Goal: Task Accomplishment & Management: Use online tool/utility

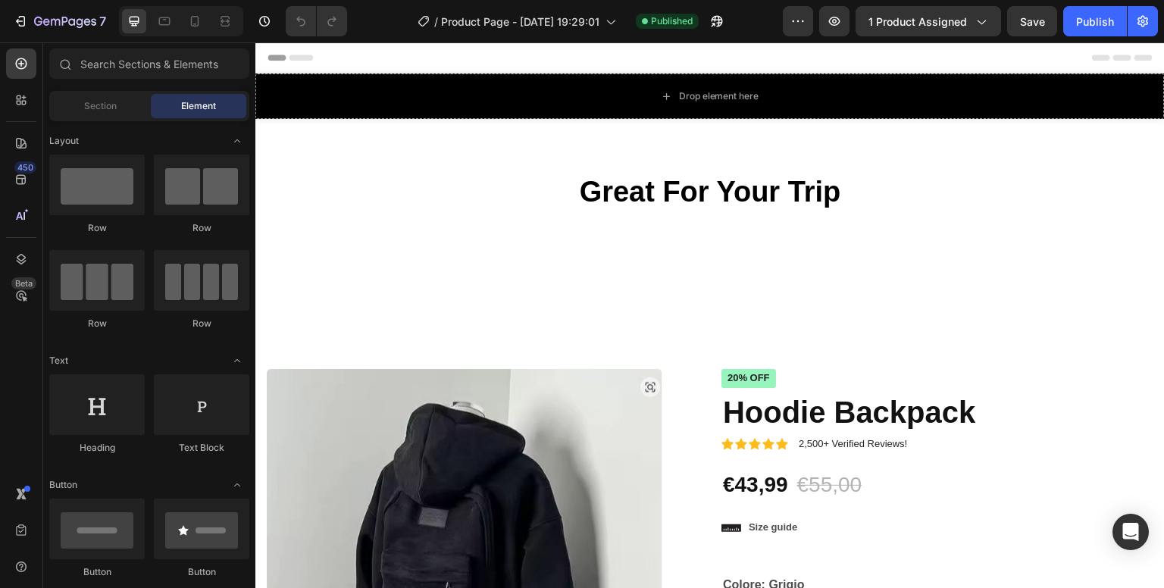
radio input "false"
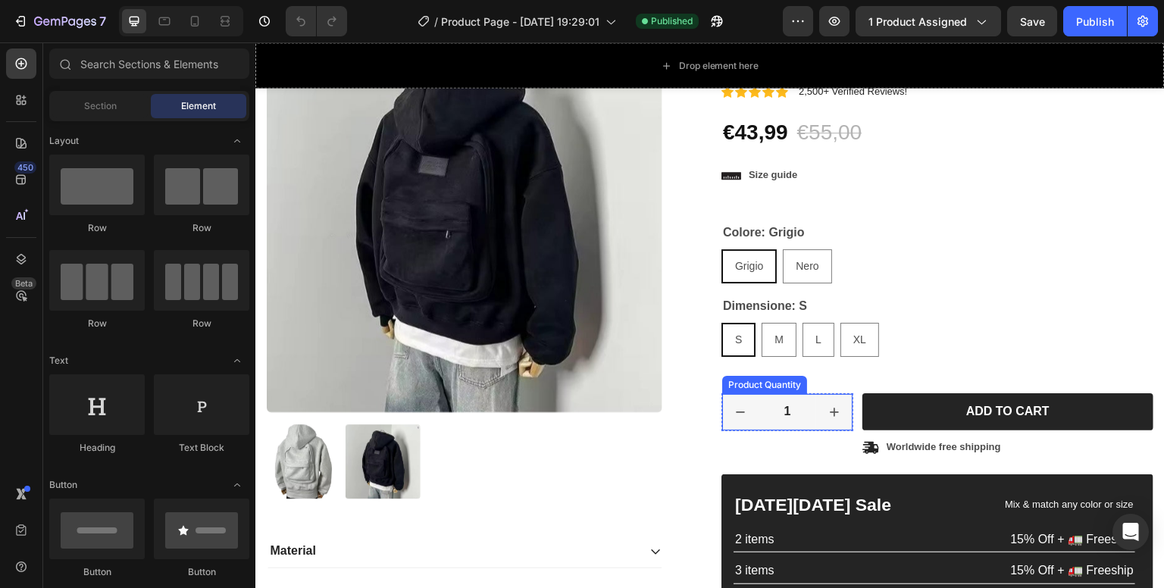
scroll to position [379, 0]
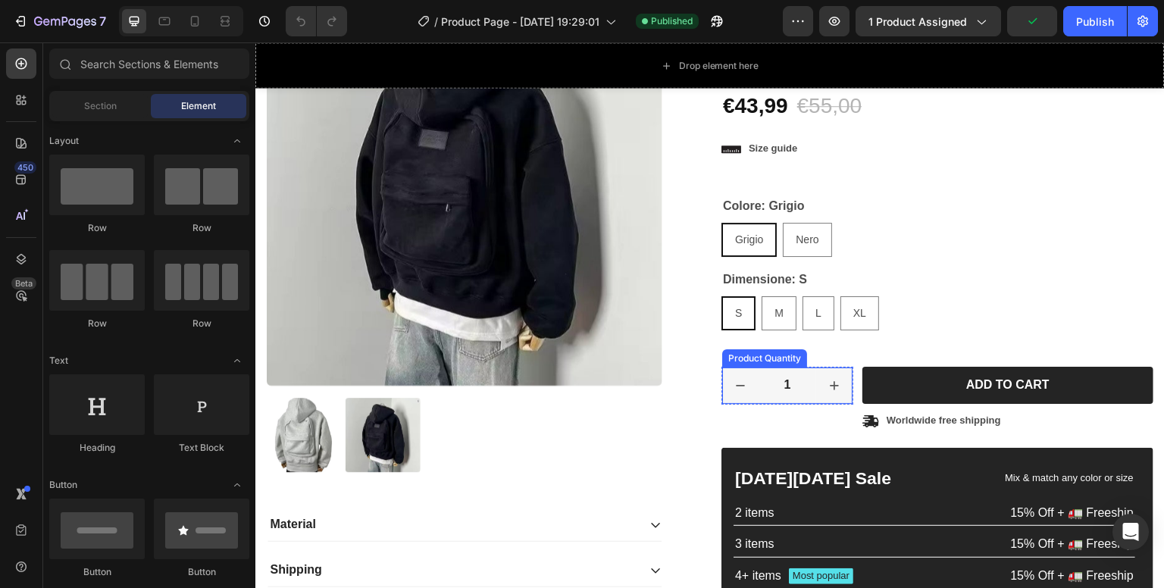
click at [827, 389] on icon "increment" at bounding box center [834, 385] width 15 height 15
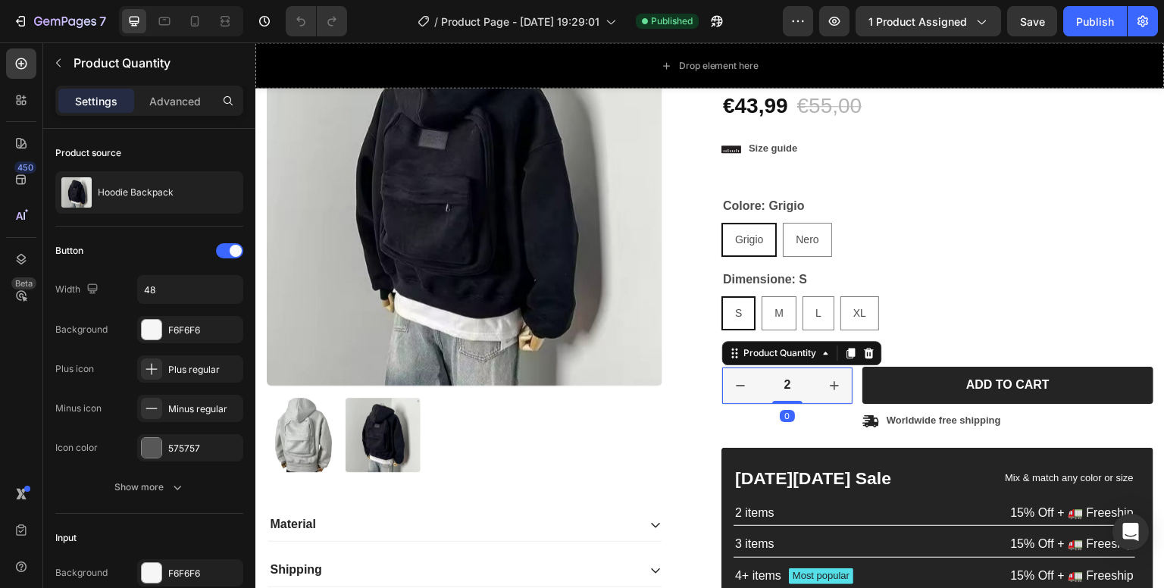
click at [739, 384] on icon "decrement" at bounding box center [740, 385] width 15 height 15
type input "1"
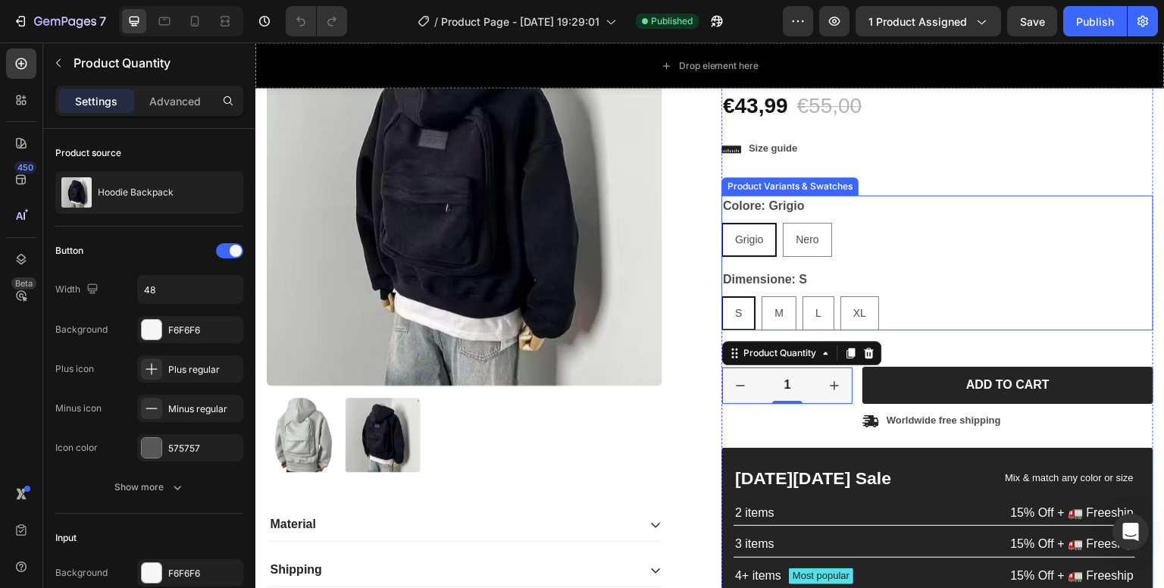
scroll to position [152, 0]
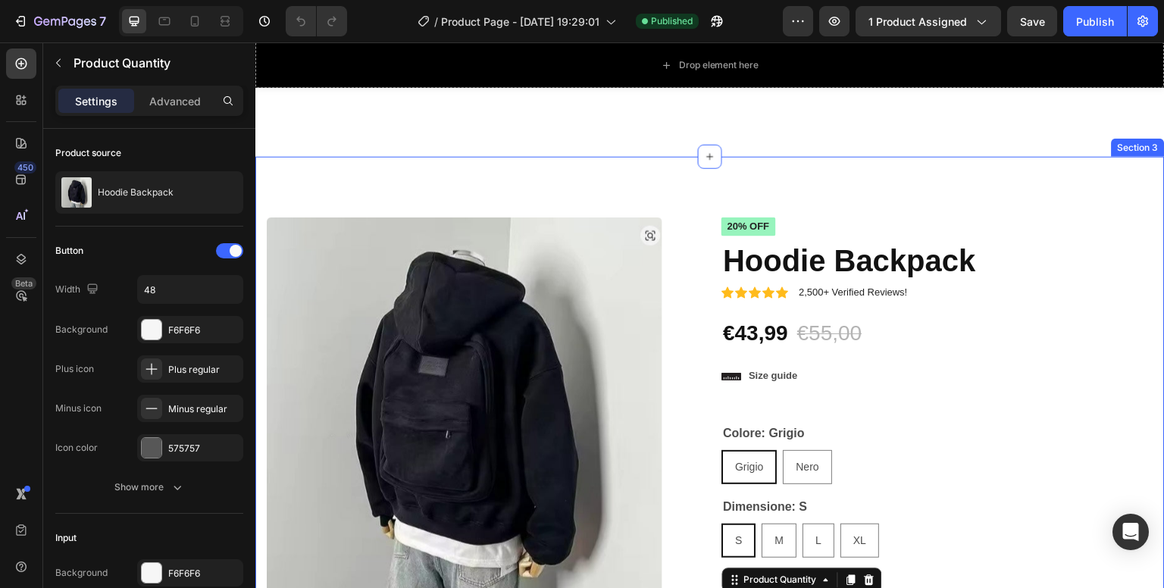
click at [947, 158] on div "Product Images Material Shipping Care instruction Accordion Icon Icon Icon Icon…" at bounding box center [710, 553] width 910 height 792
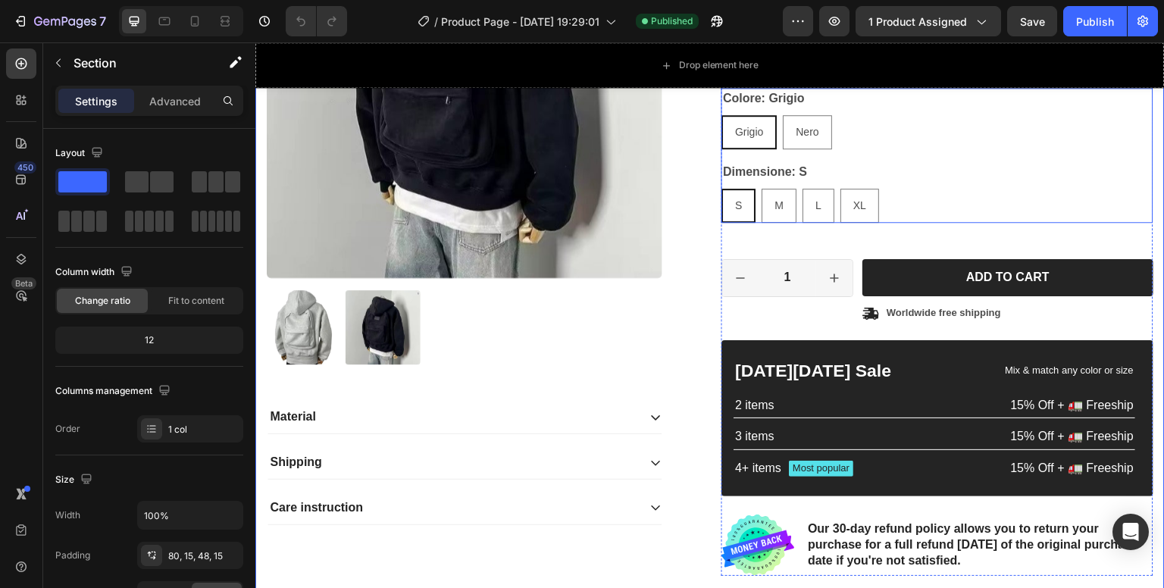
scroll to position [531, 0]
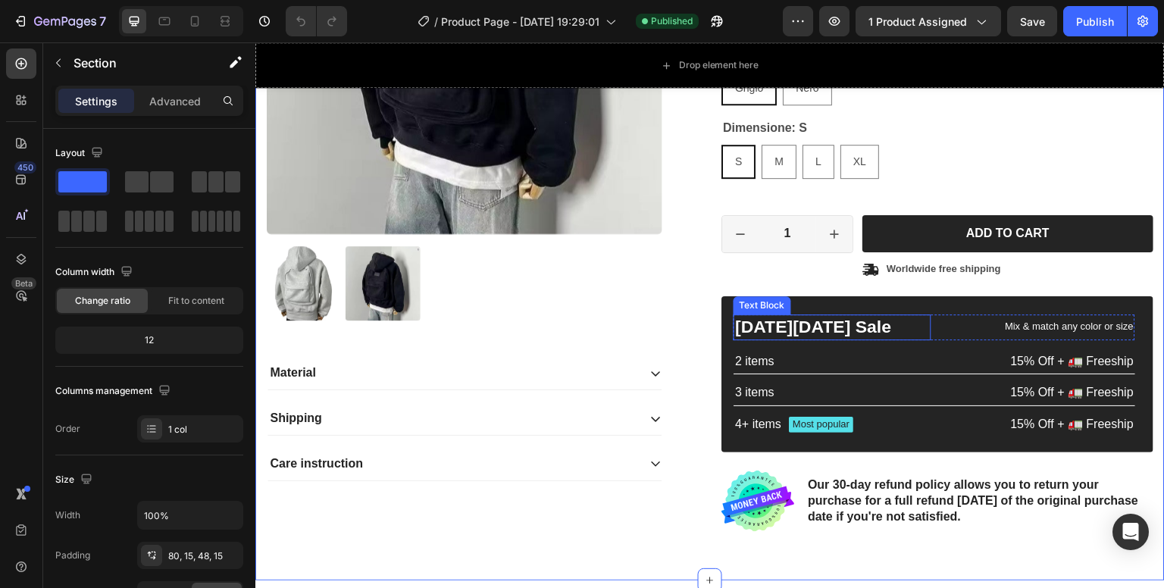
click at [863, 318] on p "[DATE][DATE] Sale" at bounding box center [832, 327] width 195 height 23
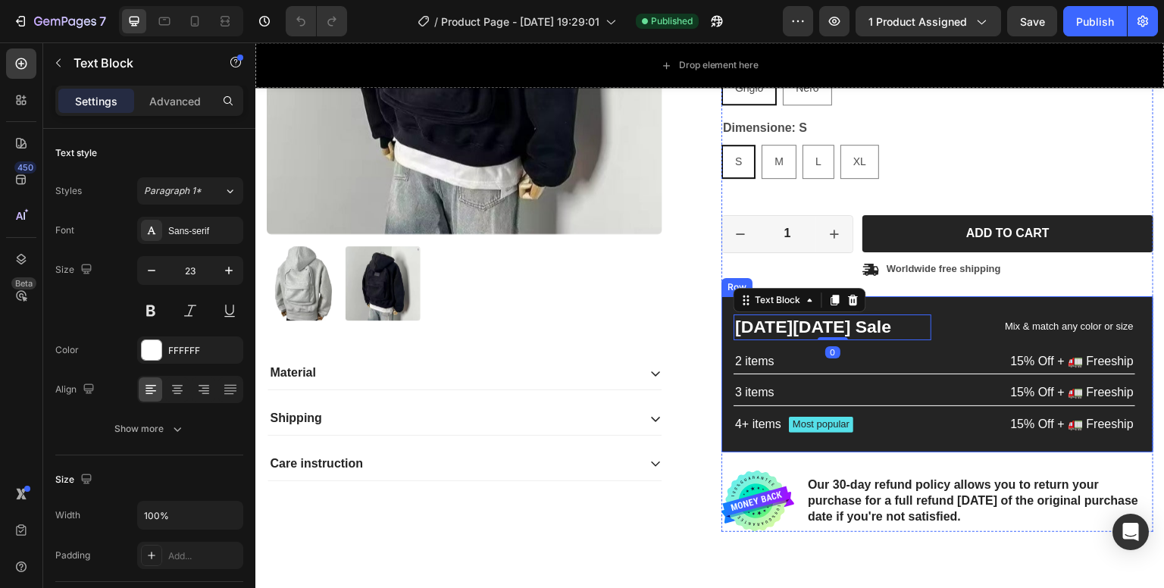
click at [722, 304] on div "[DATE][DATE] Sale Text Block 0 Mix & match any color or size Text Block Row 2 i…" at bounding box center [938, 374] width 432 height 156
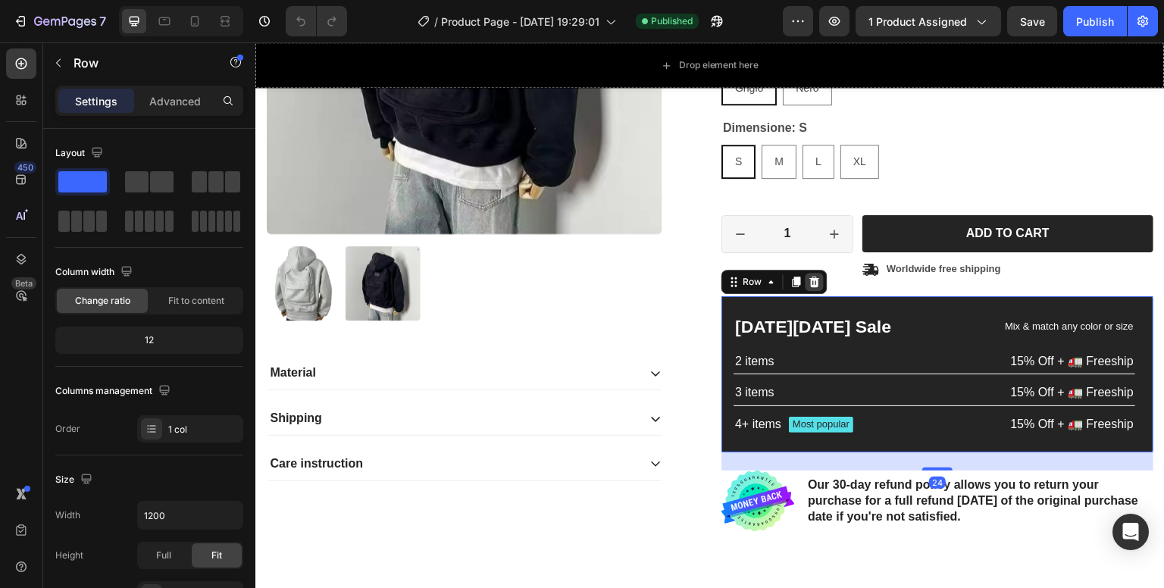
click at [811, 283] on icon at bounding box center [815, 281] width 10 height 11
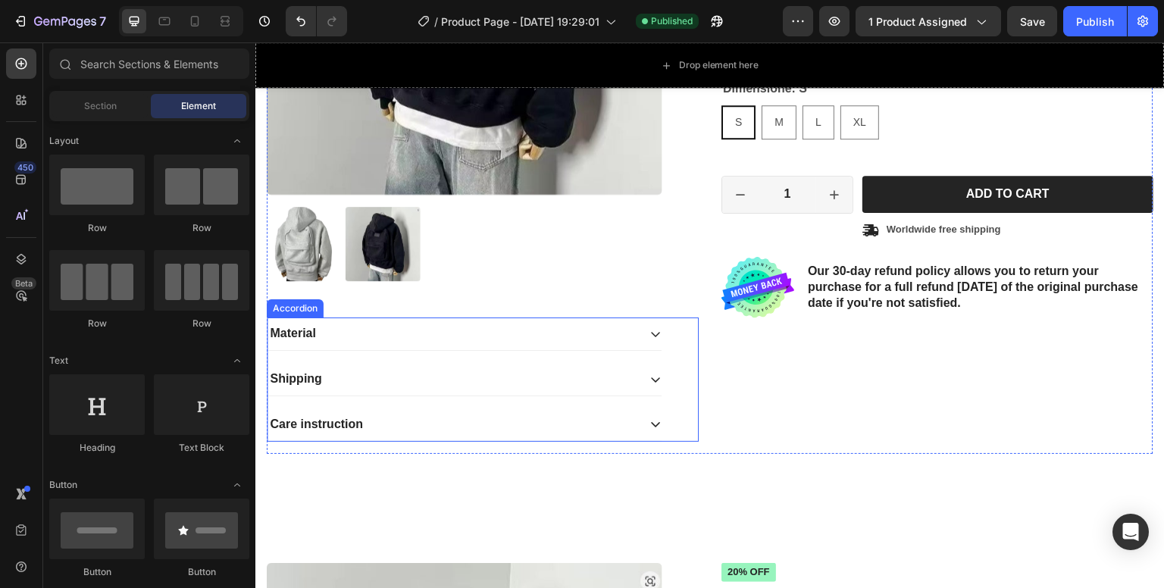
scroll to position [606, 0]
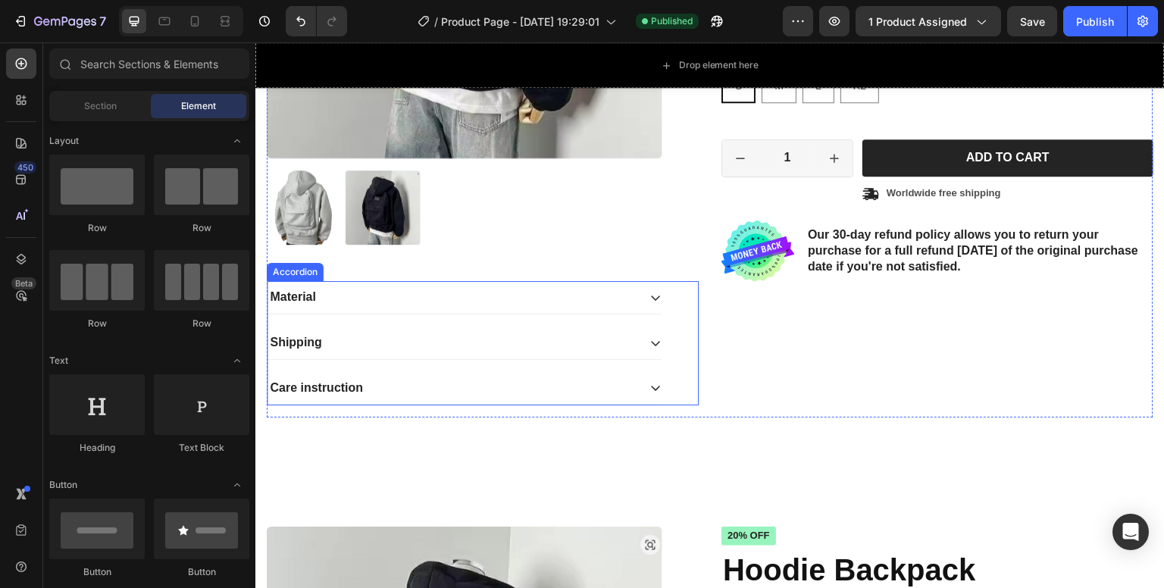
click at [650, 293] on icon at bounding box center [656, 298] width 12 height 12
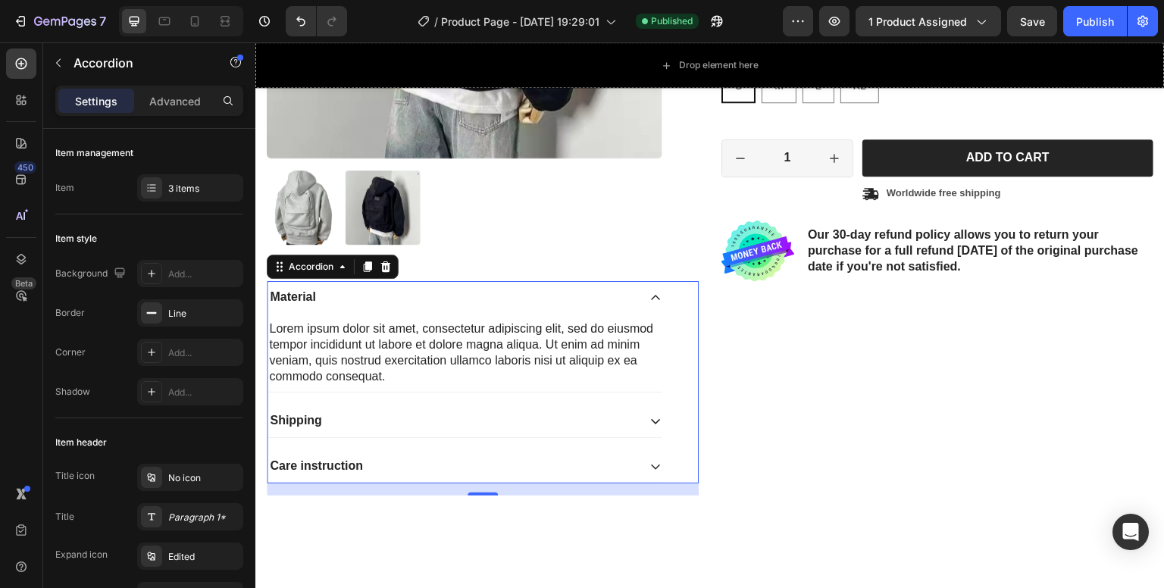
click at [651, 293] on icon at bounding box center [656, 298] width 12 height 12
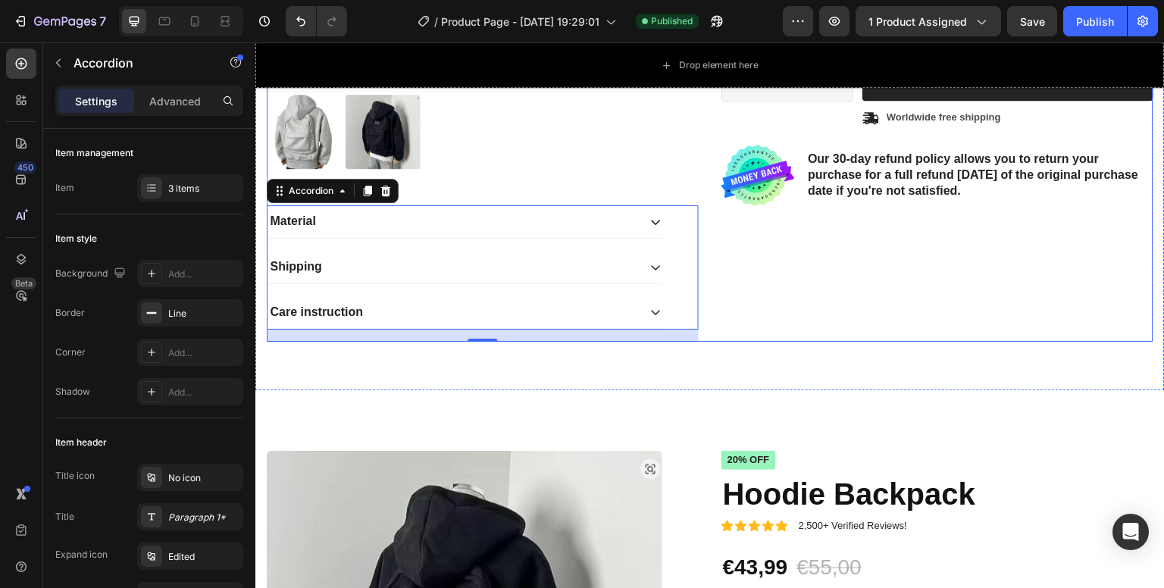
scroll to position [910, 0]
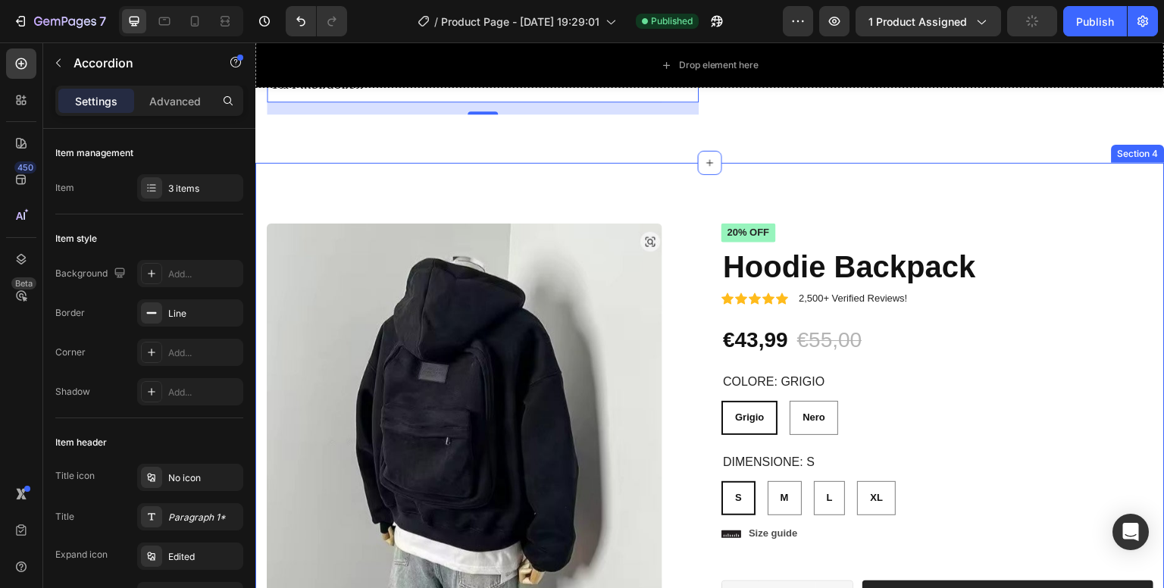
click at [477, 163] on div "Product Images Material Shipping Care instruction Accordion Icon Icon Icon Icon…" at bounding box center [710, 554] width 910 height 783
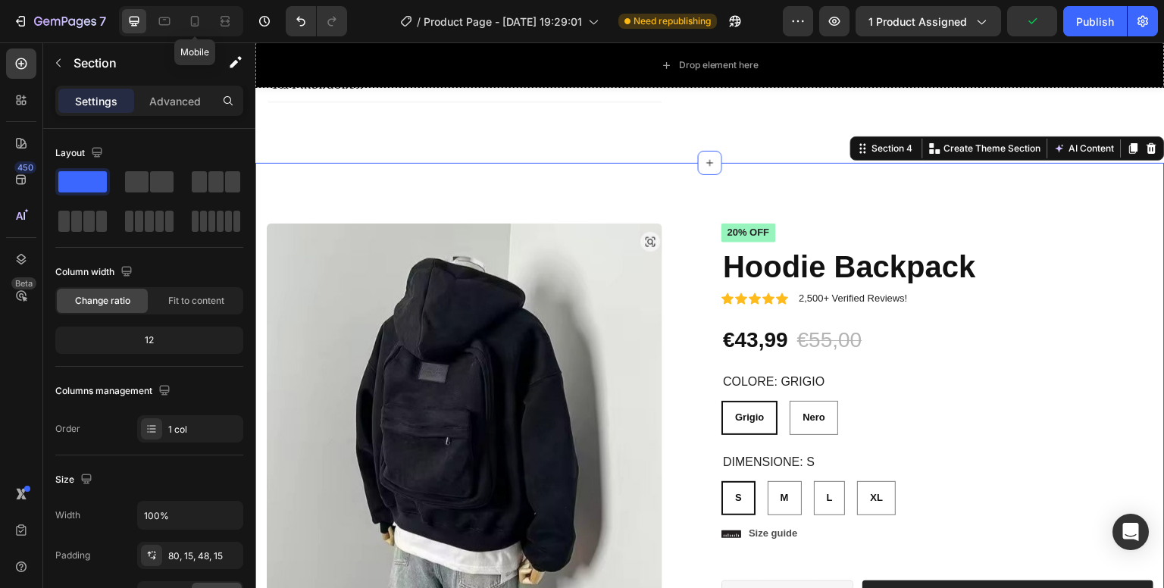
click at [179, 15] on div "Mobile" at bounding box center [181, 21] width 124 height 30
click at [196, 15] on icon at bounding box center [194, 21] width 15 height 15
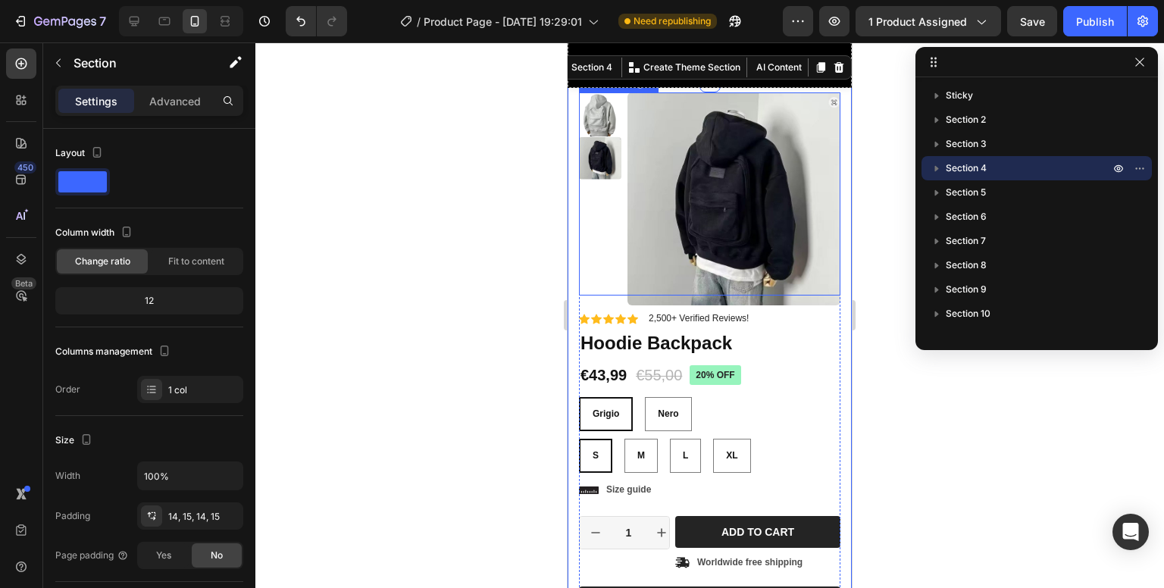
scroll to position [751, 0]
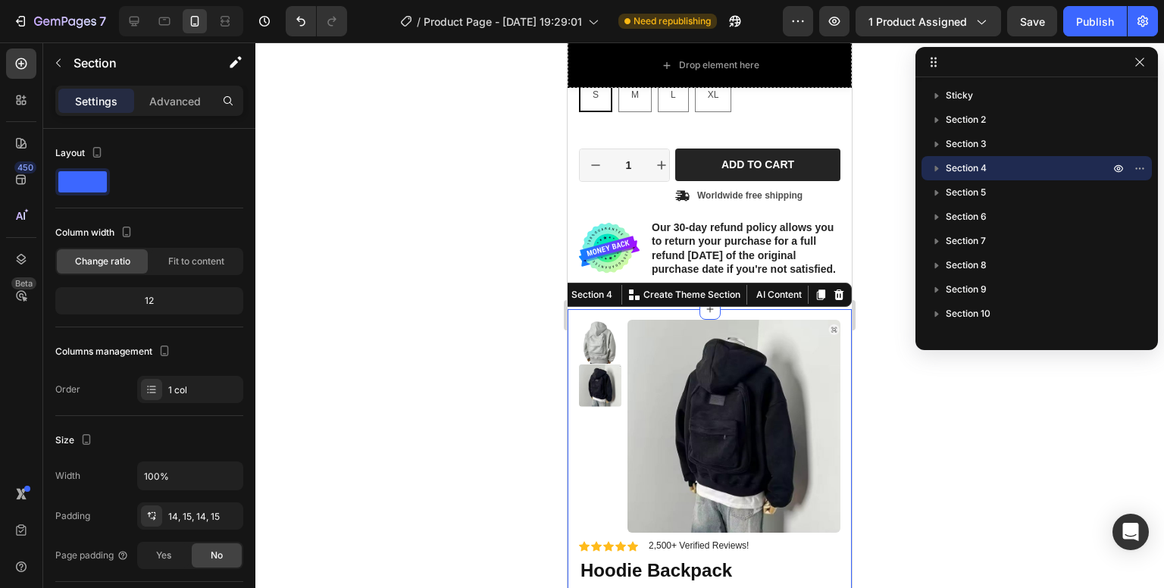
click at [920, 397] on div at bounding box center [709, 315] width 909 height 546
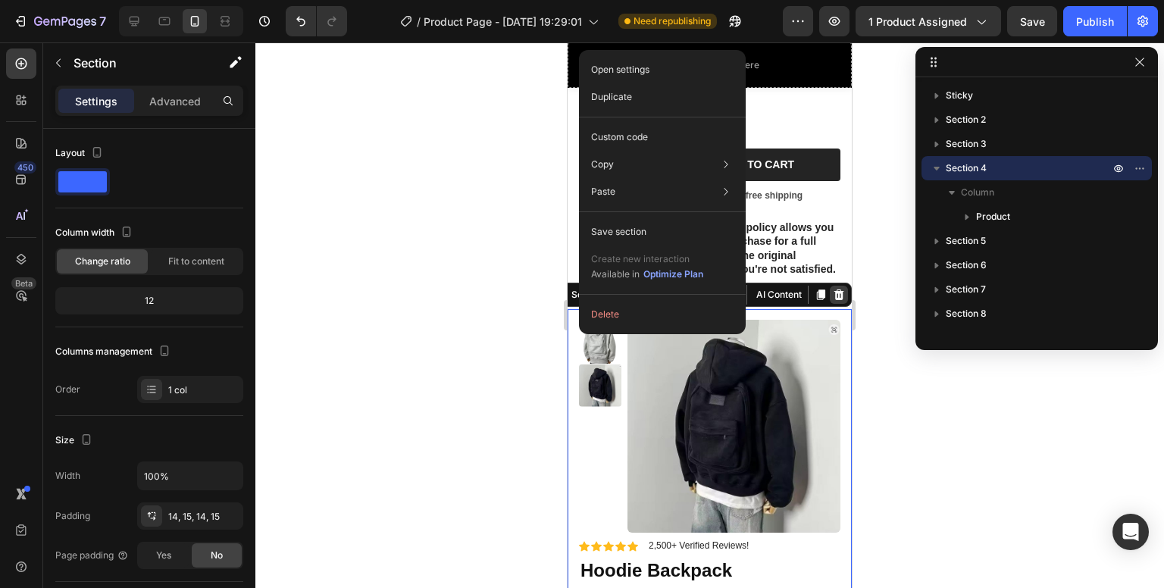
click at [833, 301] on icon at bounding box center [839, 295] width 12 height 12
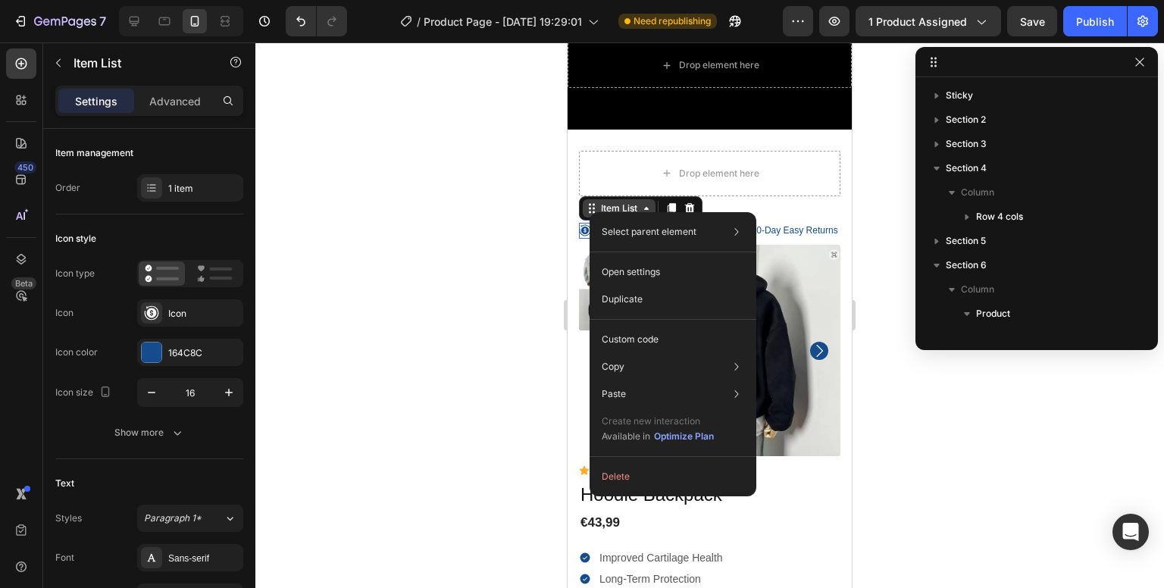
scroll to position [214, 0]
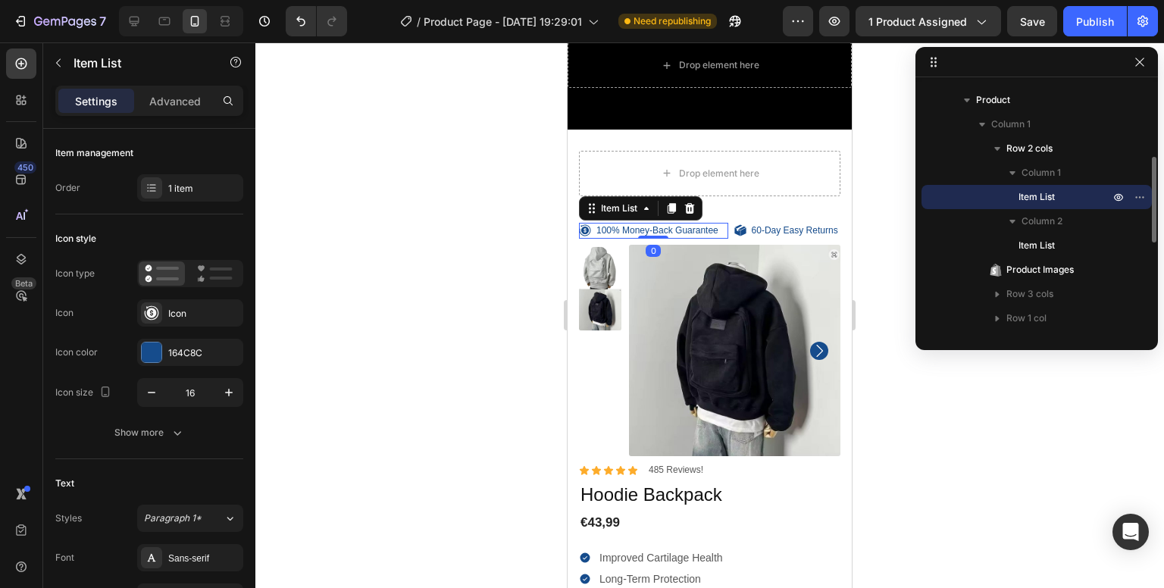
click at [885, 404] on div at bounding box center [709, 315] width 909 height 546
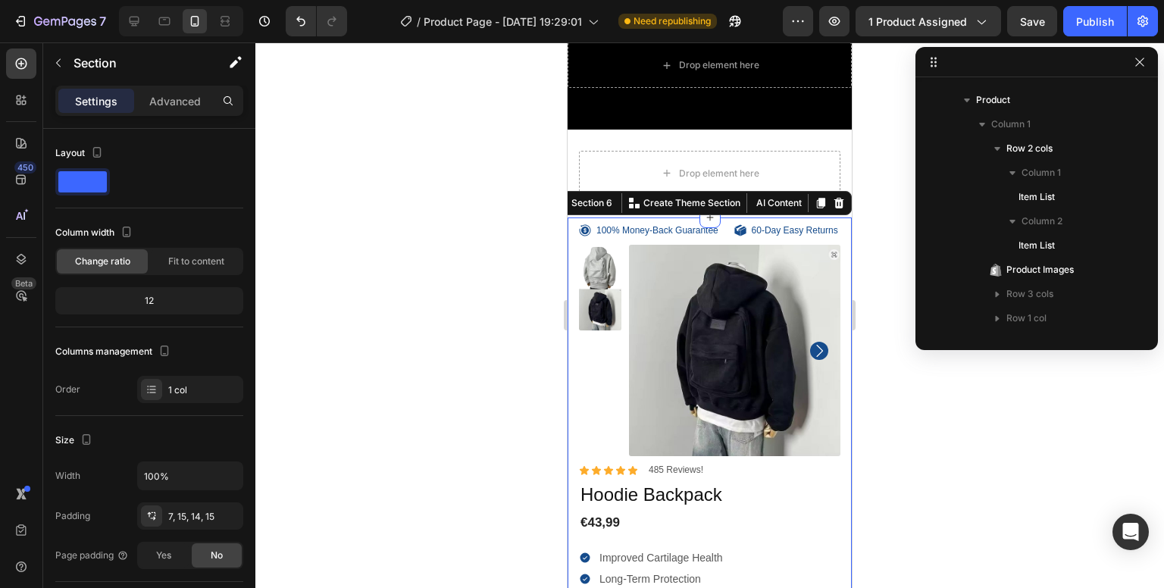
scroll to position [68, 0]
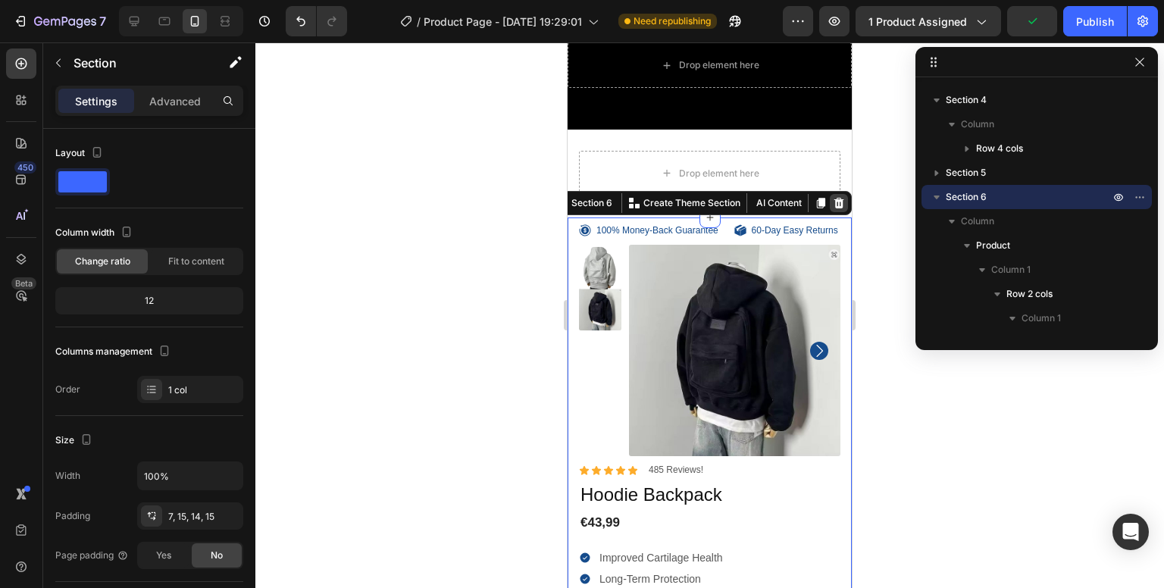
click at [833, 202] on icon at bounding box center [839, 203] width 12 height 12
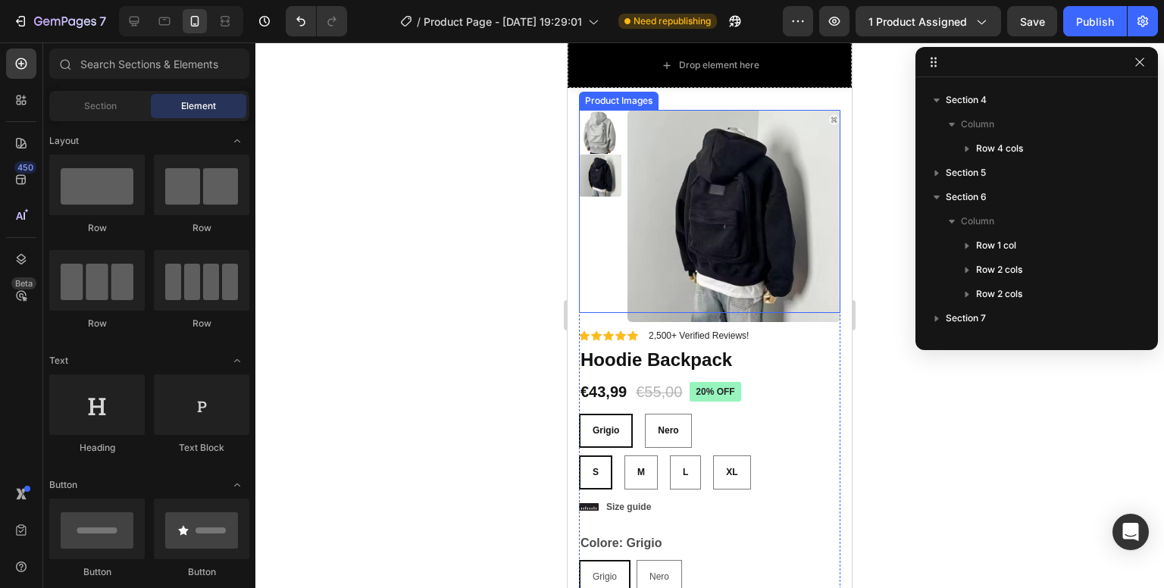
scroll to position [45, 0]
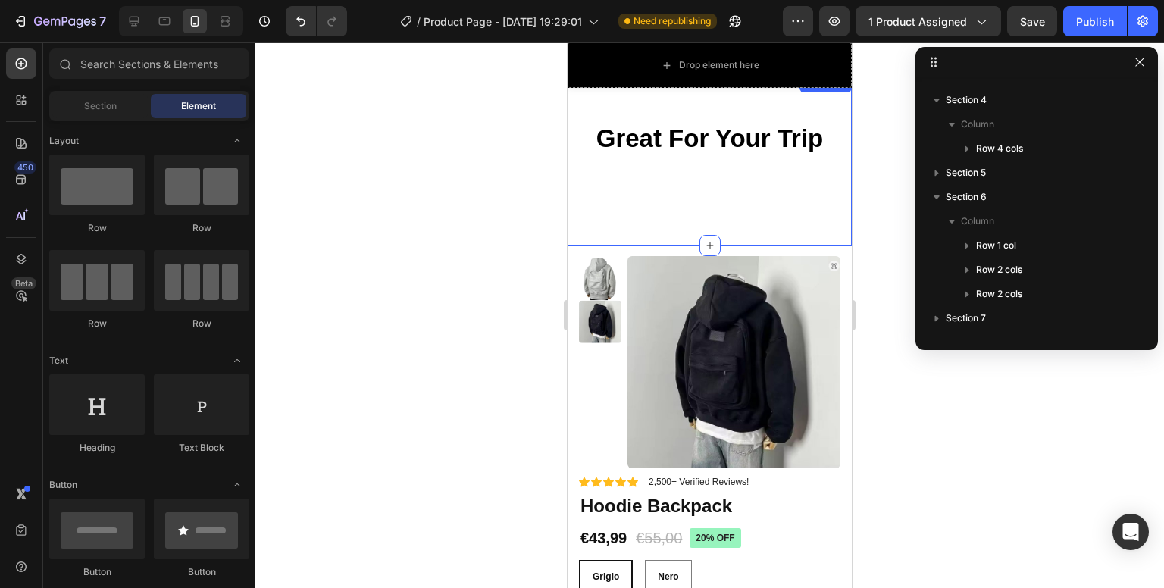
click at [722, 183] on div "Great For Your Trip Heading Row" at bounding box center [709, 160] width 261 height 76
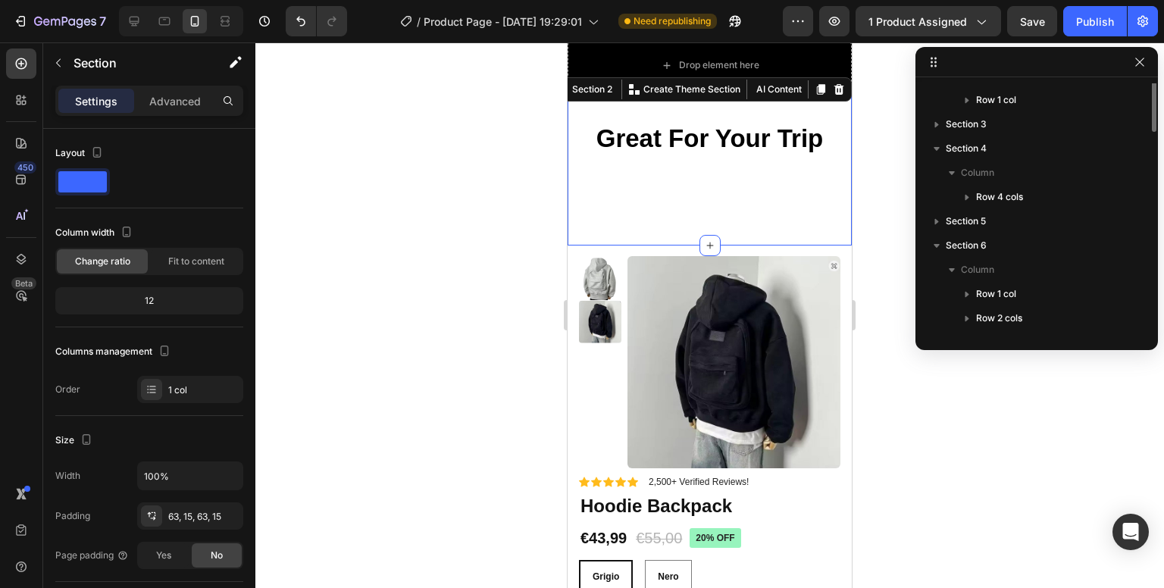
scroll to position [0, 0]
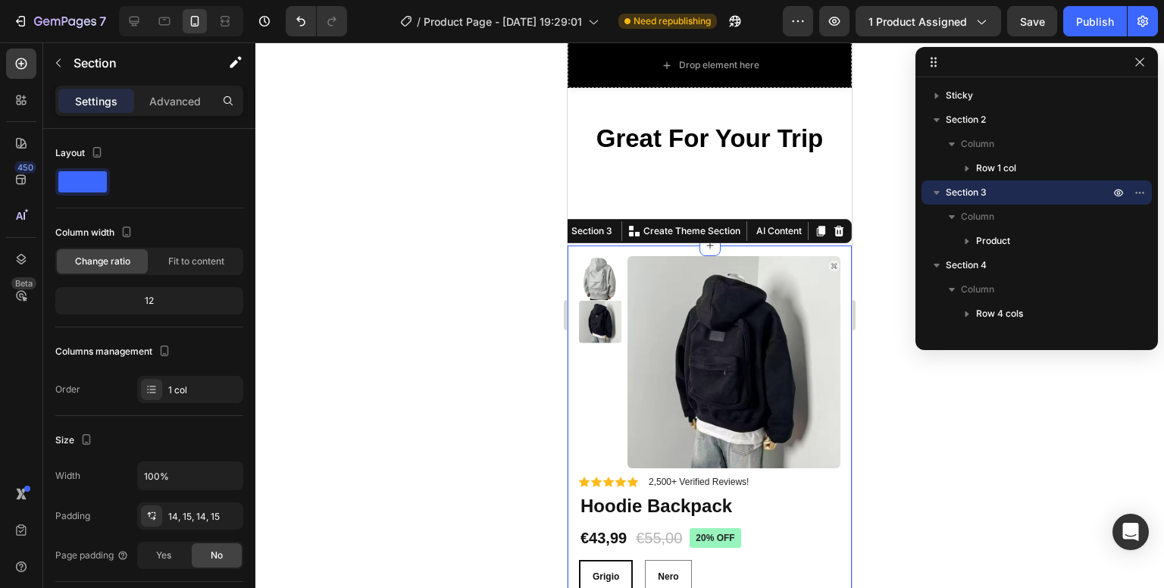
click at [763, 193] on div "Great For Your Trip Heading Row" at bounding box center [709, 160] width 261 height 76
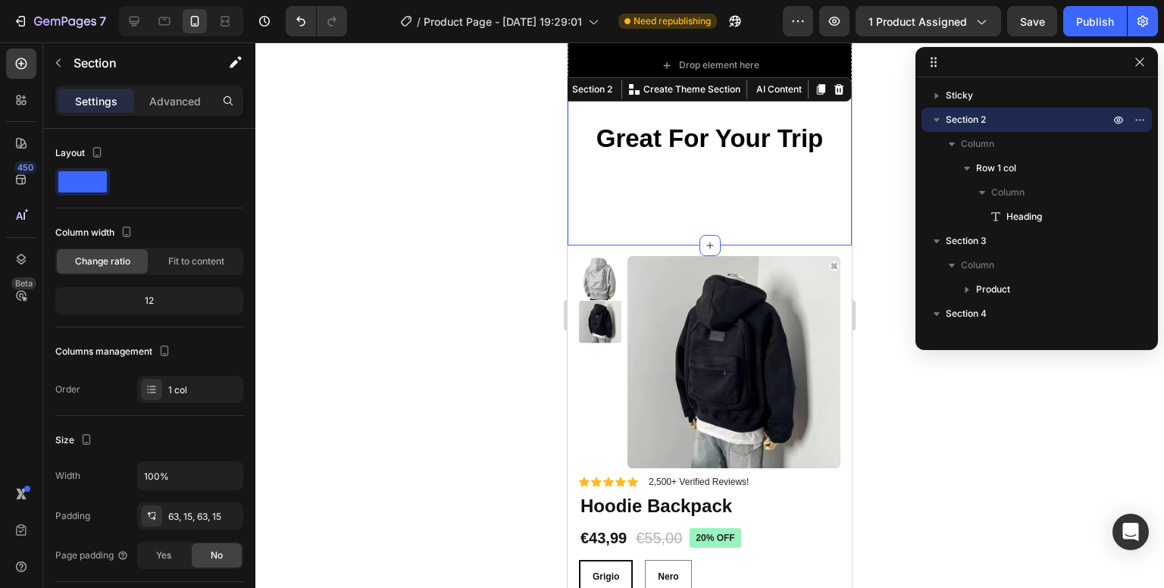
click at [876, 206] on div at bounding box center [709, 315] width 909 height 546
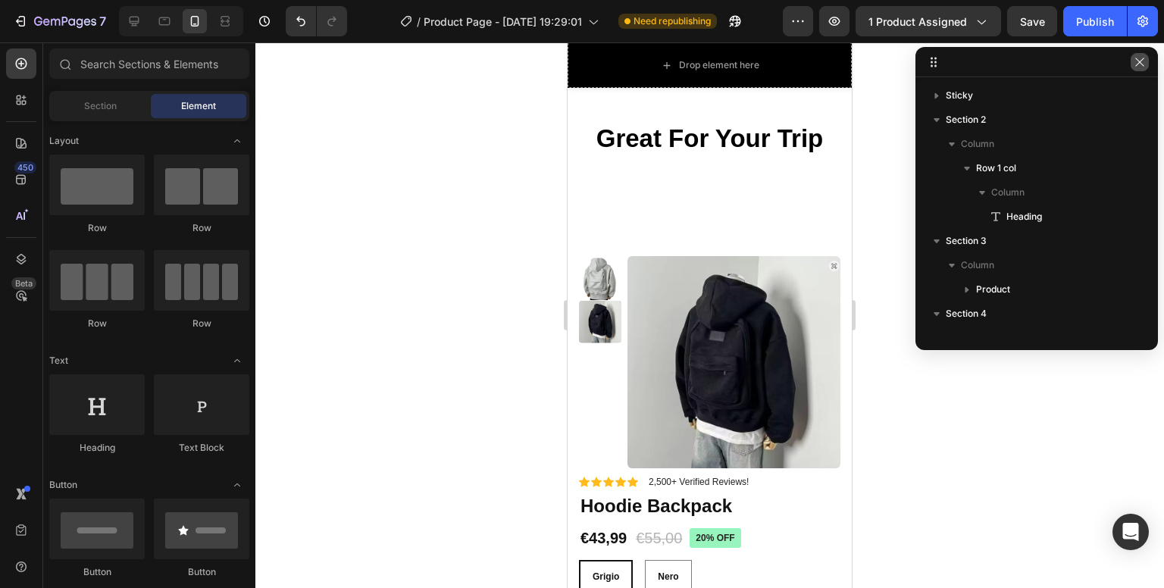
click at [1140, 63] on icon "button" at bounding box center [1140, 62] width 12 height 12
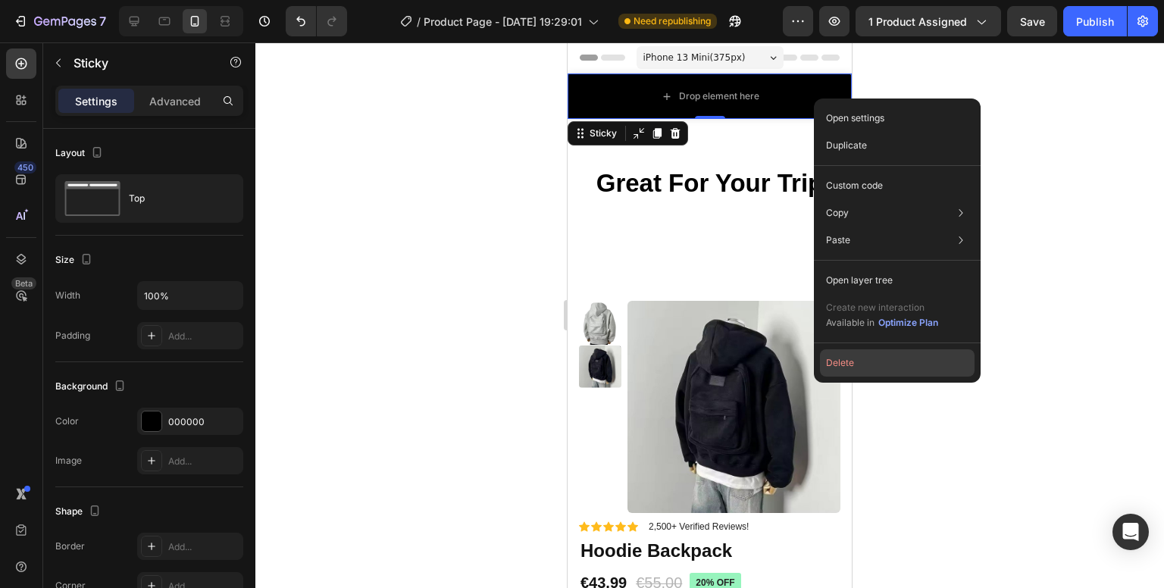
click at [855, 359] on button "Delete" at bounding box center [897, 362] width 155 height 27
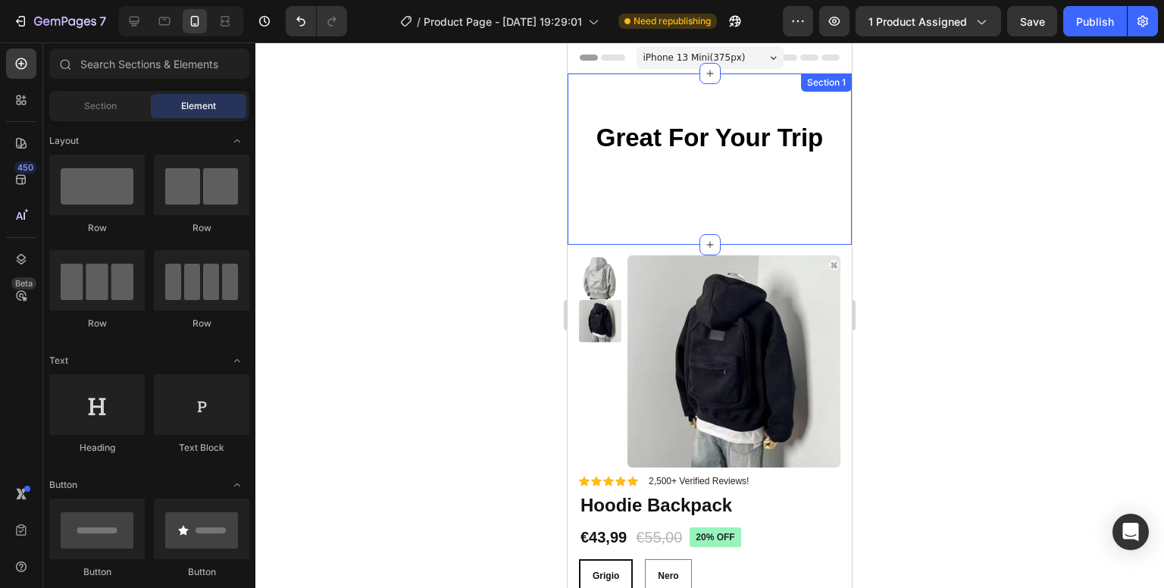
click at [781, 186] on div "Great For Your Trip Heading Row" at bounding box center [709, 159] width 261 height 76
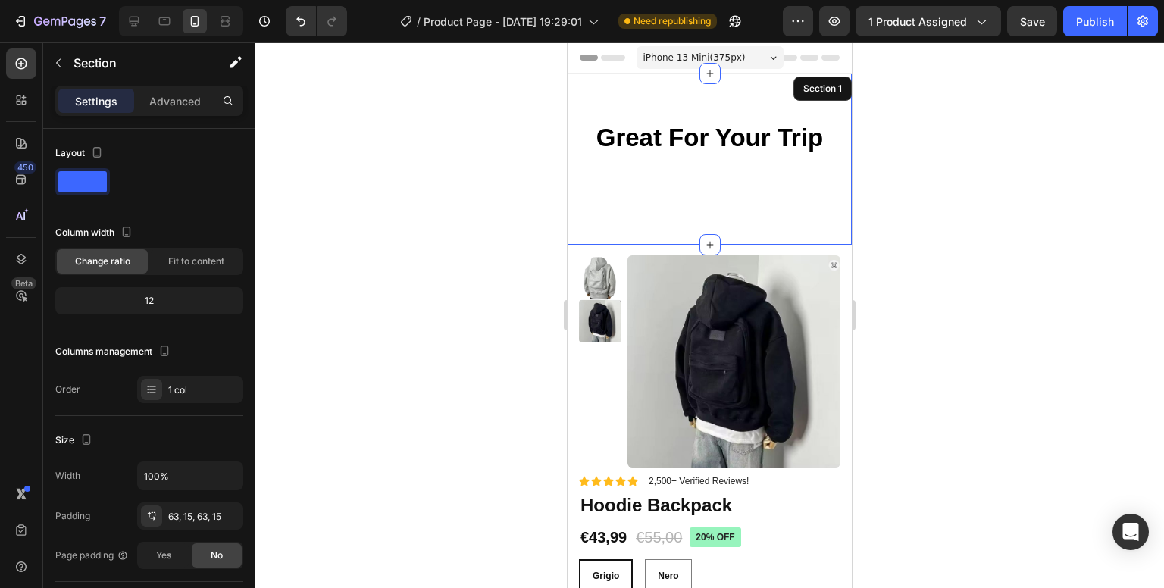
click at [776, 188] on div "Great For Your Trip Heading Row" at bounding box center [709, 159] width 261 height 76
drag, startPoint x: 973, startPoint y: 183, endPoint x: 935, endPoint y: 178, distance: 38.9
click at [975, 183] on div at bounding box center [709, 315] width 909 height 546
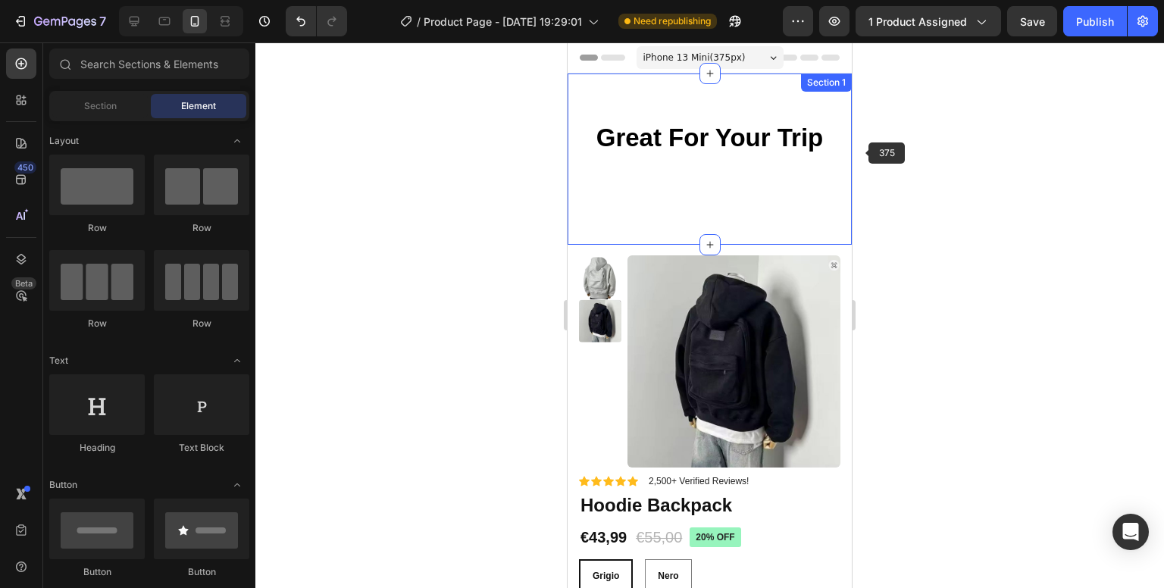
click at [767, 107] on div "Great For Your Trip Heading Row Section 1" at bounding box center [710, 159] width 284 height 171
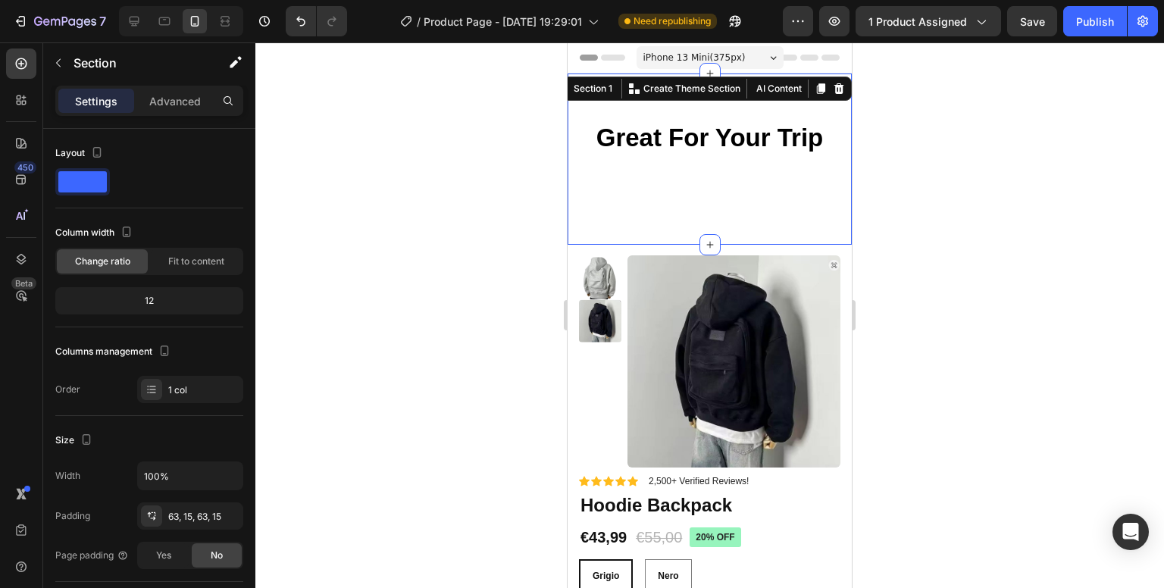
click at [451, 198] on div at bounding box center [709, 315] width 909 height 546
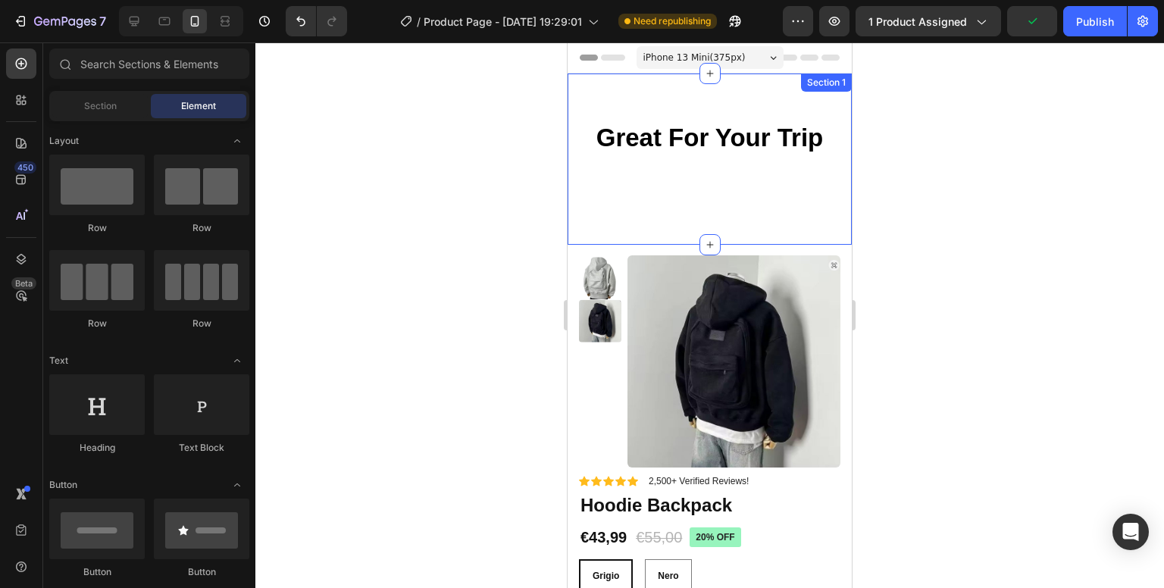
click at [758, 183] on div "Great For Your Trip Heading Row" at bounding box center [709, 159] width 261 height 76
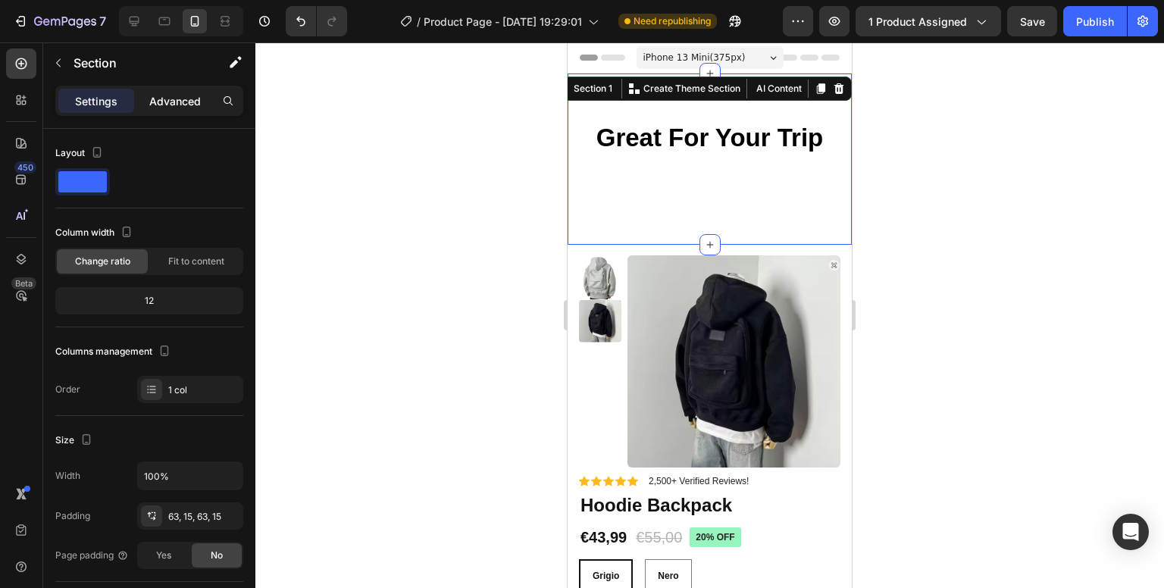
click at [179, 105] on p "Advanced" at bounding box center [175, 101] width 52 height 16
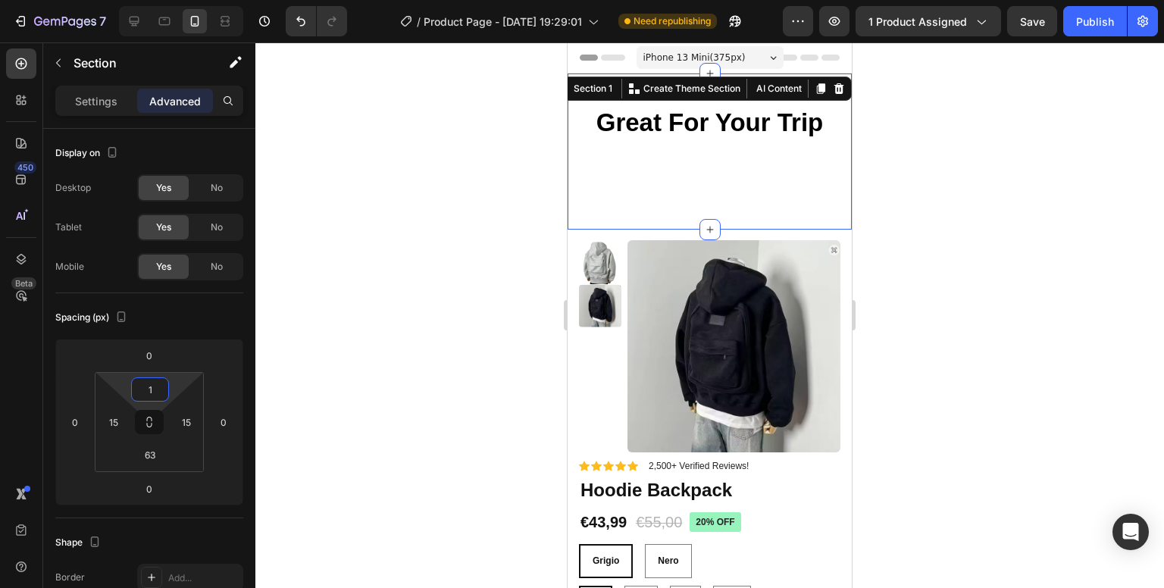
type input "0"
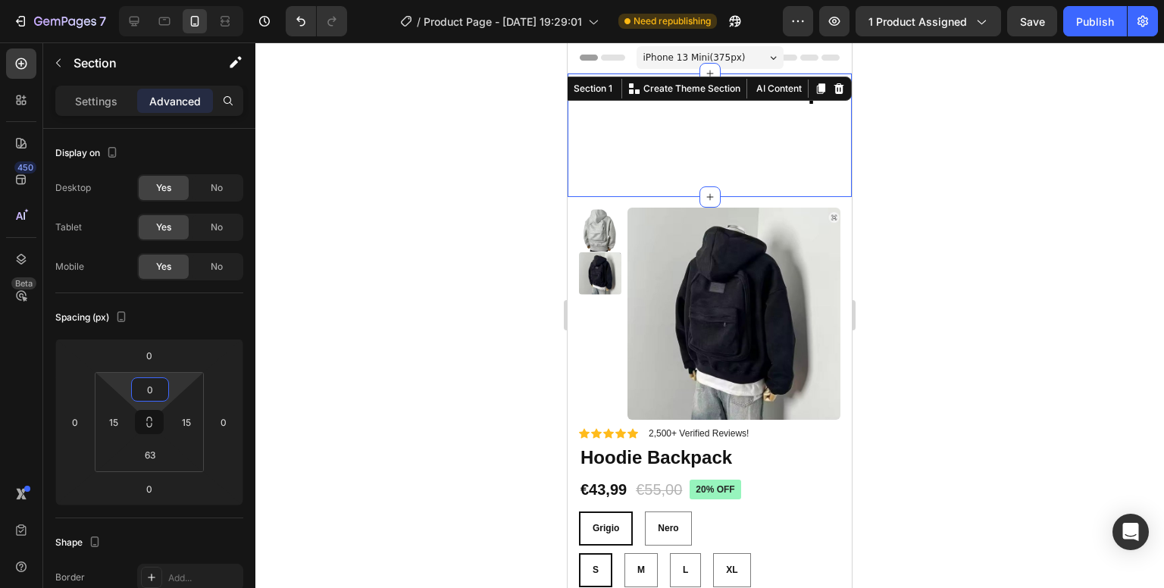
drag, startPoint x: 149, startPoint y: 374, endPoint x: 151, endPoint y: 415, distance: 40.2
click at [151, 0] on html "7 / Product Page - [DATE] 19:29:01 Need republishing Preview 1 product assigned…" at bounding box center [582, 0] width 1164 height 0
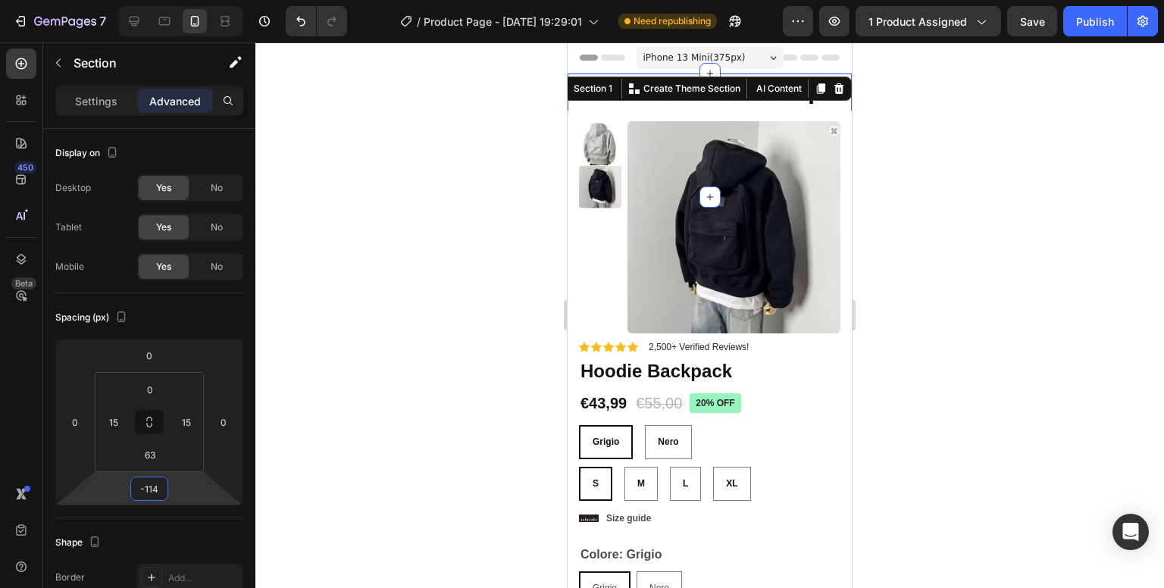
type input "-116"
drag, startPoint x: 152, startPoint y: 472, endPoint x: 158, endPoint y: 516, distance: 44.3
click at [158, 0] on html "7 / Product Page - [DATE] 19:29:01 Need republishing Preview 1 product assigned…" at bounding box center [582, 0] width 1164 height 0
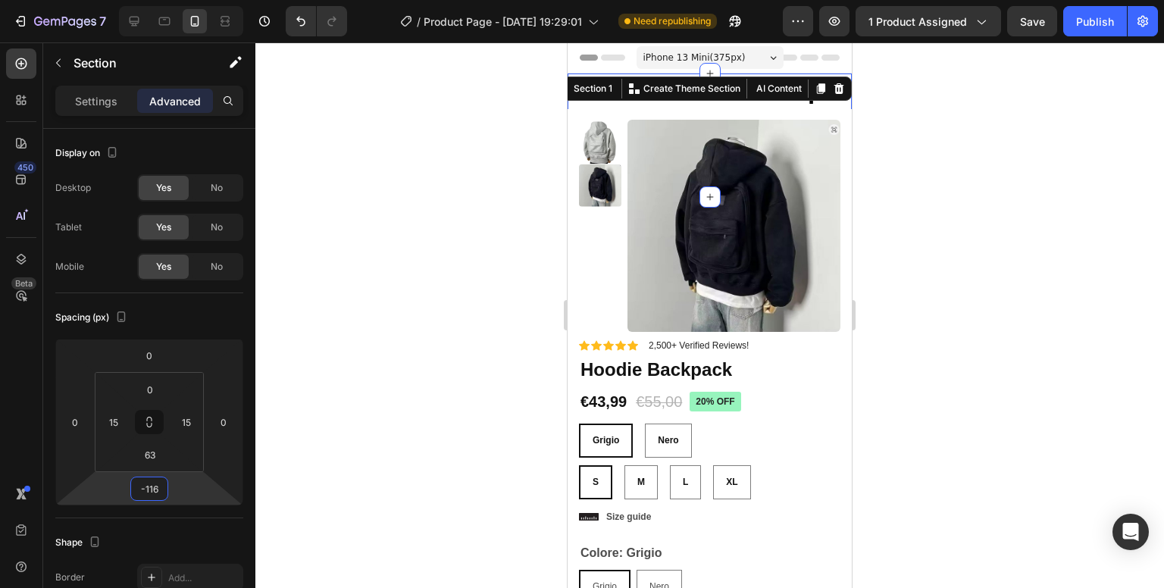
click at [1056, 295] on div at bounding box center [709, 315] width 909 height 546
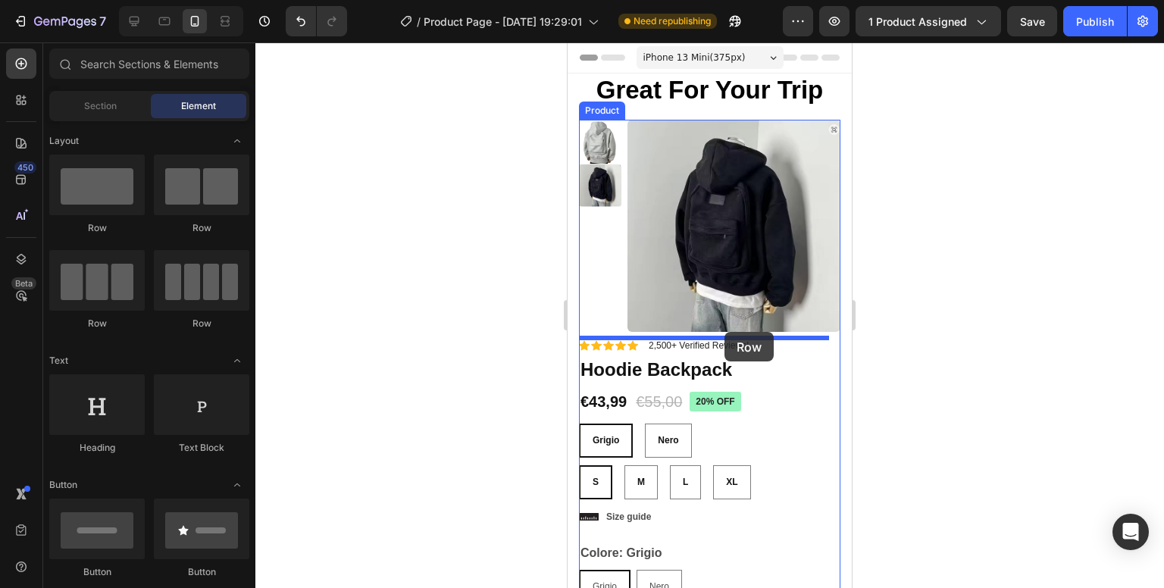
drag, startPoint x: 770, startPoint y: 320, endPoint x: 725, endPoint y: 332, distance: 47.1
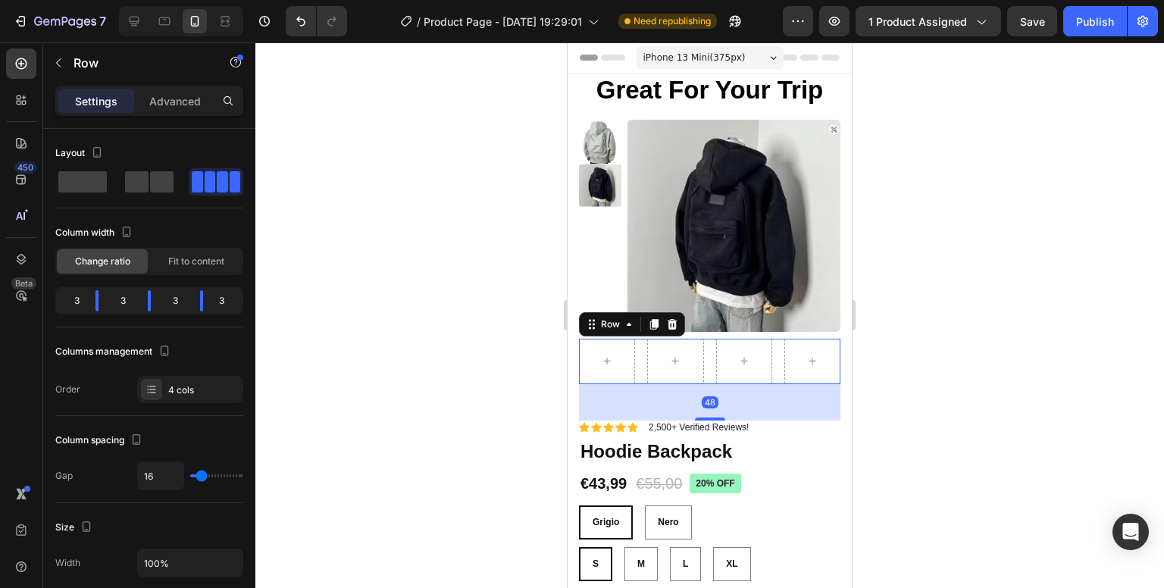
click at [1001, 299] on div at bounding box center [709, 315] width 909 height 546
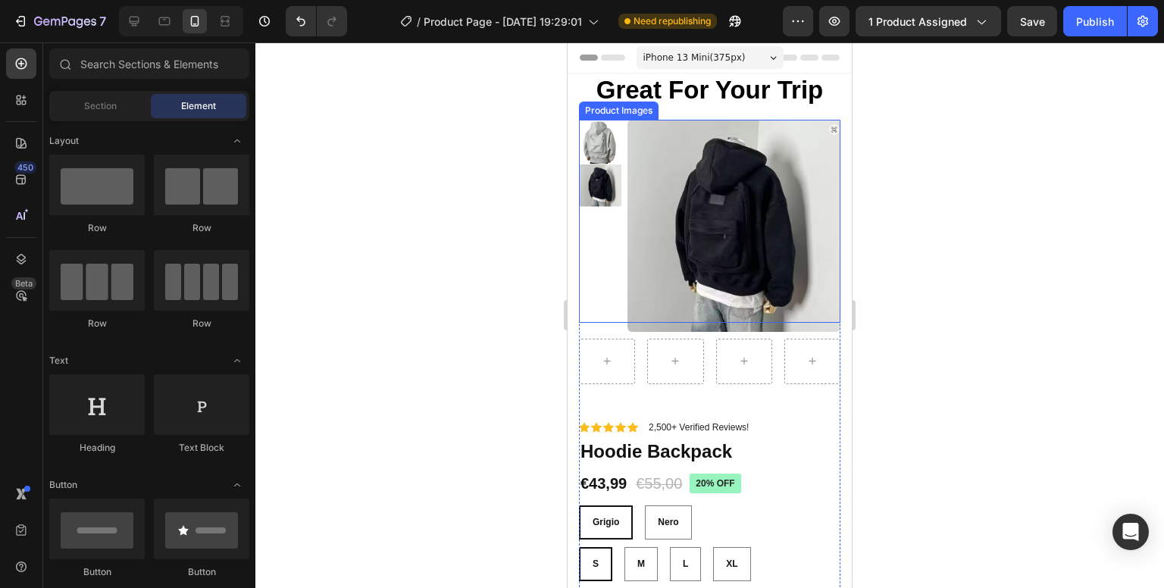
click at [602, 187] on img at bounding box center [600, 185] width 42 height 42
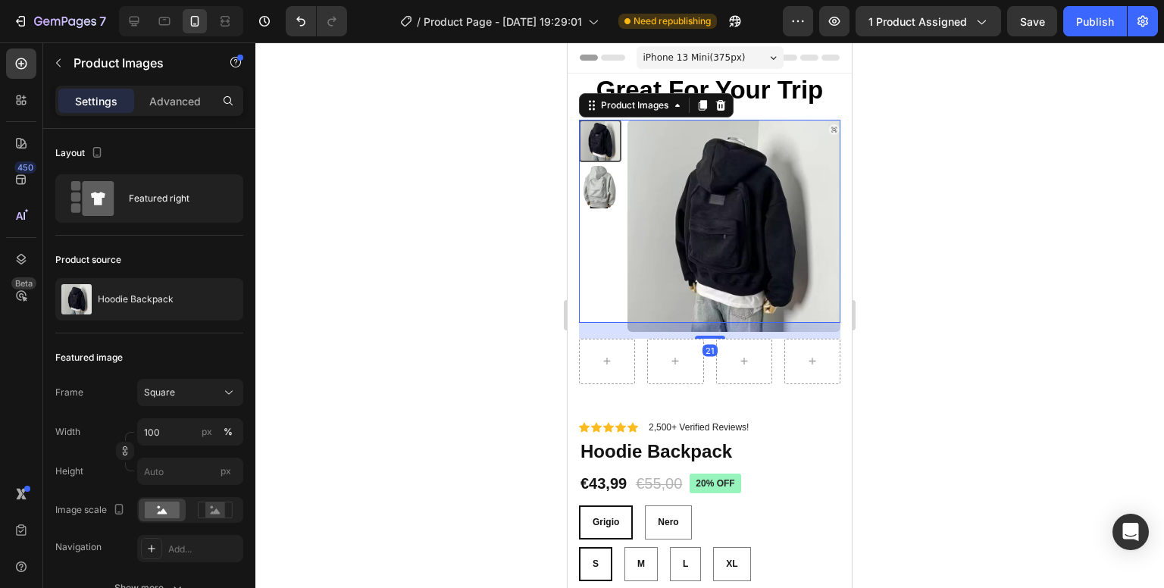
click at [602, 187] on img at bounding box center [600, 187] width 42 height 42
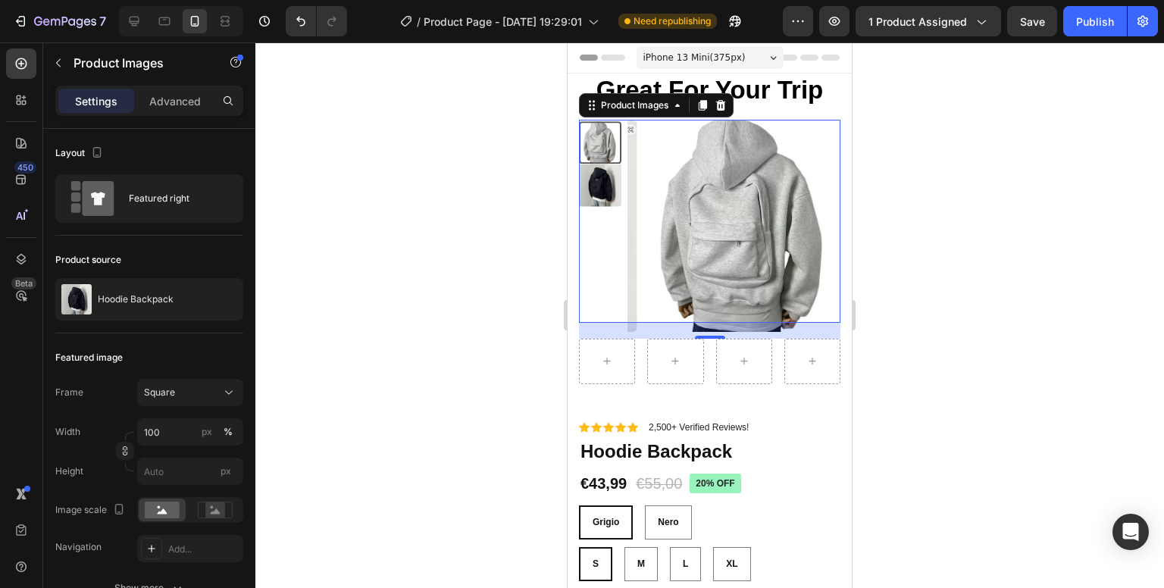
click at [597, 189] on img at bounding box center [600, 185] width 42 height 42
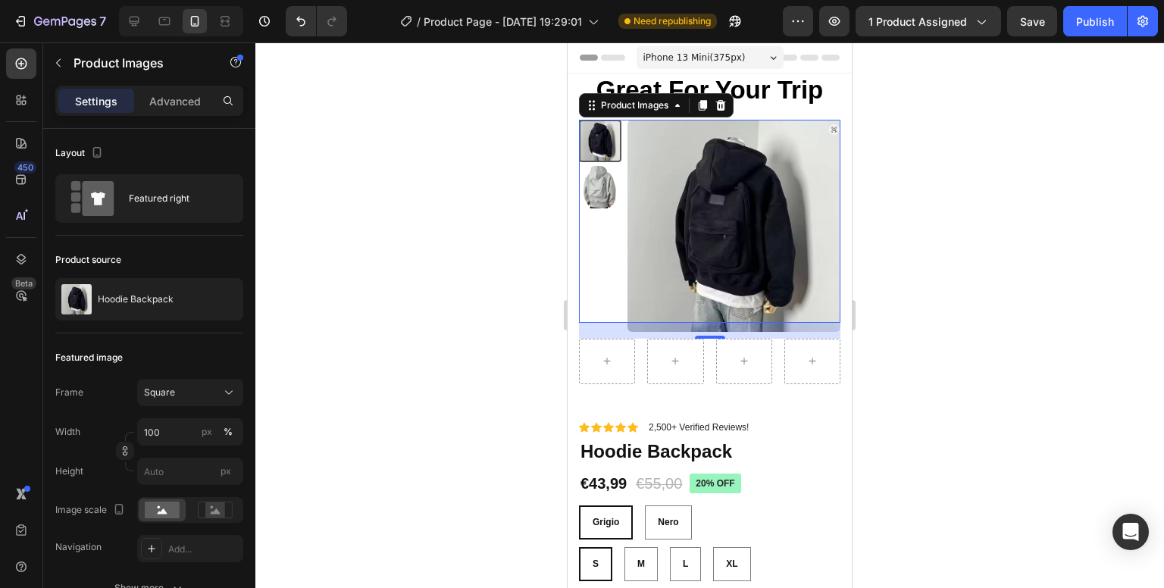
click at [591, 184] on img at bounding box center [600, 187] width 42 height 42
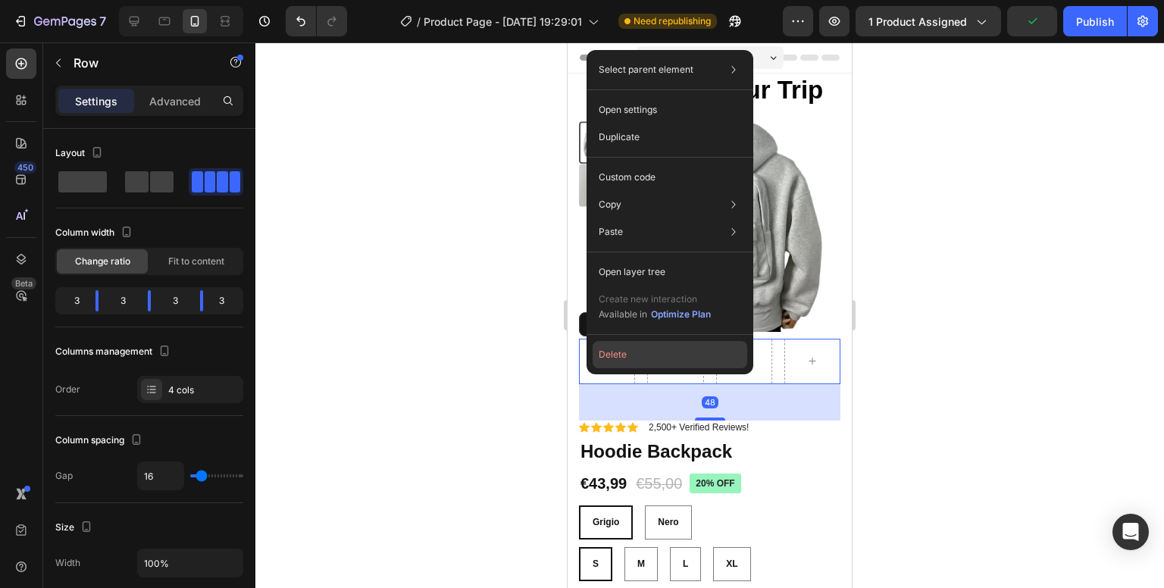
click at [619, 355] on button "Delete" at bounding box center [670, 354] width 155 height 27
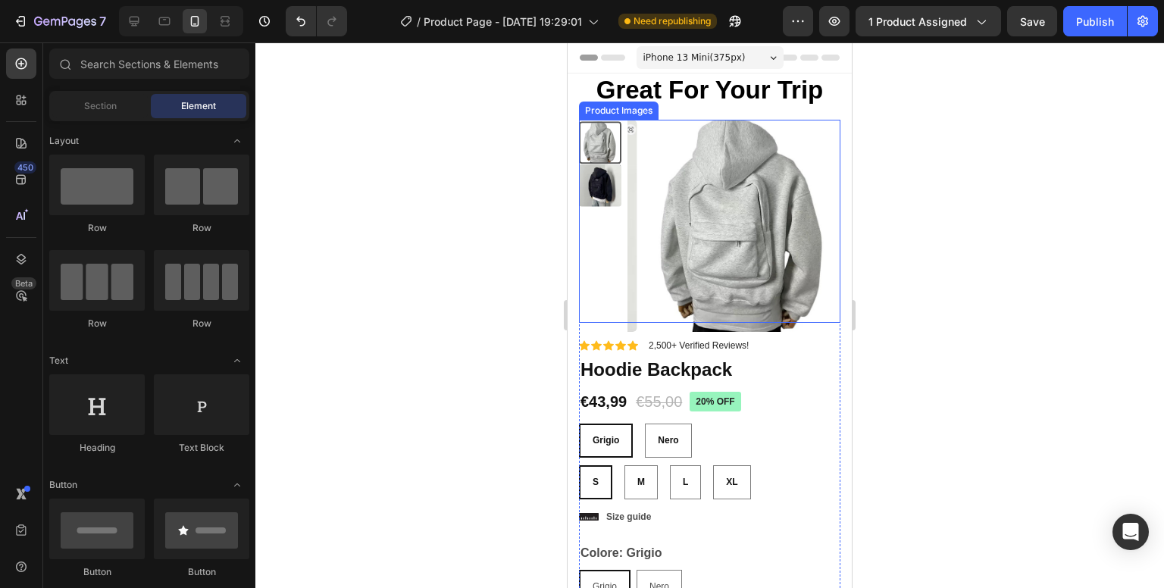
click at [593, 186] on img at bounding box center [600, 185] width 42 height 42
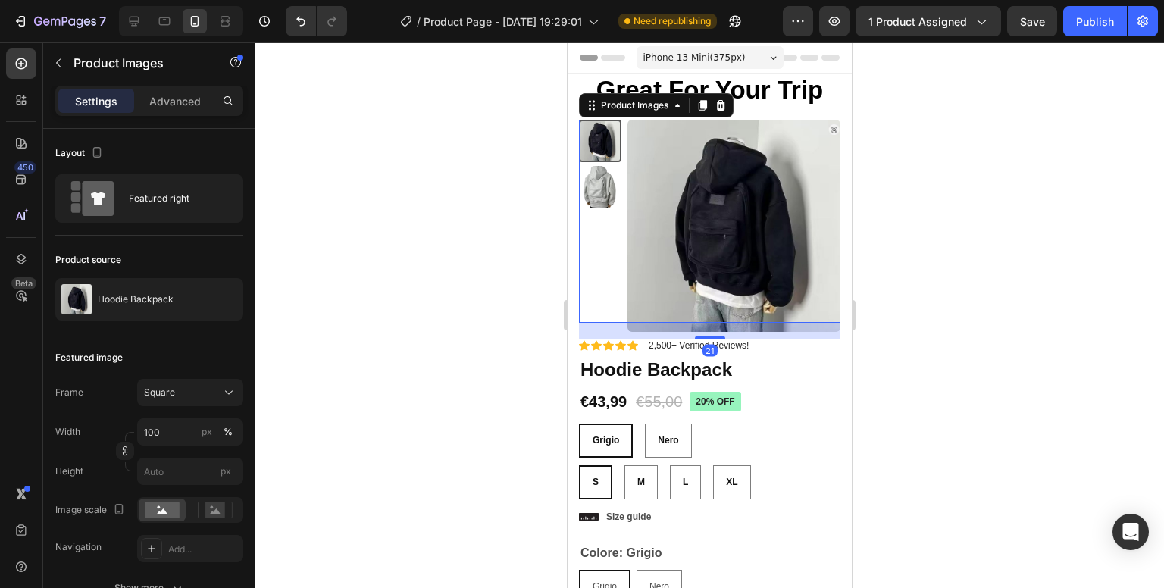
click at [594, 175] on img at bounding box center [600, 187] width 42 height 42
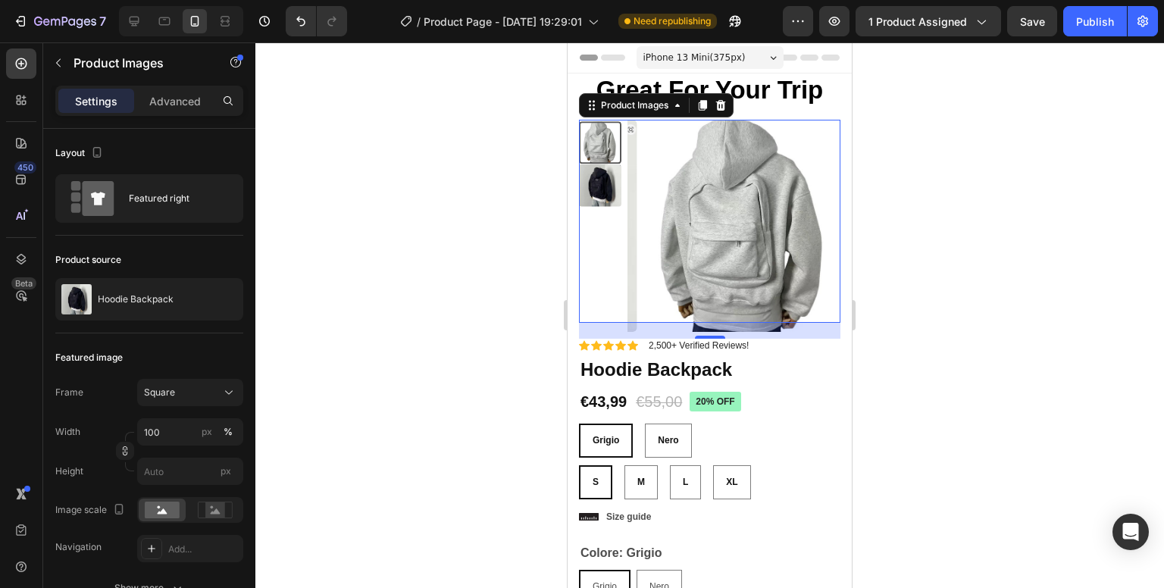
click at [1007, 222] on div at bounding box center [709, 315] width 909 height 546
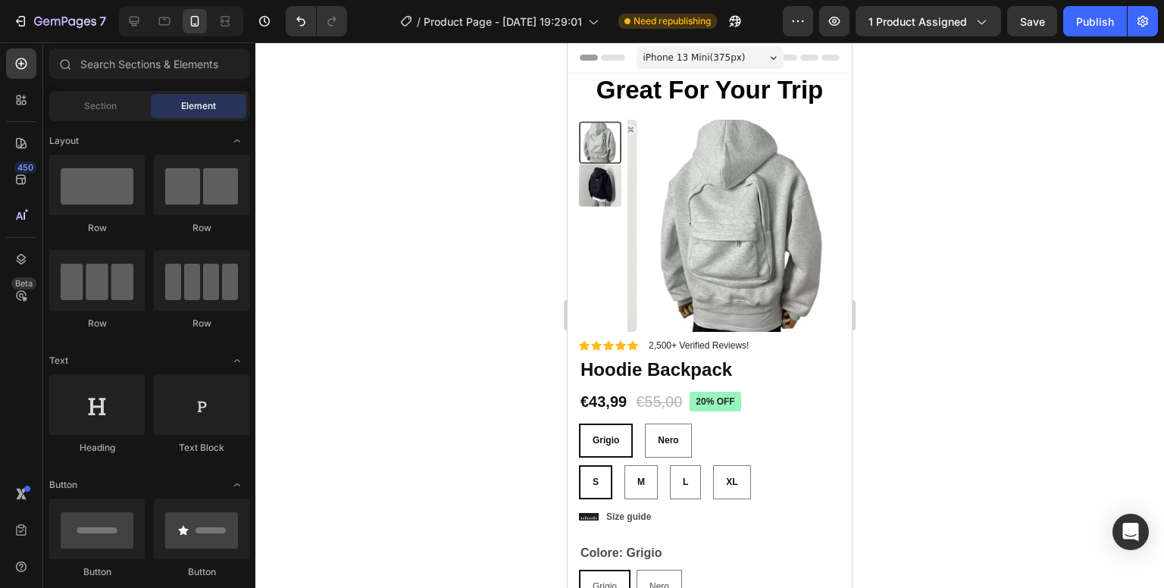
click at [755, 55] on div "iPhone 13 Mini ( 375 px)" at bounding box center [710, 57] width 147 height 23
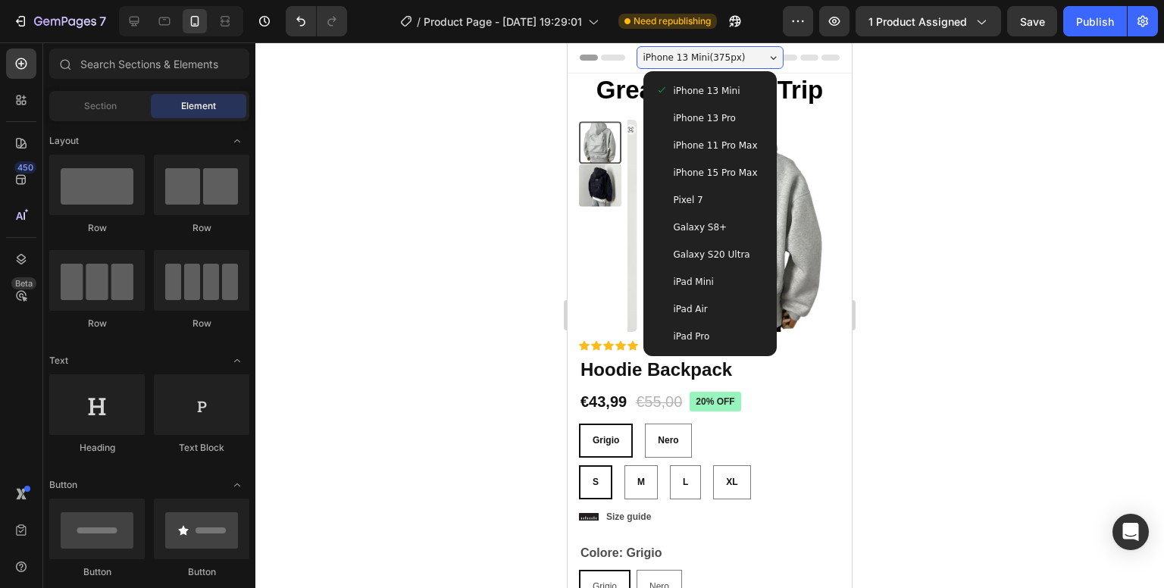
click at [712, 180] on span "iPhone 15 Pro Max" at bounding box center [716, 172] width 84 height 15
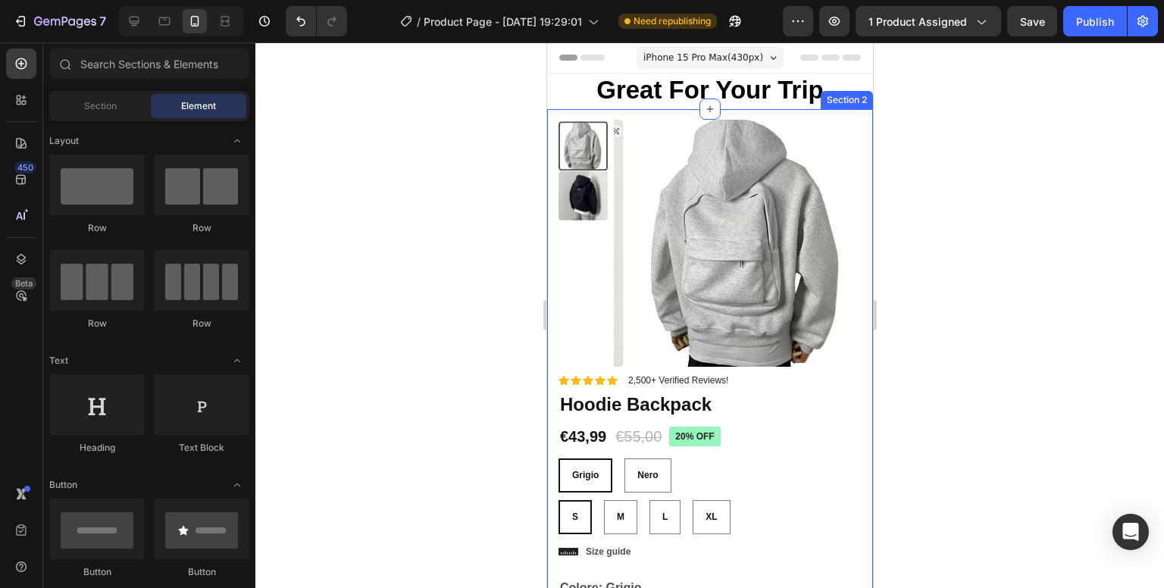
click at [1045, 213] on div at bounding box center [709, 315] width 909 height 546
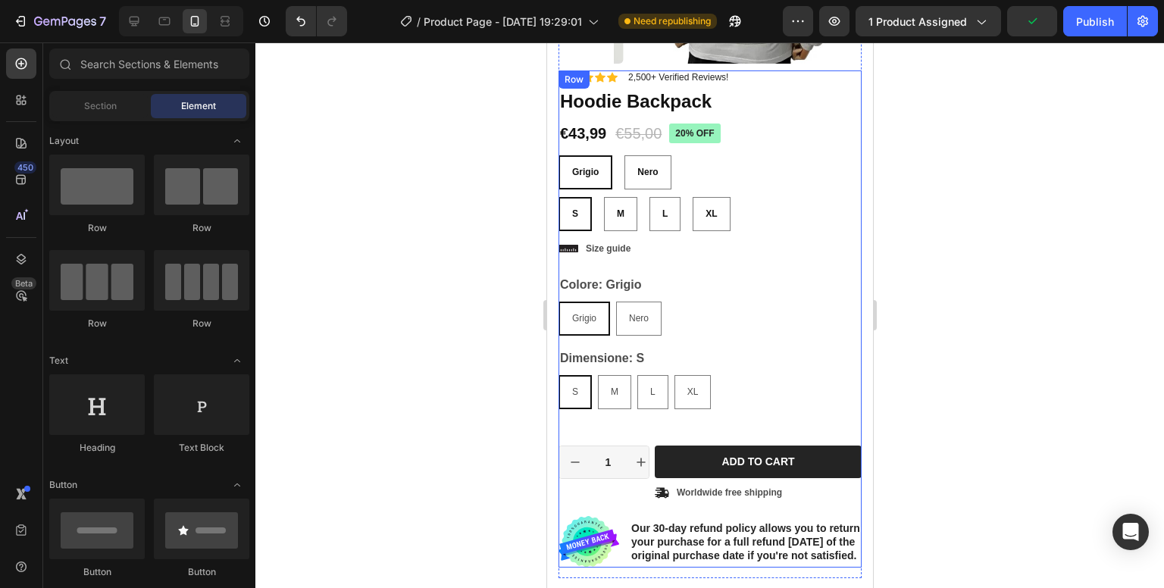
scroll to position [227, 0]
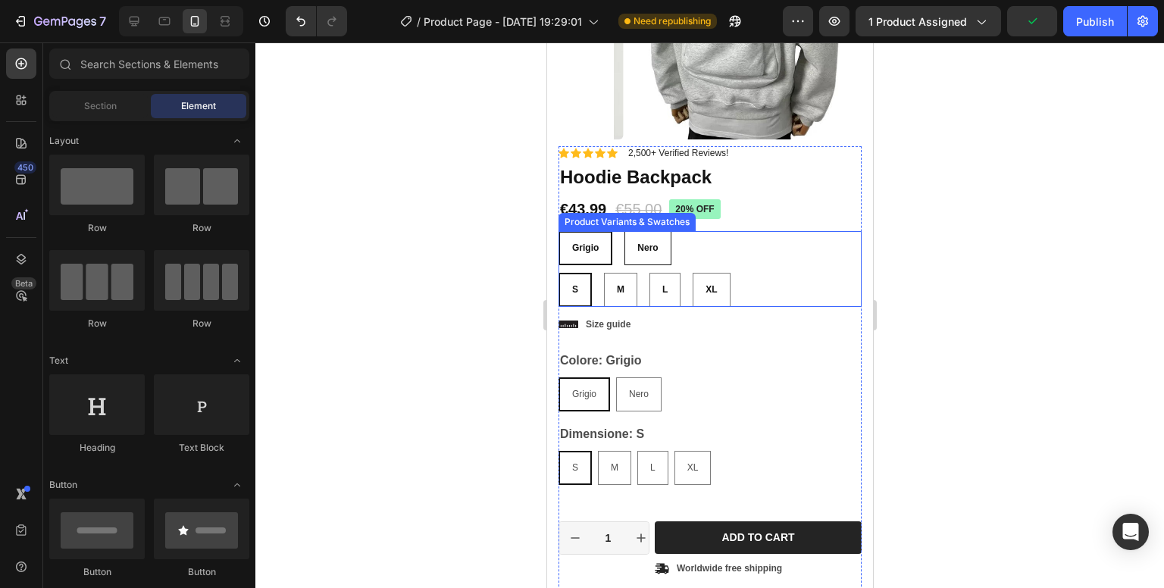
click at [648, 245] on span "Nero" at bounding box center [647, 248] width 20 height 11
click at [624, 231] on input "Nero Nero Nero" at bounding box center [623, 230] width 1 height 1
radio input "false"
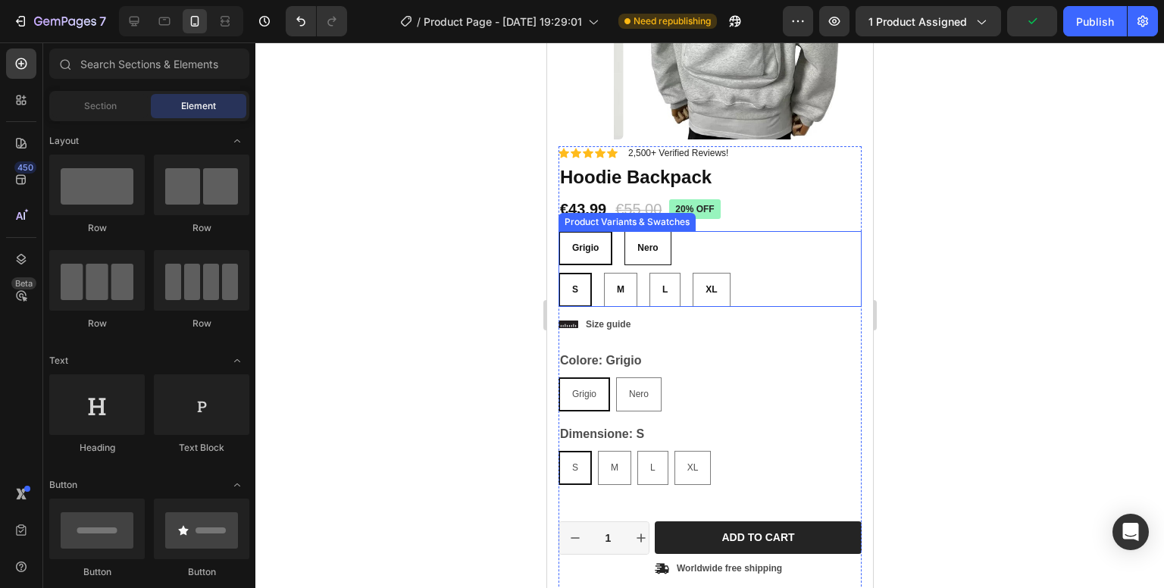
radio input "true"
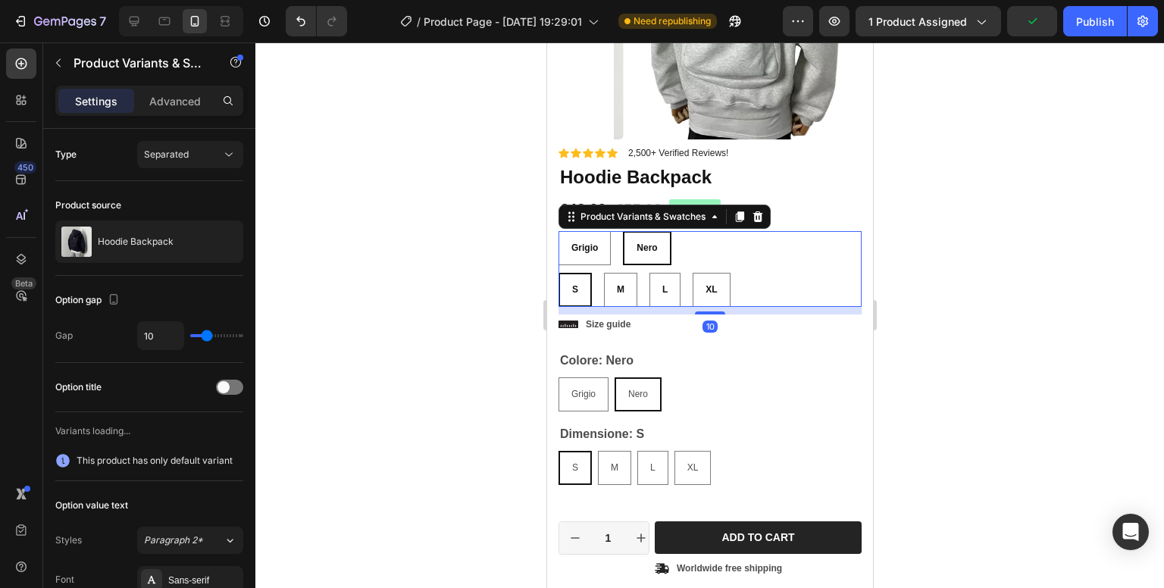
radio input "false"
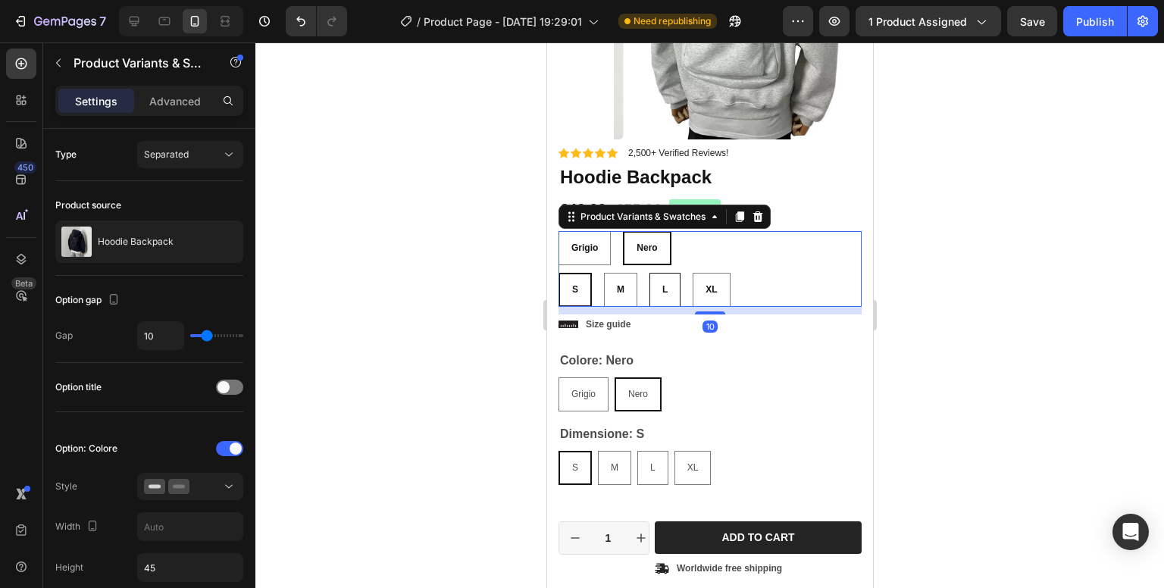
click at [662, 293] on span "L" at bounding box center [664, 289] width 5 height 11
click at [649, 273] on input "L L L" at bounding box center [648, 272] width 1 height 1
radio input "false"
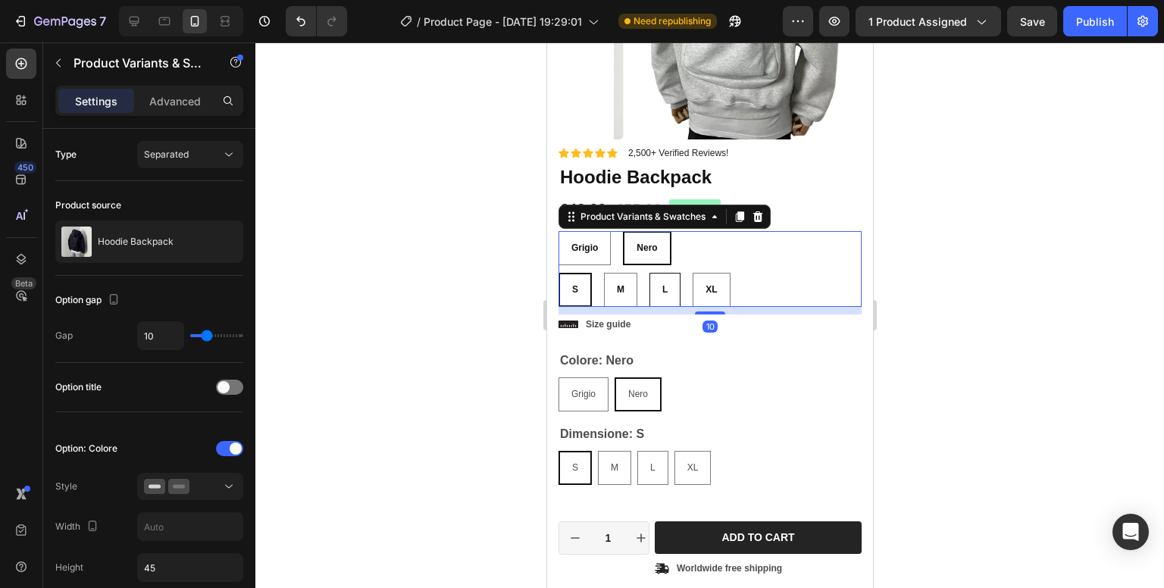
radio input "true"
click at [621, 286] on span "M" at bounding box center [619, 289] width 8 height 11
click at [602, 273] on input "M M M" at bounding box center [601, 272] width 1 height 1
radio input "false"
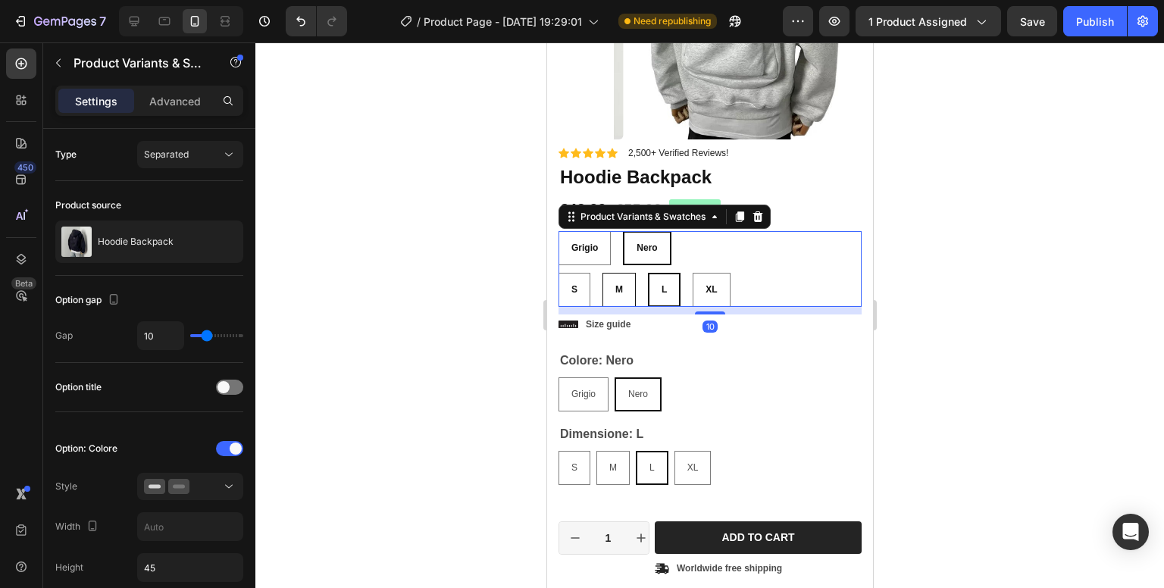
radio input "true"
click at [565, 283] on div "S" at bounding box center [574, 290] width 30 height 24
click at [558, 273] on input "S S S" at bounding box center [557, 272] width 1 height 1
radio input "false"
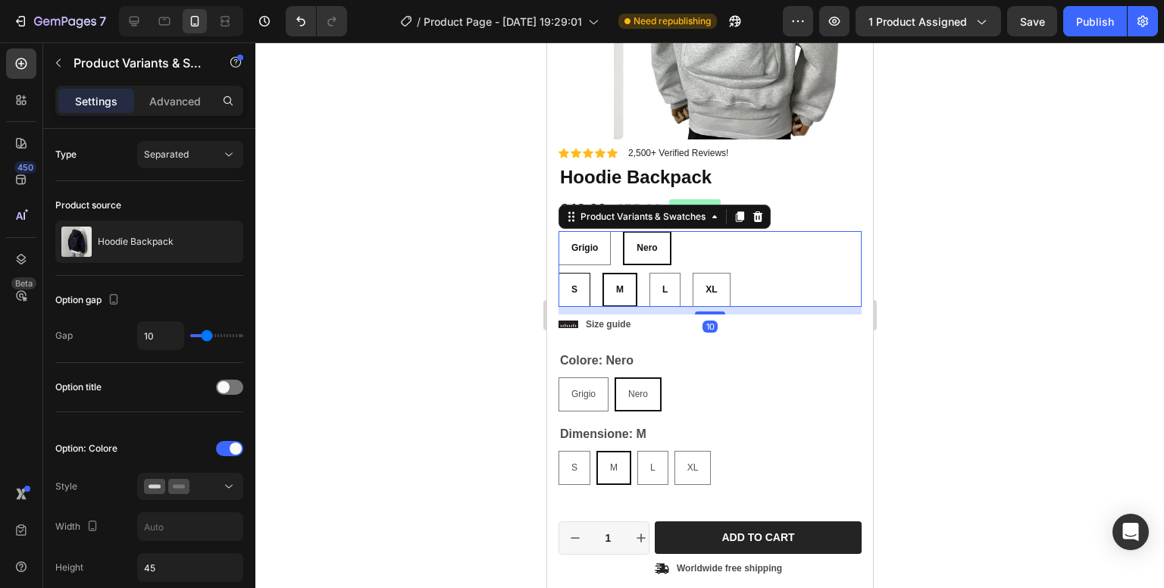
radio input "true"
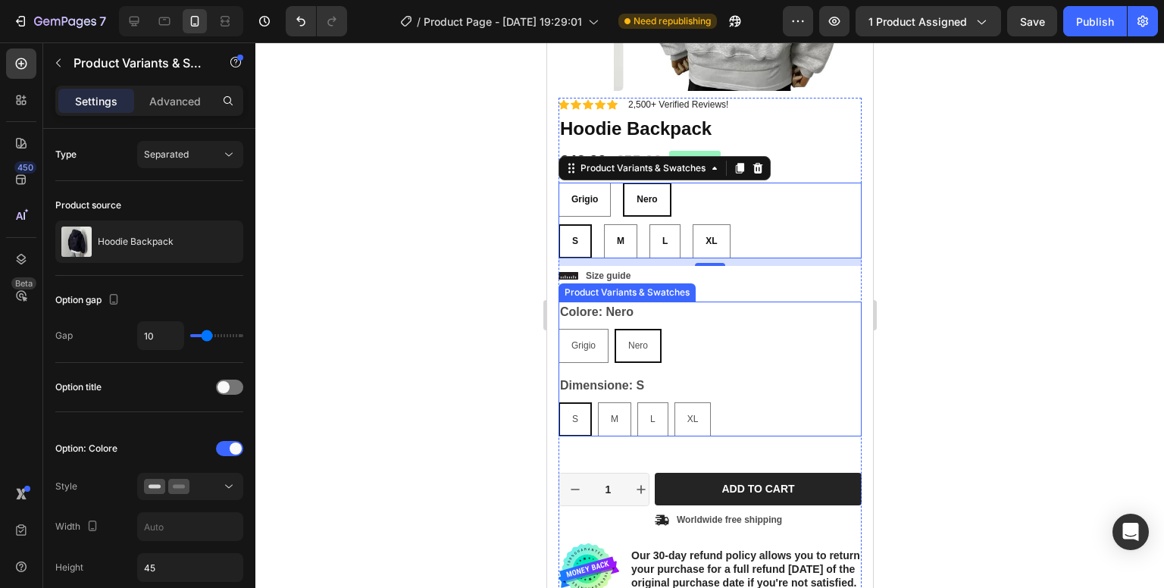
scroll to position [303, 0]
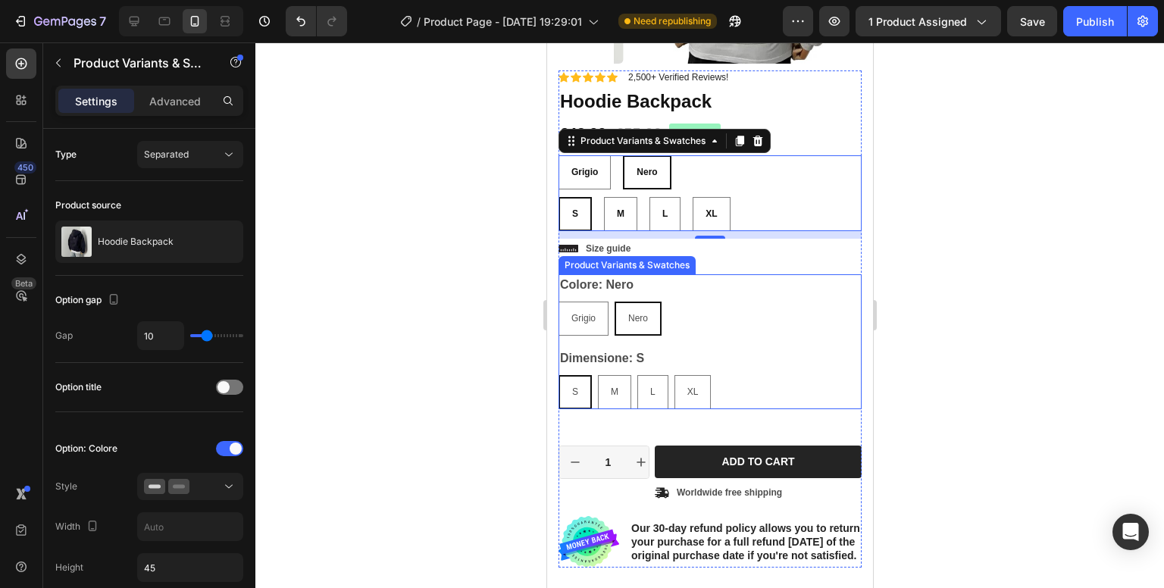
click at [819, 322] on div "[PERSON_NAME] Grigio Nero Nero Nero" at bounding box center [709, 319] width 303 height 34
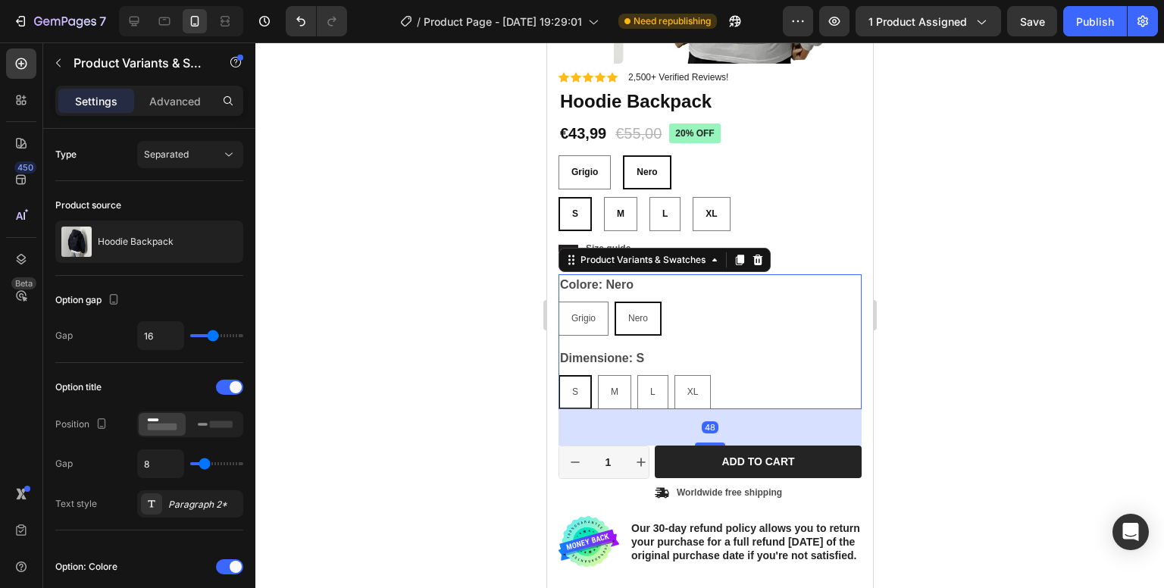
click at [763, 283] on div "Colore: [PERSON_NAME] Grigio Grigio Nero Nero Nero" at bounding box center [709, 304] width 303 height 61
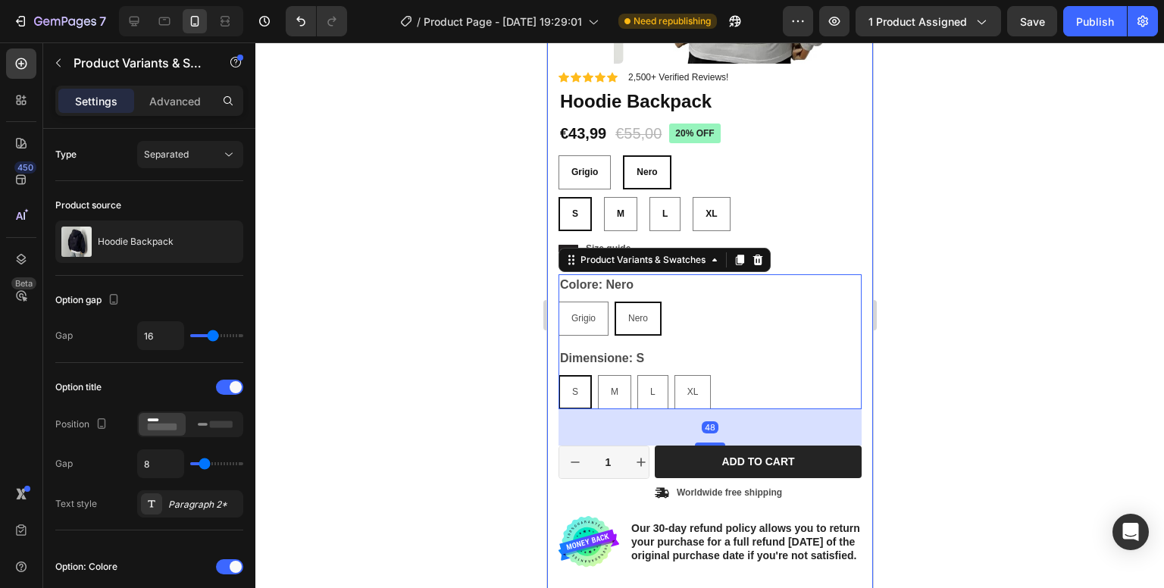
click at [835, 272] on div "Icon Icon Icon Icon Icon Icon List 2,500+ Verified Reviews! Text Block Row 20% …" at bounding box center [709, 318] width 303 height 497
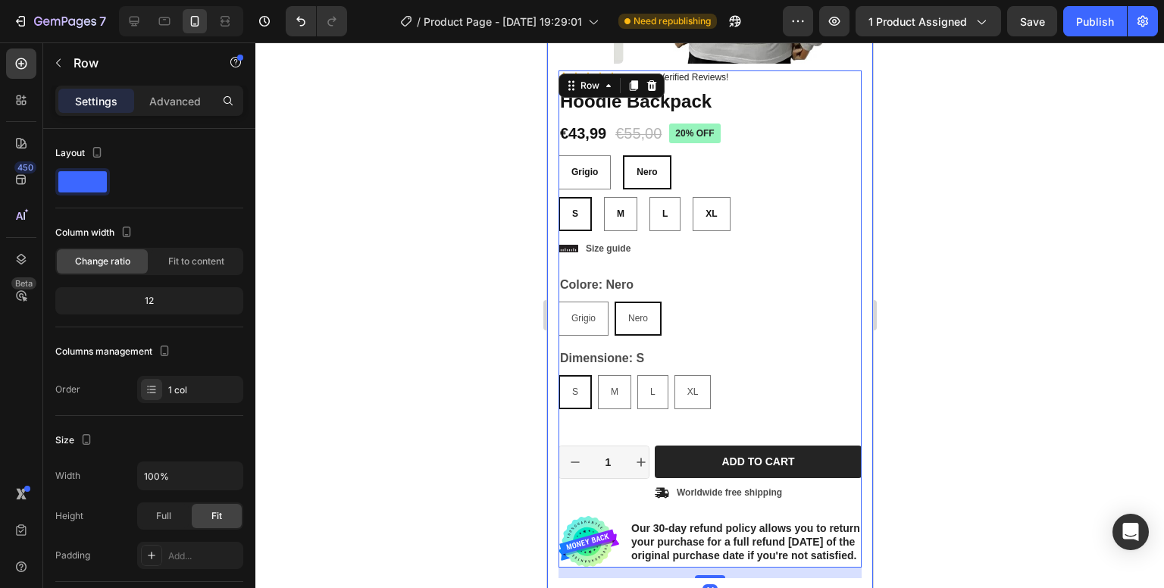
click at [974, 207] on div at bounding box center [709, 315] width 909 height 546
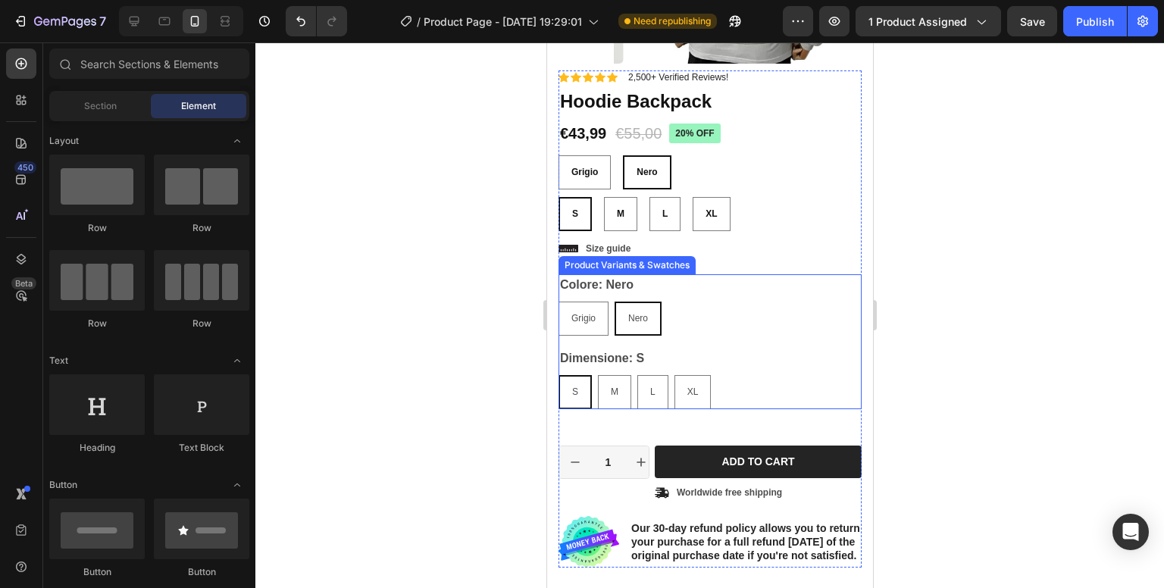
click at [577, 276] on legend "Colore: Nero" at bounding box center [596, 284] width 77 height 21
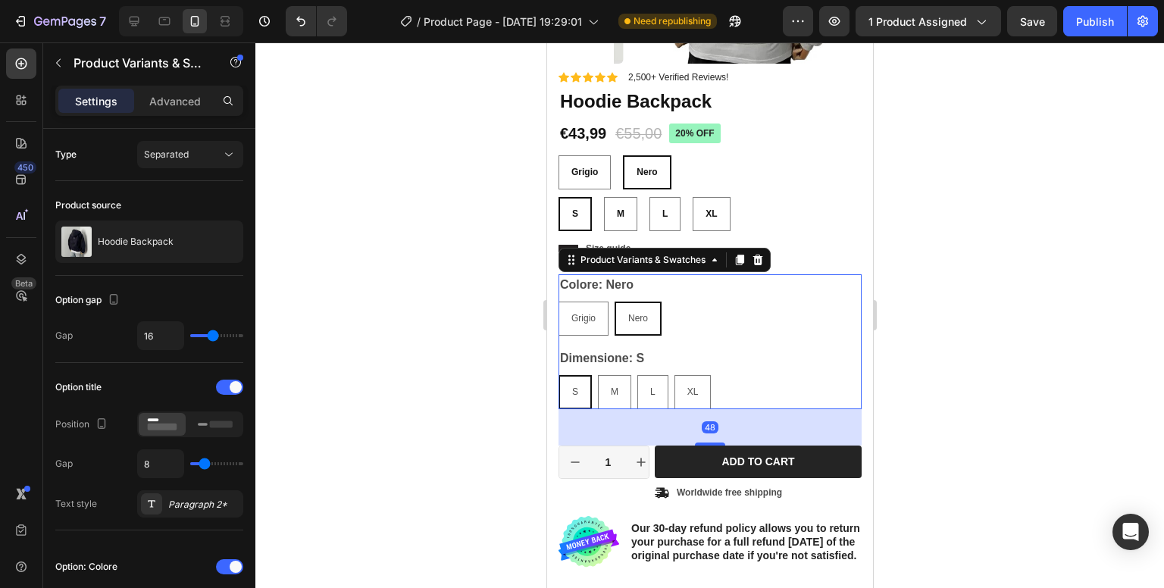
click at [841, 274] on div "Icon Icon Icon Icon Icon Icon List 2,500+ Verified Reviews! Text Block Row 20% …" at bounding box center [709, 318] width 303 height 497
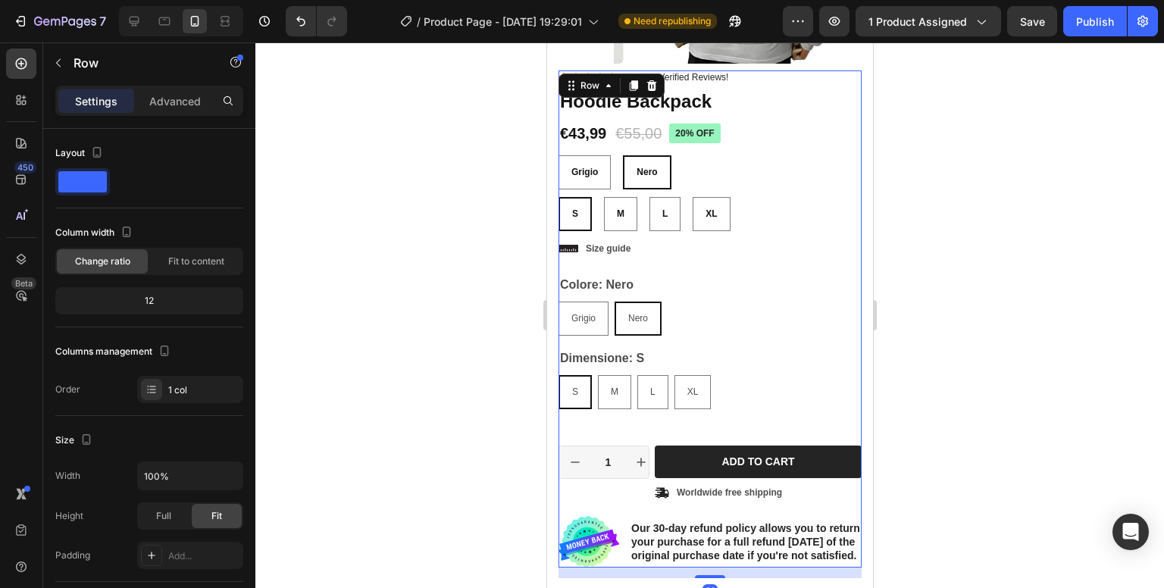
click at [818, 281] on div "Colore: [PERSON_NAME] Grigio Grigio Nero Nero Nero" at bounding box center [709, 304] width 303 height 61
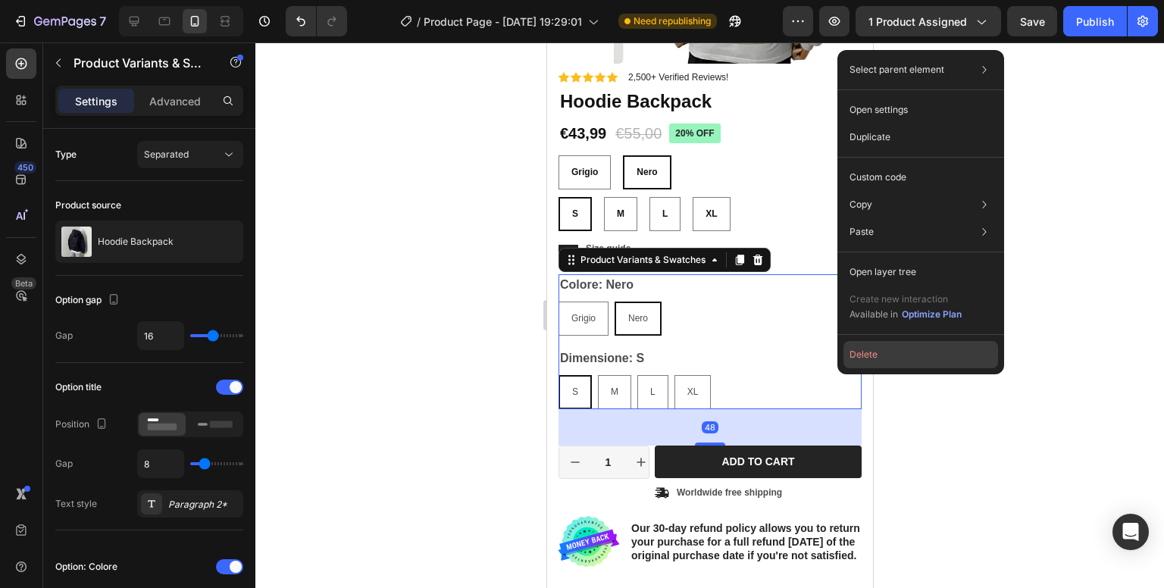
click at [867, 355] on button "Delete" at bounding box center [921, 354] width 155 height 27
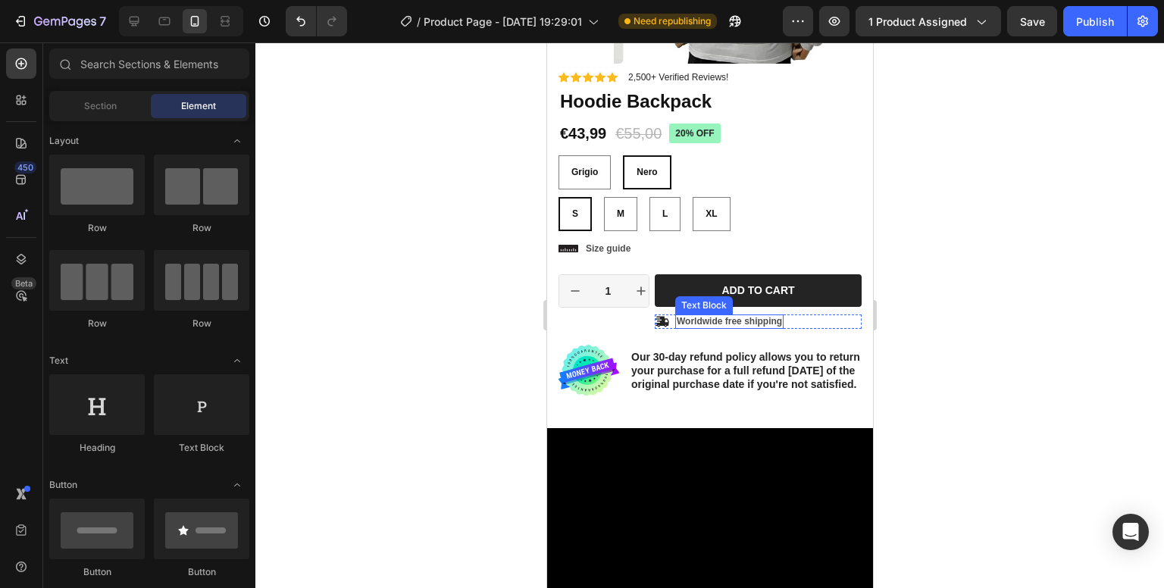
scroll to position [0, 0]
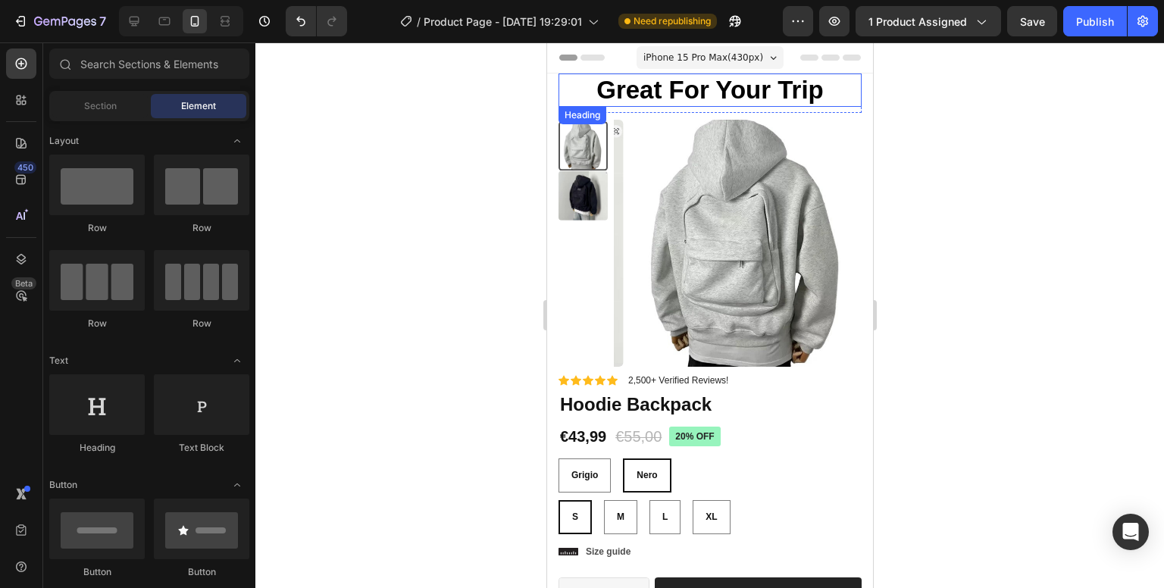
click at [734, 83] on h2 "Great For Your Trip" at bounding box center [709, 90] width 303 height 33
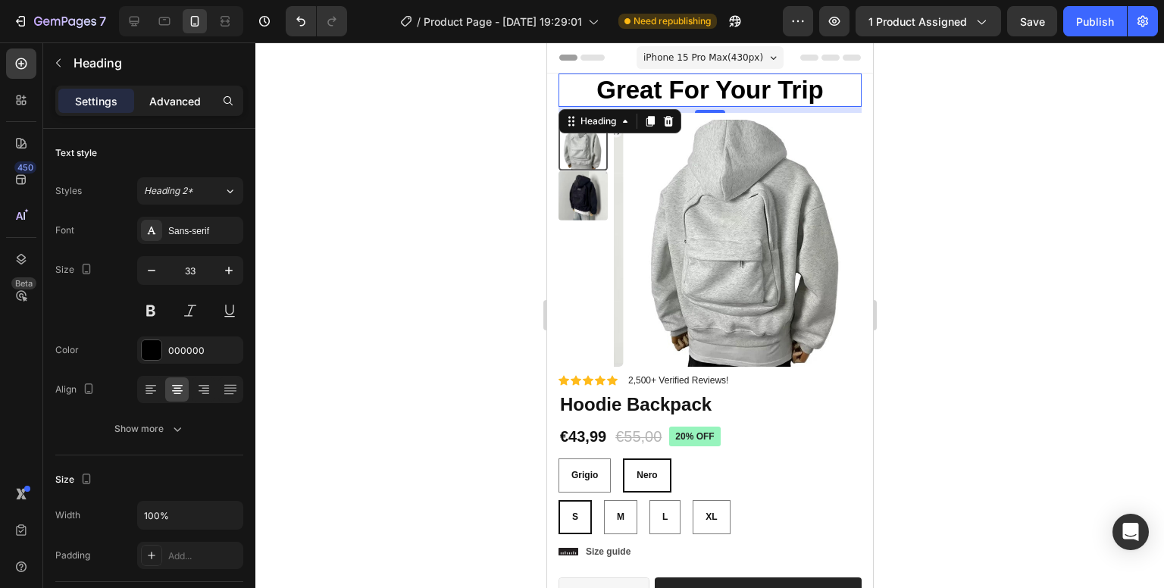
click at [164, 101] on p "Advanced" at bounding box center [175, 101] width 52 height 16
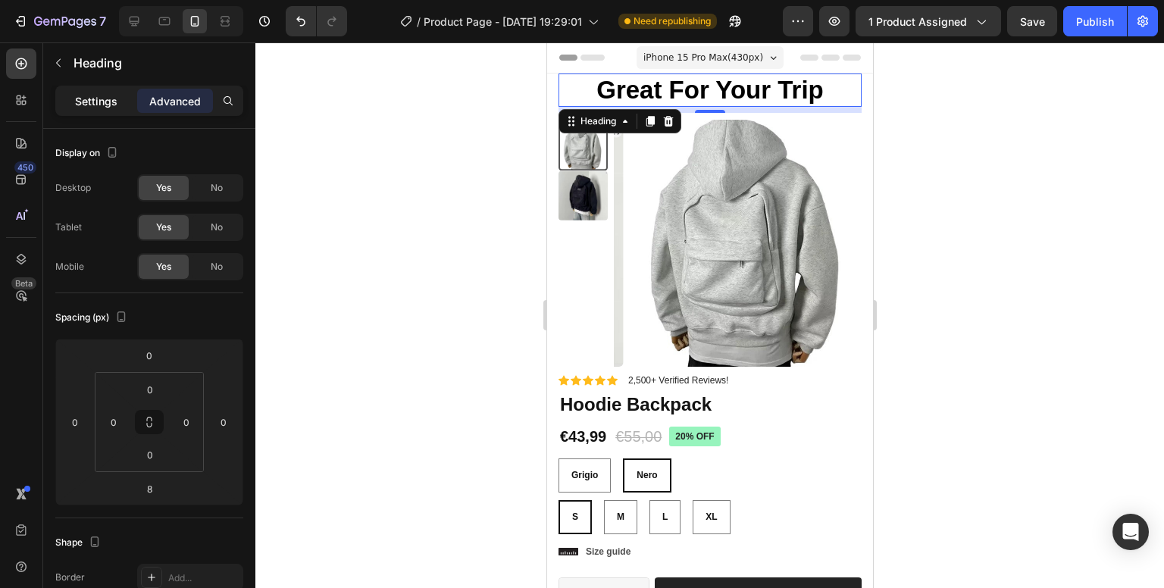
click at [103, 108] on div "Settings" at bounding box center [96, 101] width 76 height 24
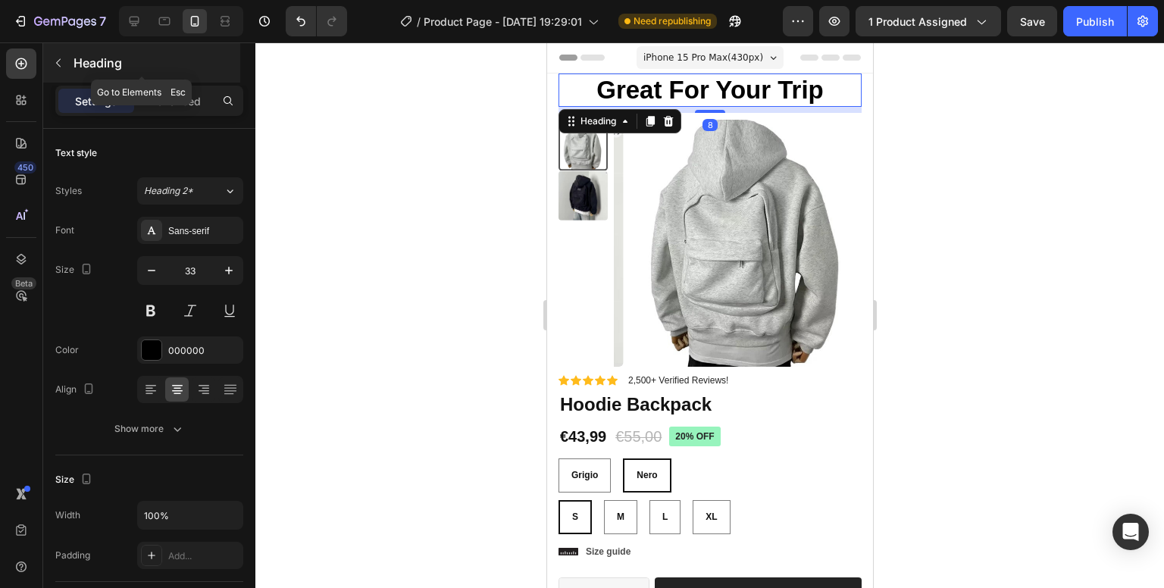
click at [56, 62] on icon "button" at bounding box center [58, 63] width 5 height 8
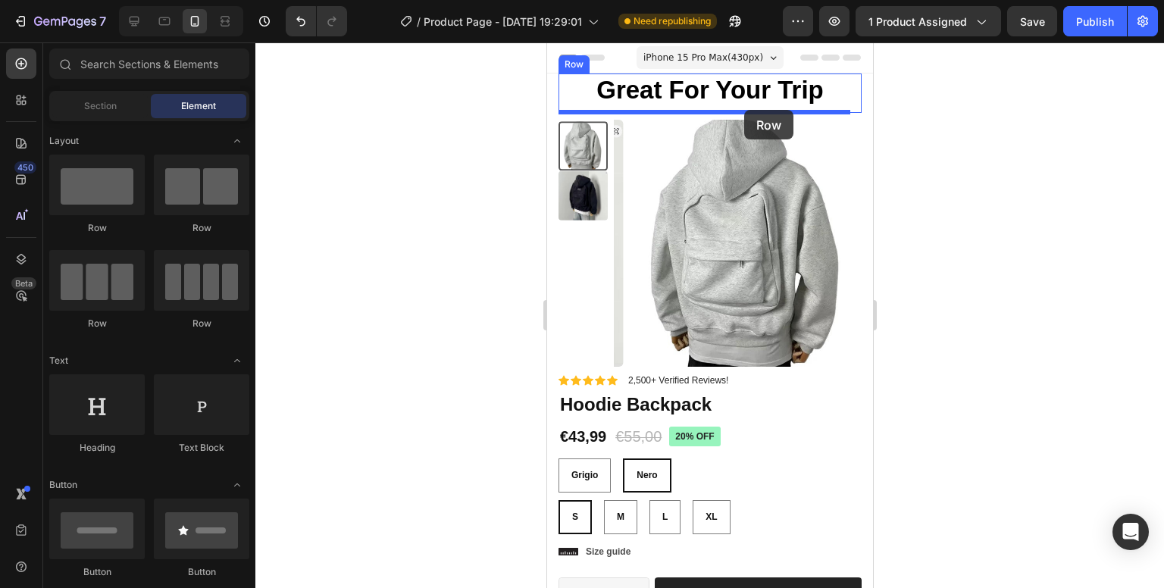
drag, startPoint x: 644, startPoint y: 231, endPoint x: 744, endPoint y: 110, distance: 156.7
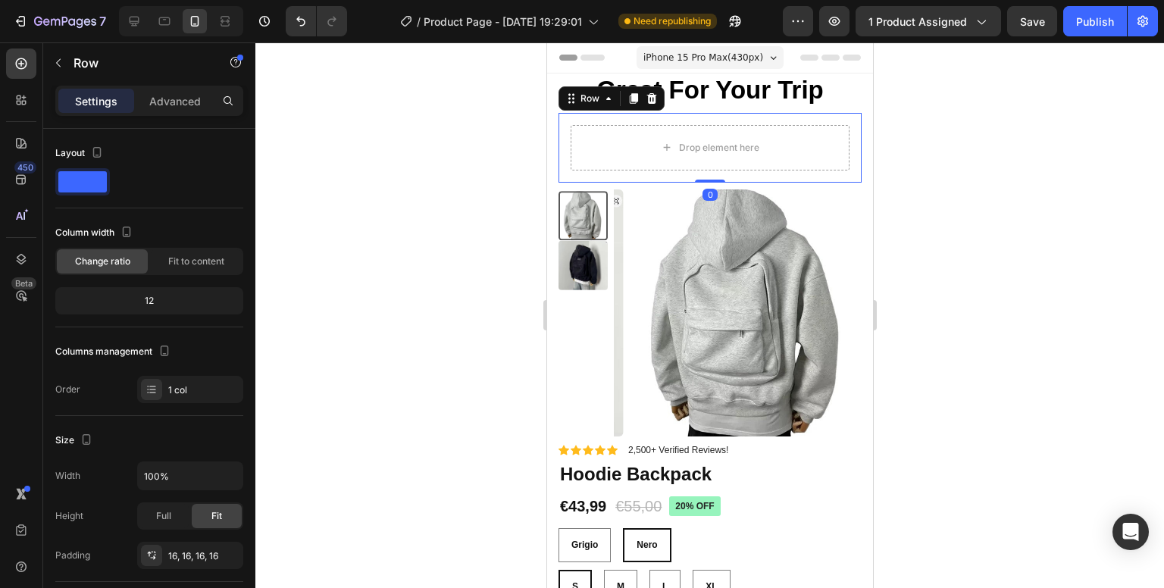
click at [1073, 198] on div at bounding box center [709, 315] width 909 height 546
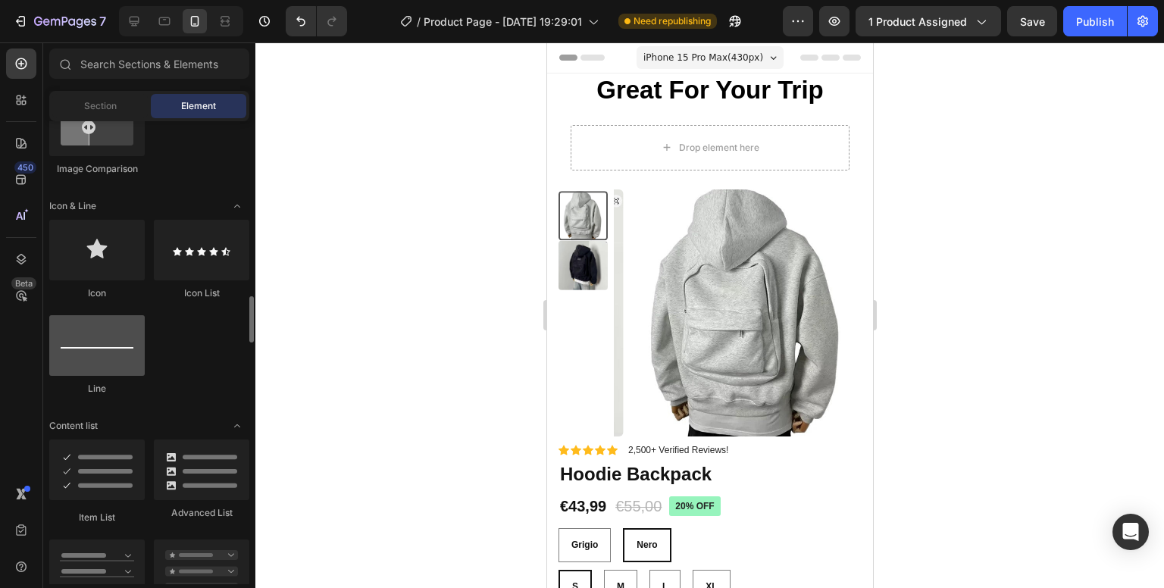
scroll to position [985, 0]
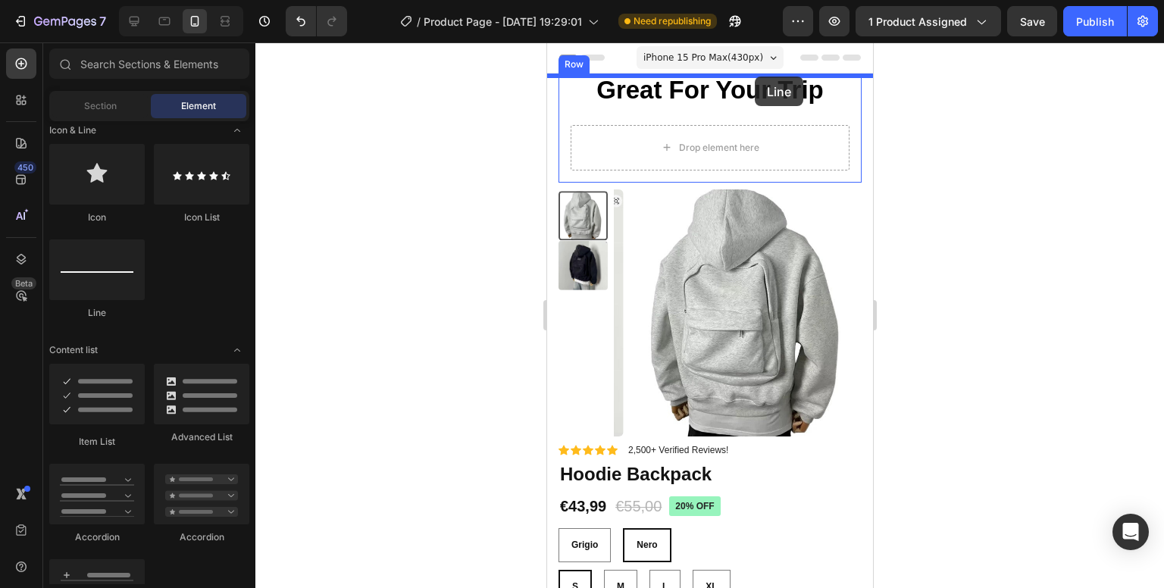
drag, startPoint x: 648, startPoint y: 315, endPoint x: 754, endPoint y: 77, distance: 261.3
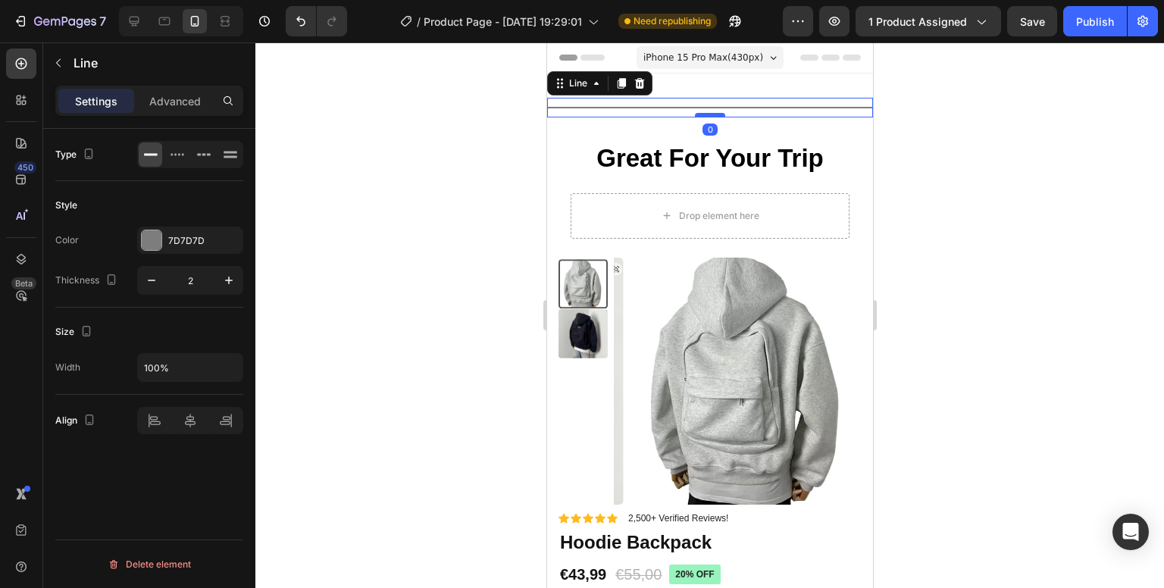
drag, startPoint x: 709, startPoint y: 128, endPoint x: 709, endPoint y: 116, distance: 12.2
click at [709, 116] on div at bounding box center [709, 115] width 30 height 5
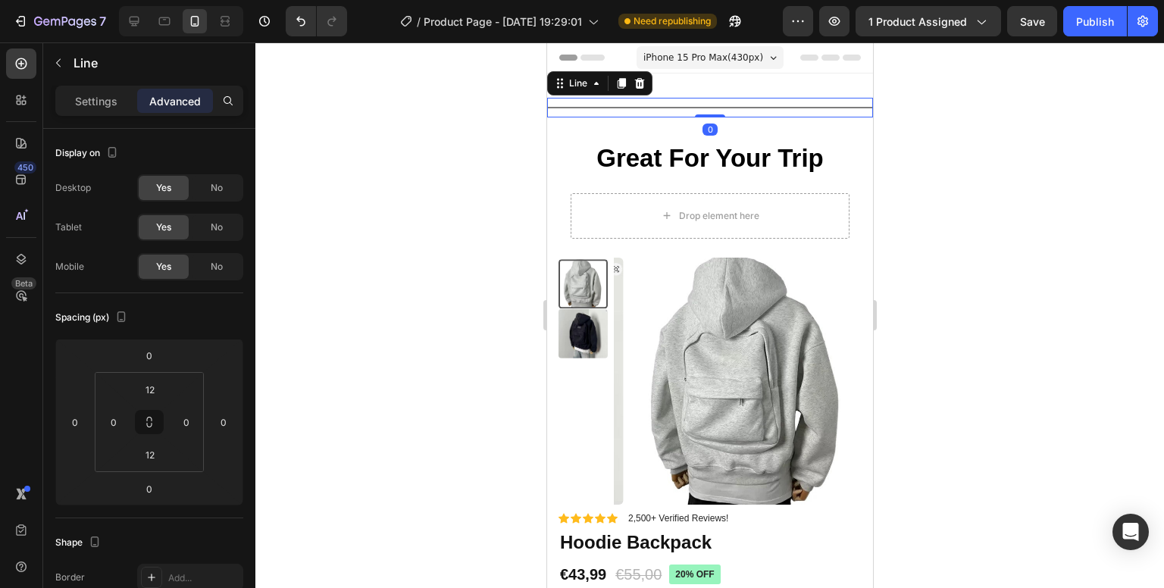
click at [994, 122] on div at bounding box center [709, 315] width 909 height 546
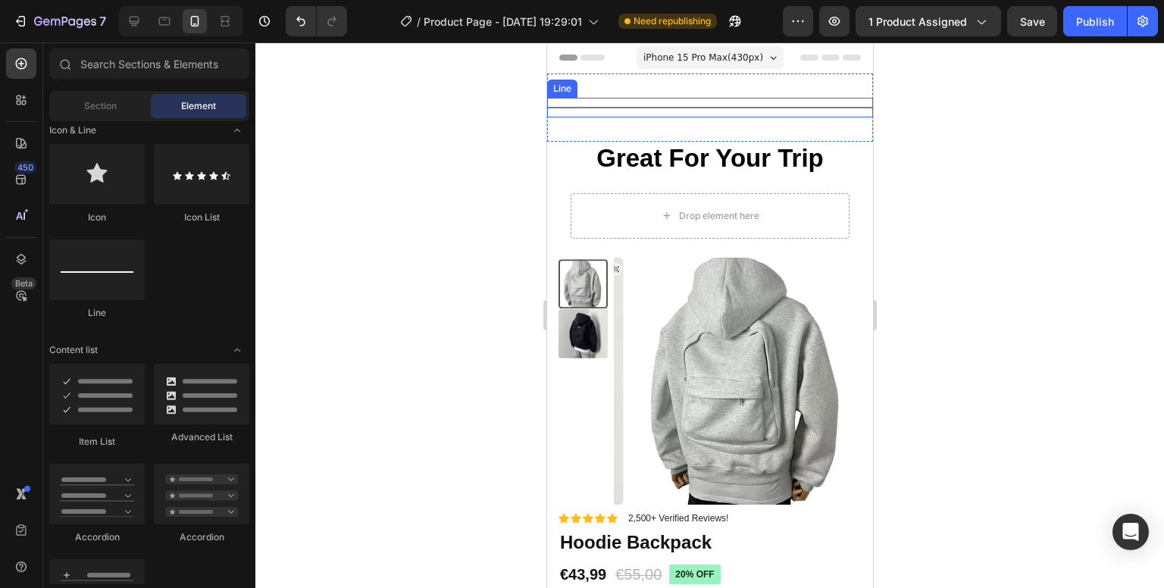
click at [806, 107] on div at bounding box center [709, 108] width 326 height 2
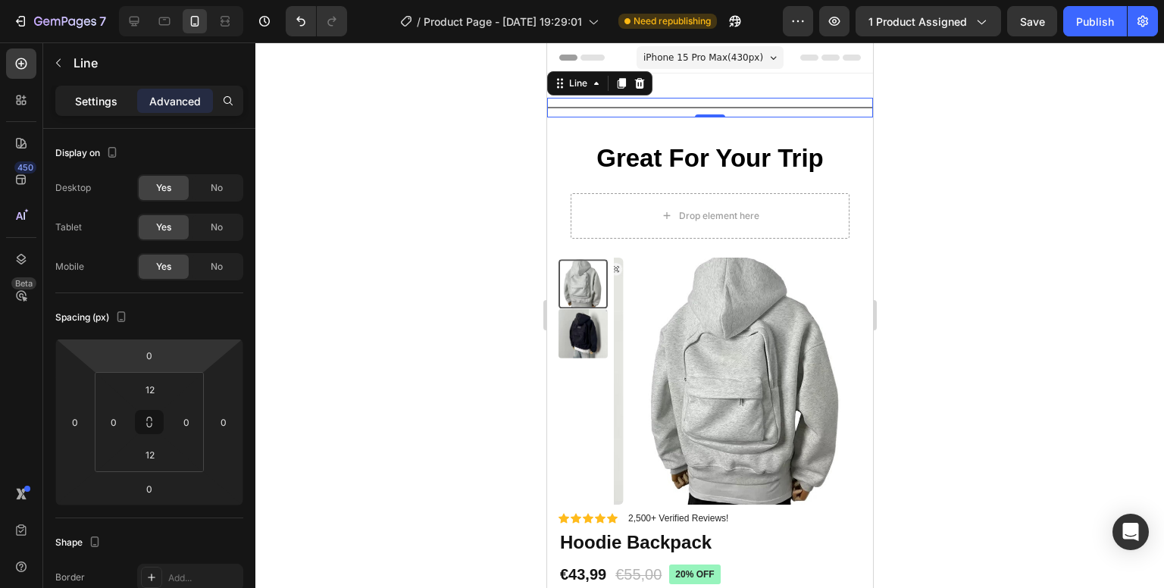
click at [105, 98] on p "Settings" at bounding box center [96, 101] width 42 height 16
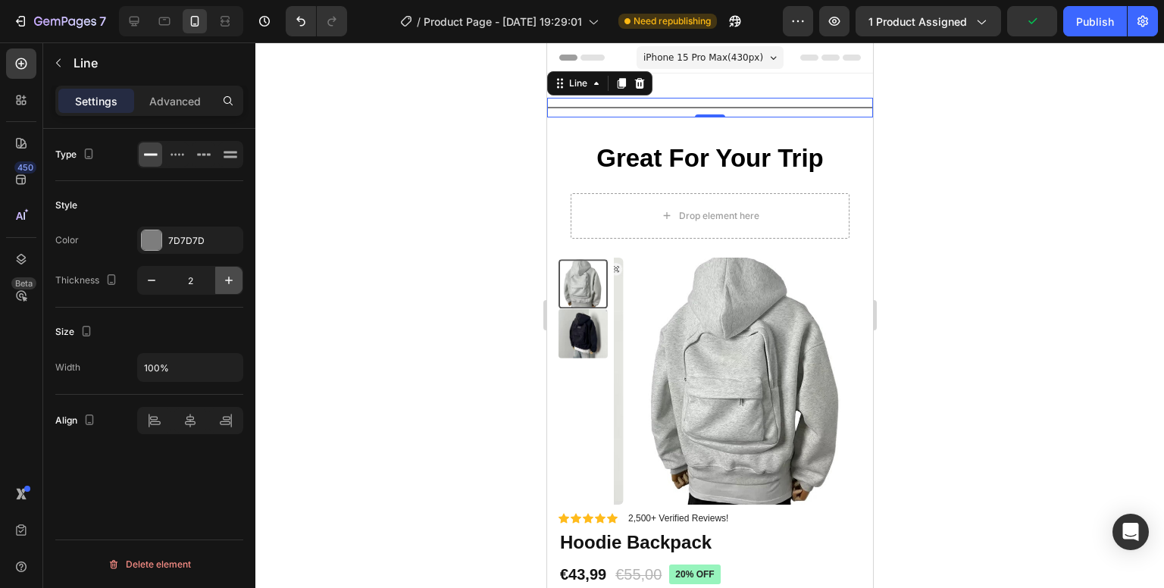
click at [230, 280] on icon "button" at bounding box center [228, 280] width 15 height 15
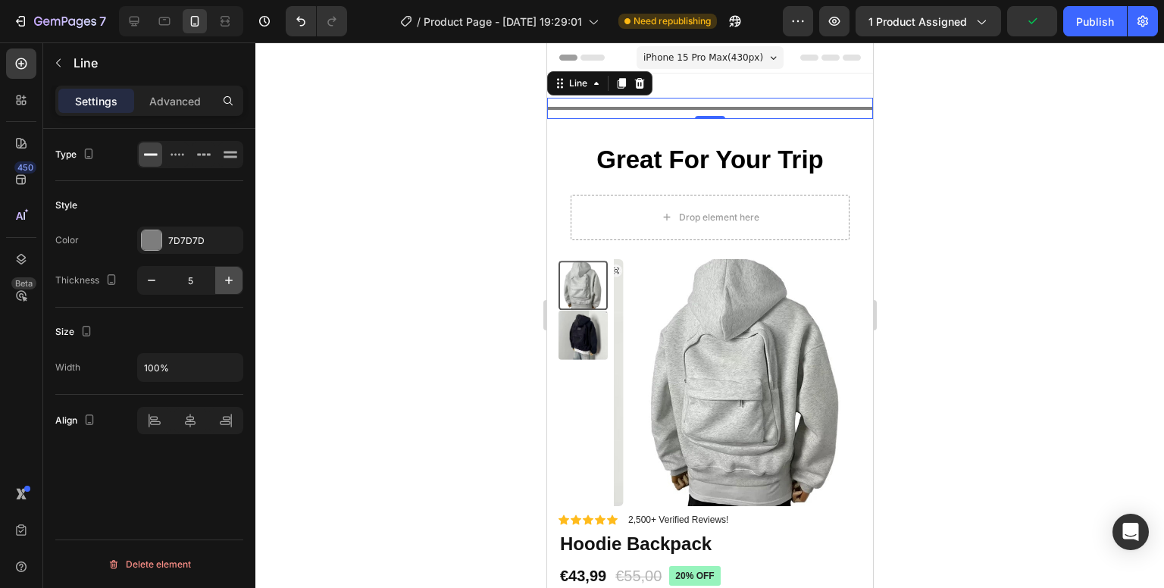
click at [230, 280] on icon "button" at bounding box center [228, 280] width 15 height 15
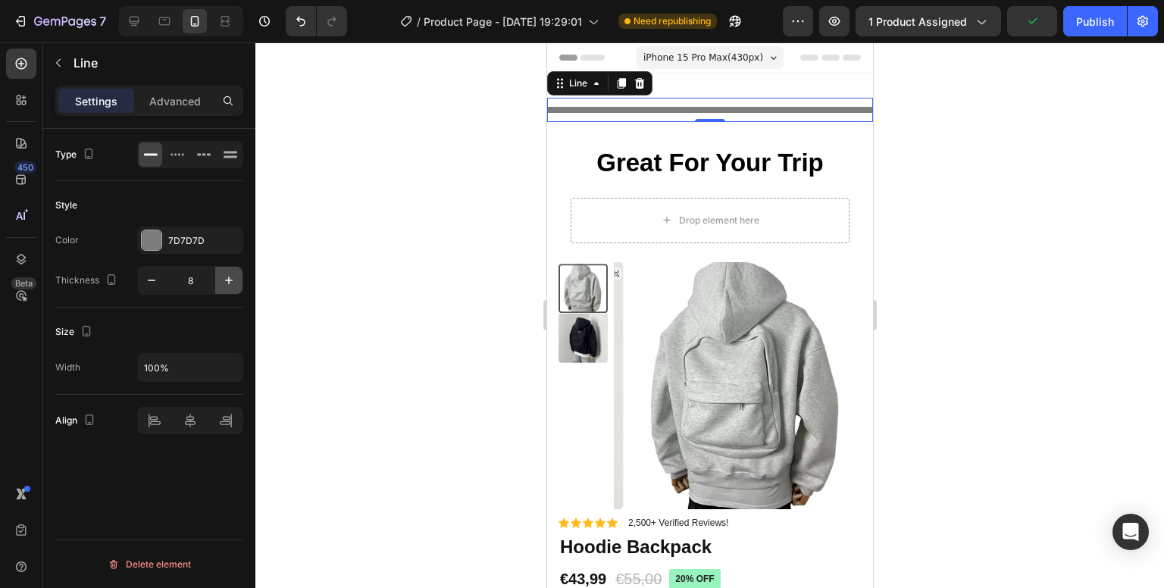
click at [230, 280] on icon "button" at bounding box center [228, 280] width 15 height 15
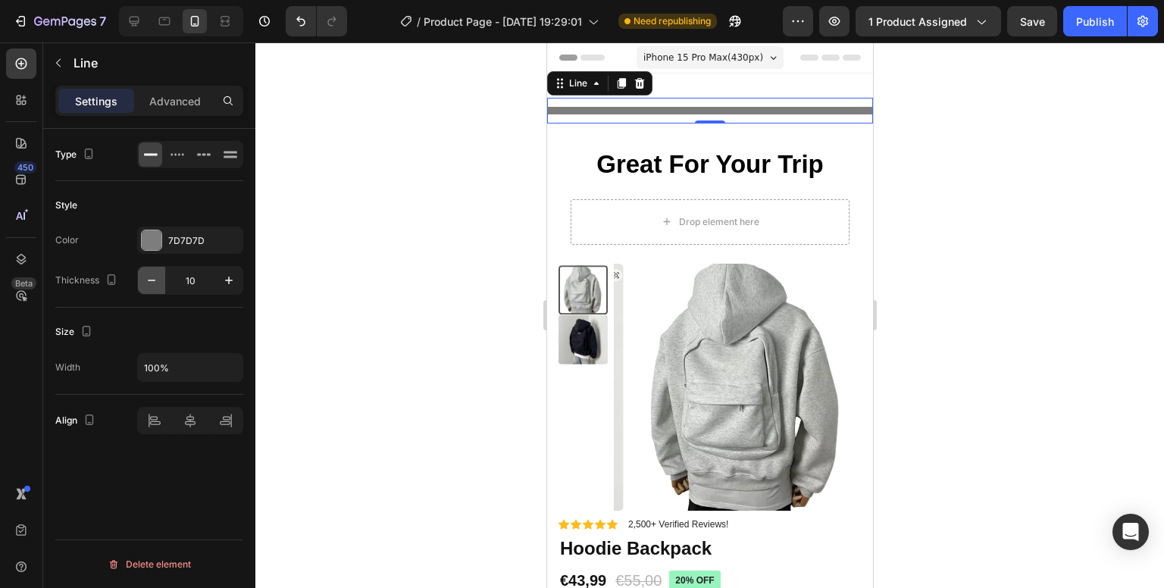
click at [155, 280] on icon "button" at bounding box center [151, 280] width 15 height 15
type input "9"
click at [1013, 220] on div at bounding box center [709, 315] width 909 height 546
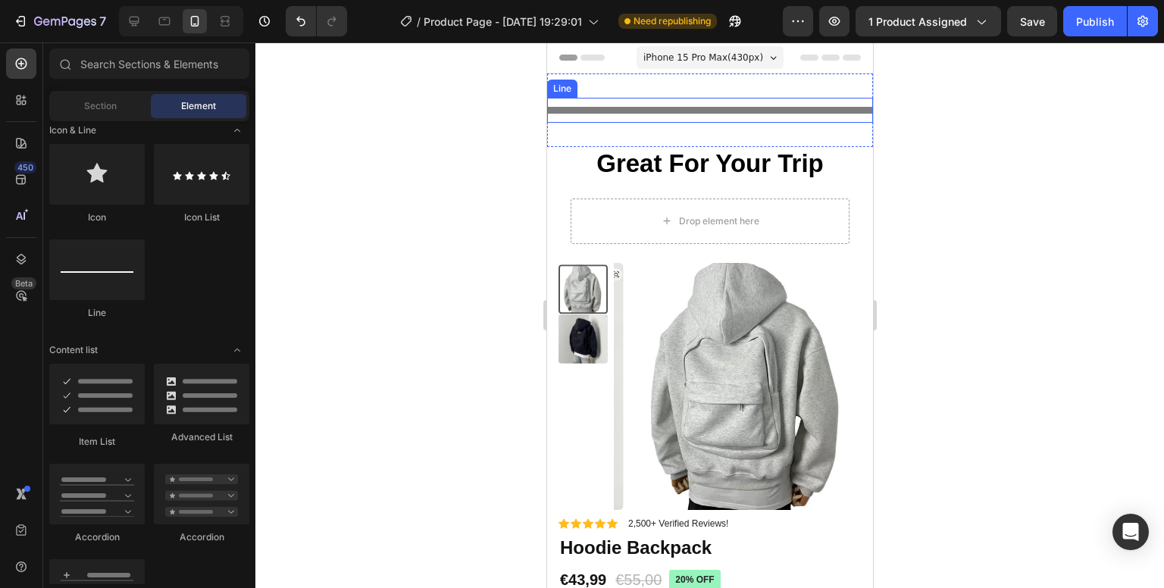
click at [744, 103] on div "Title Line" at bounding box center [709, 110] width 326 height 25
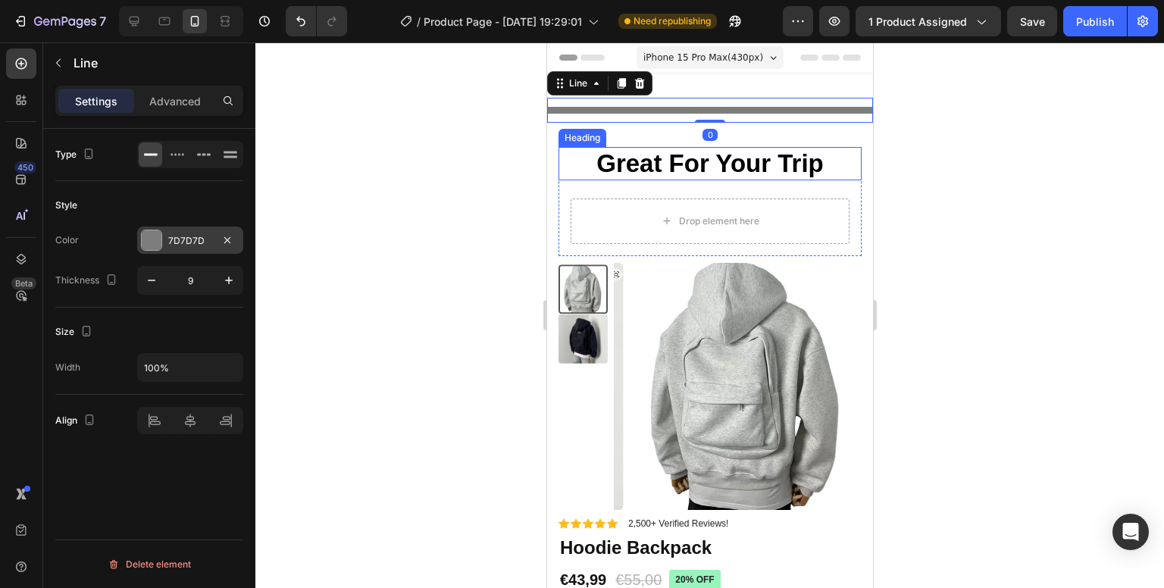
click at [190, 239] on div "7D7D7D" at bounding box center [190, 241] width 44 height 14
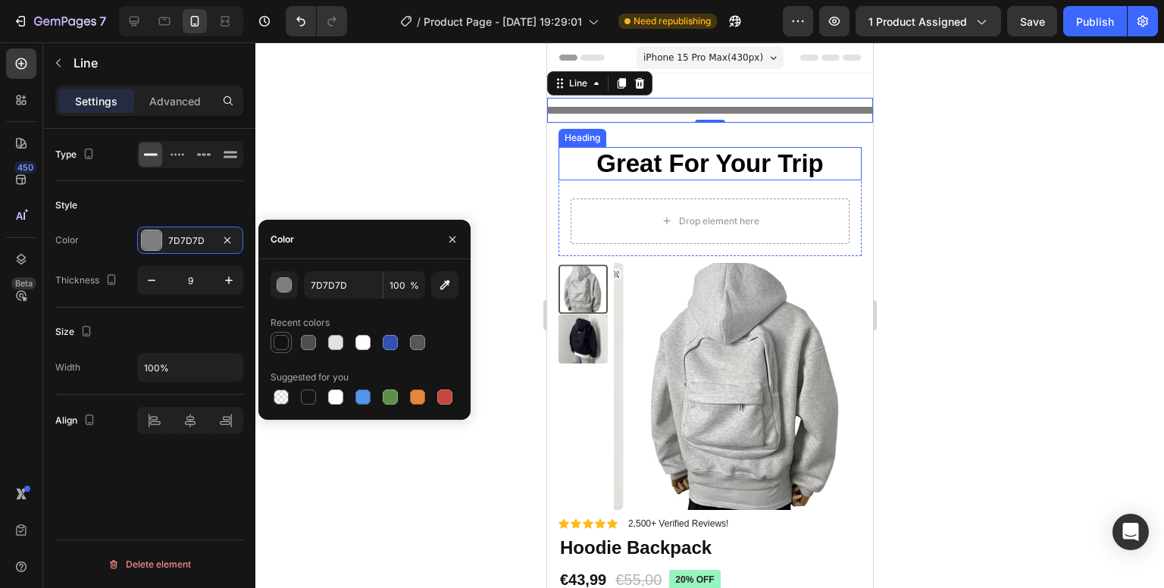
click at [281, 346] on div at bounding box center [281, 342] width 15 height 15
type input "121212"
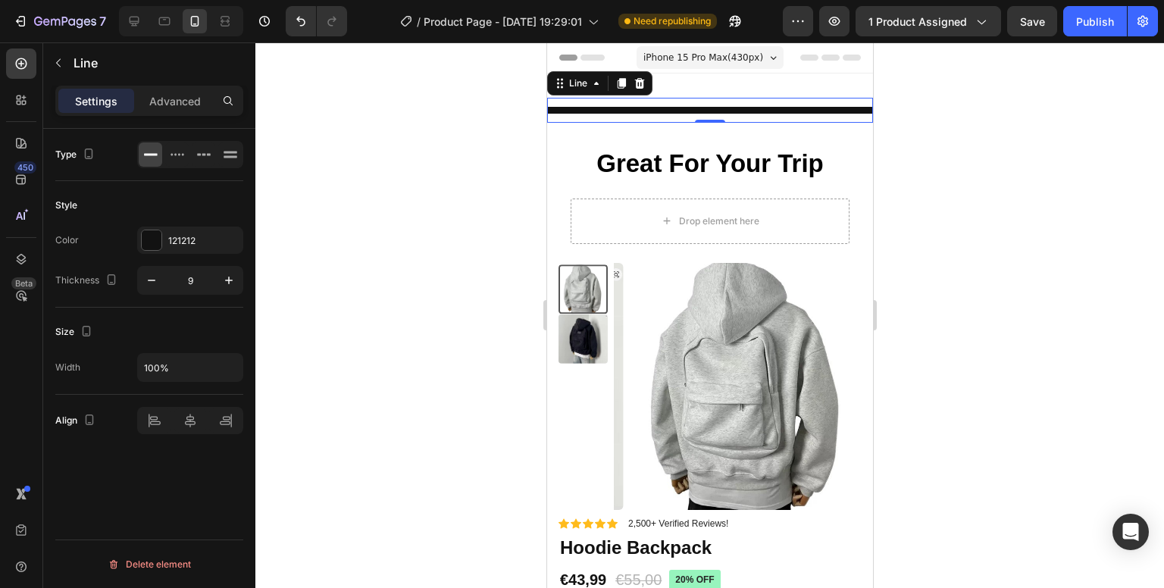
click at [993, 146] on div at bounding box center [709, 315] width 909 height 546
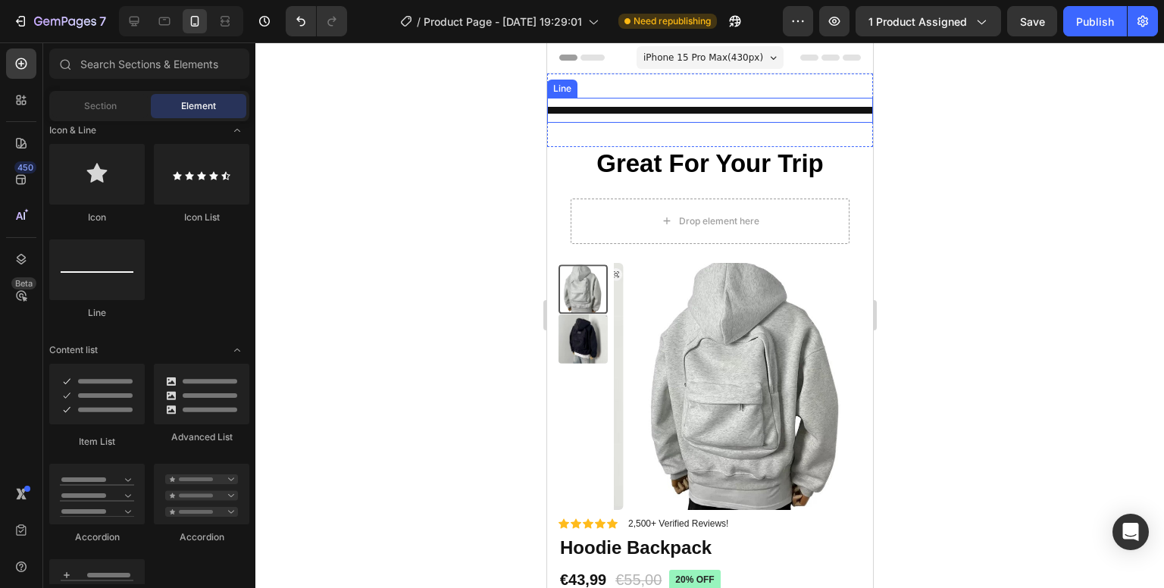
click at [703, 108] on div at bounding box center [709, 110] width 326 height 7
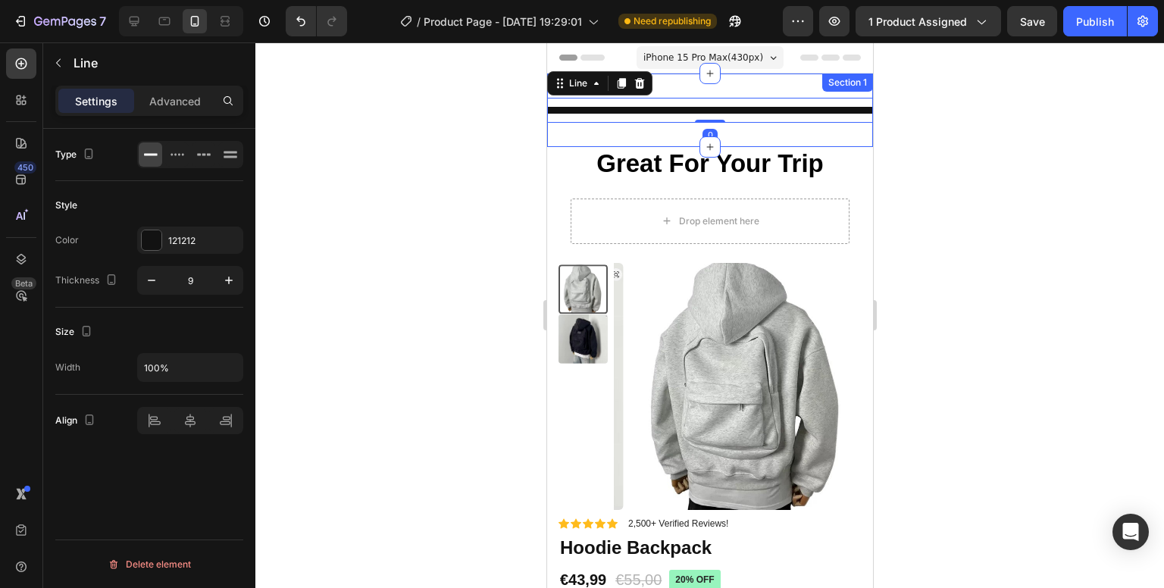
click at [710, 84] on div "Title Line 0 Section 1" at bounding box center [709, 111] width 326 height 74
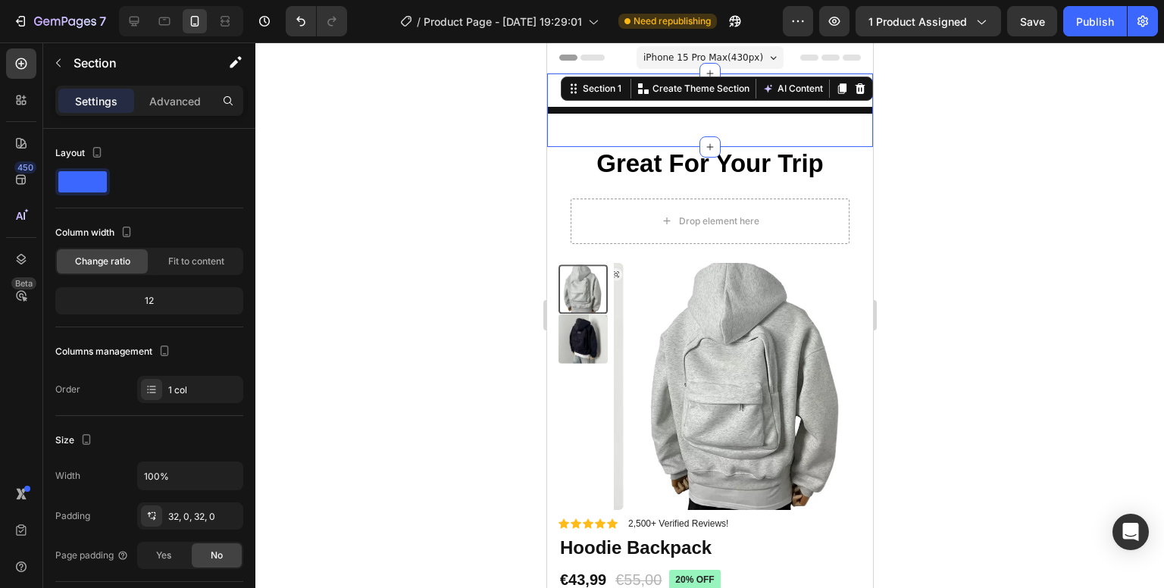
click at [368, 159] on div at bounding box center [709, 315] width 909 height 546
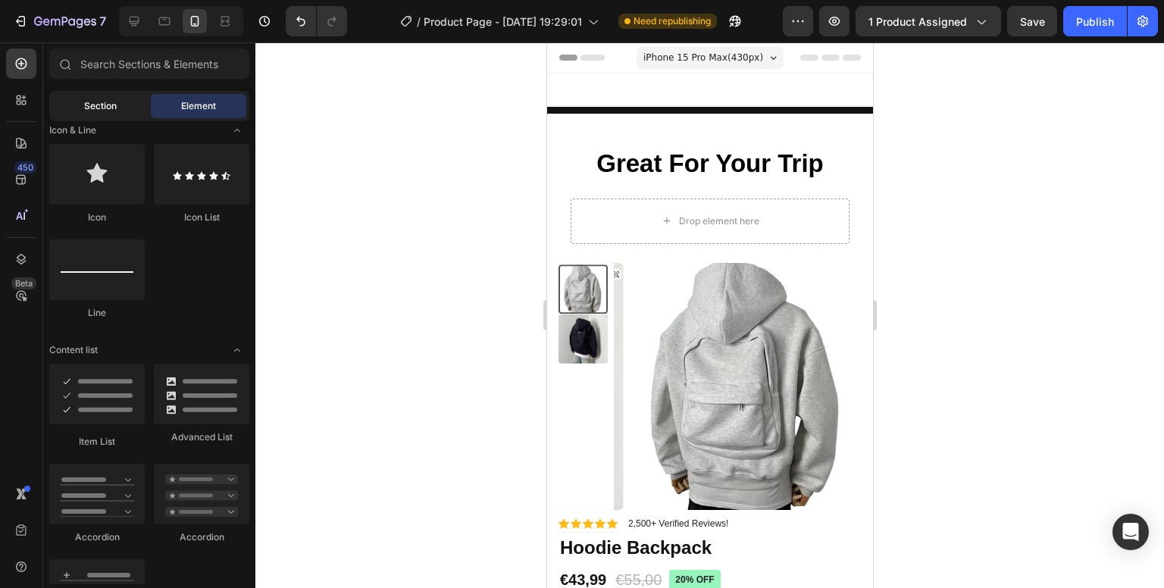
click at [94, 96] on div "Section" at bounding box center [100, 106] width 96 height 24
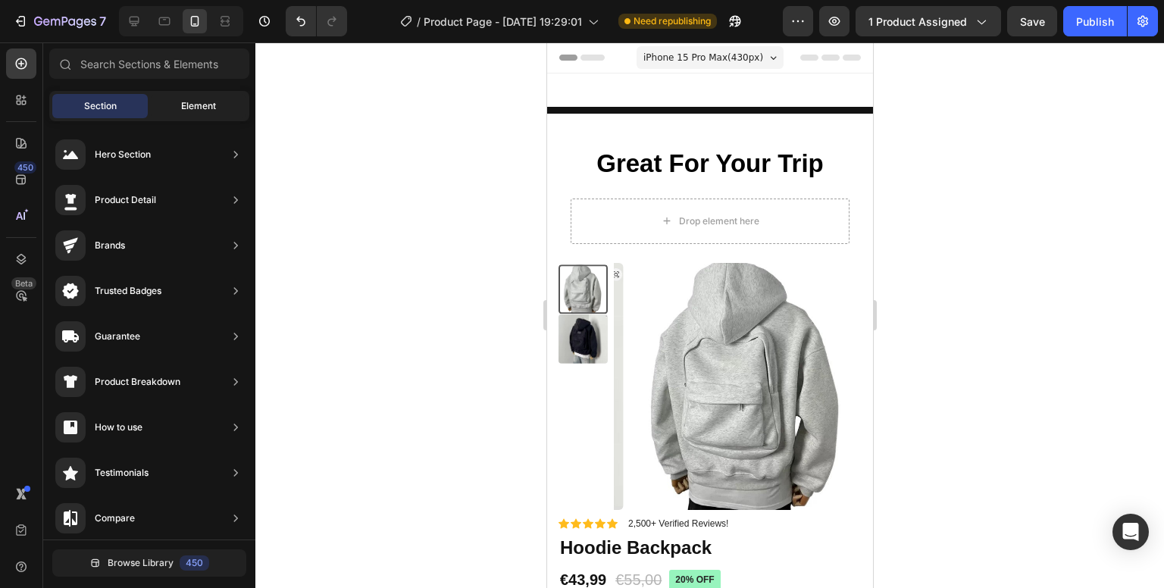
click at [205, 99] on span "Element" at bounding box center [198, 106] width 35 height 14
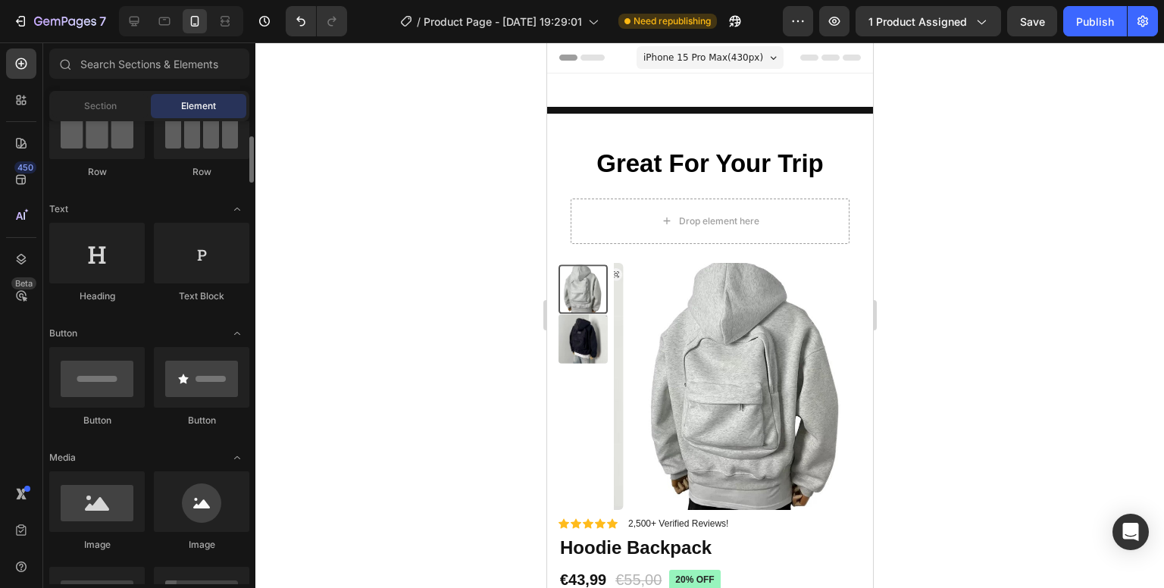
scroll to position [0, 0]
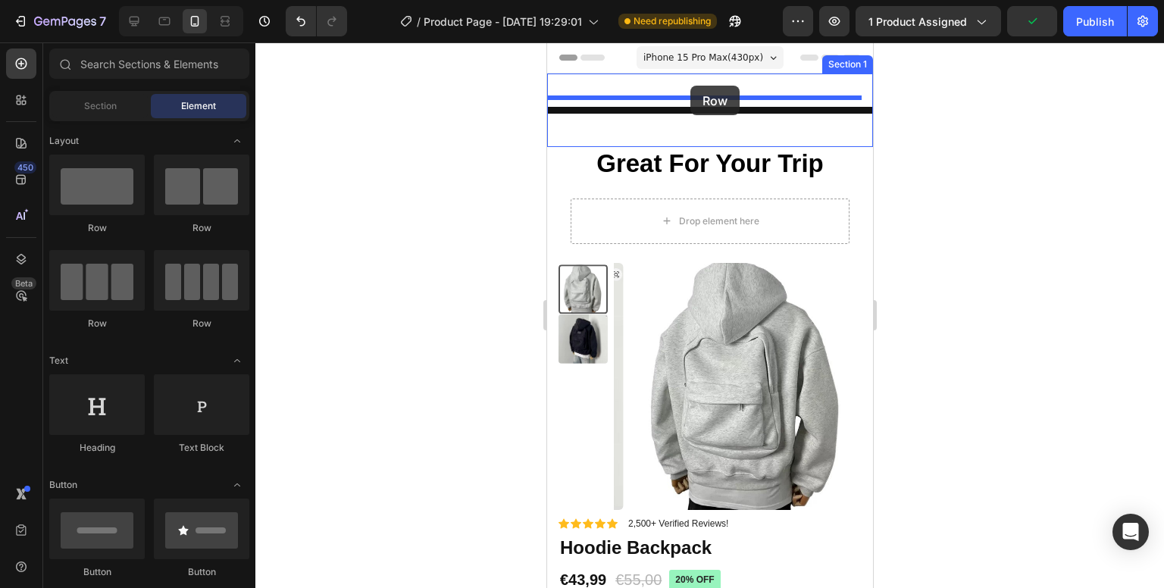
drag, startPoint x: 647, startPoint y: 234, endPoint x: 692, endPoint y: 86, distance: 155.4
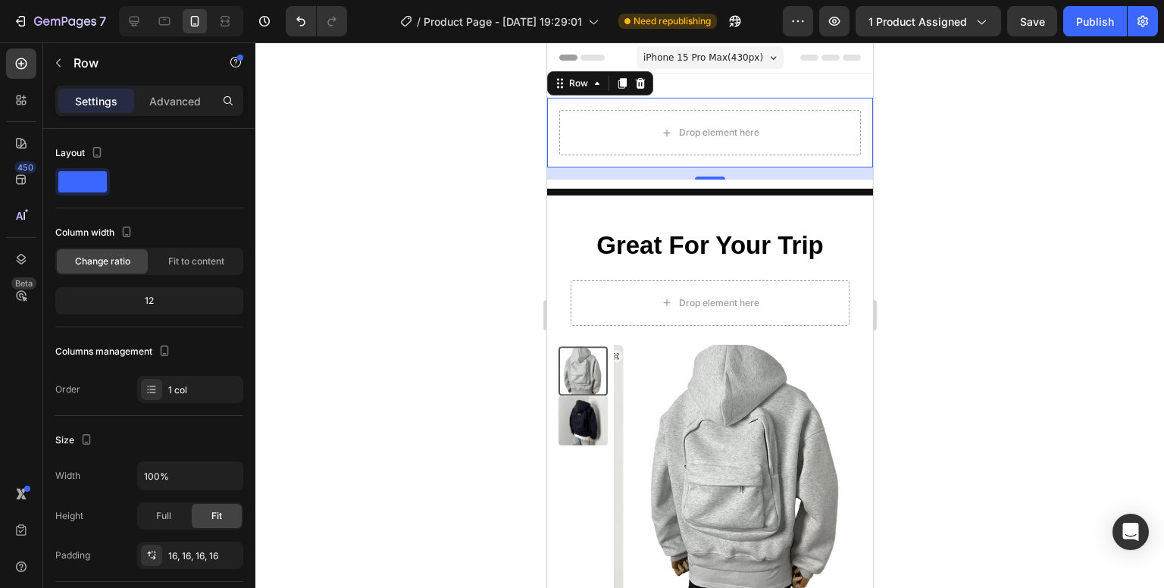
click at [353, 176] on div at bounding box center [709, 315] width 909 height 546
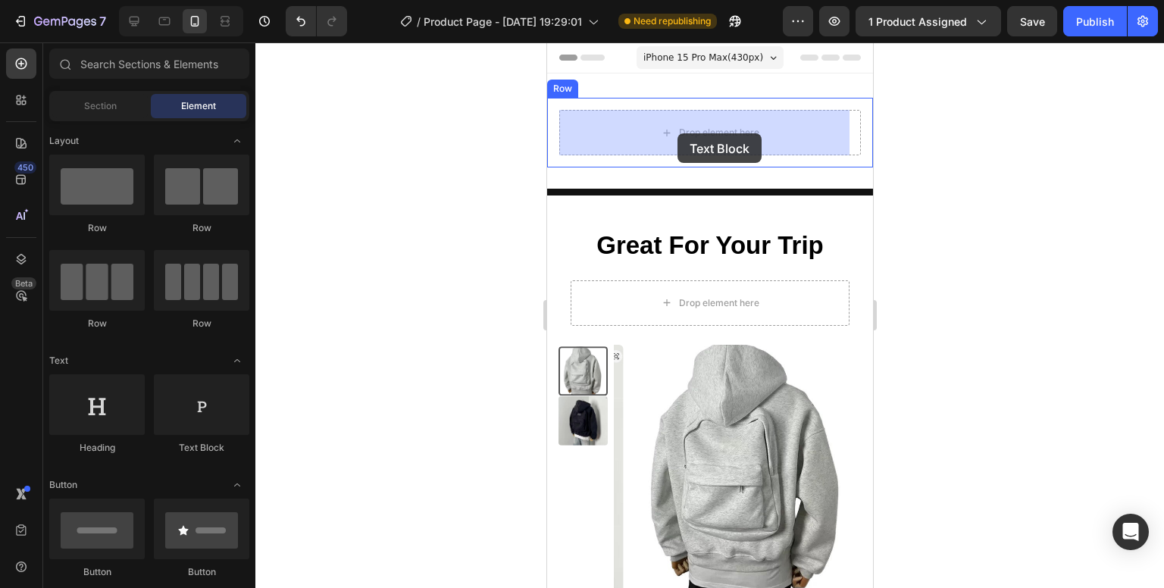
drag, startPoint x: 753, startPoint y: 454, endPoint x: 677, endPoint y: 133, distance: 329.5
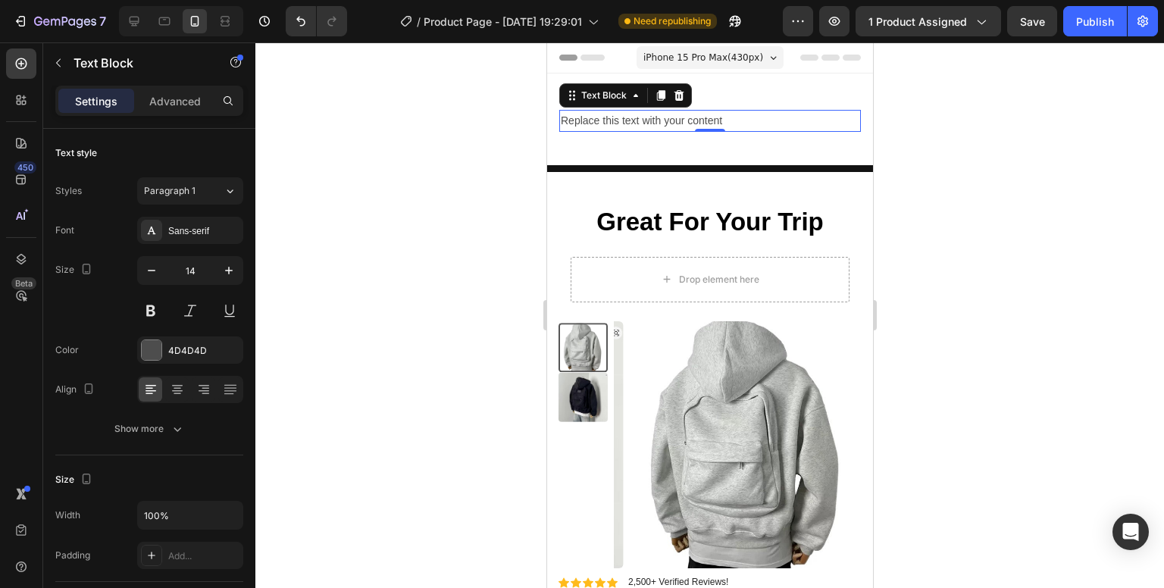
click at [673, 116] on div "Replace this text with your content" at bounding box center [710, 121] width 302 height 22
click at [675, 116] on p "Replace this text with your content" at bounding box center [709, 120] width 299 height 19
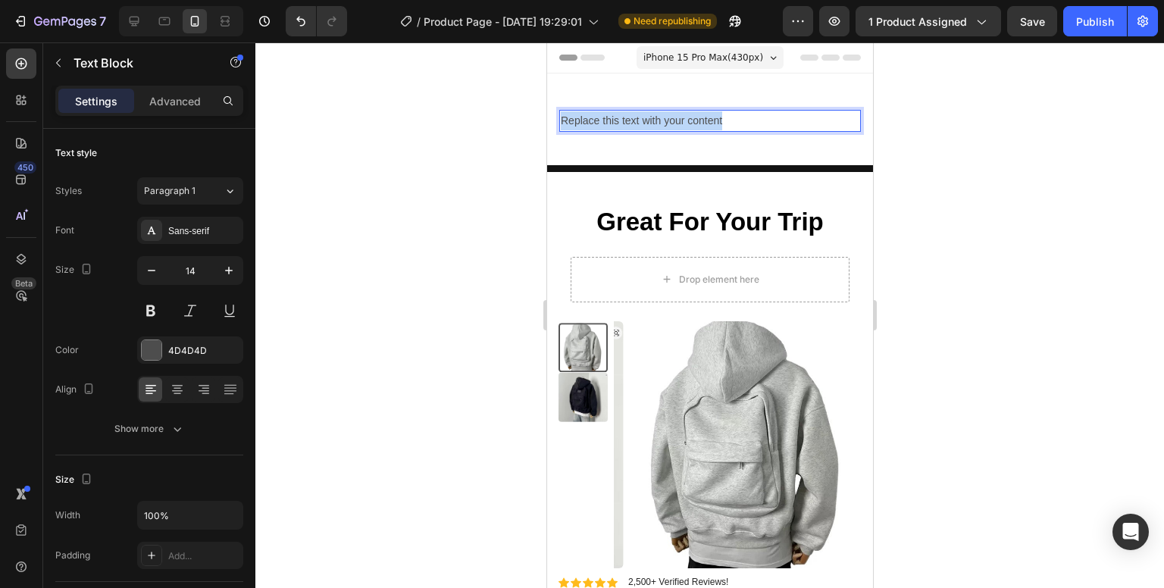
drag, startPoint x: 741, startPoint y: 115, endPoint x: 540, endPoint y: 117, distance: 200.1
click at [1092, 188] on div at bounding box center [709, 315] width 909 height 546
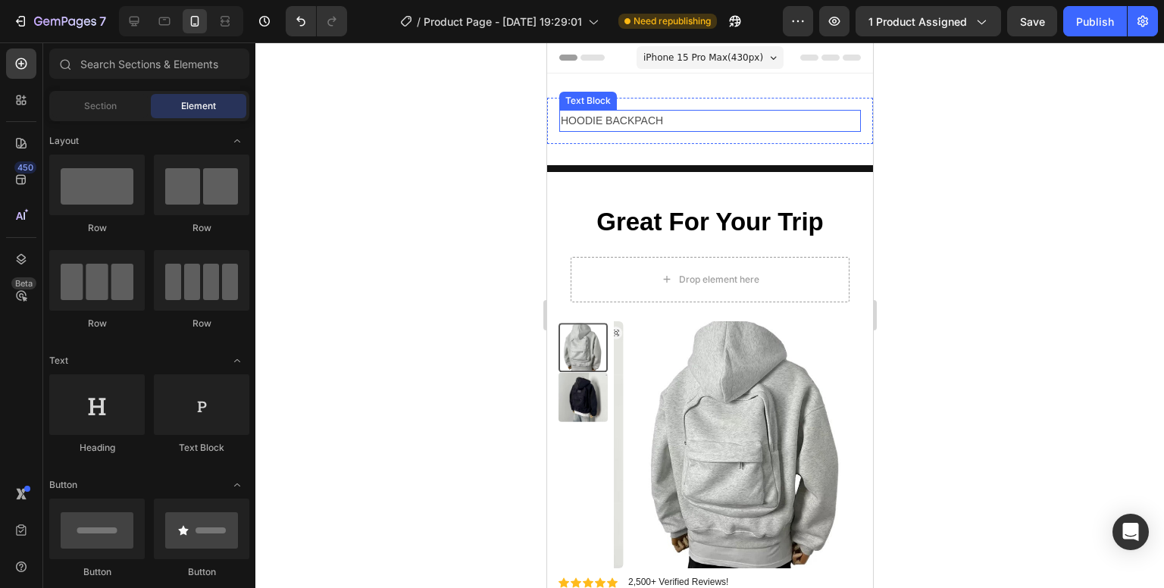
click at [647, 124] on p "HOODIE BACKPACH" at bounding box center [709, 120] width 299 height 19
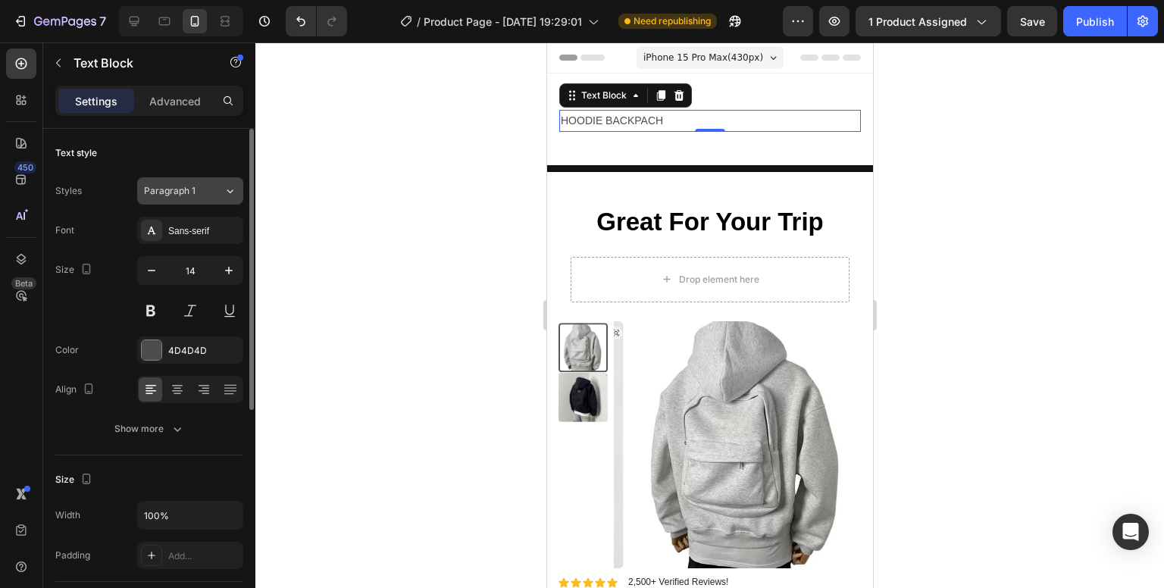
click at [220, 187] on div "Paragraph 1" at bounding box center [184, 191] width 80 height 14
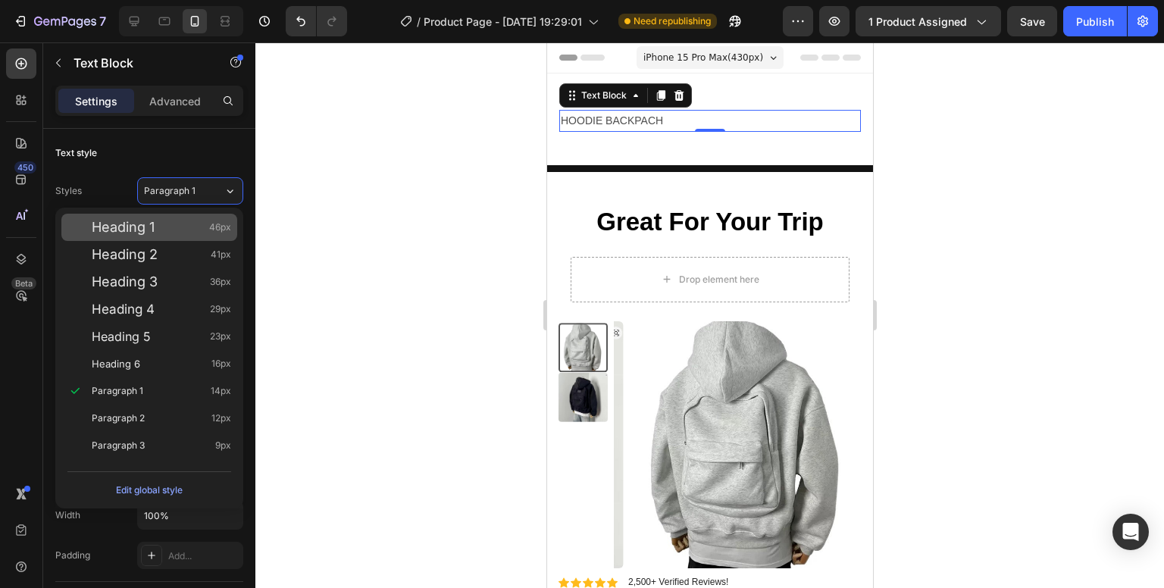
click at [161, 222] on div "Heading 1 46px" at bounding box center [161, 227] width 139 height 15
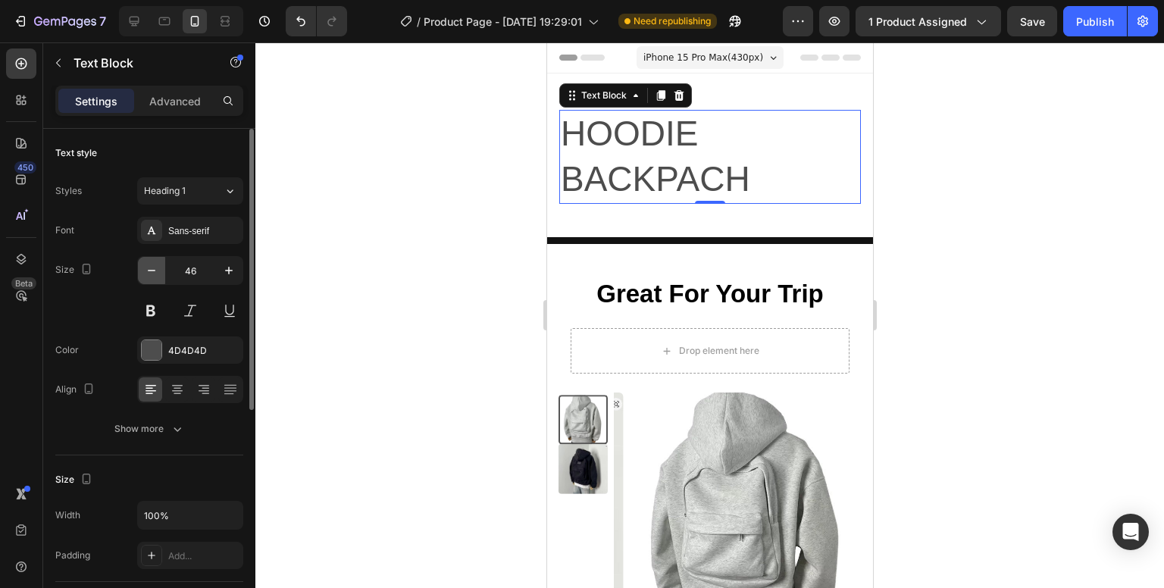
click at [149, 270] on icon "button" at bounding box center [152, 271] width 8 height 2
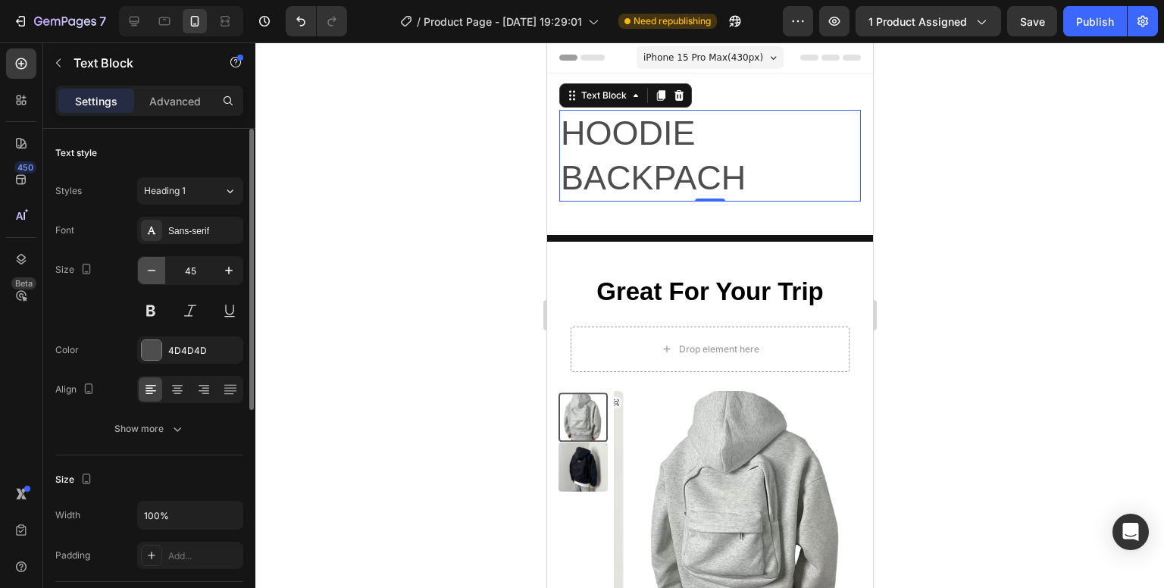
click at [149, 270] on icon "button" at bounding box center [152, 271] width 8 height 2
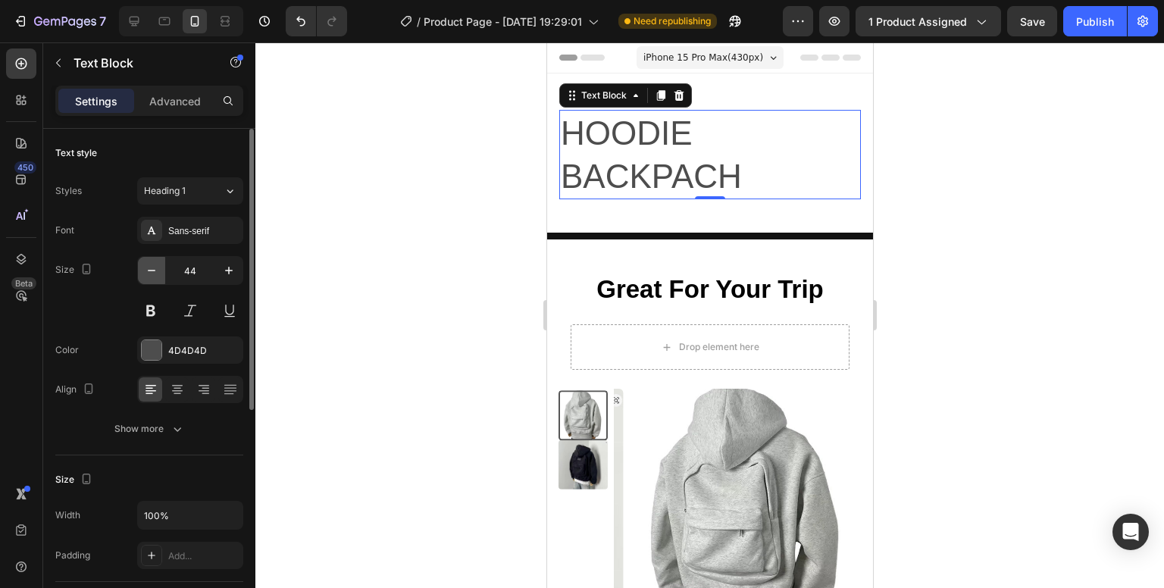
click at [149, 270] on icon "button" at bounding box center [152, 271] width 8 height 2
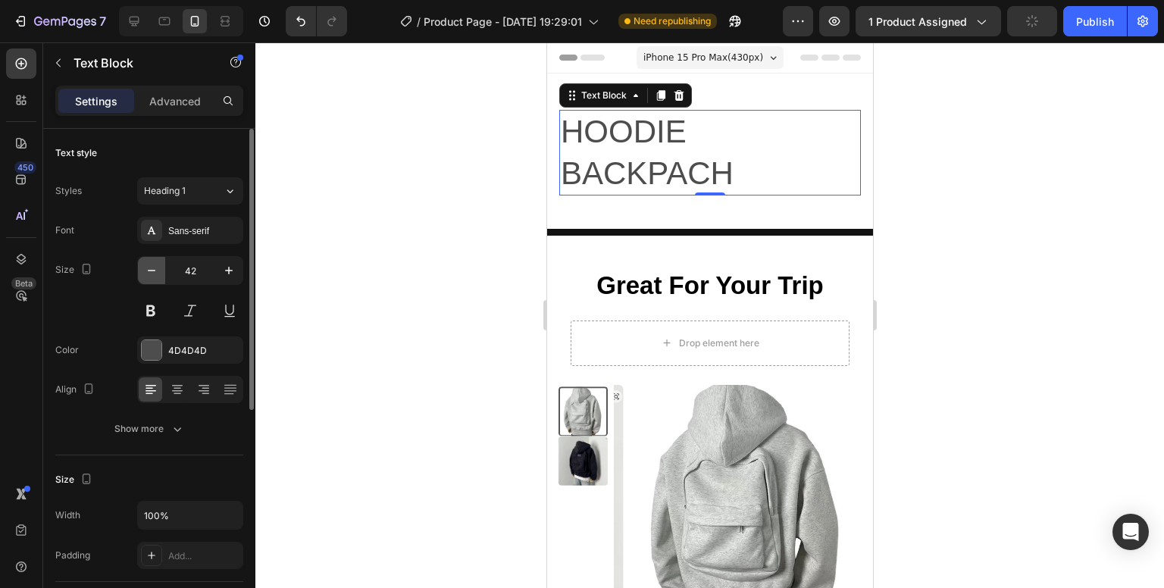
click at [149, 270] on icon "button" at bounding box center [152, 271] width 8 height 2
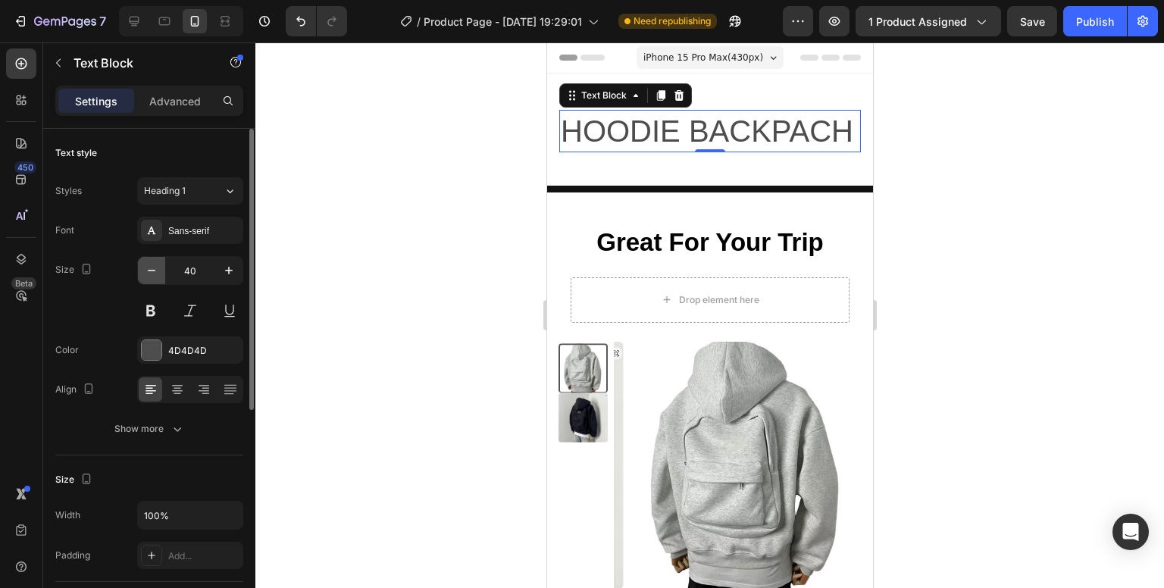
click at [149, 270] on icon "button" at bounding box center [152, 271] width 8 height 2
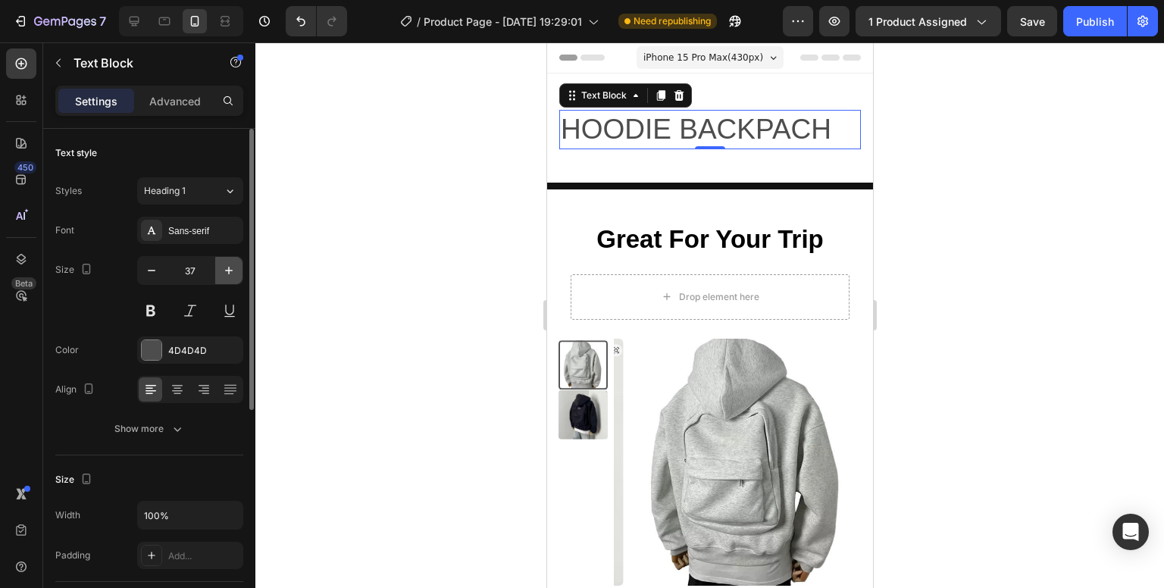
click at [233, 271] on icon "button" at bounding box center [228, 270] width 15 height 15
type input "39"
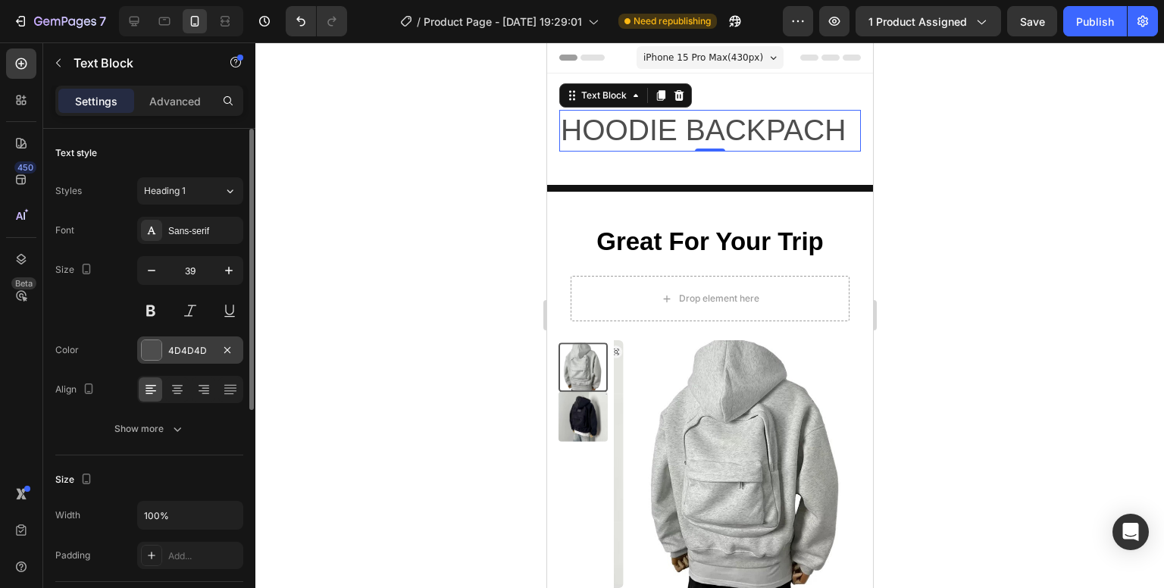
click at [206, 340] on div "4D4D4D" at bounding box center [190, 350] width 106 height 27
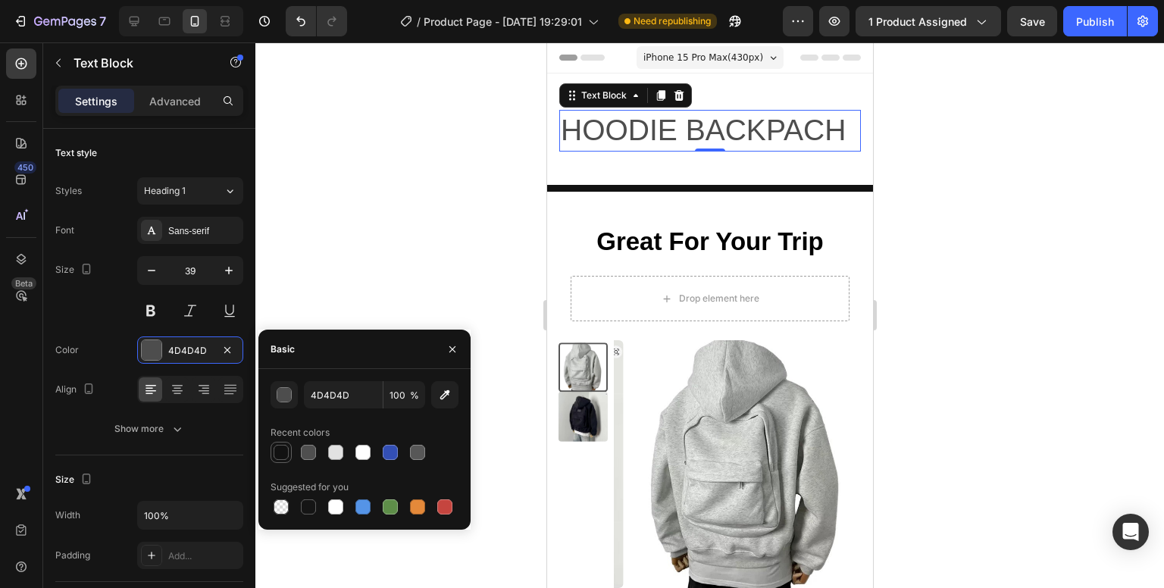
click at [288, 456] on div at bounding box center [281, 452] width 15 height 15
type input "121212"
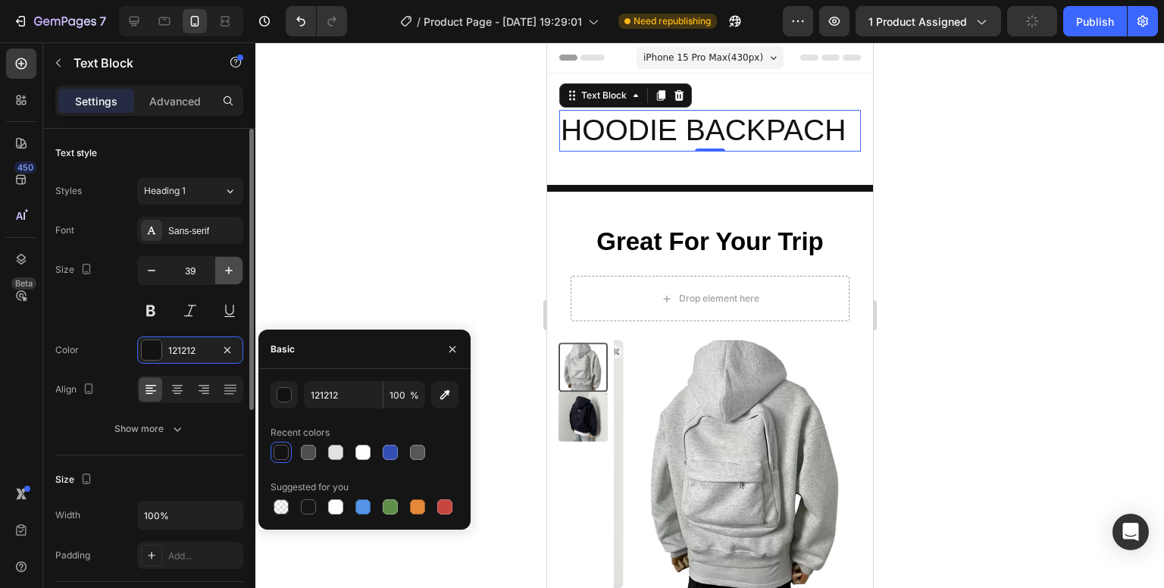
click at [227, 268] on icon "button" at bounding box center [228, 270] width 15 height 15
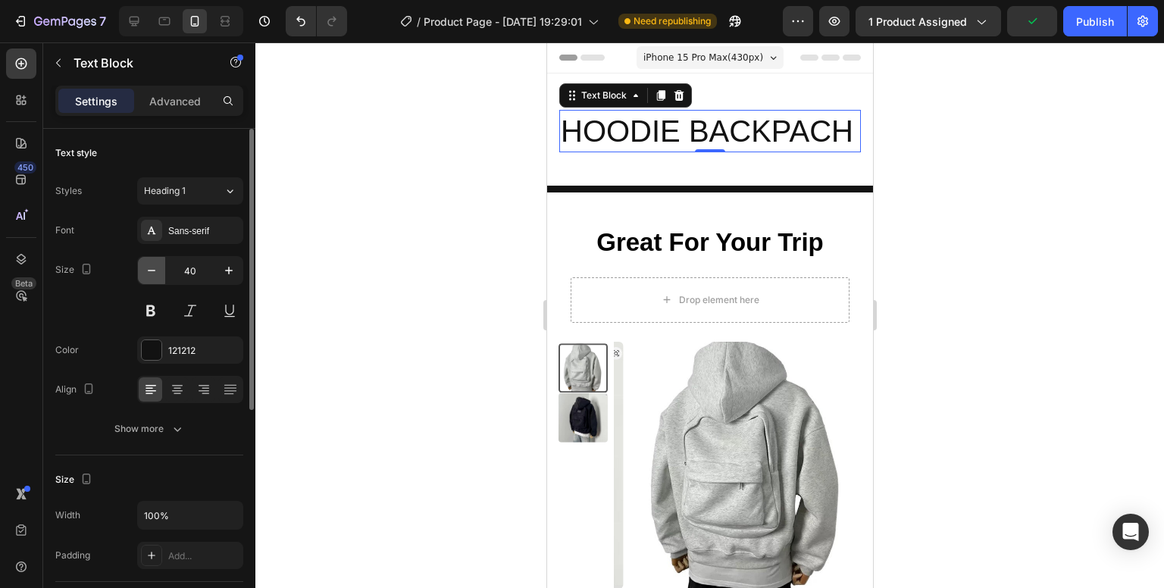
click at [157, 268] on icon "button" at bounding box center [151, 270] width 15 height 15
type input "39"
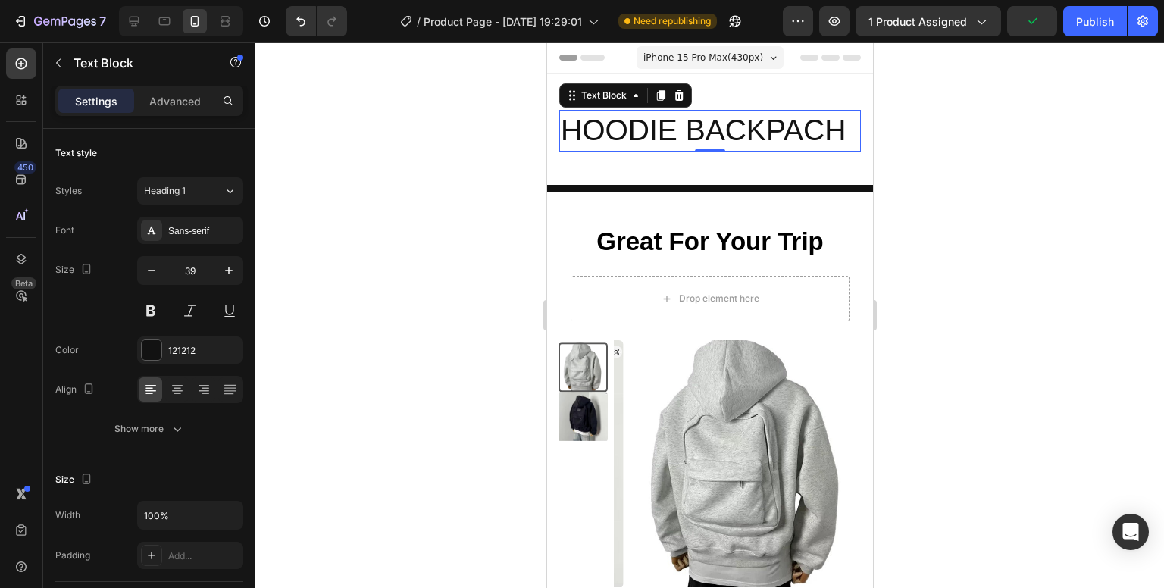
click at [385, 211] on div at bounding box center [709, 315] width 909 height 546
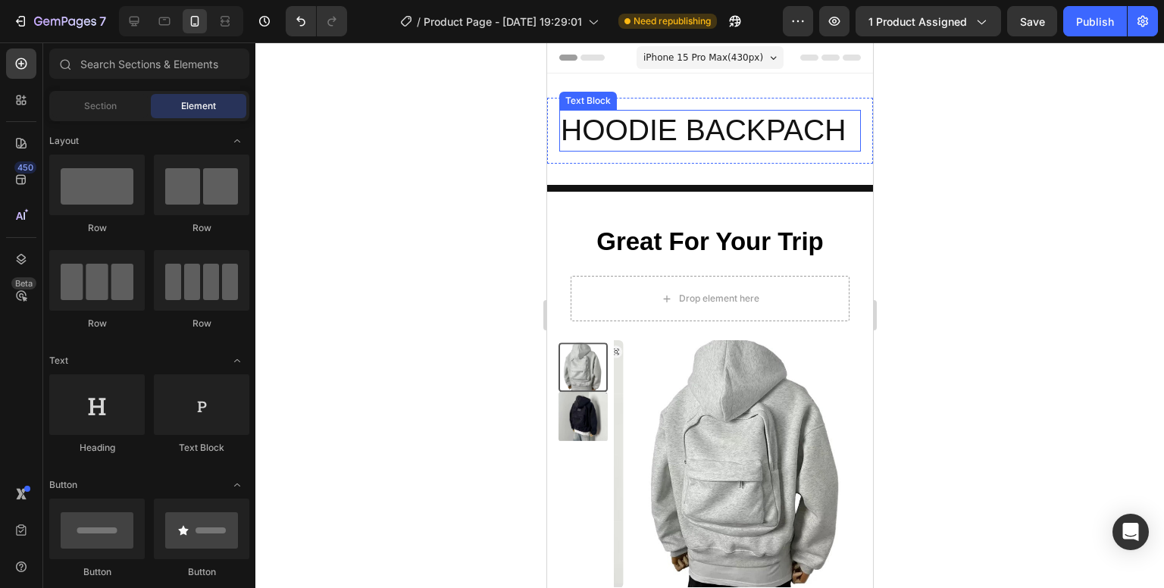
click at [700, 124] on p "HOODIE BACKPACH" at bounding box center [709, 130] width 299 height 39
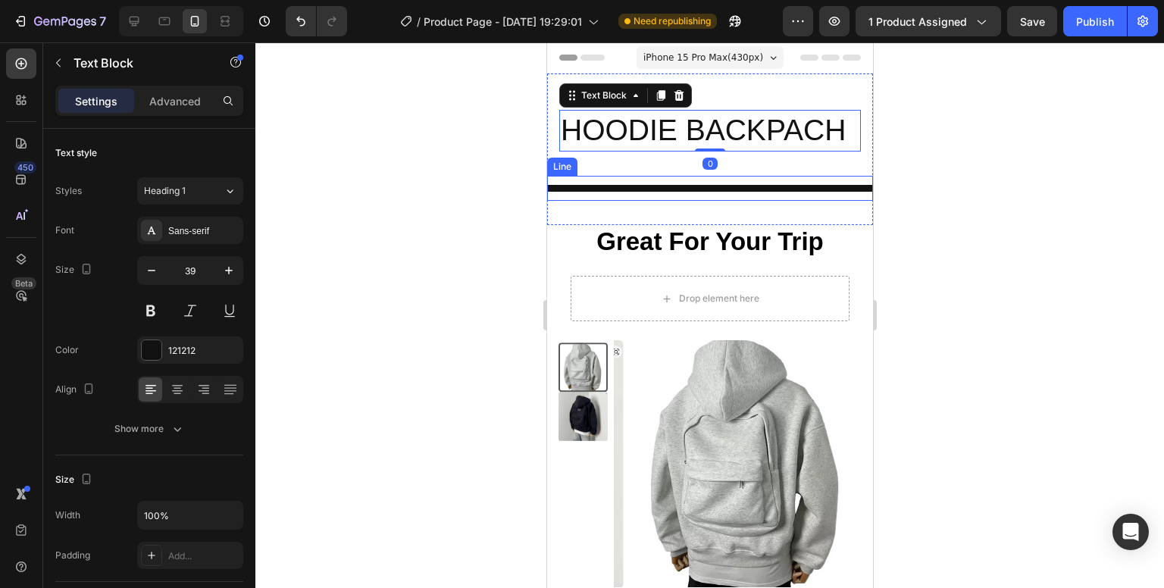
click at [728, 182] on div "Title Line" at bounding box center [709, 188] width 326 height 25
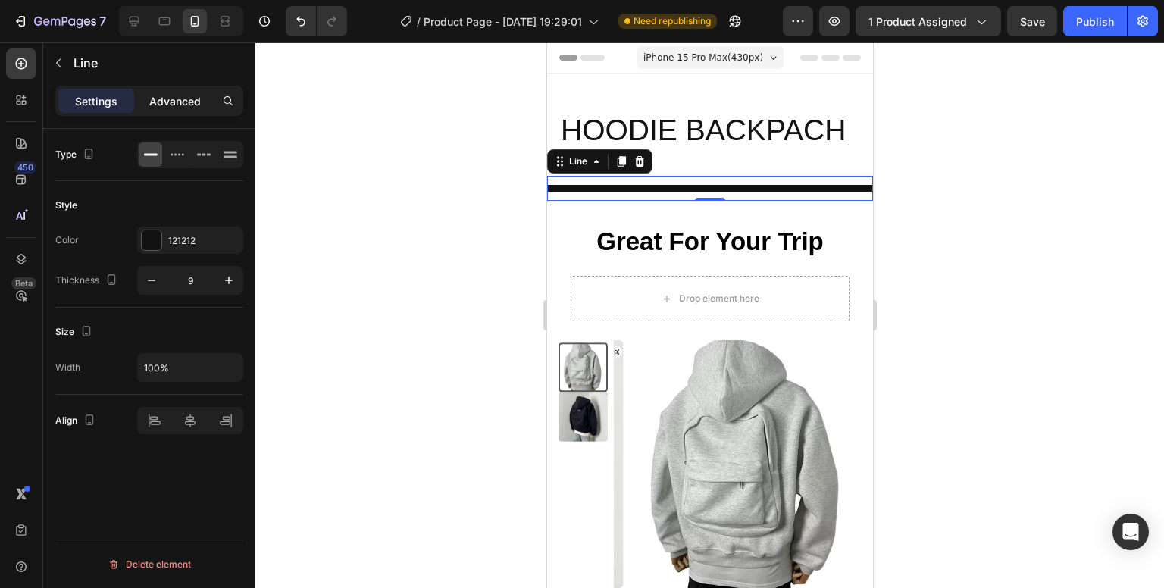
click at [162, 105] on p "Advanced" at bounding box center [175, 101] width 52 height 16
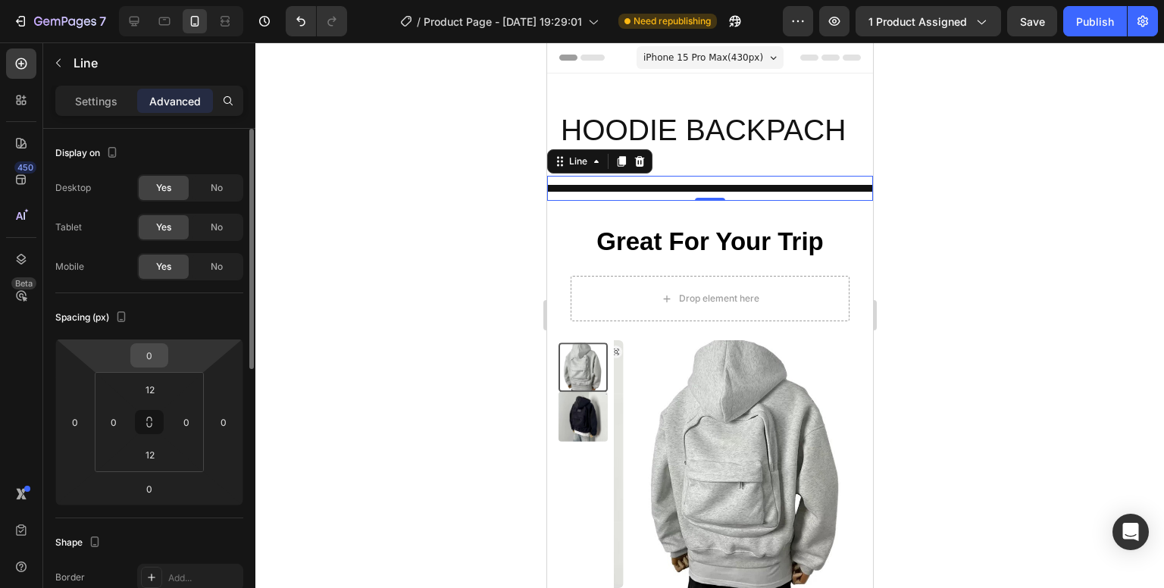
drag, startPoint x: 146, startPoint y: 367, endPoint x: 147, endPoint y: 346, distance: 20.5
click at [147, 346] on div "0" at bounding box center [149, 355] width 38 height 24
click at [133, 362] on div "0" at bounding box center [149, 355] width 38 height 24
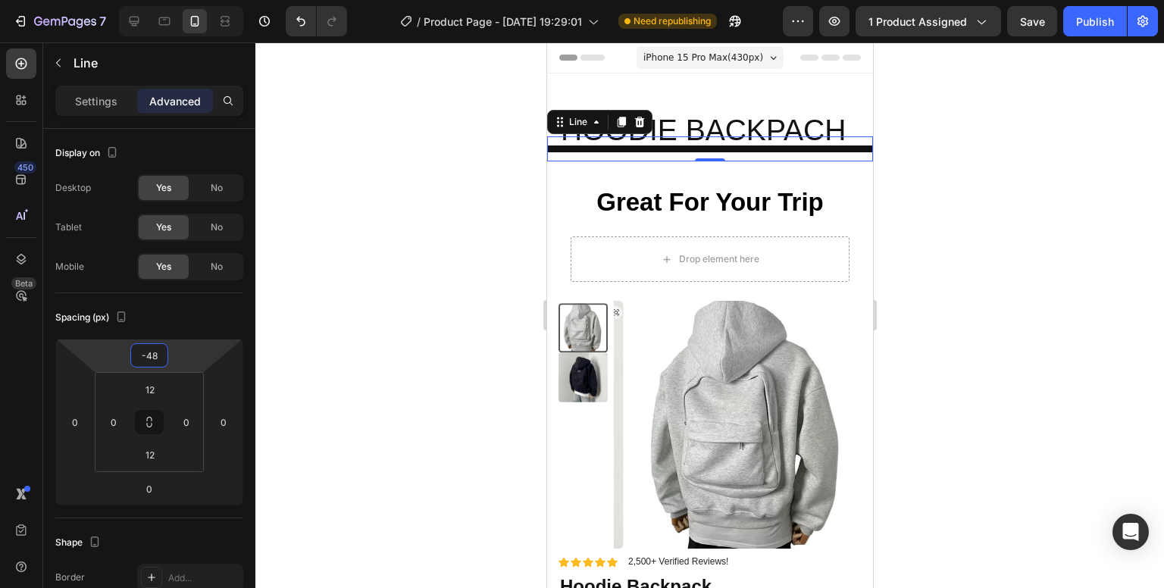
type input "-44"
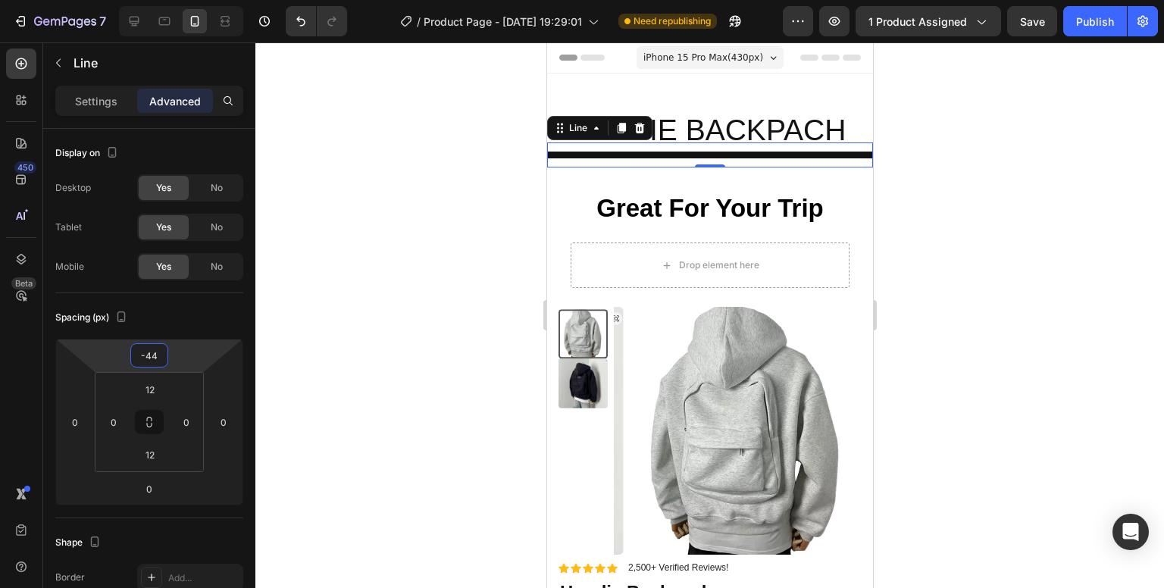
drag, startPoint x: 177, startPoint y: 354, endPoint x: 180, endPoint y: 380, distance: 25.9
click at [180, 0] on html "7 / Product Page - [DATE] 19:29:01 Need republishing Preview 1 product assigned…" at bounding box center [582, 0] width 1164 height 0
click at [1019, 240] on div at bounding box center [709, 315] width 909 height 546
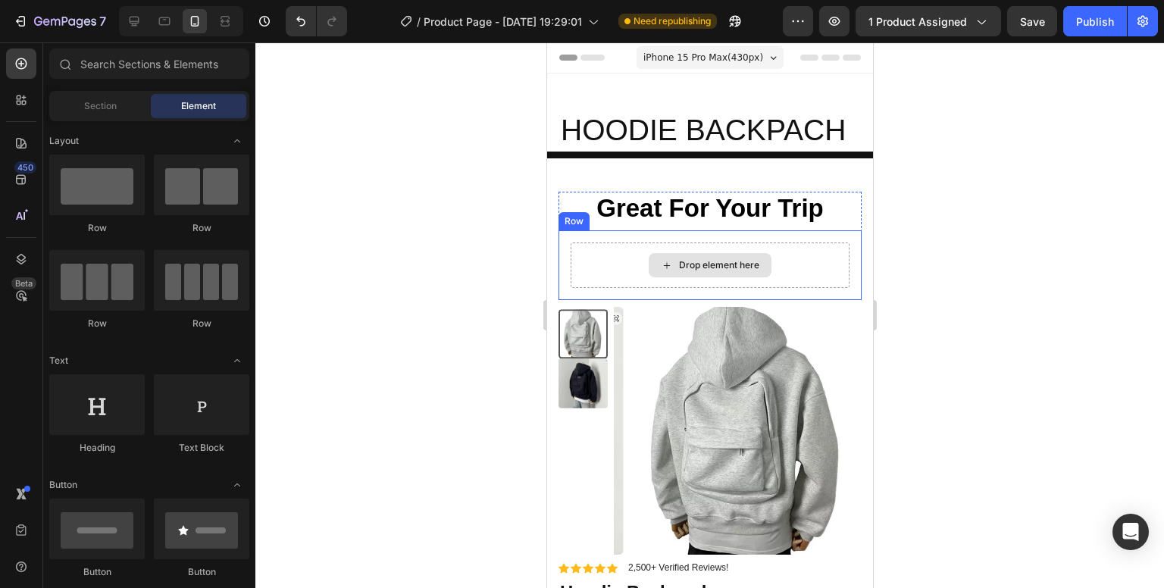
click at [808, 261] on div "Drop element here" at bounding box center [709, 265] width 279 height 45
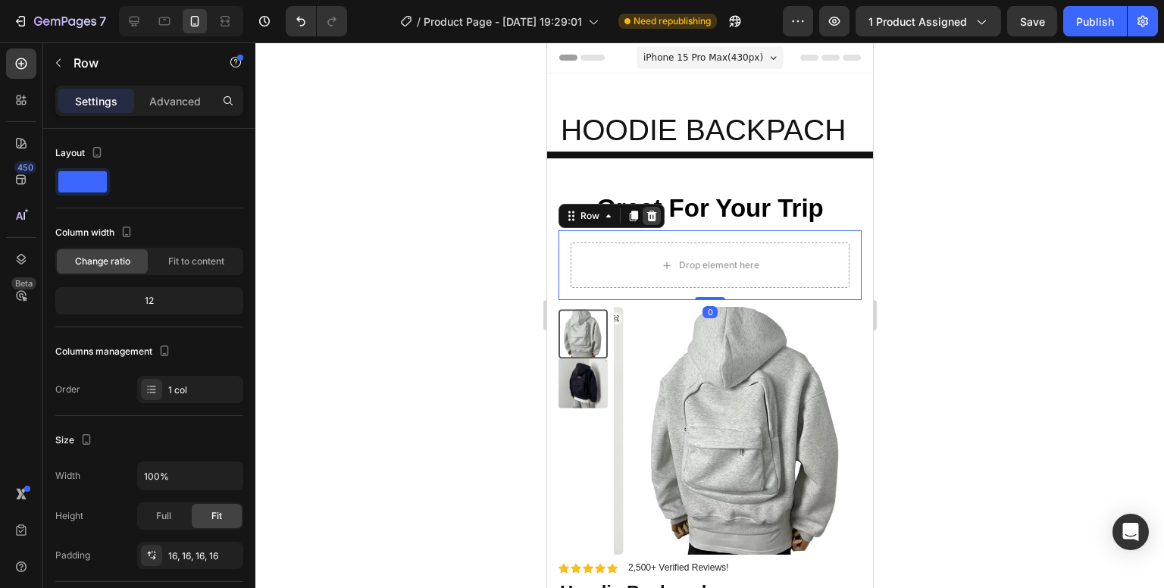
click at [653, 218] on icon at bounding box center [652, 216] width 10 height 11
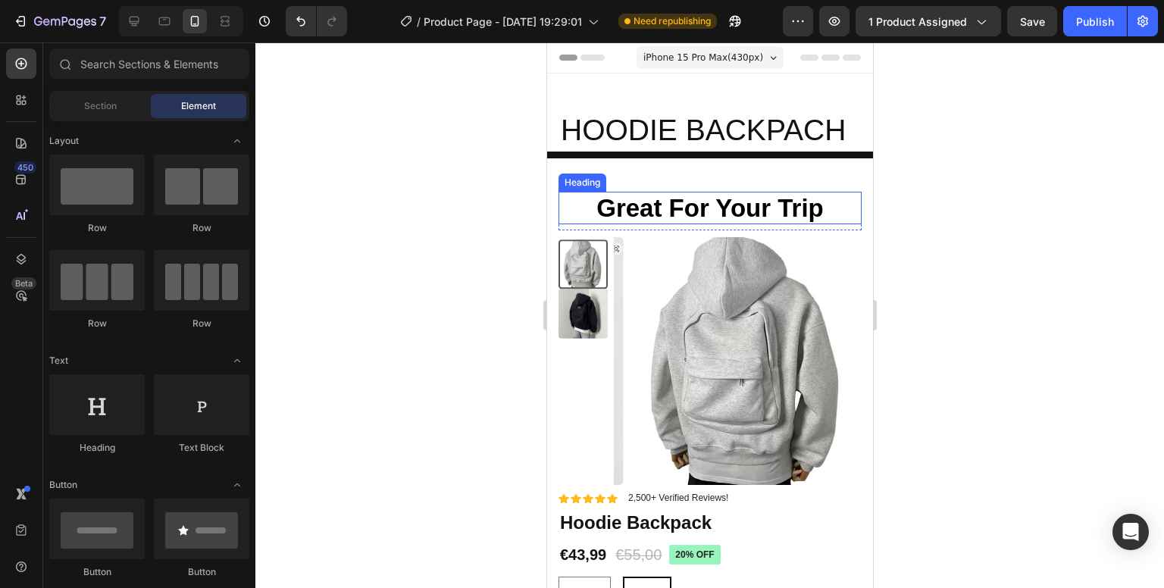
click at [765, 213] on h2 "Great For Your Trip" at bounding box center [709, 208] width 303 height 33
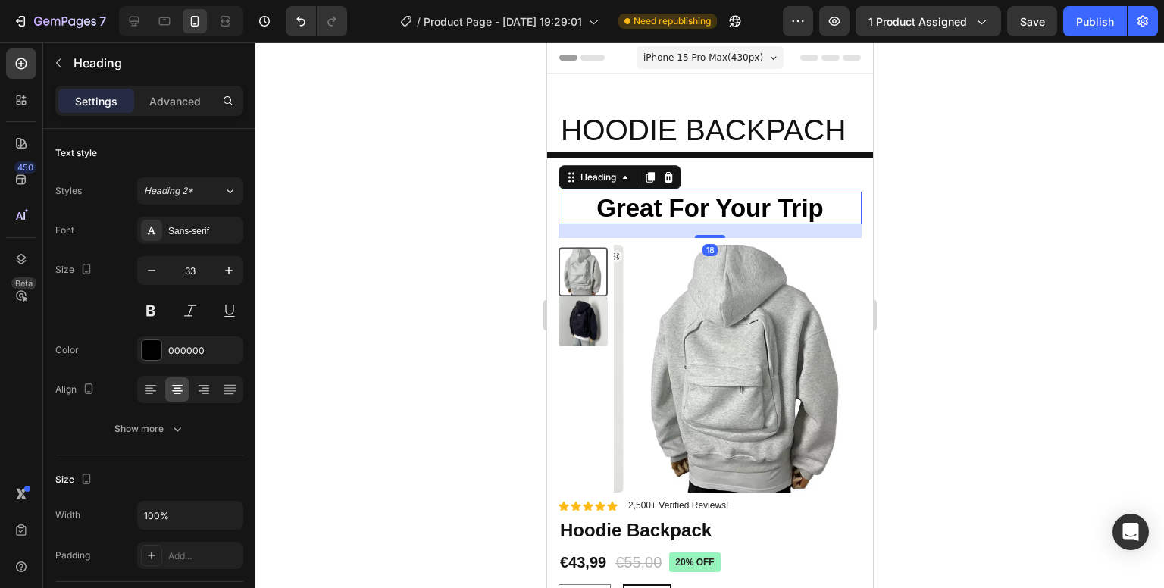
drag, startPoint x: 714, startPoint y: 228, endPoint x: 728, endPoint y: 236, distance: 16.6
click at [714, 236] on div at bounding box center [709, 236] width 30 height 3
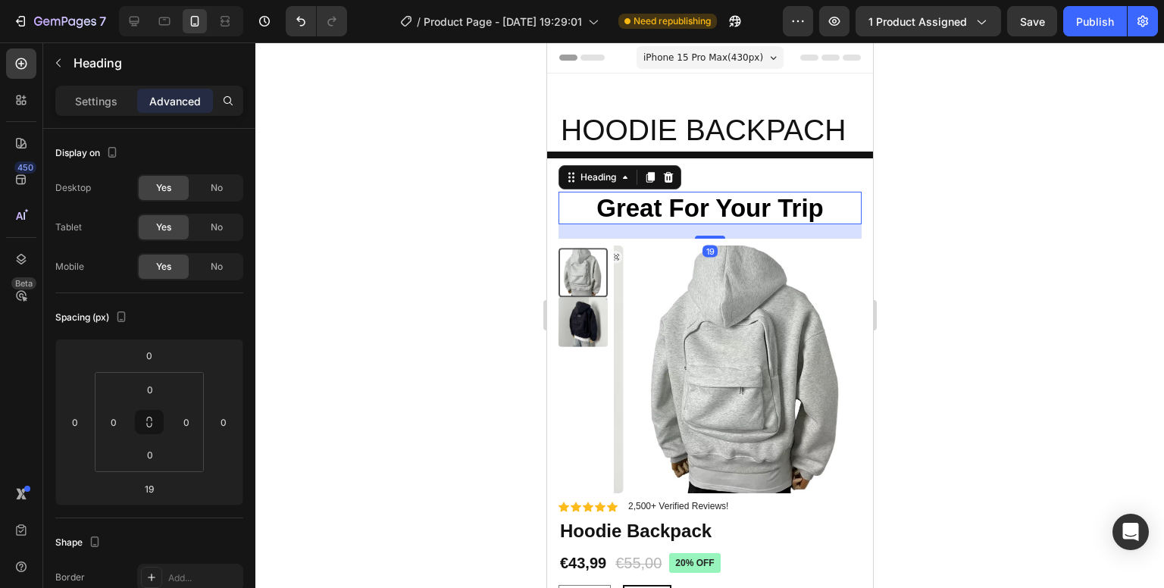
click at [952, 232] on div at bounding box center [709, 315] width 909 height 546
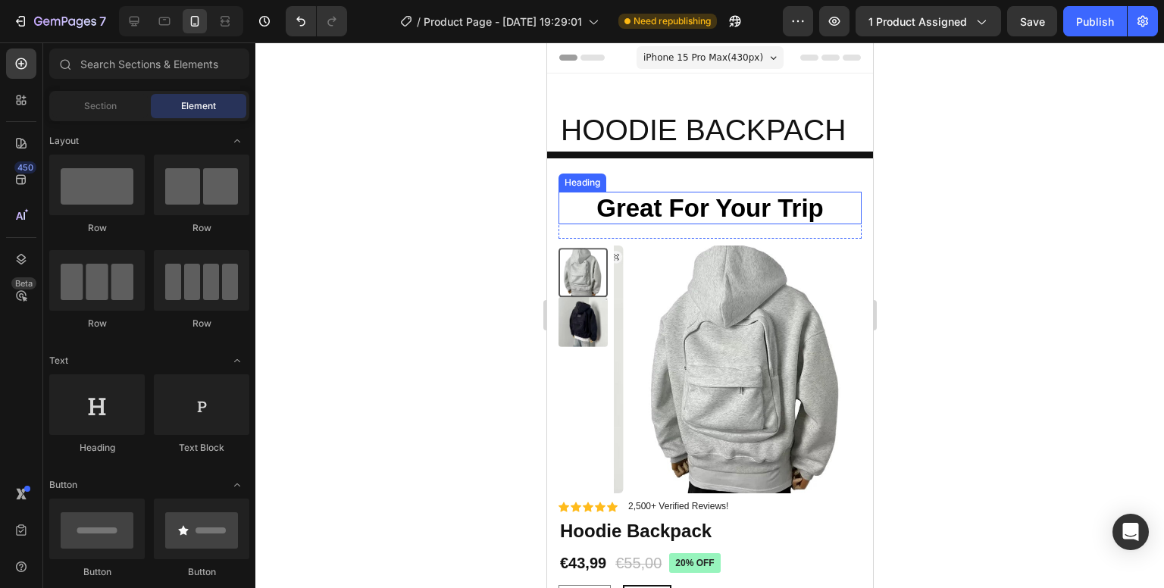
click at [726, 201] on h2 "Great For Your Trip" at bounding box center [709, 208] width 303 height 33
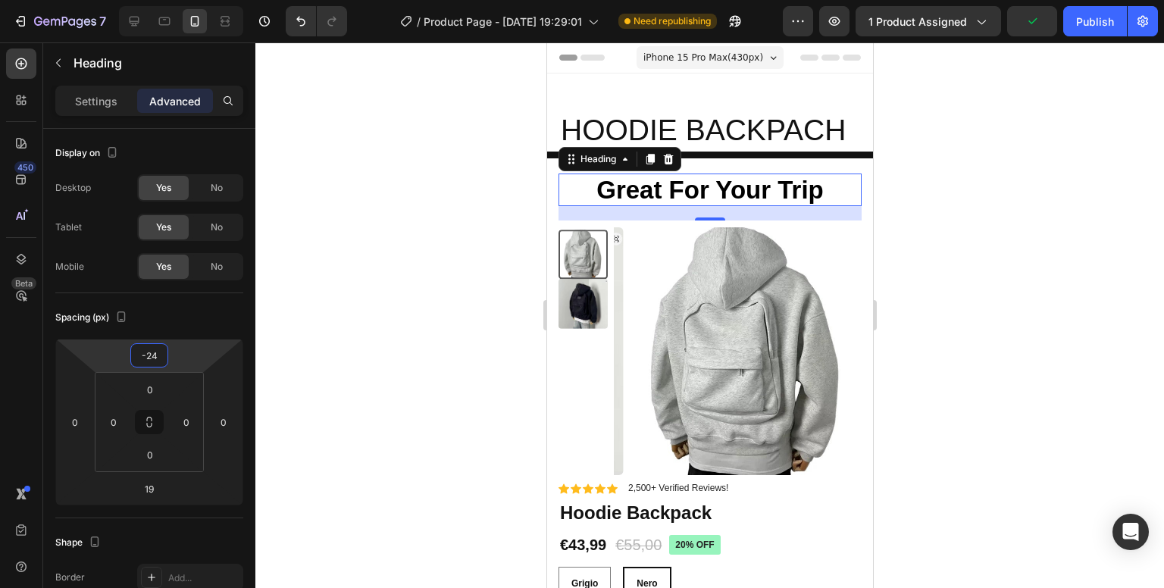
type input "-26"
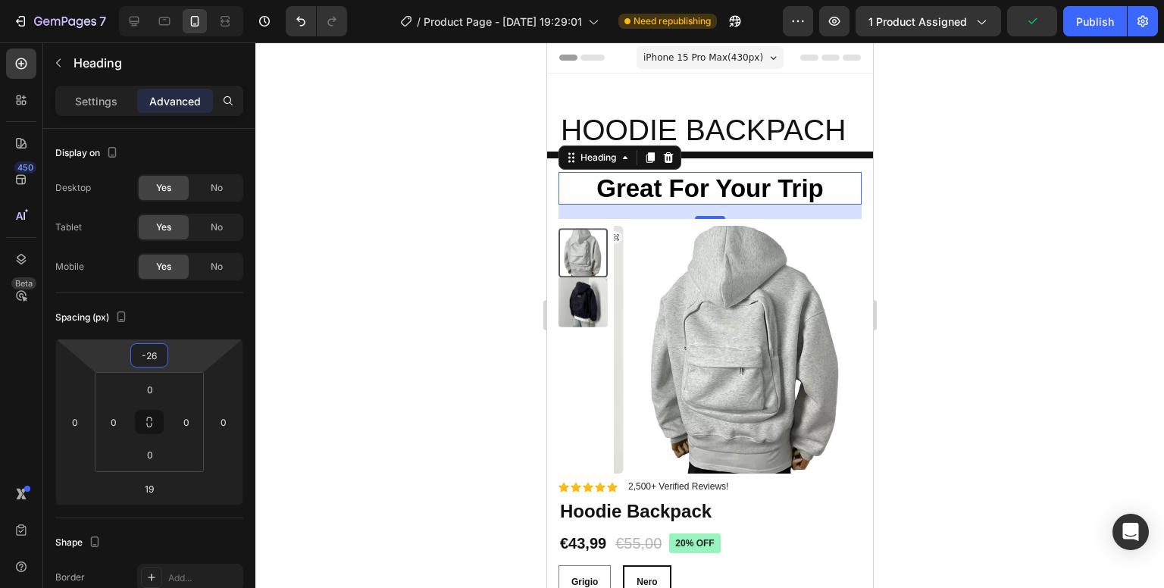
drag, startPoint x: 161, startPoint y: 368, endPoint x: 159, endPoint y: 377, distance: 10.1
click at [159, 0] on html "7 / Product Page - [DATE] 19:29:01 Need republishing Preview 1 product assigned…" at bounding box center [582, 0] width 1164 height 0
click at [1027, 204] on div at bounding box center [709, 315] width 909 height 546
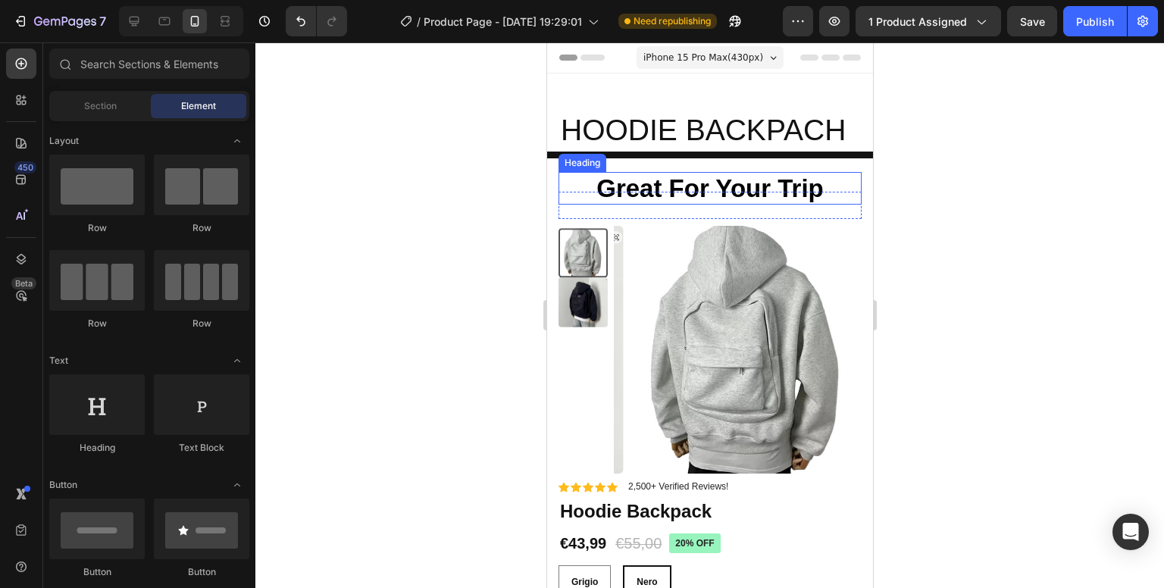
click at [820, 185] on h2 "Great For Your Trip" at bounding box center [709, 188] width 303 height 33
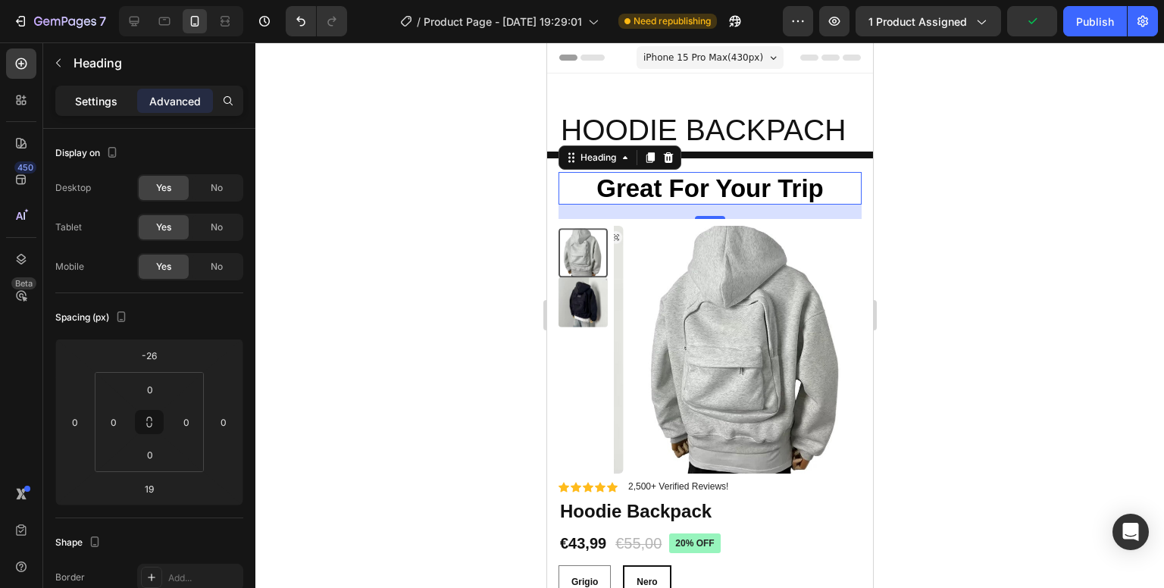
click at [98, 97] on p "Settings" at bounding box center [96, 101] width 42 height 16
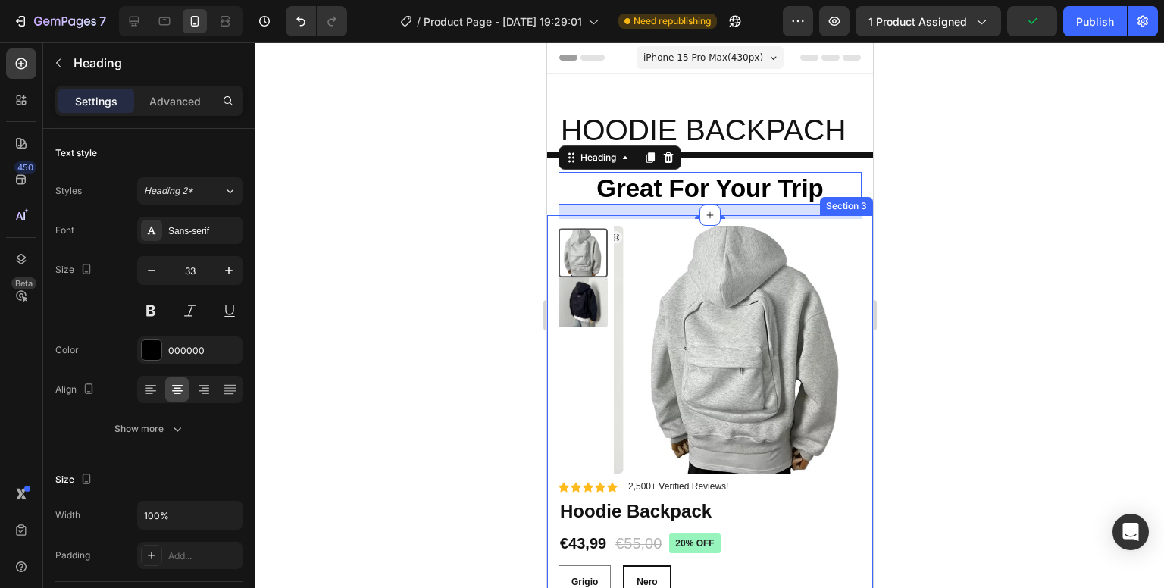
click at [804, 189] on h2 "Great For Your Trip" at bounding box center [709, 188] width 303 height 33
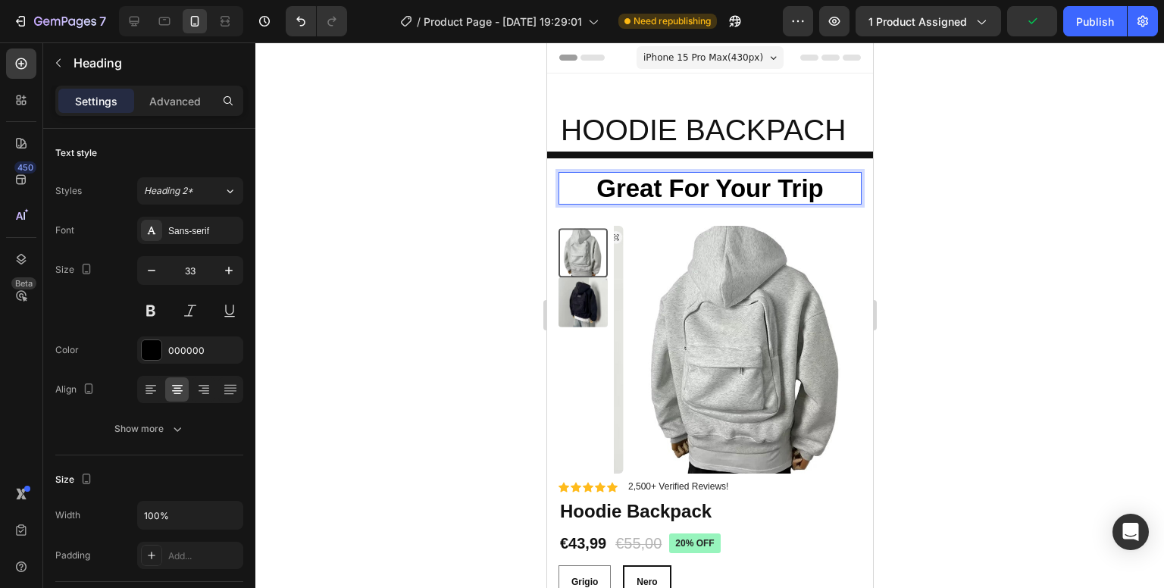
click at [825, 187] on p "Great For Your Trip" at bounding box center [709, 189] width 300 height 30
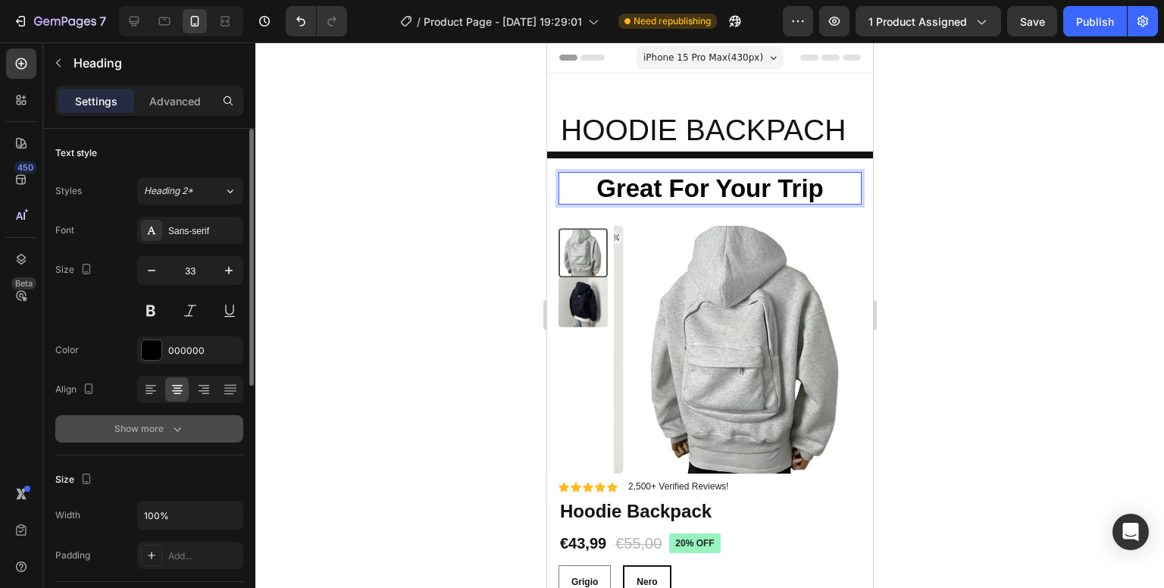
click at [174, 425] on icon "button" at bounding box center [177, 428] width 15 height 15
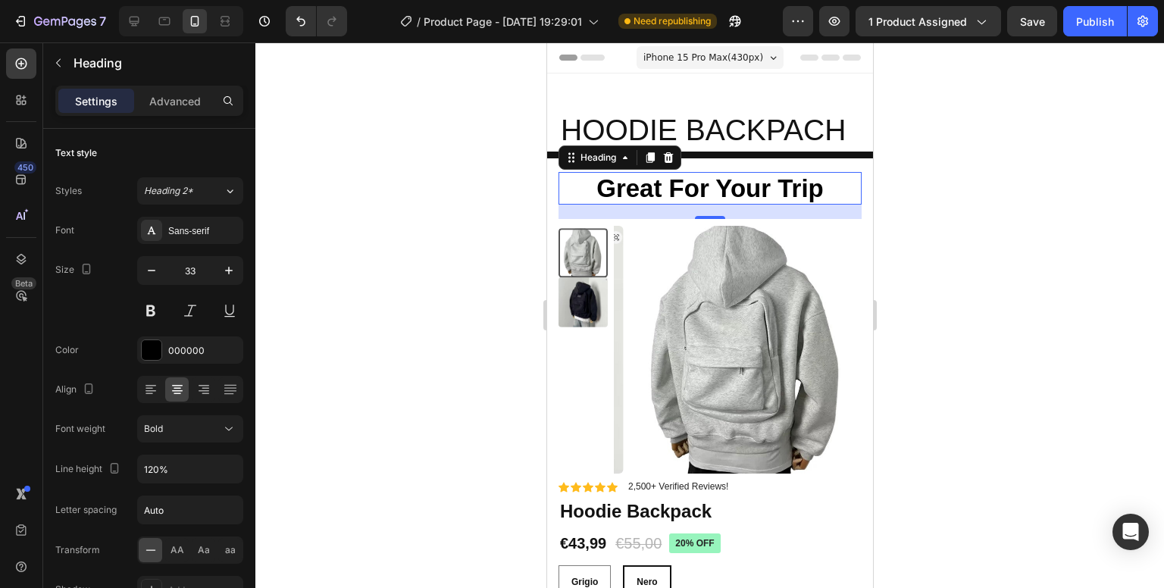
click at [1034, 200] on div at bounding box center [709, 315] width 909 height 546
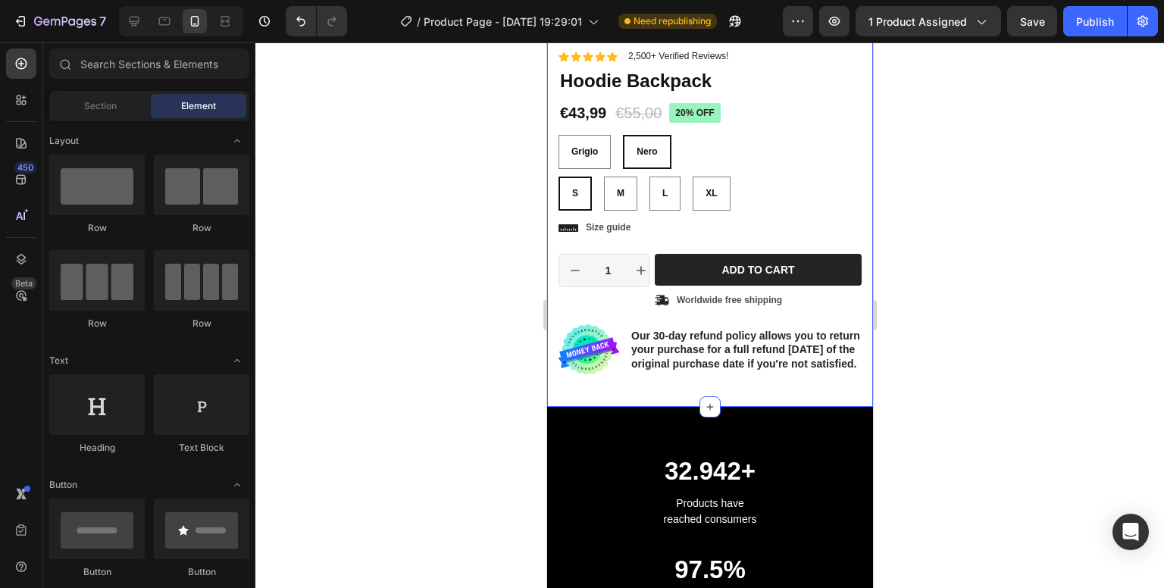
scroll to position [303, 0]
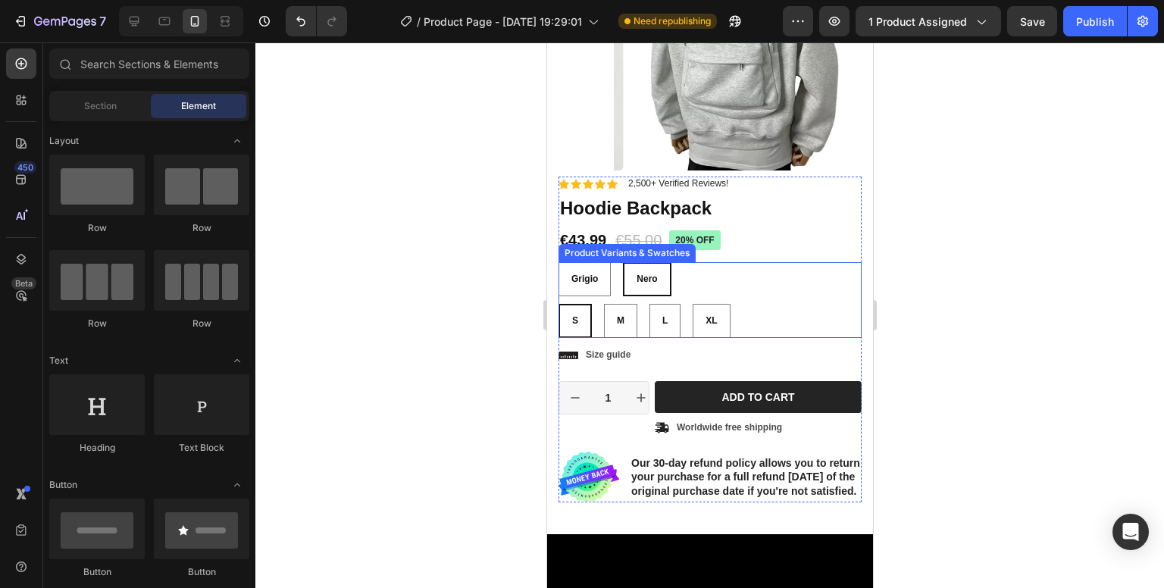
click at [641, 276] on span "Nero" at bounding box center [646, 279] width 20 height 11
click at [622, 262] on input "Nero Nero Nero" at bounding box center [622, 261] width 1 height 1
radio input "true"
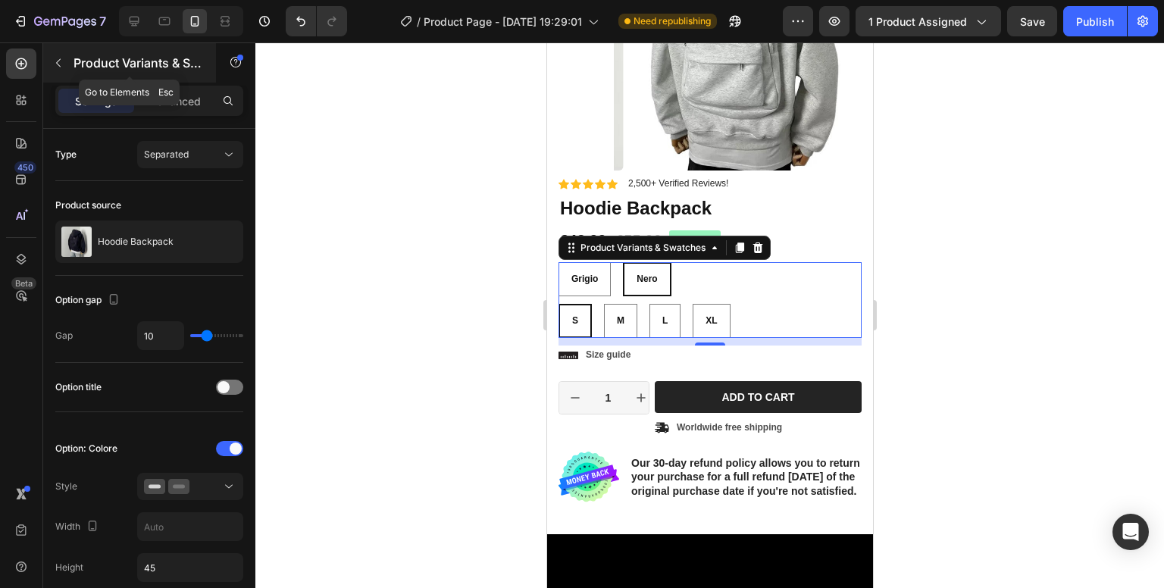
click at [58, 55] on button "button" at bounding box center [58, 63] width 24 height 24
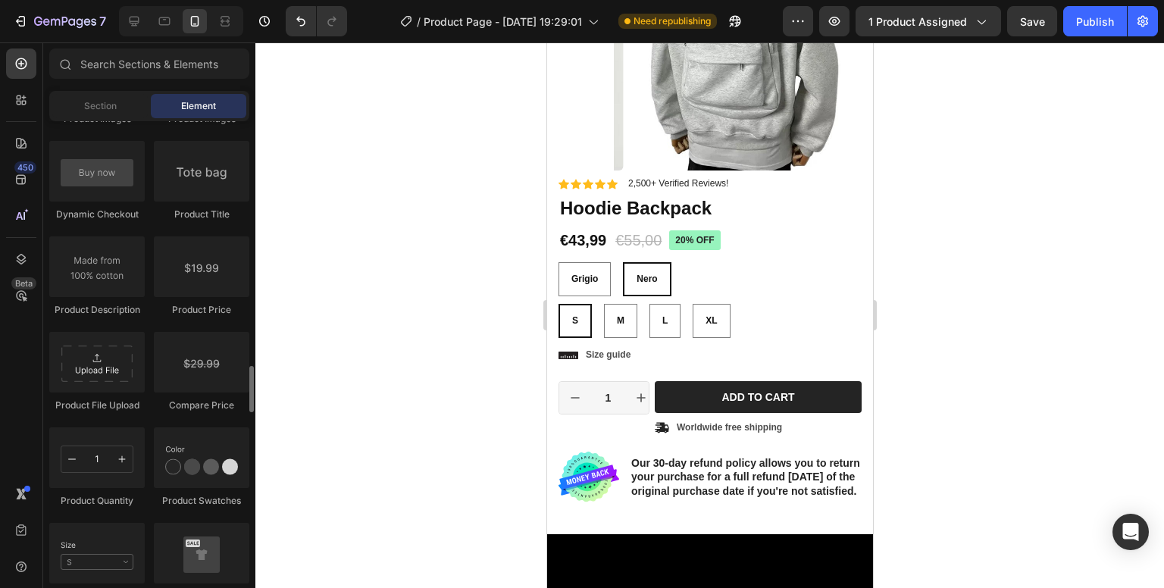
scroll to position [2501, 0]
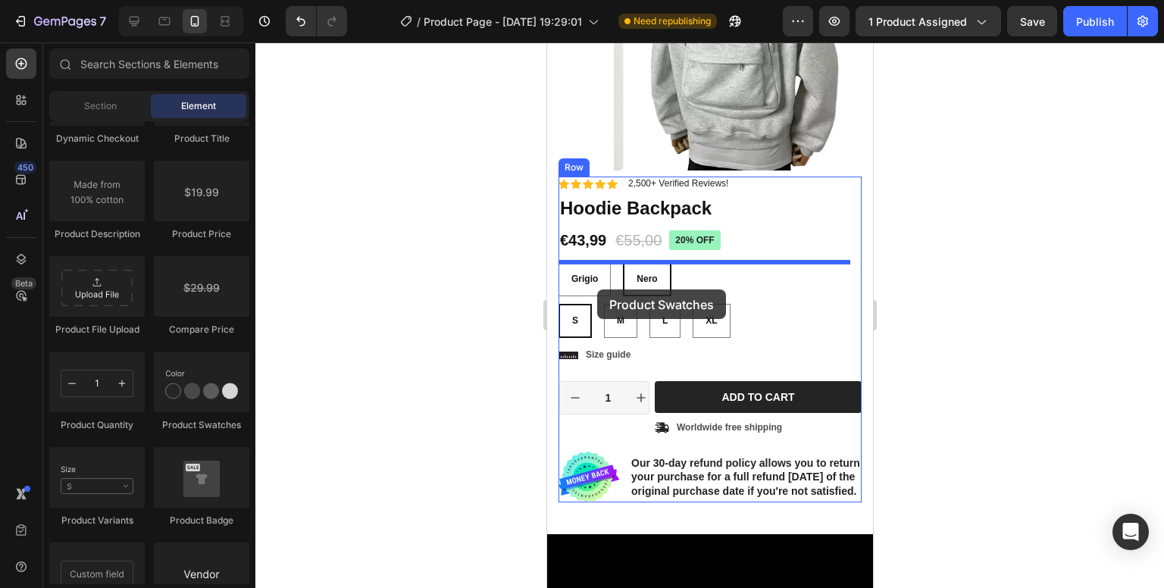
drag, startPoint x: 741, startPoint y: 440, endPoint x: 597, endPoint y: 290, distance: 208.0
radio input "false"
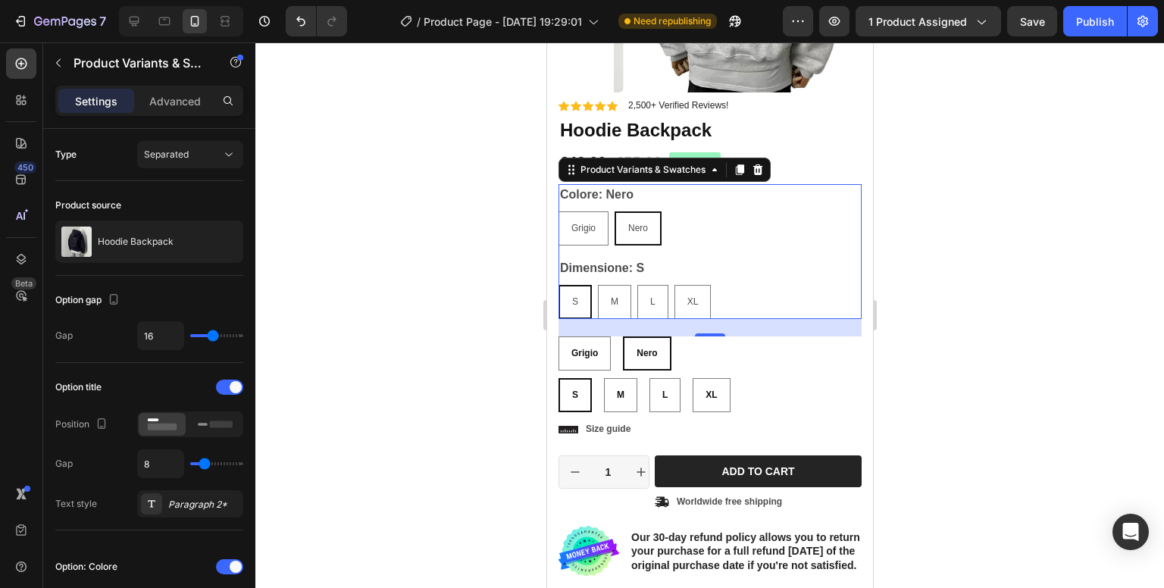
scroll to position [379, 0]
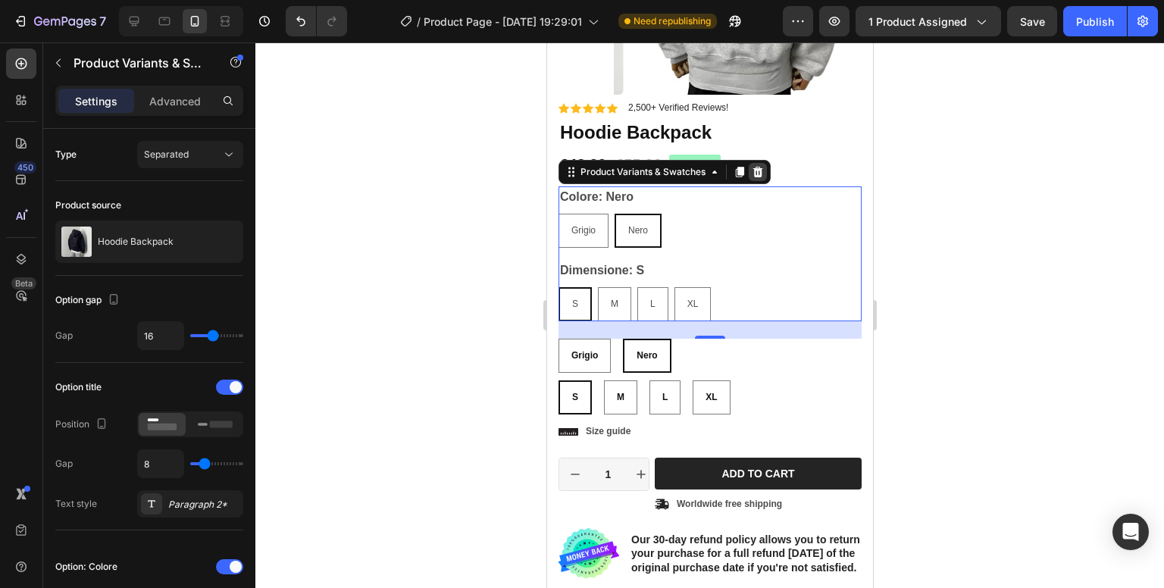
click at [757, 166] on icon at bounding box center [757, 172] width 12 height 12
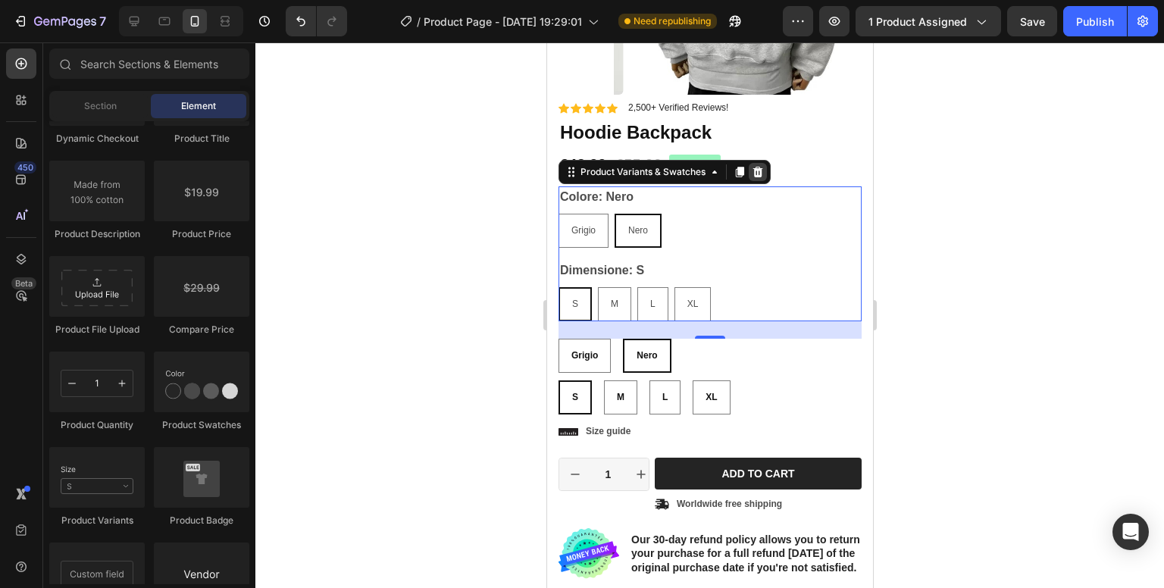
radio input "true"
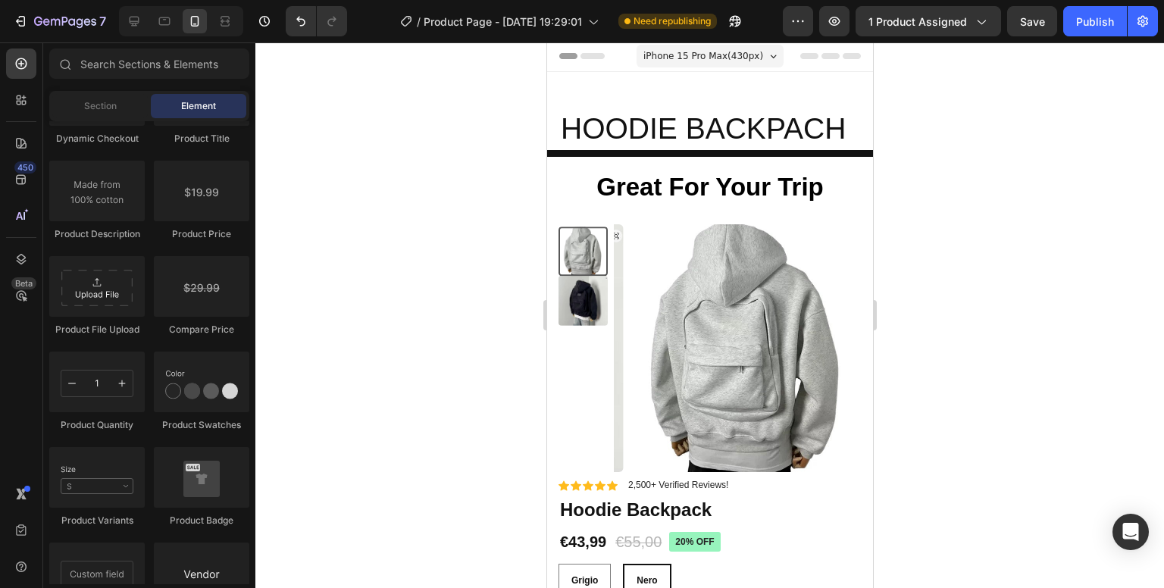
scroll to position [0, 0]
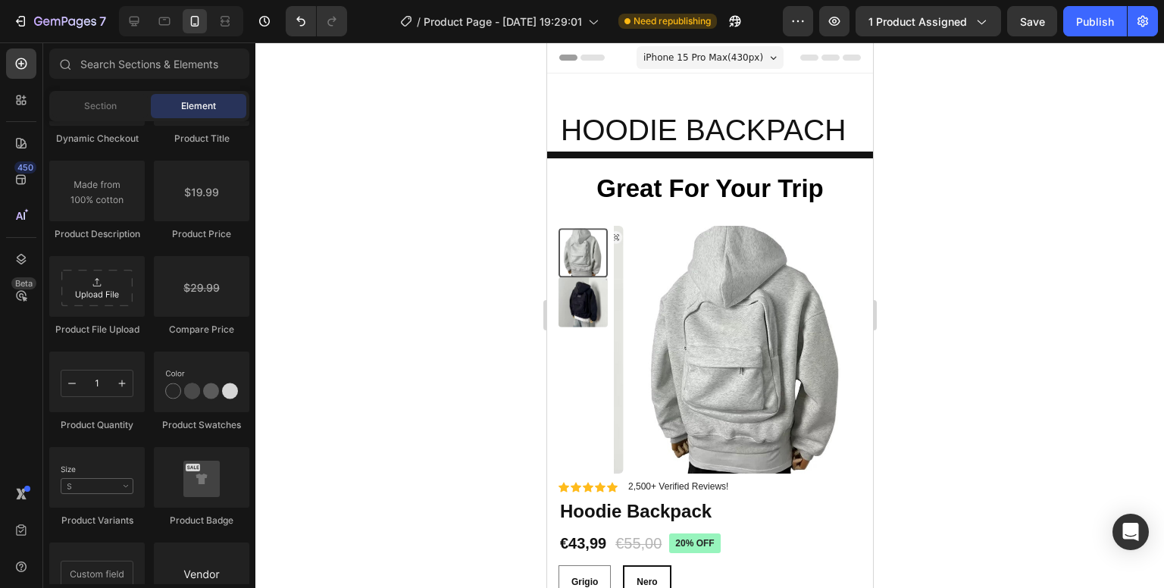
click at [1062, 237] on div at bounding box center [709, 315] width 909 height 546
click at [1058, 207] on div at bounding box center [709, 315] width 909 height 546
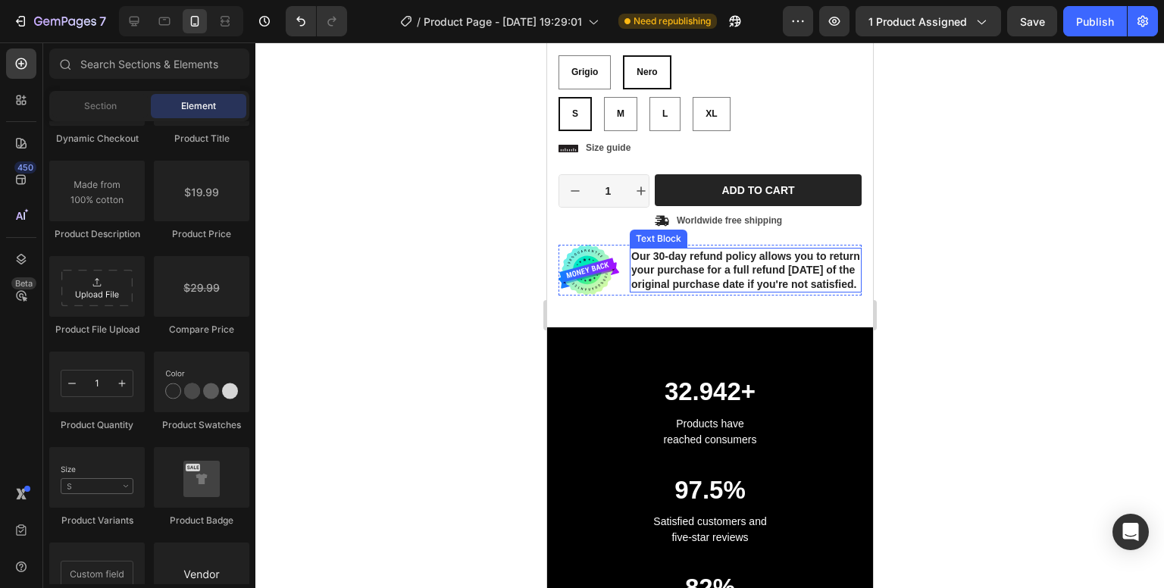
scroll to position [531, 0]
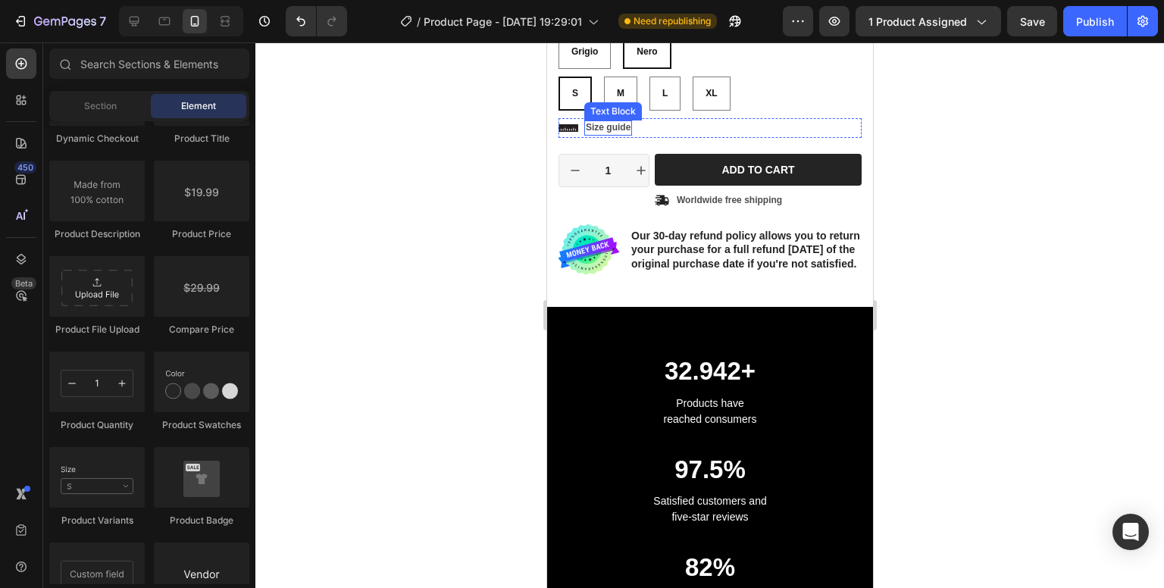
click at [611, 127] on p "Size guide" at bounding box center [607, 128] width 45 height 12
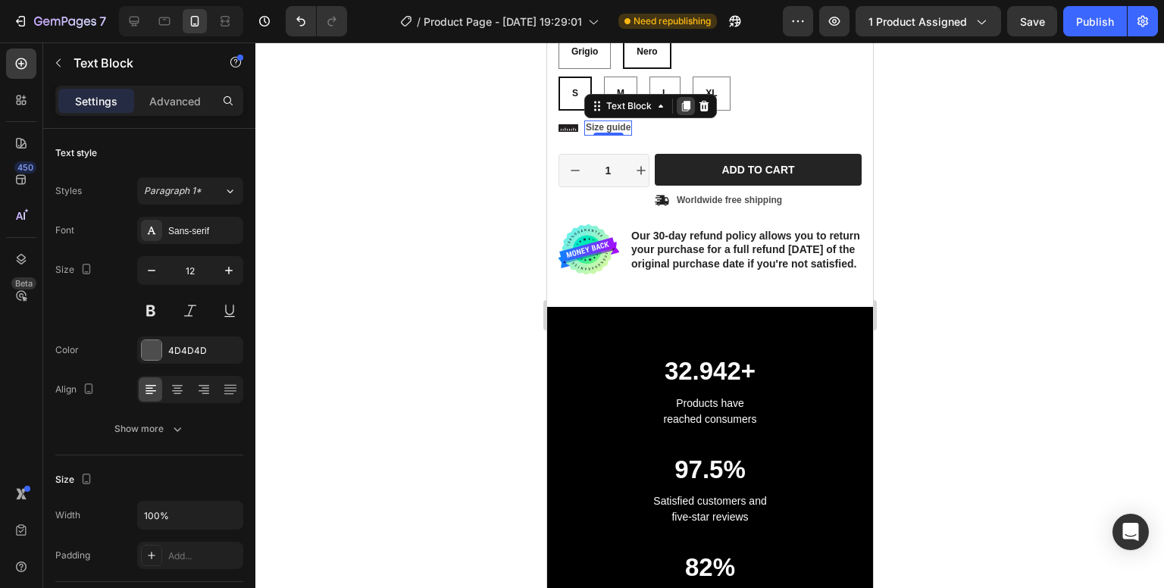
click at [684, 107] on icon at bounding box center [685, 106] width 8 height 11
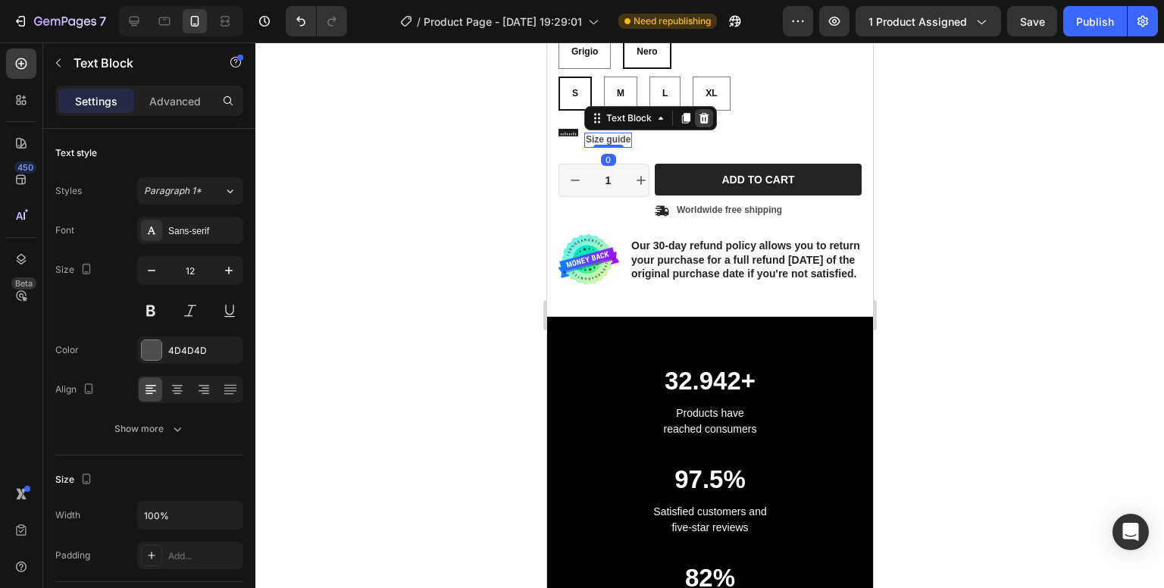
click at [704, 121] on icon at bounding box center [703, 118] width 12 height 12
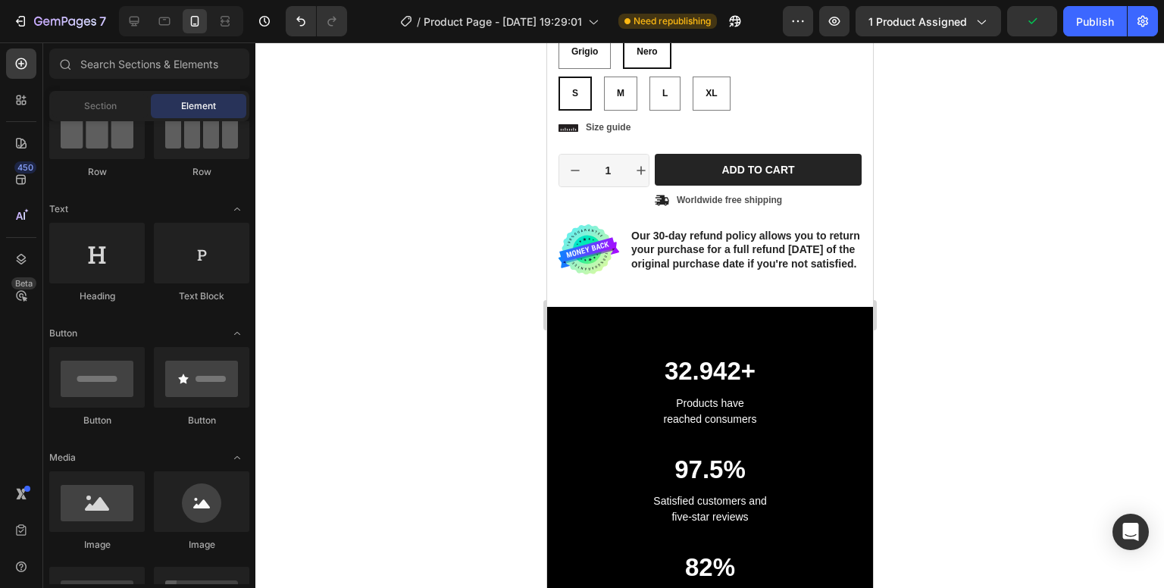
scroll to position [0, 0]
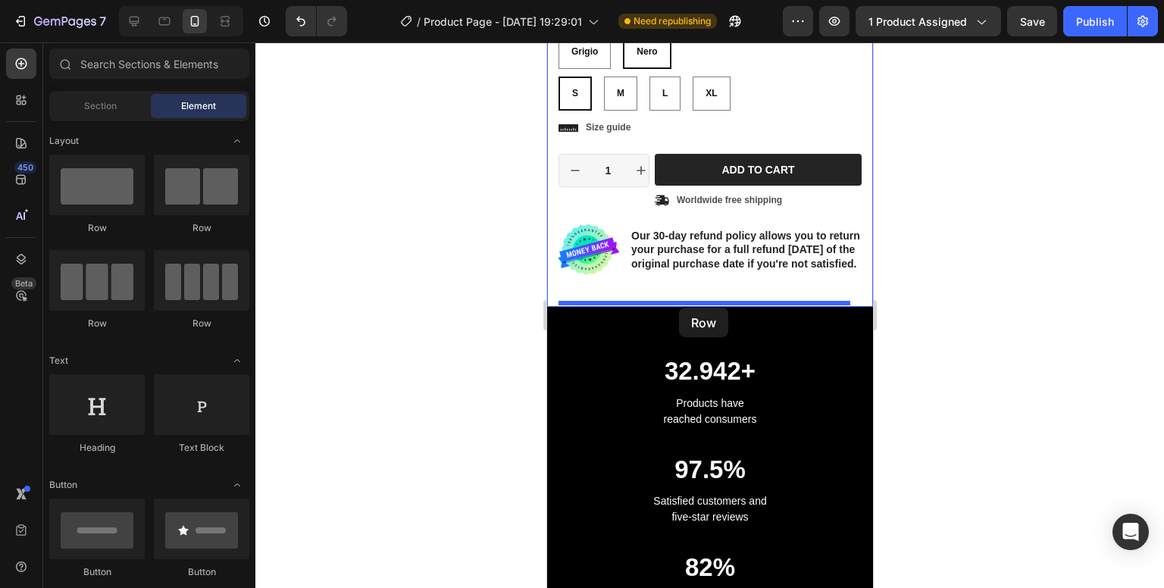
drag, startPoint x: 651, startPoint y: 230, endPoint x: 678, endPoint y: 308, distance: 82.0
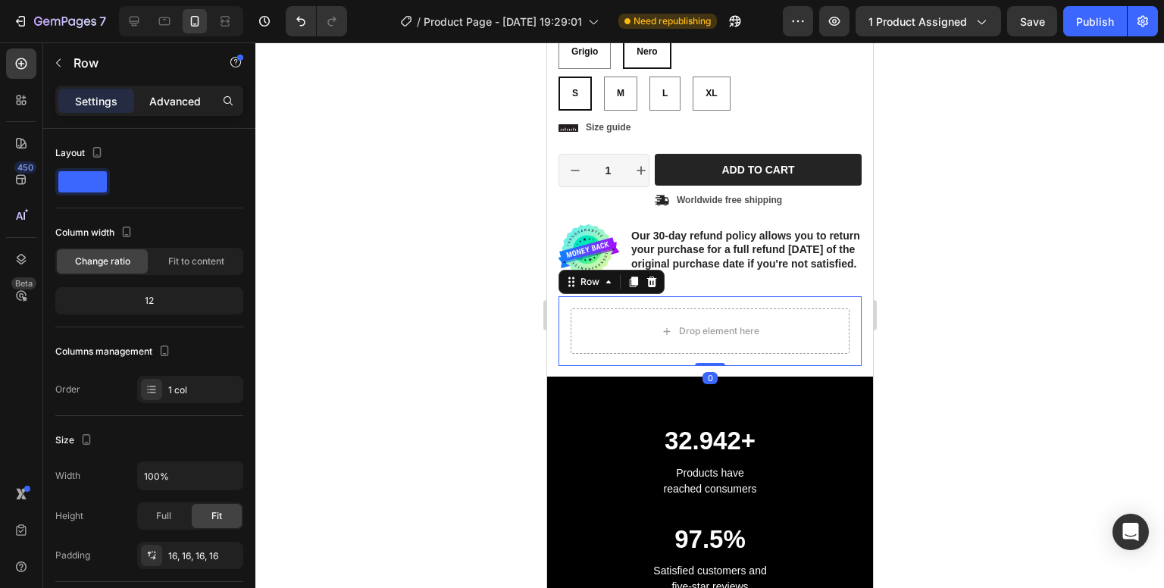
click at [166, 104] on p "Advanced" at bounding box center [175, 101] width 52 height 16
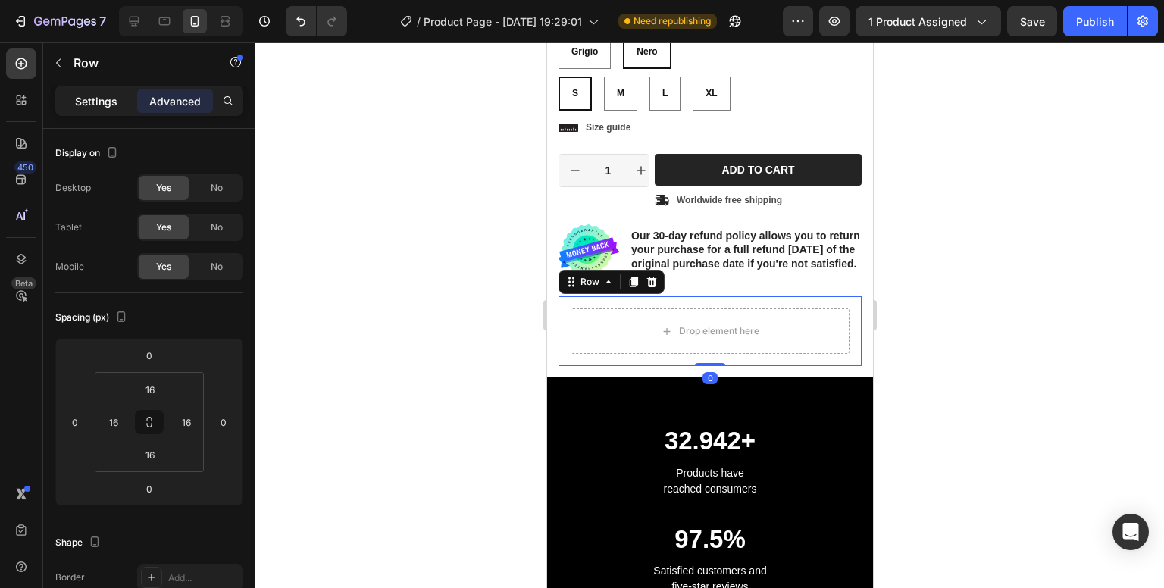
click at [115, 100] on p "Settings" at bounding box center [96, 101] width 42 height 16
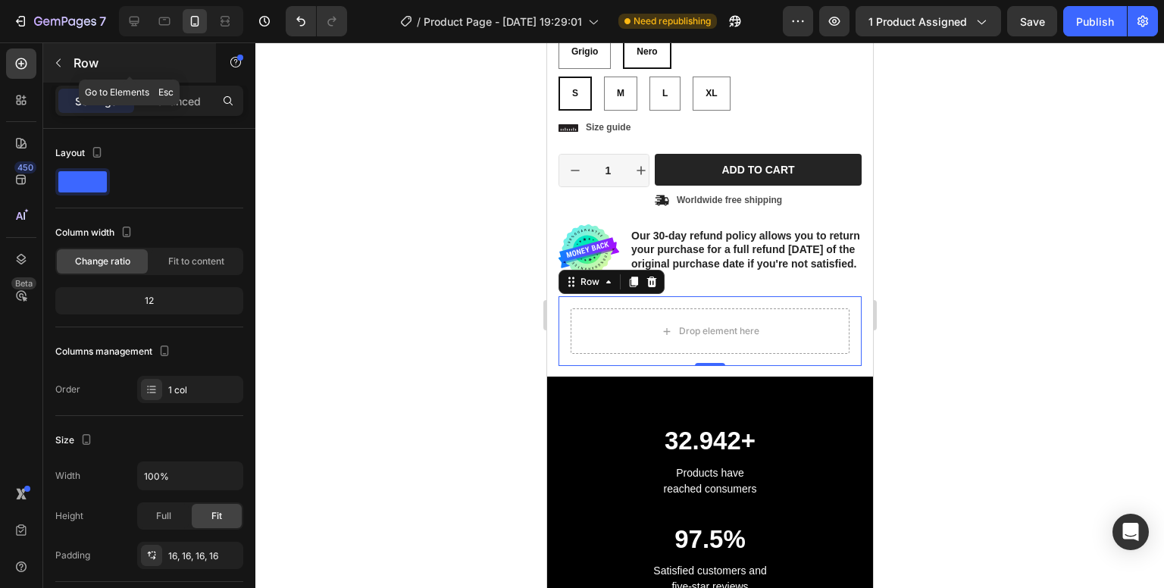
click at [70, 64] on div "Row" at bounding box center [129, 62] width 173 height 39
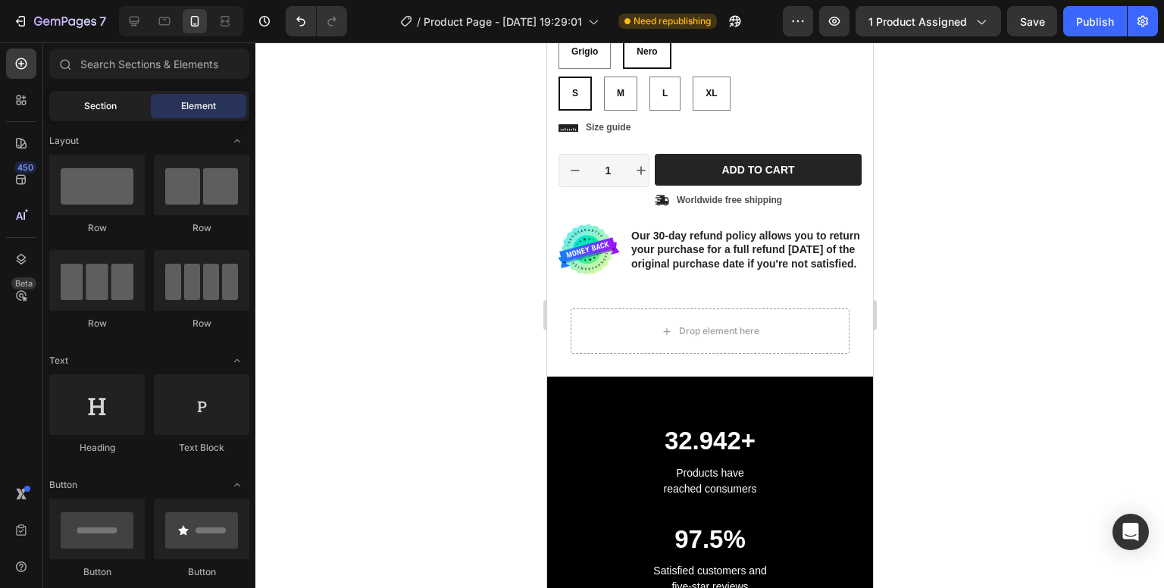
click at [122, 104] on div "Section" at bounding box center [100, 106] width 96 height 24
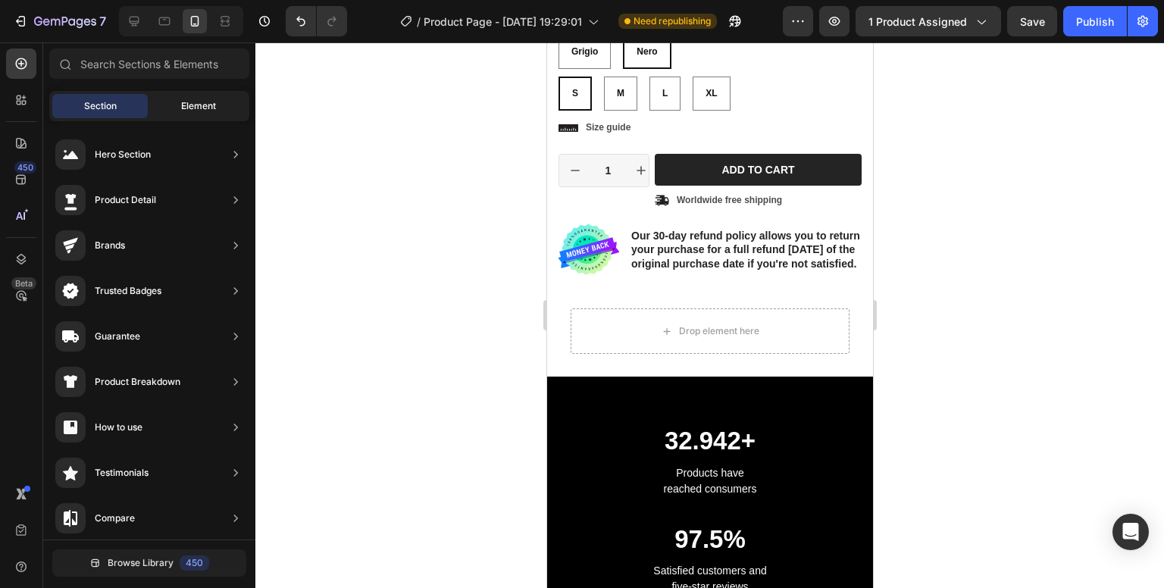
click at [195, 104] on span "Element" at bounding box center [198, 106] width 35 height 14
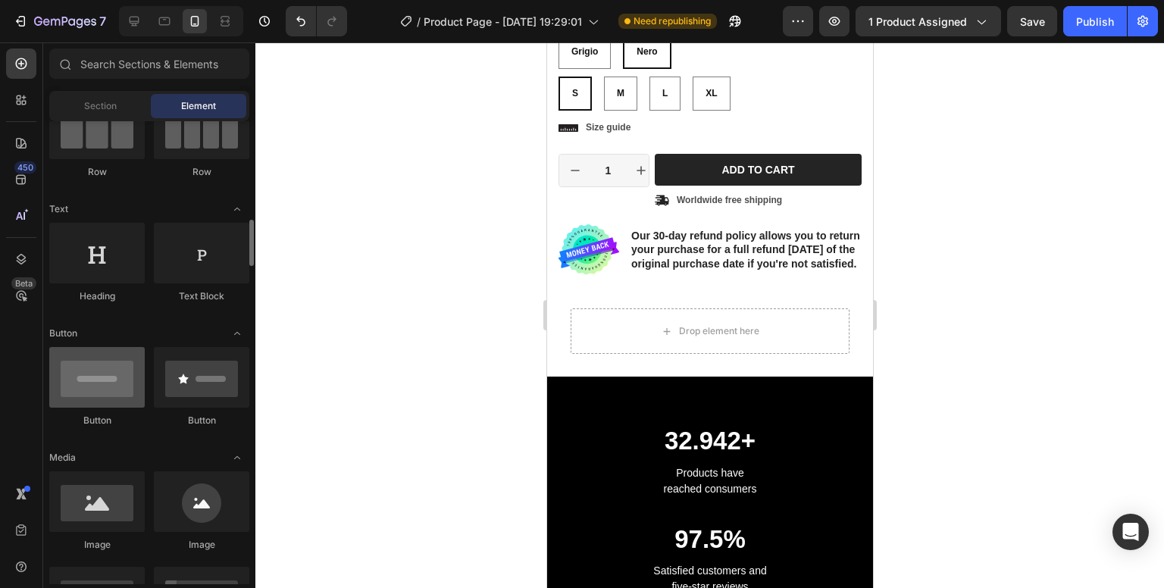
scroll to position [303, 0]
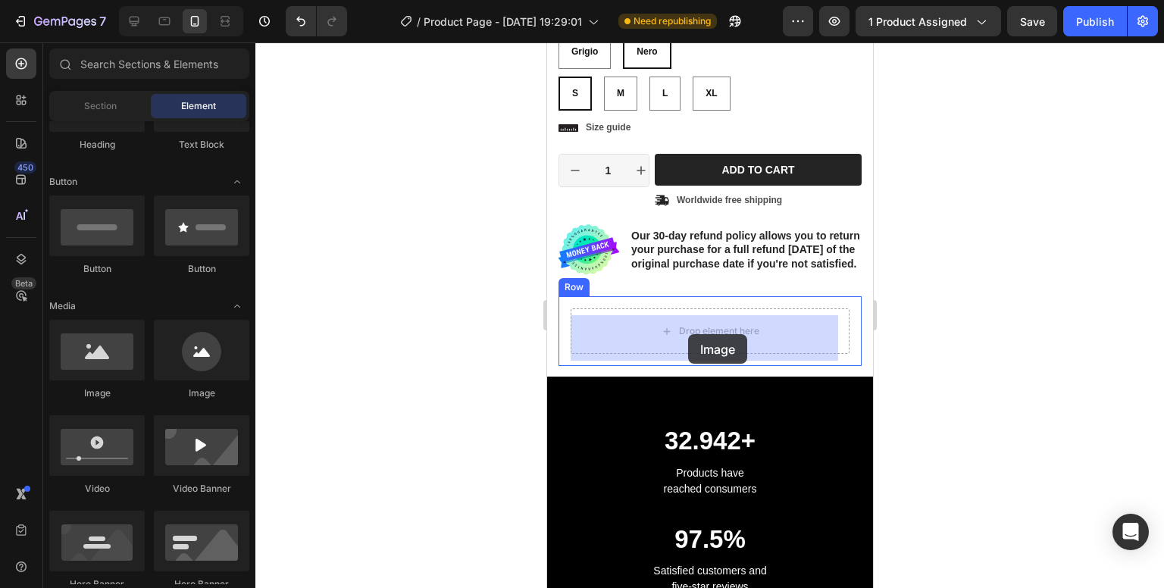
drag, startPoint x: 638, startPoint y: 401, endPoint x: 691, endPoint y: 337, distance: 82.4
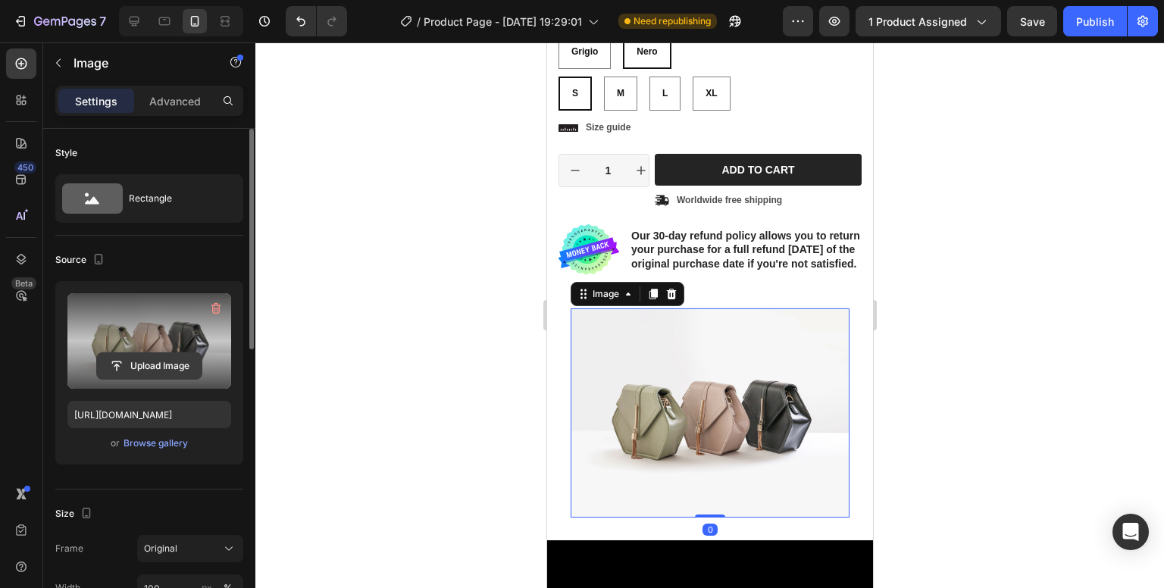
click at [109, 371] on input "file" at bounding box center [149, 366] width 105 height 26
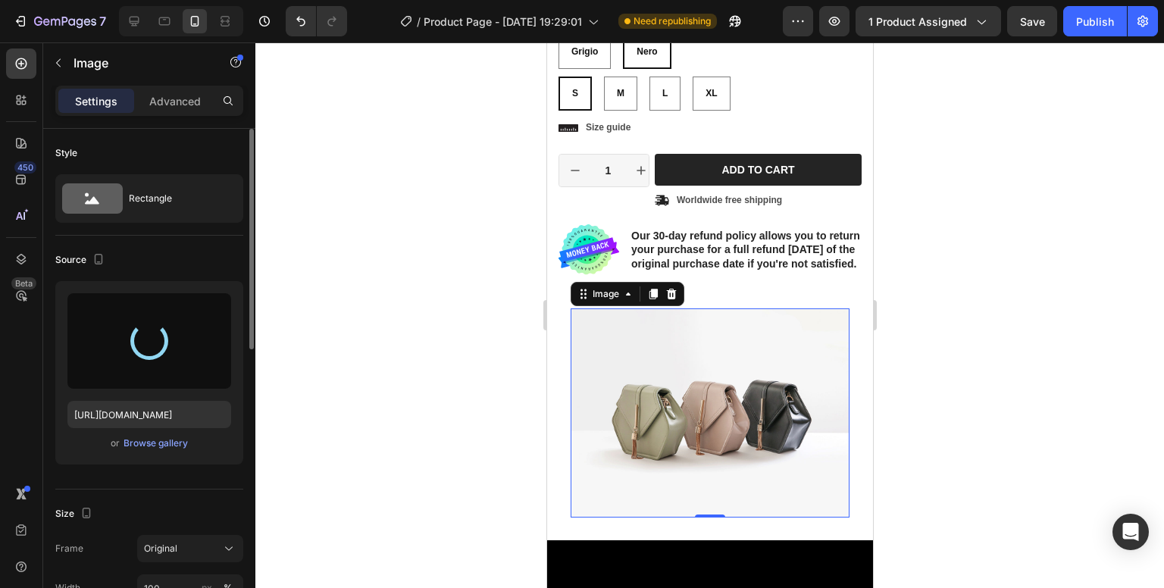
type input "[URL][DOMAIN_NAME]"
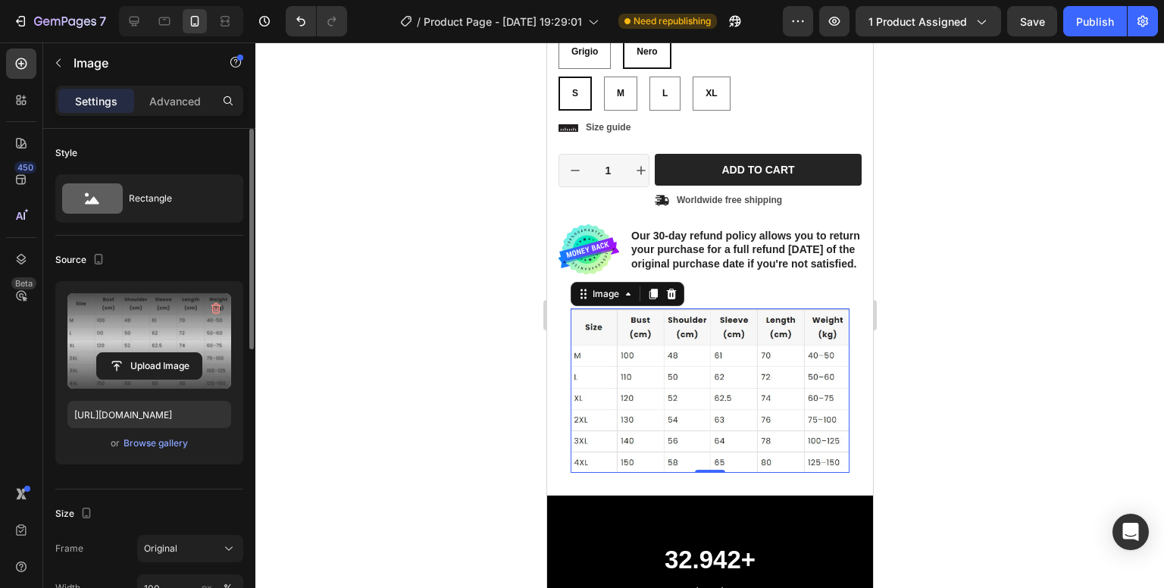
click at [969, 340] on div at bounding box center [709, 315] width 909 height 546
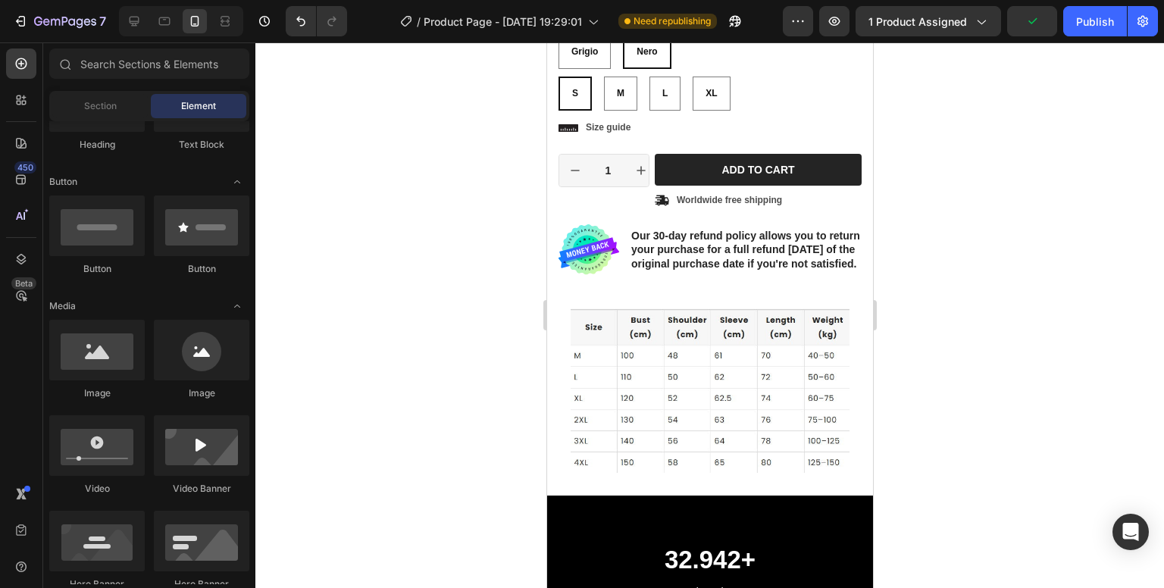
scroll to position [0, 0]
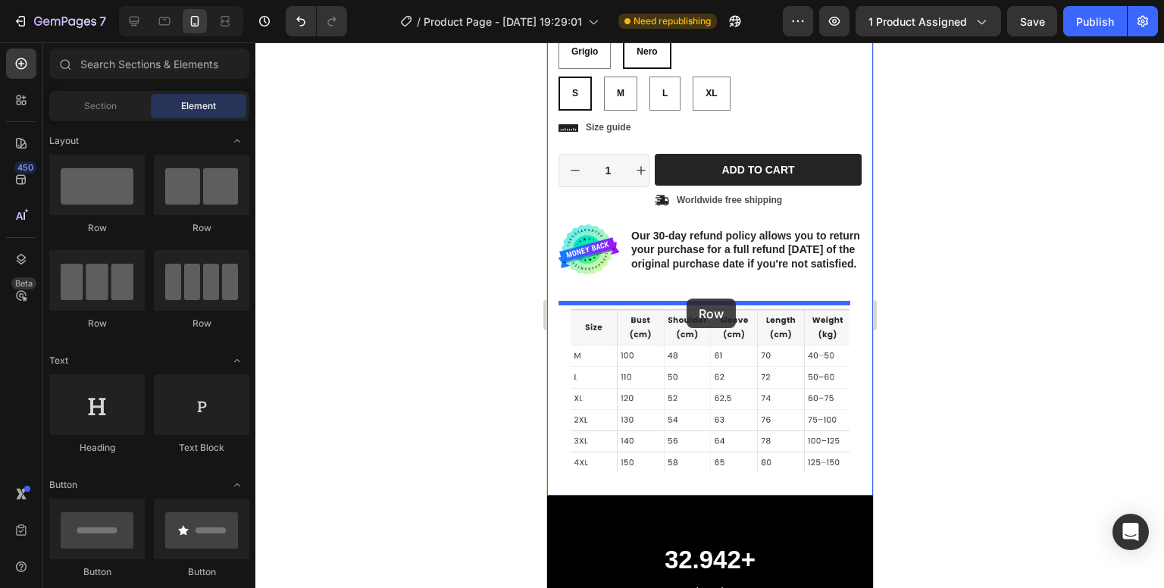
drag, startPoint x: 646, startPoint y: 236, endPoint x: 686, endPoint y: 299, distance: 74.0
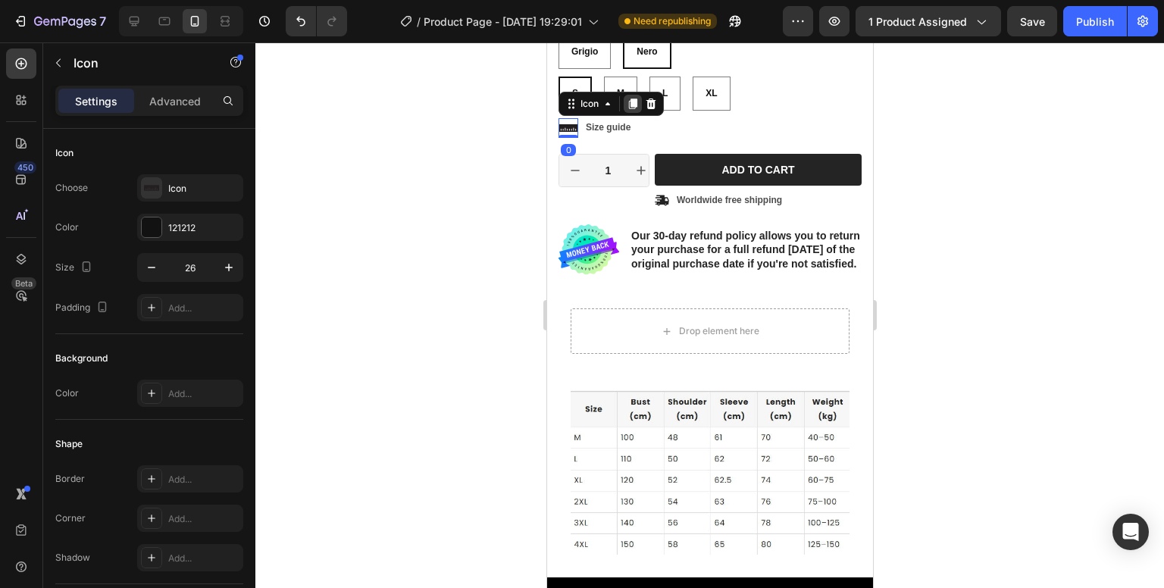
click at [637, 102] on icon at bounding box center [632, 104] width 8 height 11
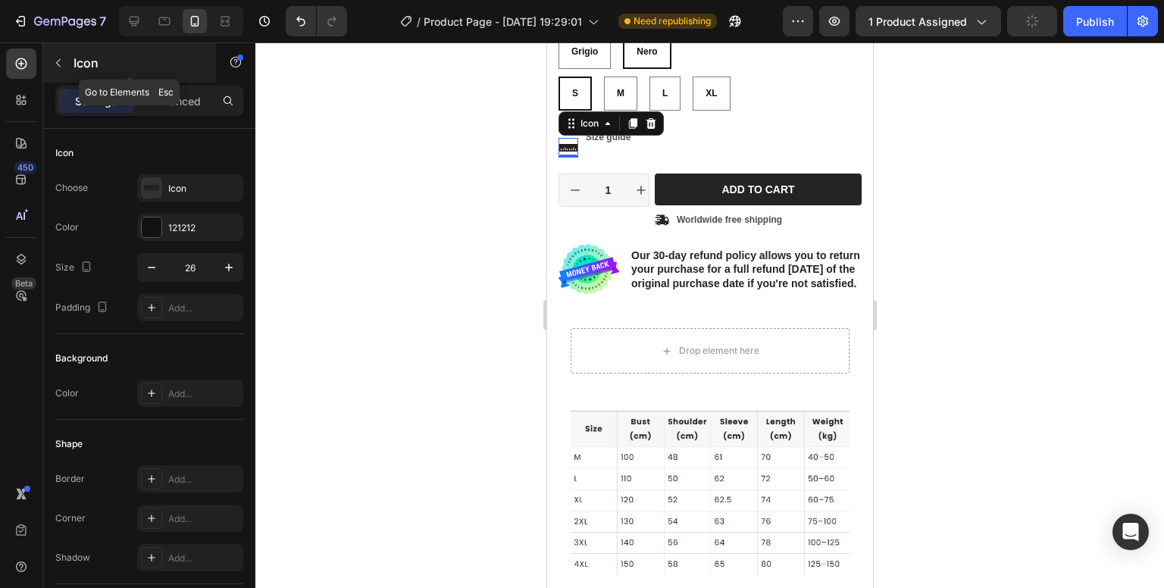
click at [62, 64] on icon "button" at bounding box center [58, 63] width 12 height 12
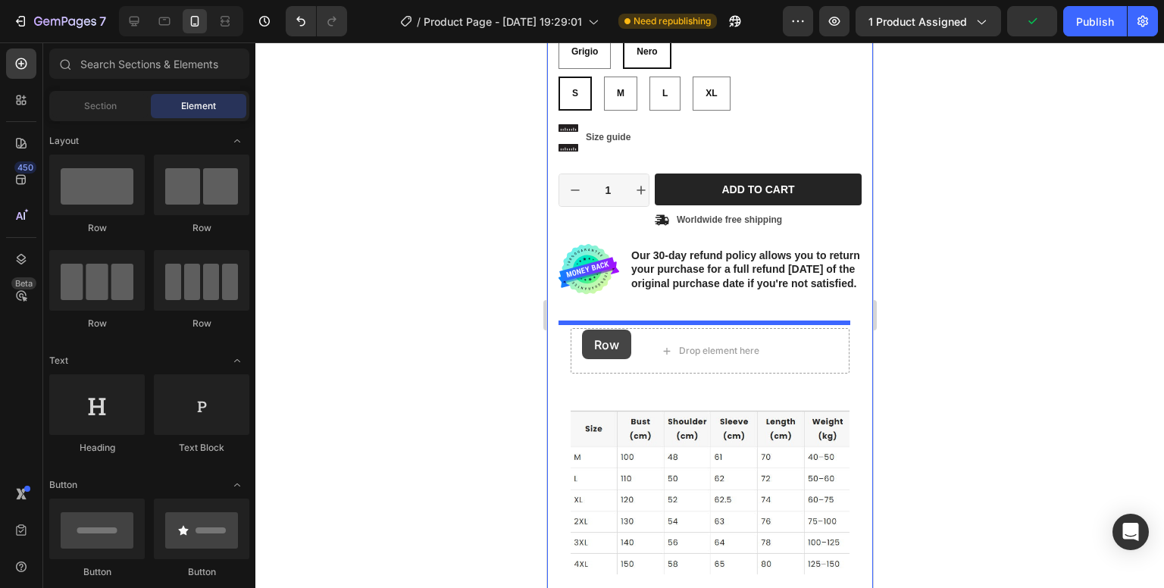
drag, startPoint x: 653, startPoint y: 235, endPoint x: 581, endPoint y: 330, distance: 118.5
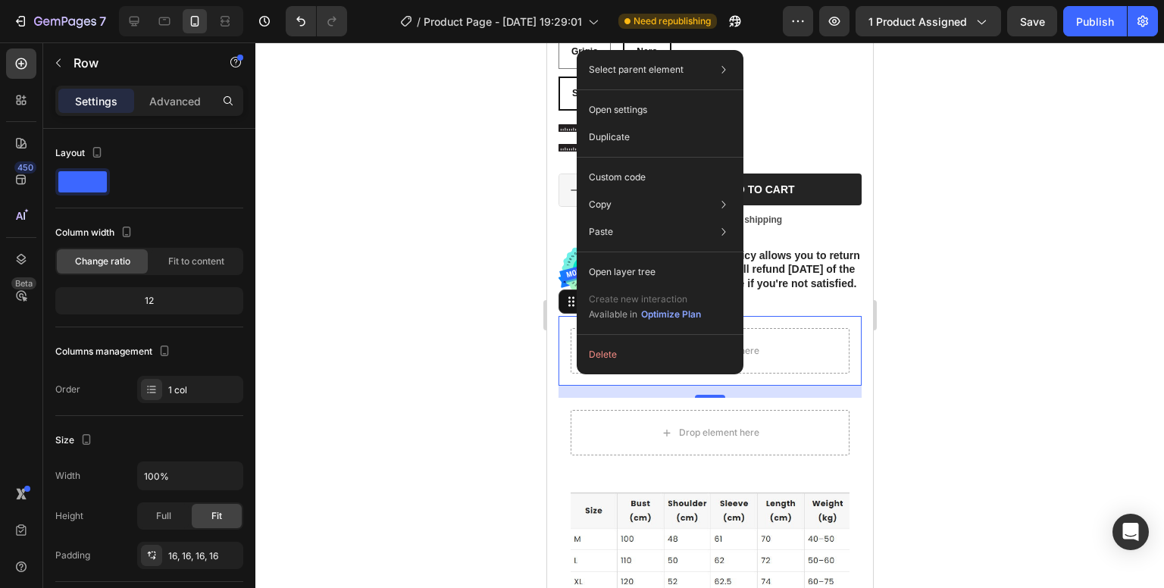
click at [1022, 140] on div at bounding box center [709, 315] width 909 height 546
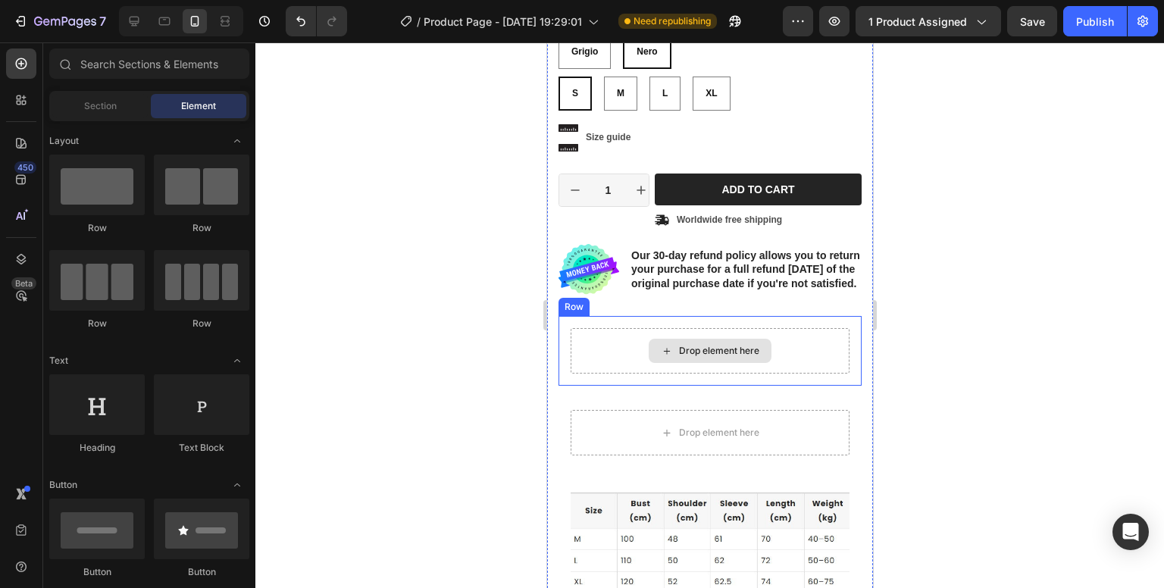
click at [595, 349] on div "Drop element here" at bounding box center [709, 350] width 279 height 45
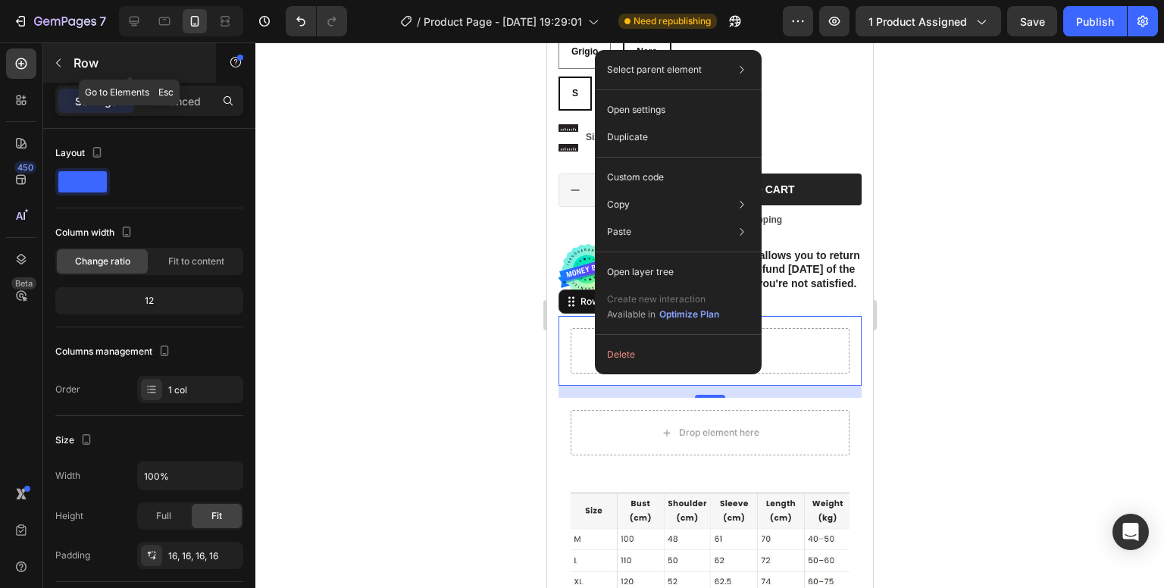
click at [46, 67] on button "button" at bounding box center [58, 63] width 24 height 24
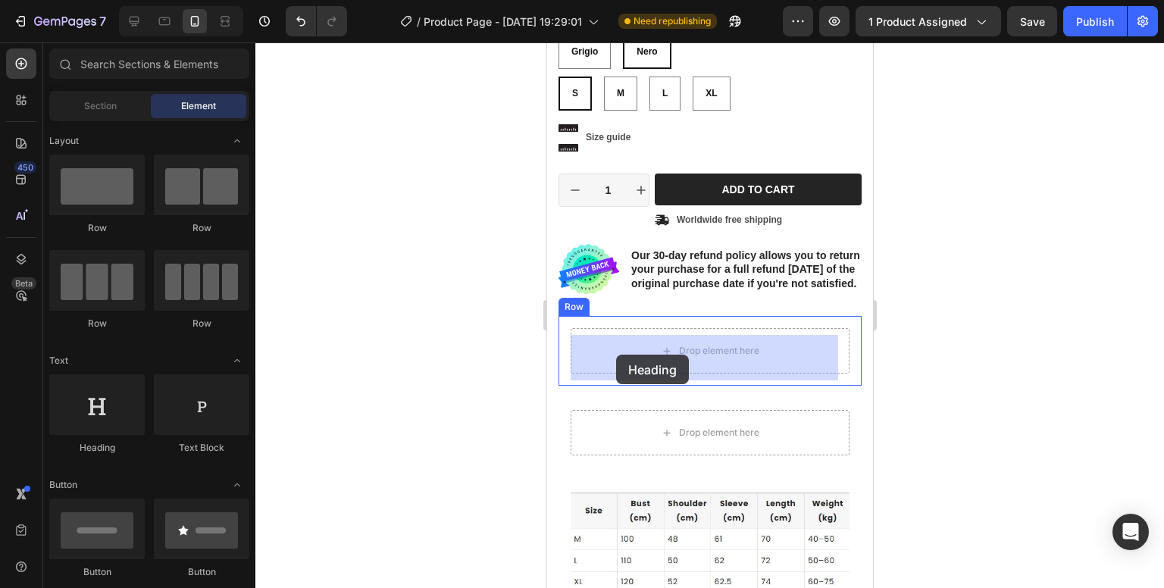
drag, startPoint x: 631, startPoint y: 453, endPoint x: 615, endPoint y: 355, distance: 98.9
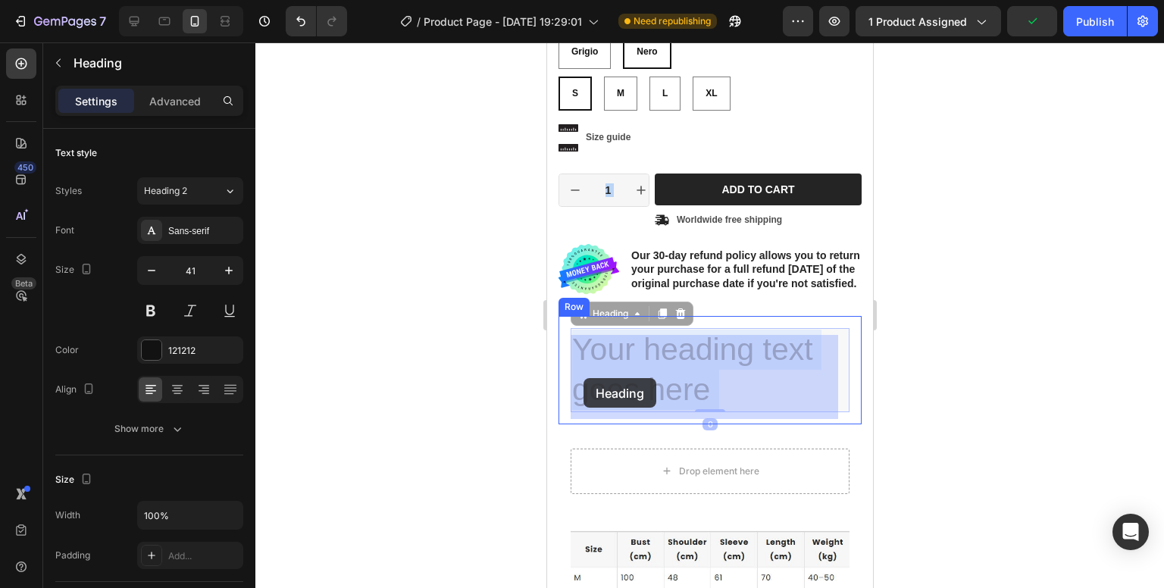
drag, startPoint x: 762, startPoint y: 400, endPoint x: 583, endPoint y: 378, distance: 180.2
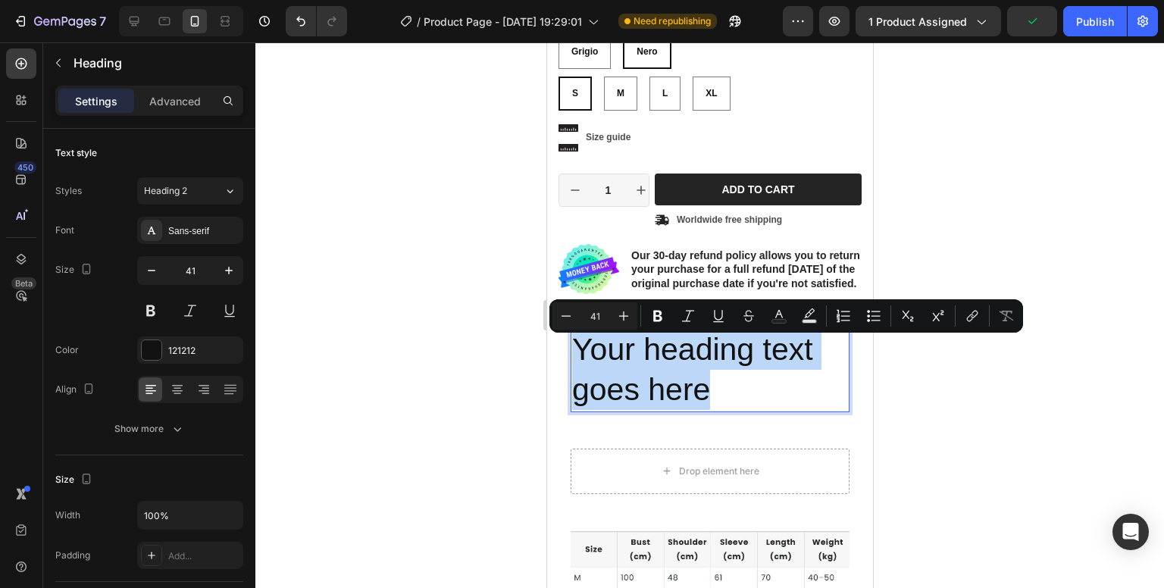
drag, startPoint x: 731, startPoint y: 400, endPoint x: 576, endPoint y: 348, distance: 163.9
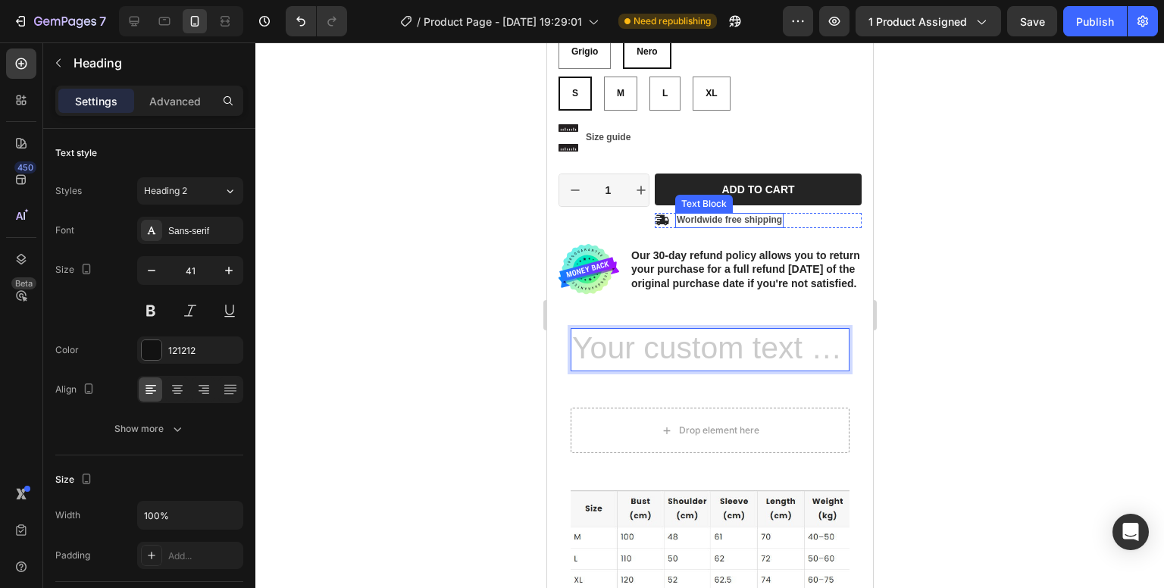
click at [958, 265] on div at bounding box center [709, 315] width 909 height 546
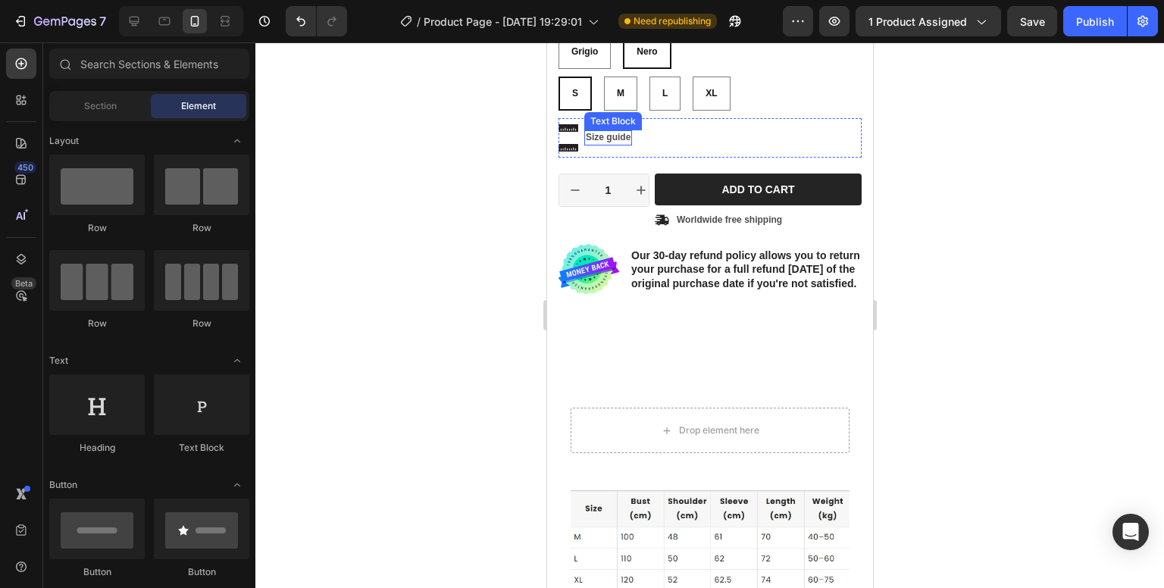
click at [599, 139] on p "Size guide" at bounding box center [607, 138] width 45 height 12
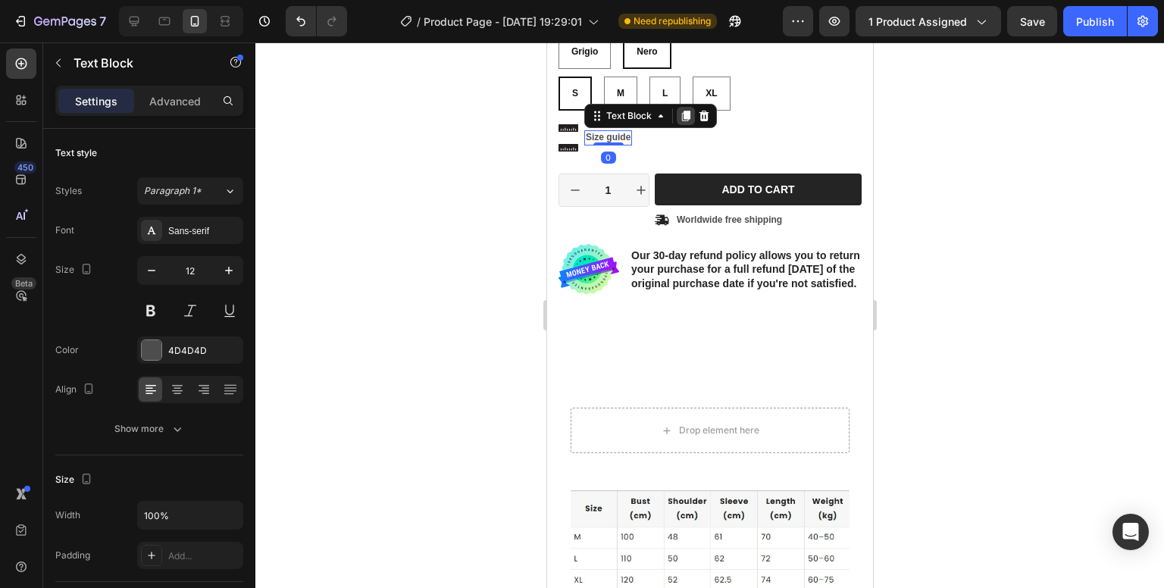
click at [681, 117] on icon at bounding box center [685, 116] width 8 height 11
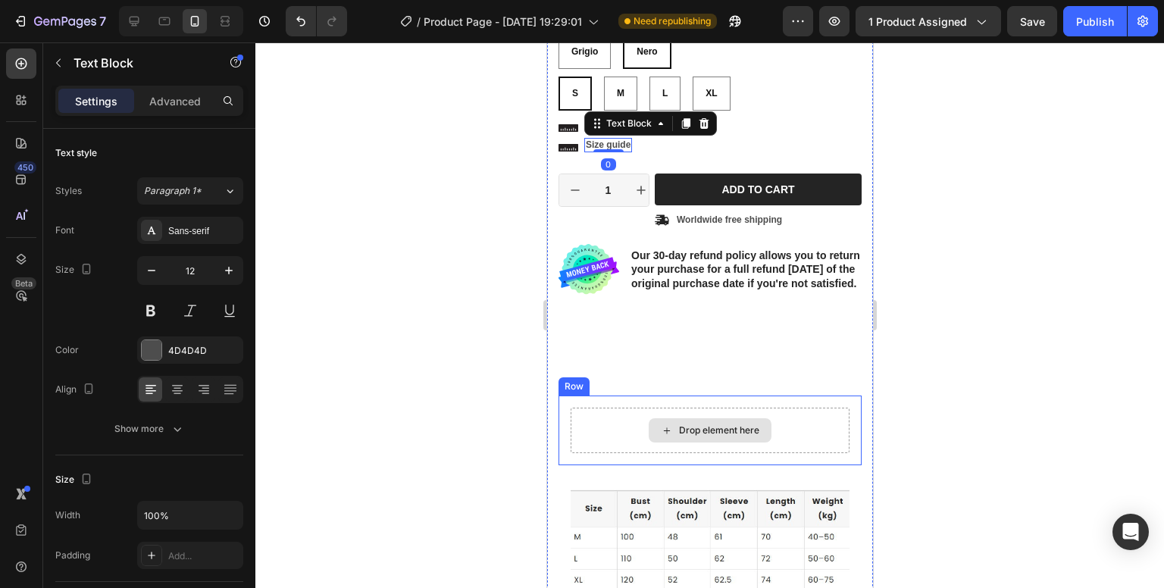
click at [615, 432] on div "Drop element here" at bounding box center [709, 430] width 279 height 45
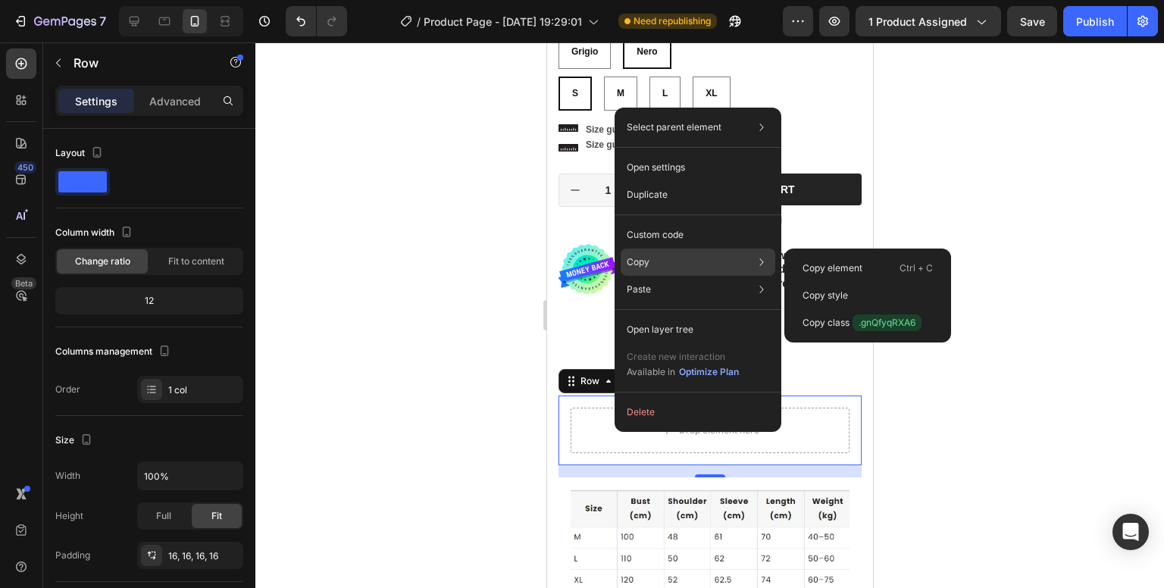
click at [710, 252] on div "Copy Copy element Ctrl + C Copy style Copy class .gnQfyqRXA6" at bounding box center [698, 262] width 155 height 27
drag, startPoint x: 844, startPoint y: 277, endPoint x: 297, endPoint y: 233, distance: 548.3
click at [844, 282] on div "Copy element Ctrl + C" at bounding box center [868, 295] width 155 height 27
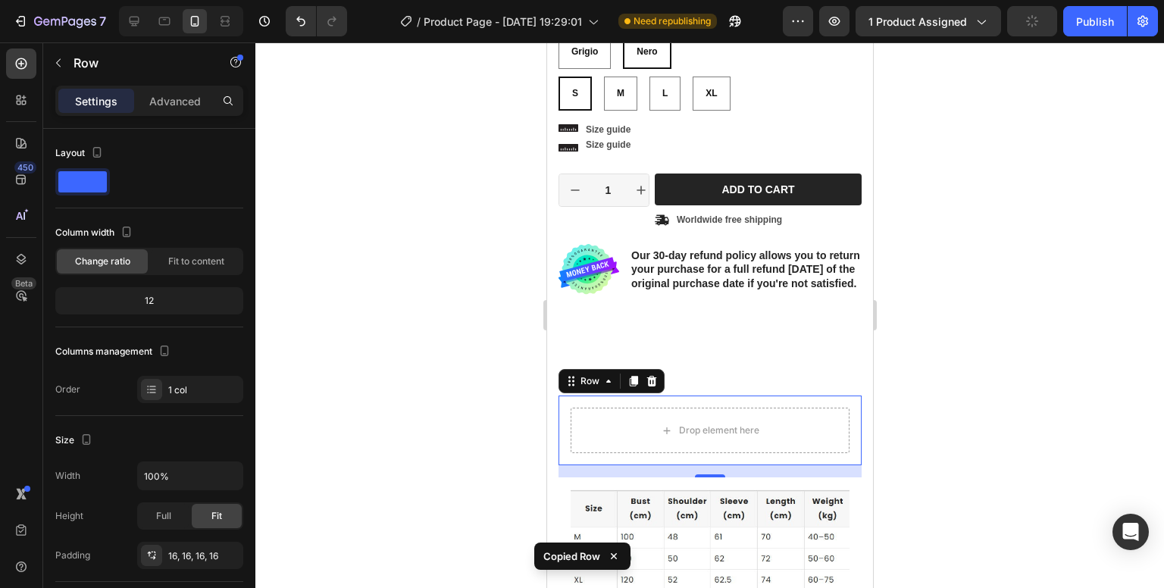
click at [961, 306] on div at bounding box center [709, 315] width 909 height 546
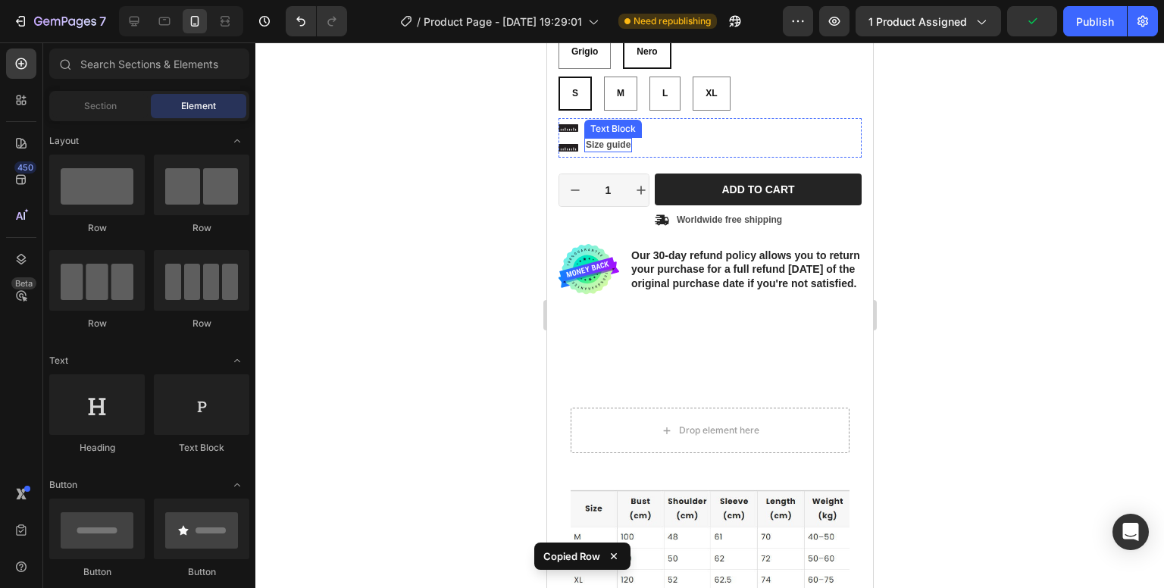
click at [612, 149] on p "Size guide" at bounding box center [607, 145] width 45 height 12
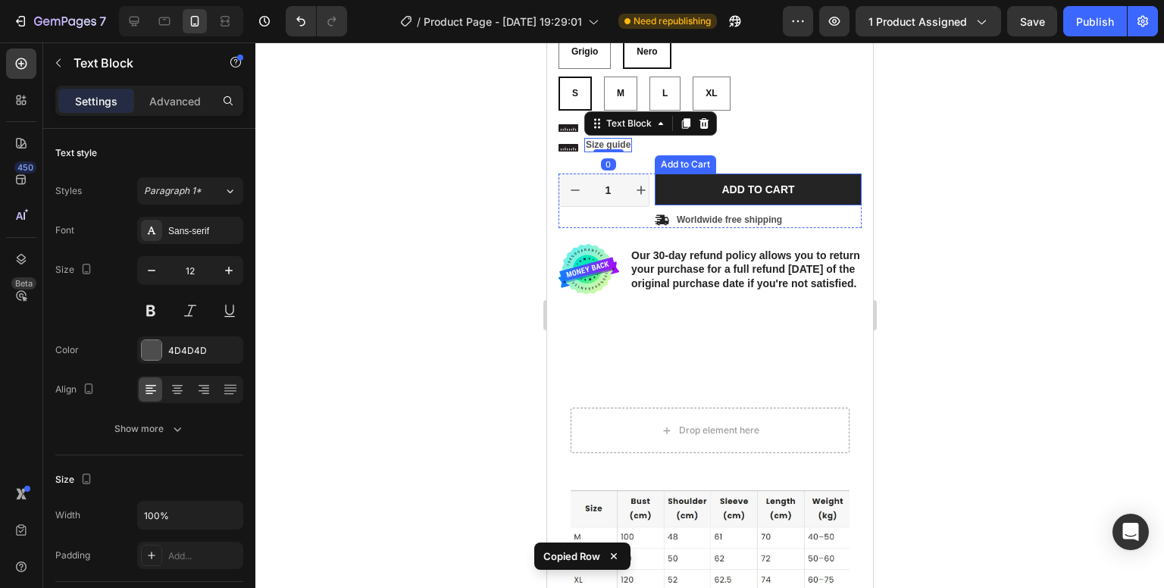
click at [740, 143] on div "Icon Icon Size guide Text Block Size guide Text Block 0 Row" at bounding box center [709, 137] width 303 height 39
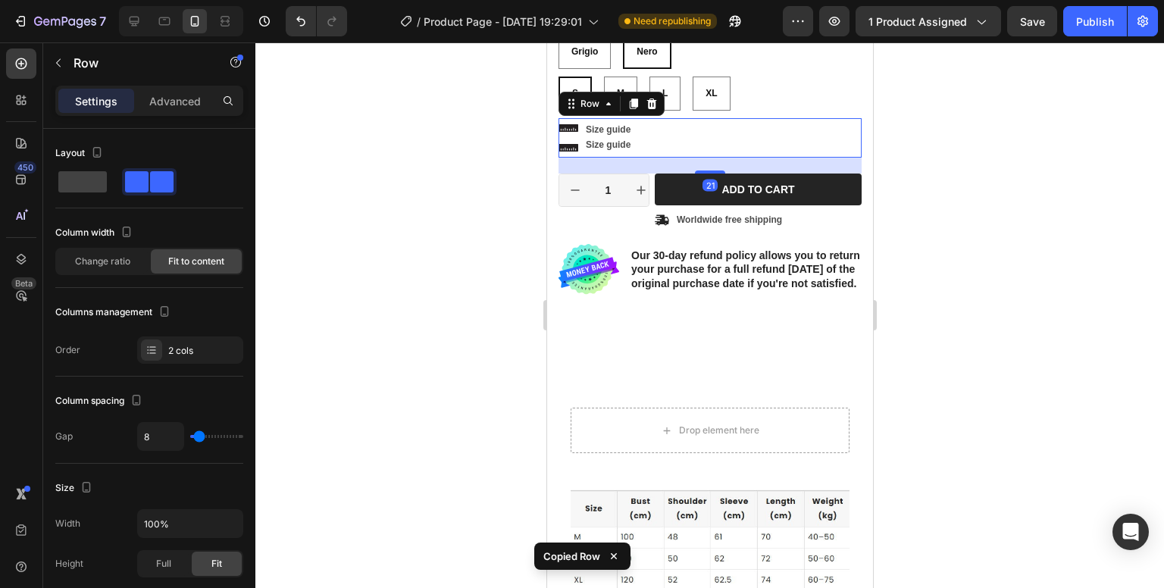
click at [988, 218] on div at bounding box center [709, 315] width 909 height 546
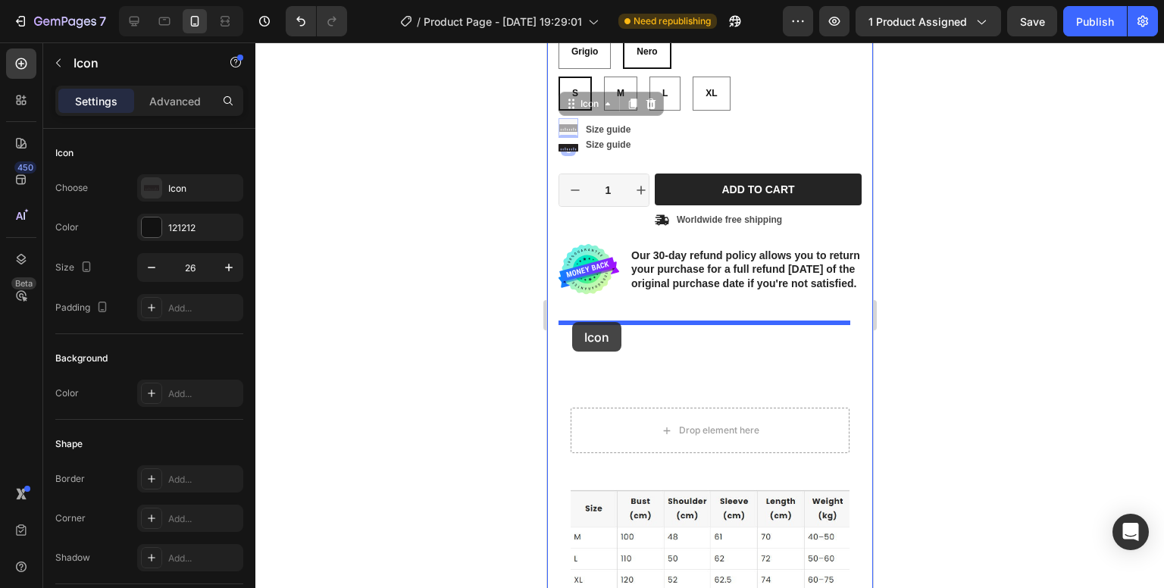
drag, startPoint x: 565, startPoint y: 110, endPoint x: 572, endPoint y: 322, distance: 212.3
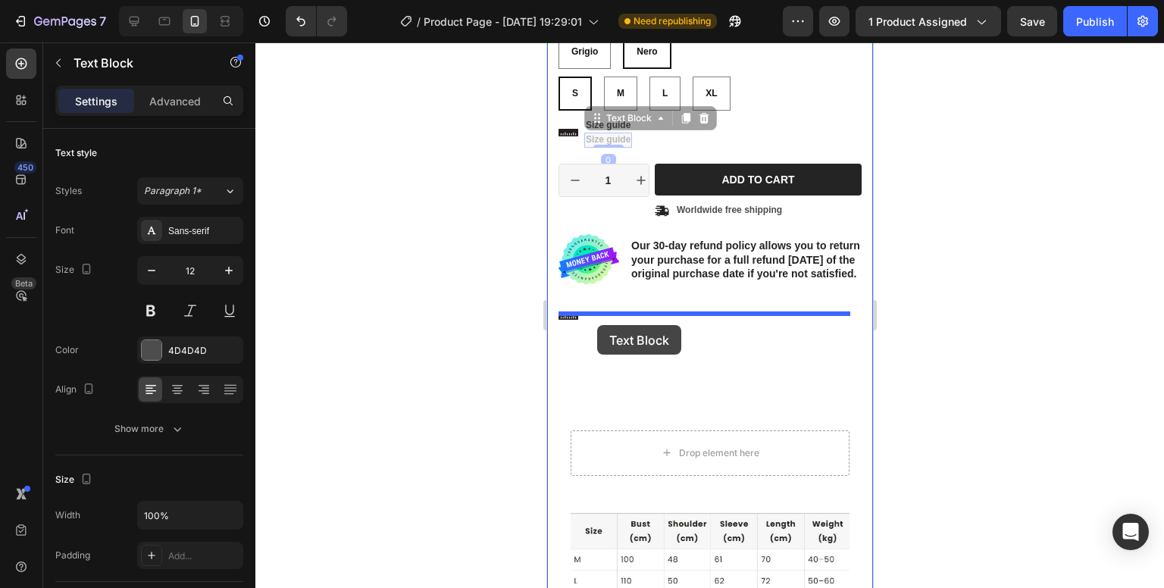
drag, startPoint x: 610, startPoint y: 139, endPoint x: 597, endPoint y: 325, distance: 187.0
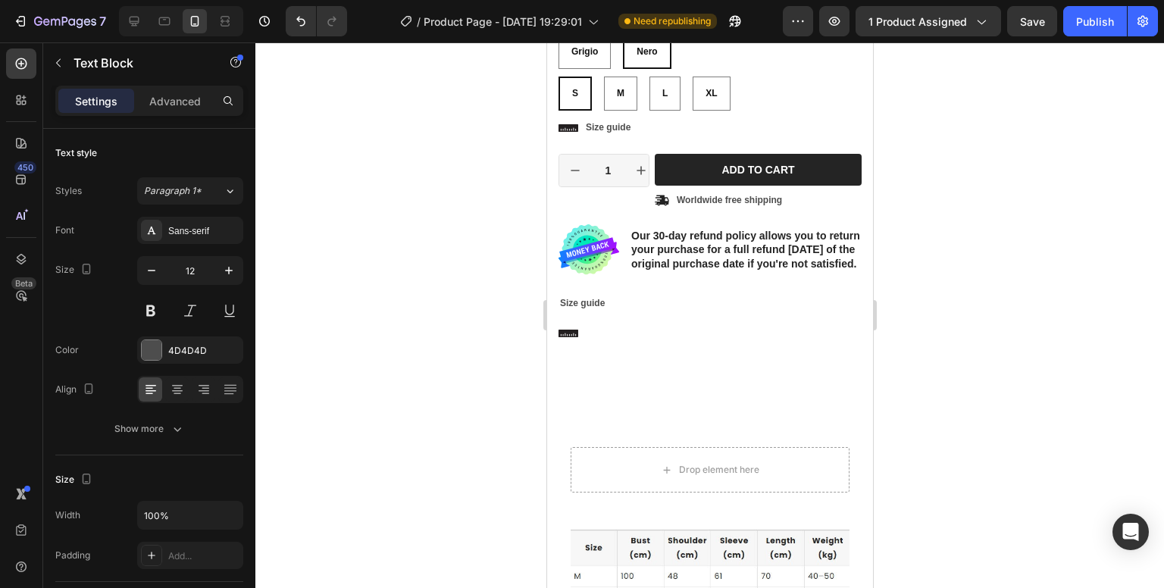
click at [593, 309] on p "Size guide" at bounding box center [709, 304] width 300 height 12
drag, startPoint x: 614, startPoint y: 307, endPoint x: 559, endPoint y: 312, distance: 55.6
click at [559, 310] on p "Size guide" at bounding box center [709, 304] width 300 height 12
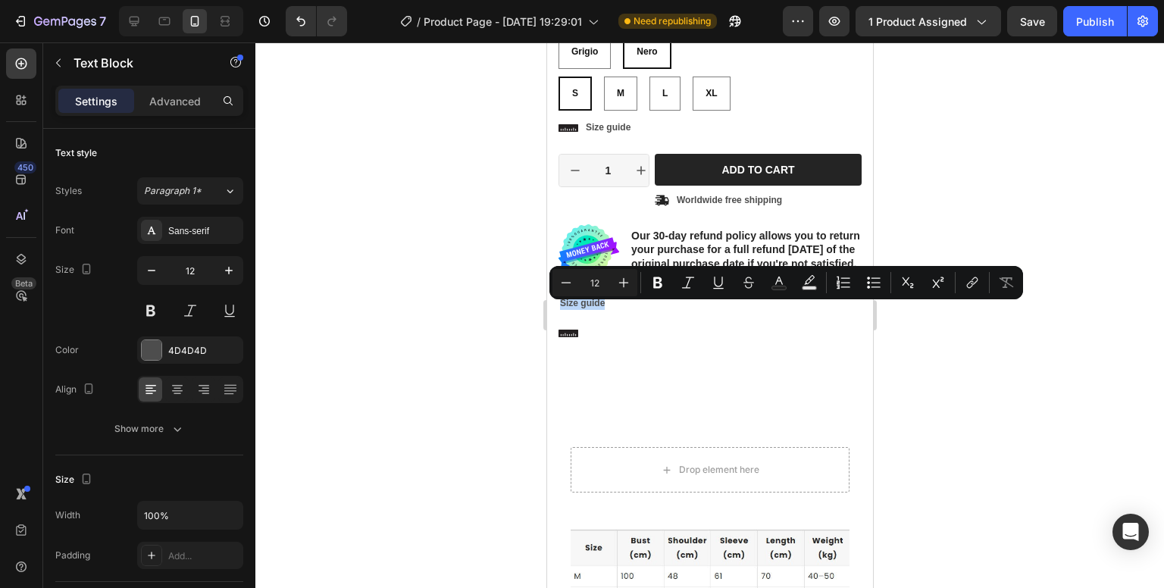
copy p "Size guide"
click at [591, 340] on div "Icon" at bounding box center [709, 334] width 303 height 20
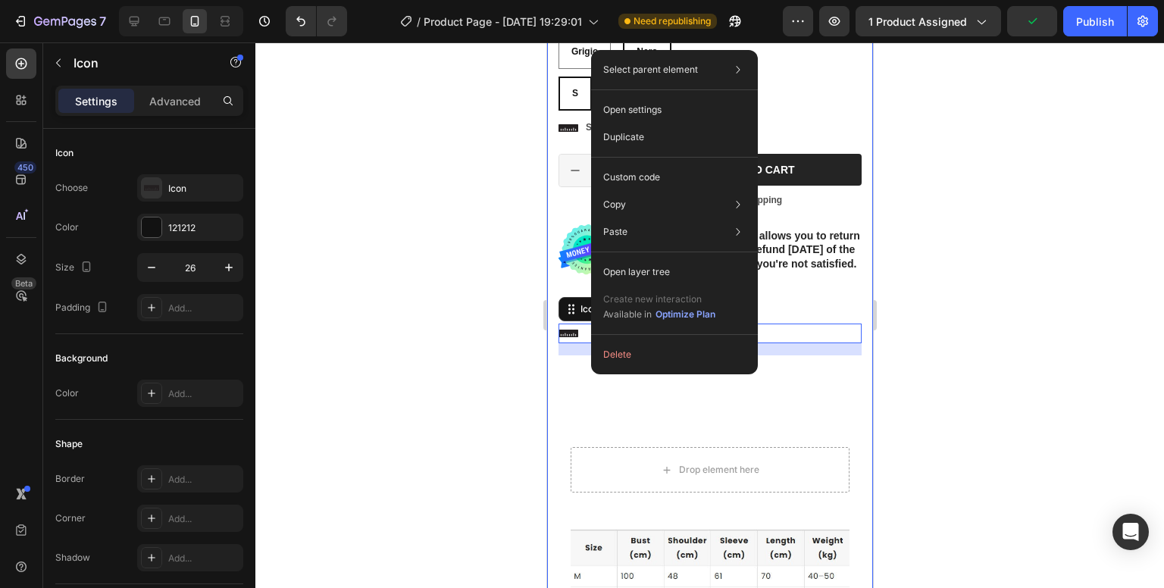
click at [961, 331] on div at bounding box center [709, 315] width 909 height 546
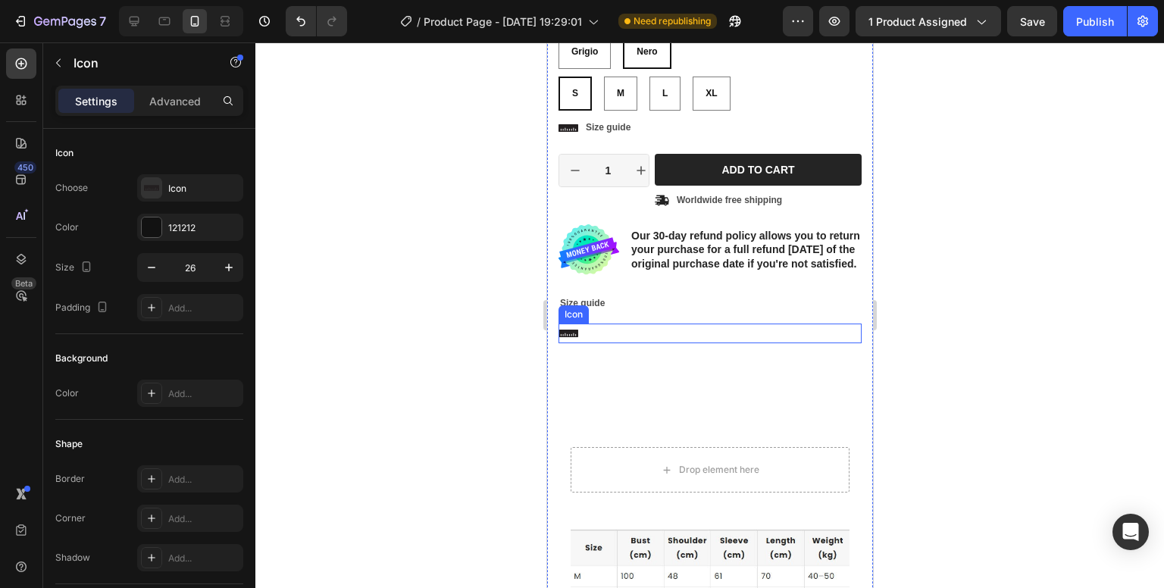
click at [581, 341] on div "Icon" at bounding box center [709, 334] width 303 height 20
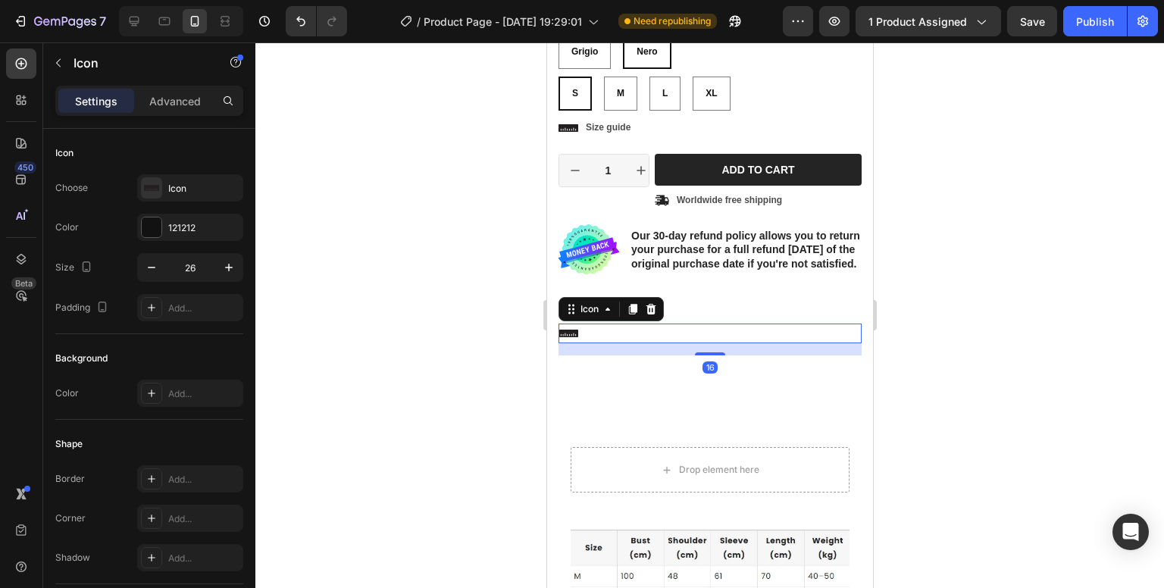
click at [805, 337] on div "Icon 16" at bounding box center [709, 334] width 303 height 20
click at [807, 392] on p "Rich Text Editor. Editing area: main" at bounding box center [710, 389] width 276 height 40
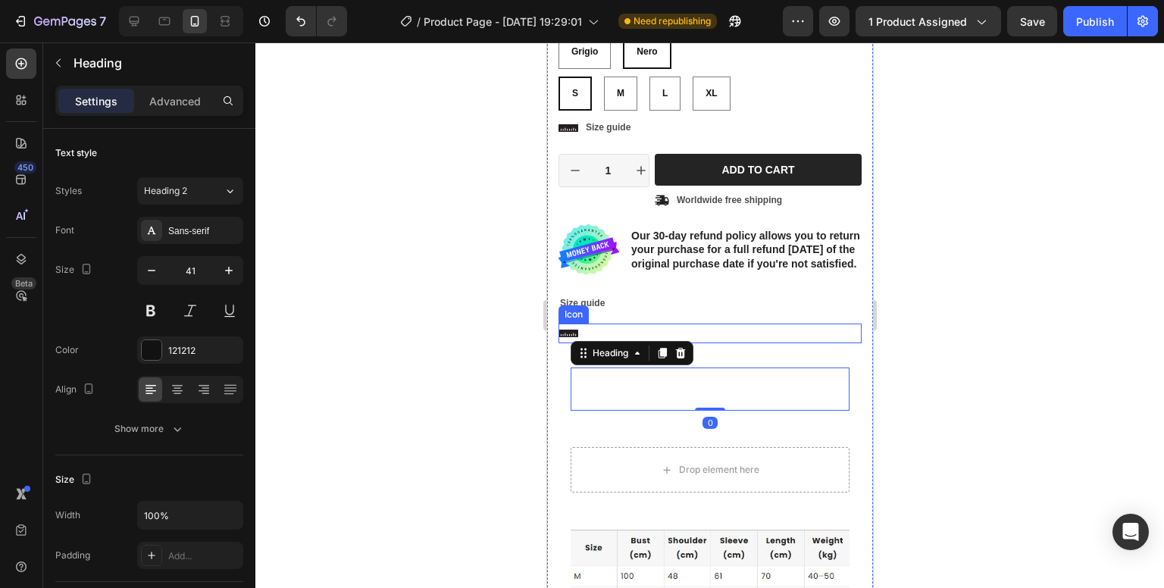
click at [704, 340] on div "Icon" at bounding box center [709, 334] width 303 height 20
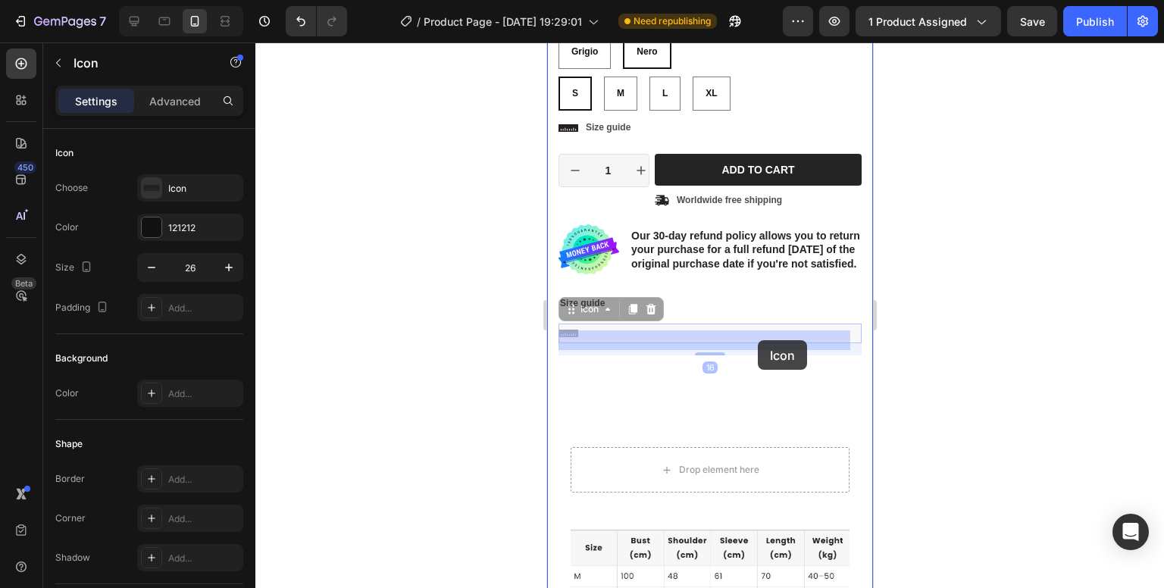
drag, startPoint x: 847, startPoint y: 338, endPoint x: 757, endPoint y: 340, distance: 90.2
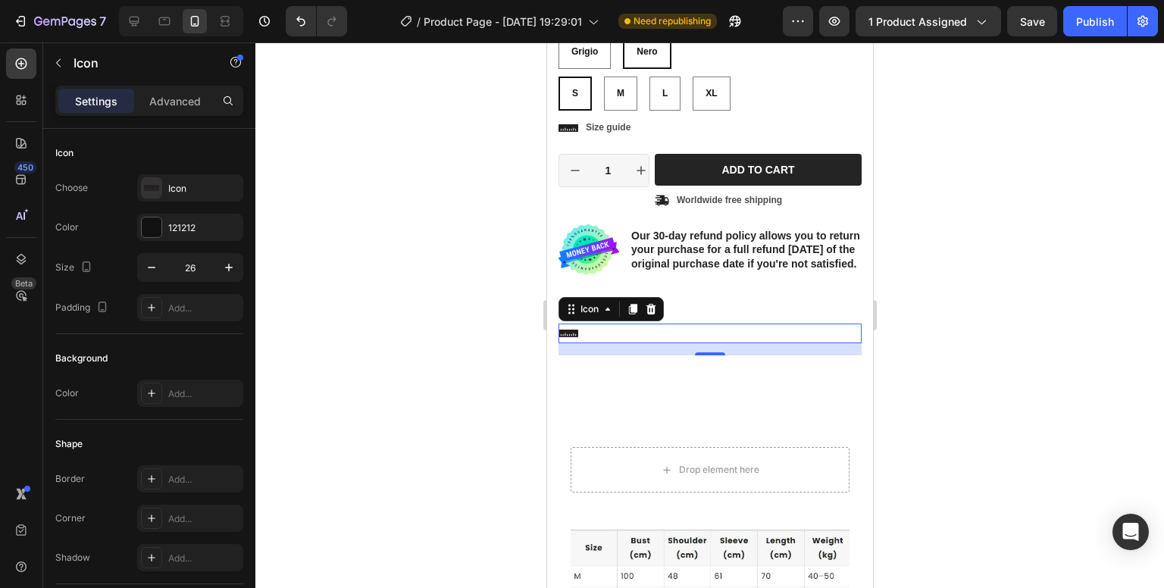
click at [1049, 343] on div at bounding box center [709, 315] width 909 height 546
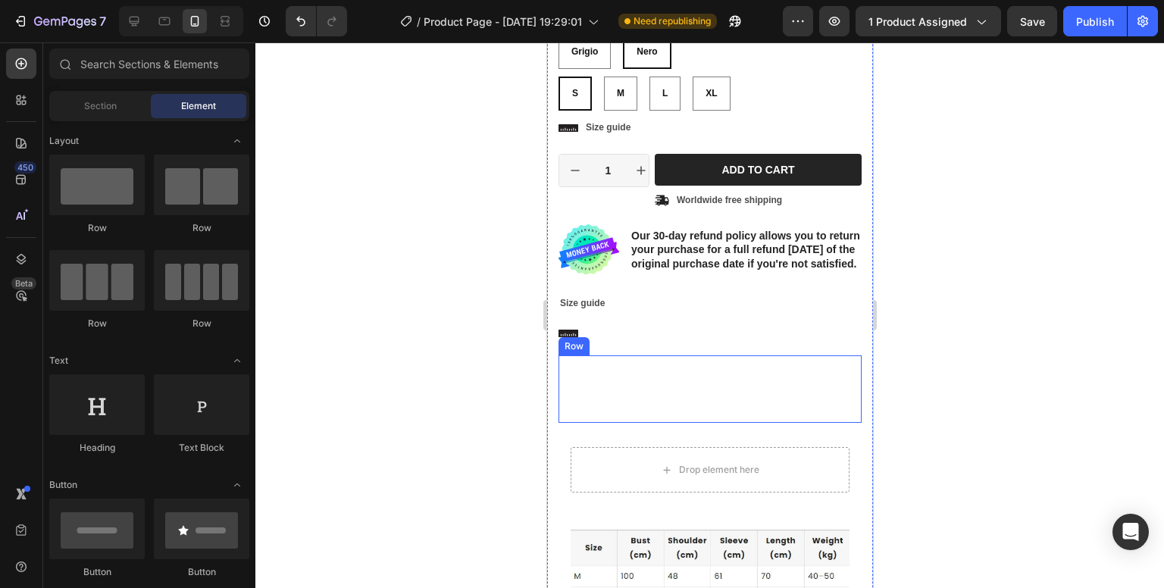
scroll to position [606, 0]
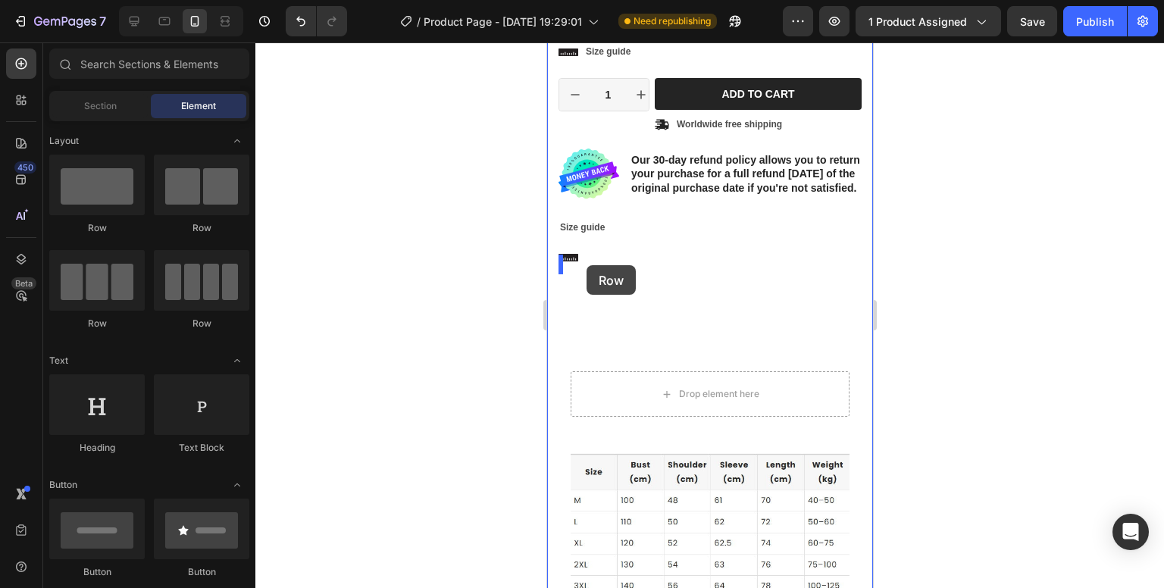
drag, startPoint x: 747, startPoint y: 235, endPoint x: 586, endPoint y: 265, distance: 164.3
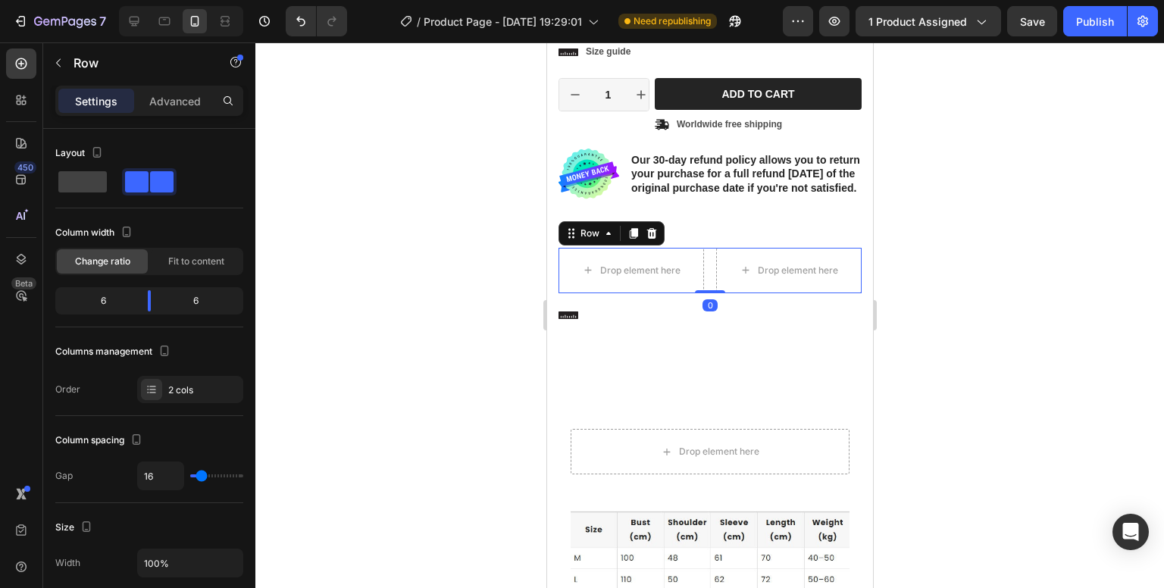
click at [1040, 305] on div at bounding box center [709, 315] width 909 height 546
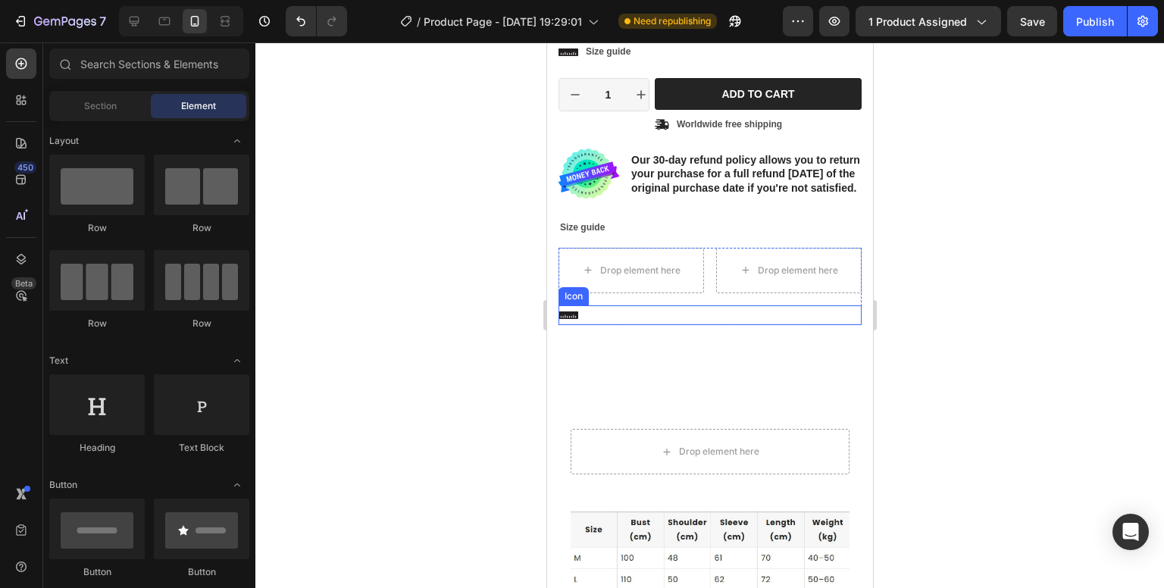
click at [567, 319] on icon at bounding box center [568, 316] width 20 height 8
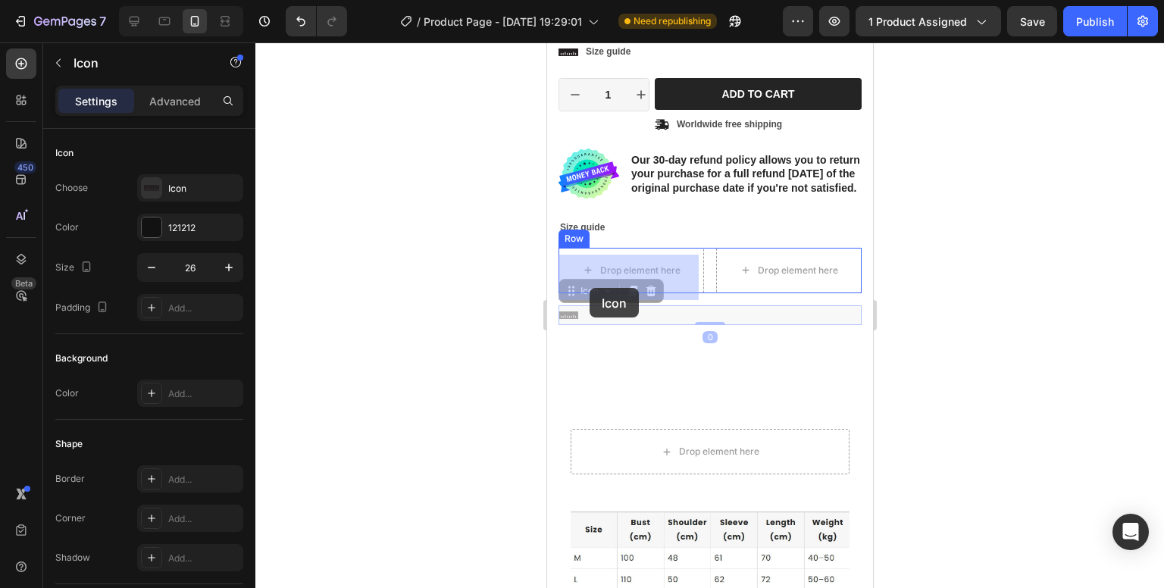
drag, startPoint x: 564, startPoint y: 323, endPoint x: 593, endPoint y: 283, distance: 49.9
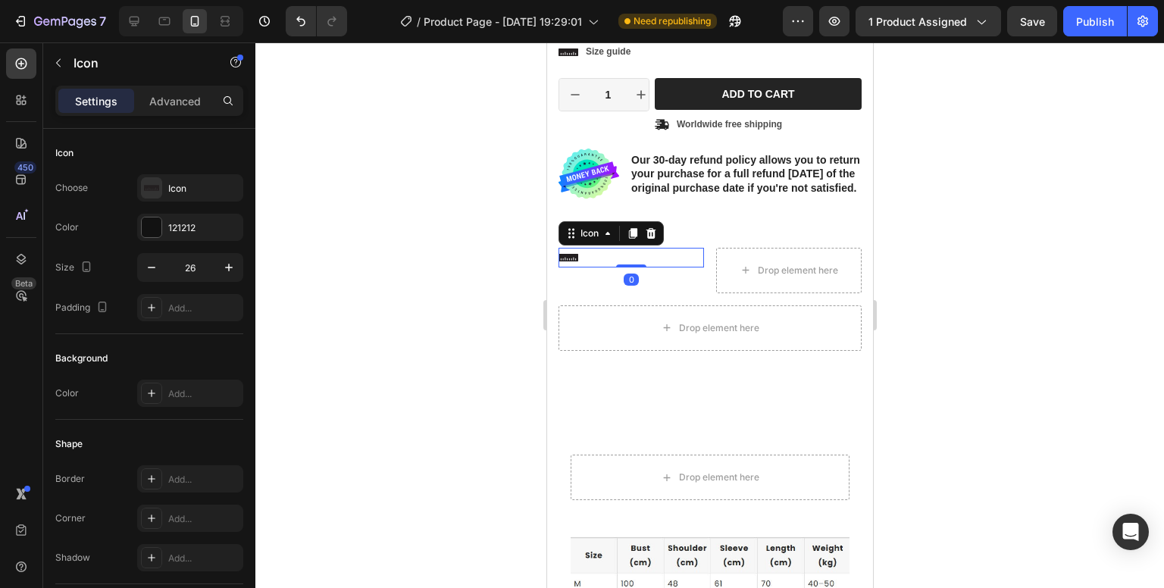
click at [1032, 298] on div at bounding box center [709, 315] width 909 height 546
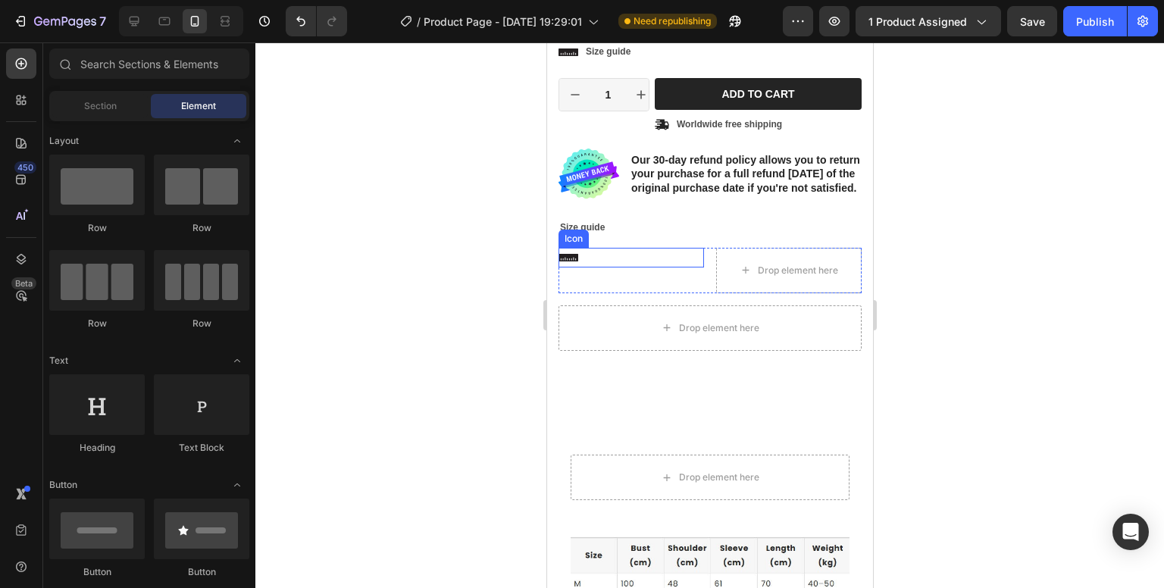
click at [604, 265] on div "Icon" at bounding box center [631, 258] width 146 height 20
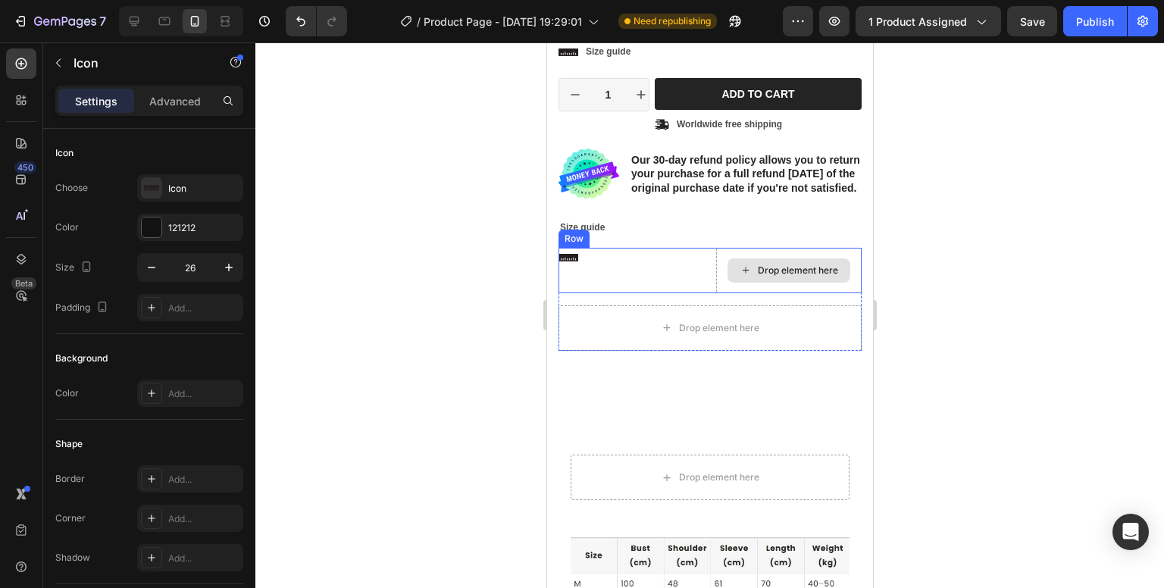
click at [774, 275] on div "Drop element here" at bounding box center [797, 271] width 80 height 12
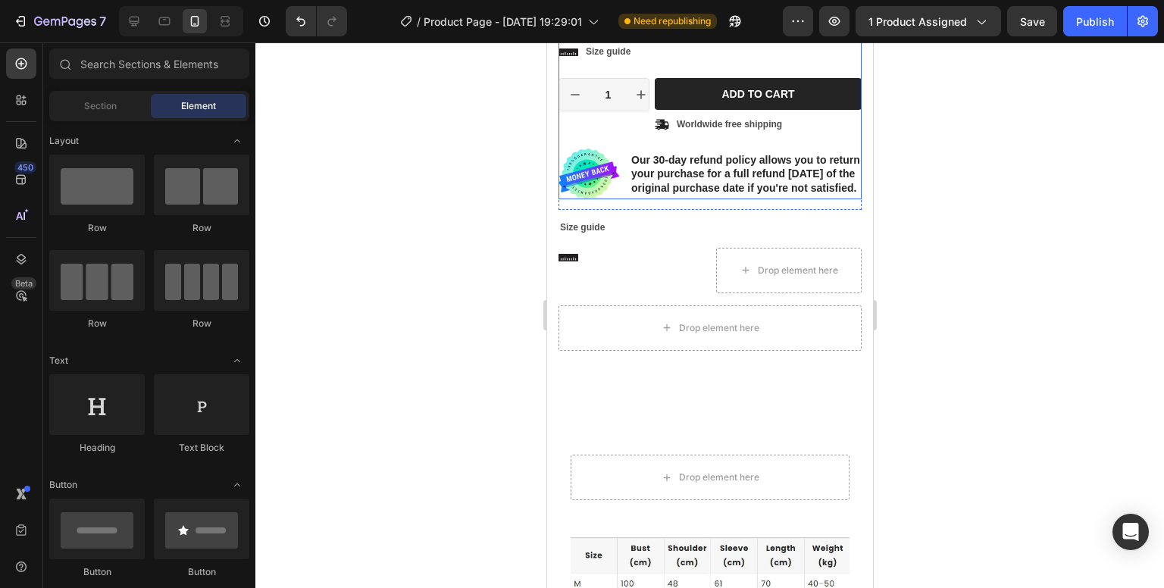
scroll to position [531, 0]
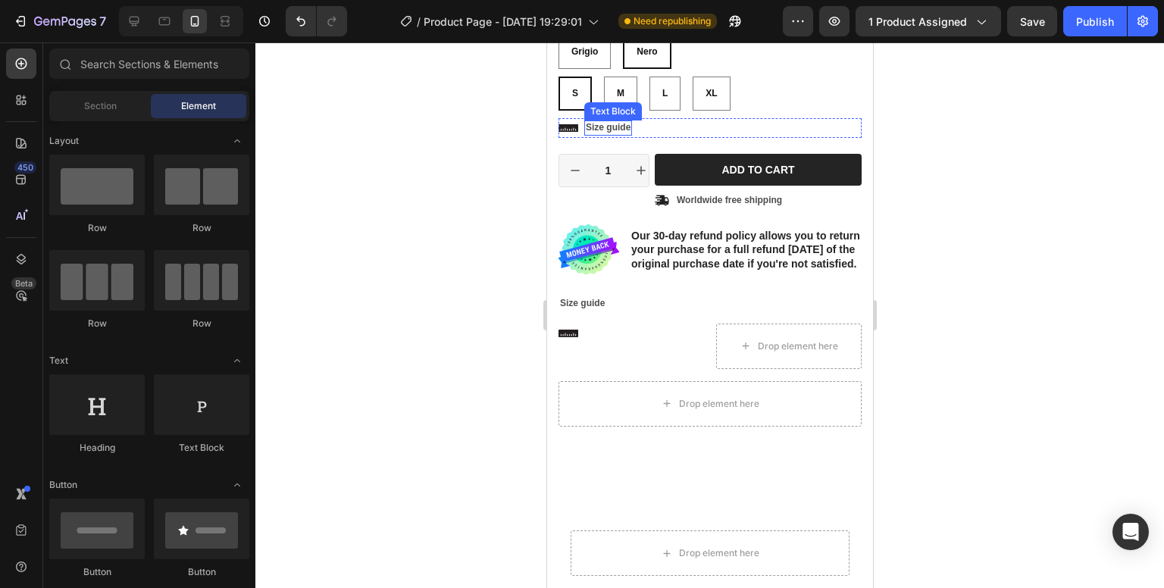
click at [614, 128] on p "Size guide" at bounding box center [607, 128] width 45 height 12
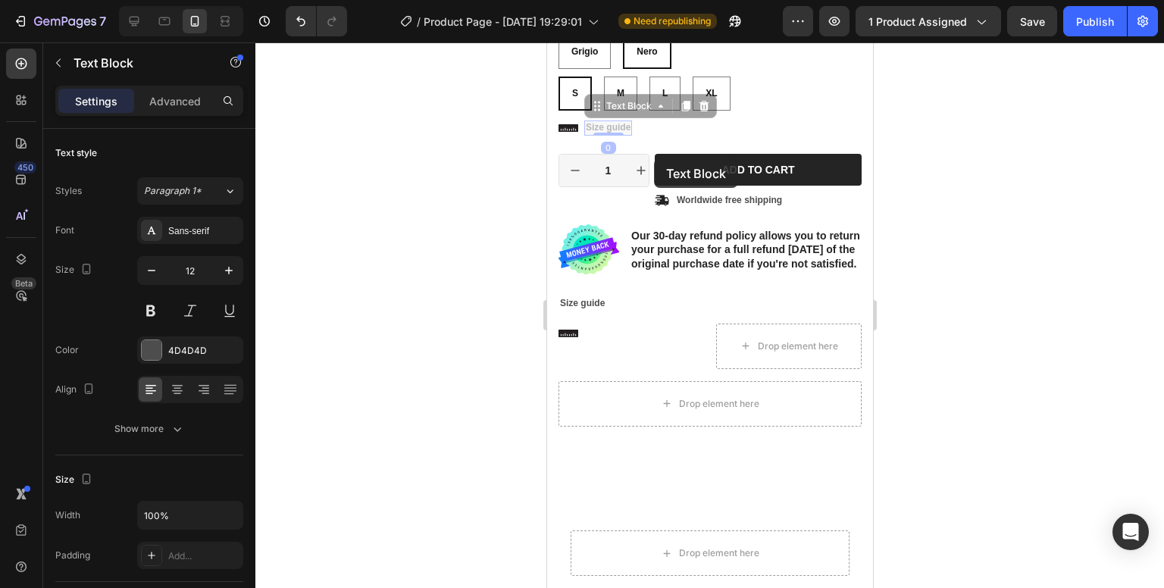
scroll to position [528, 0]
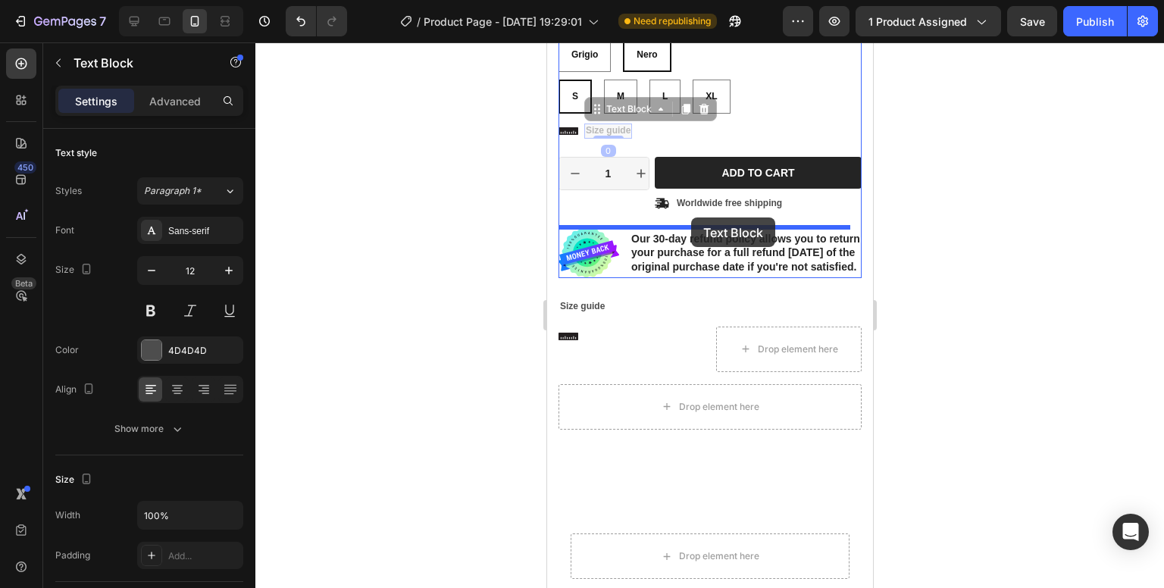
drag, startPoint x: 606, startPoint y: 127, endPoint x: 691, endPoint y: 218, distance: 123.9
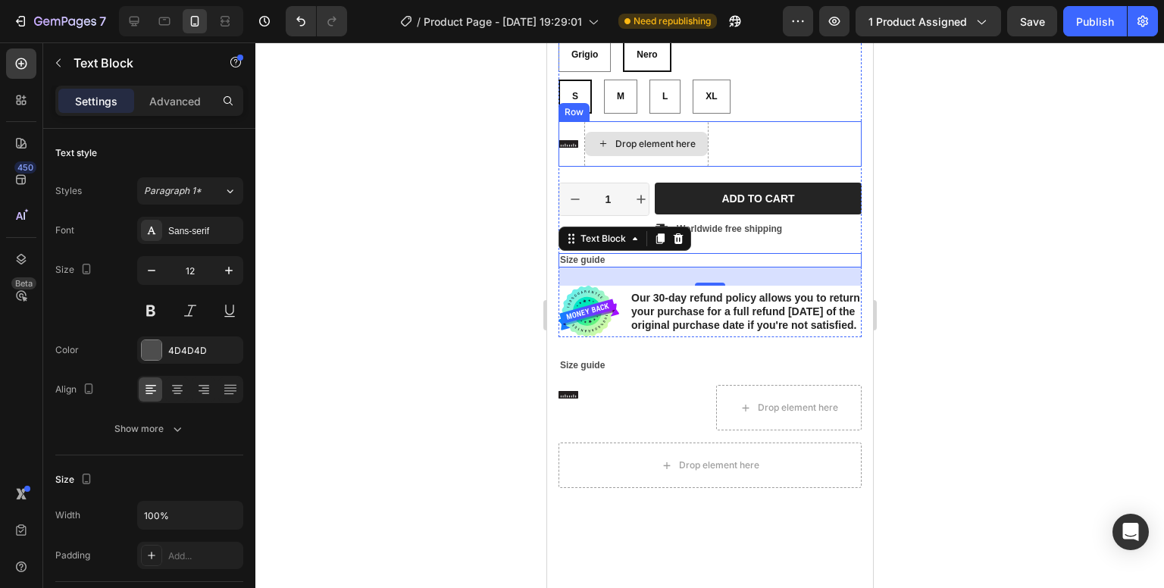
click at [700, 149] on div "Drop element here" at bounding box center [645, 144] width 123 height 24
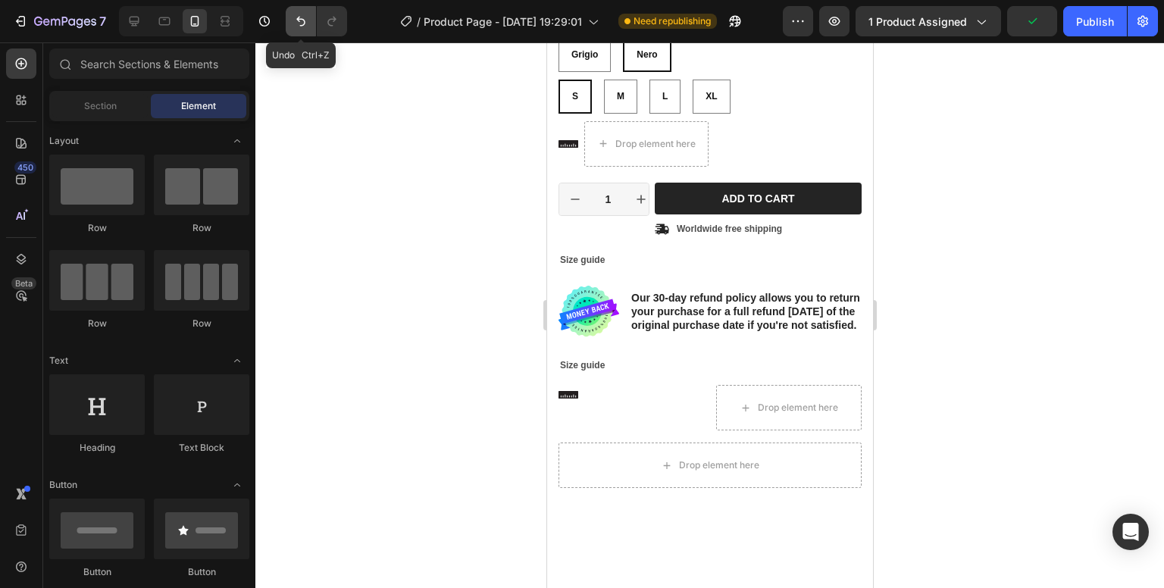
click at [296, 30] on button "Undo/Redo" at bounding box center [301, 21] width 30 height 30
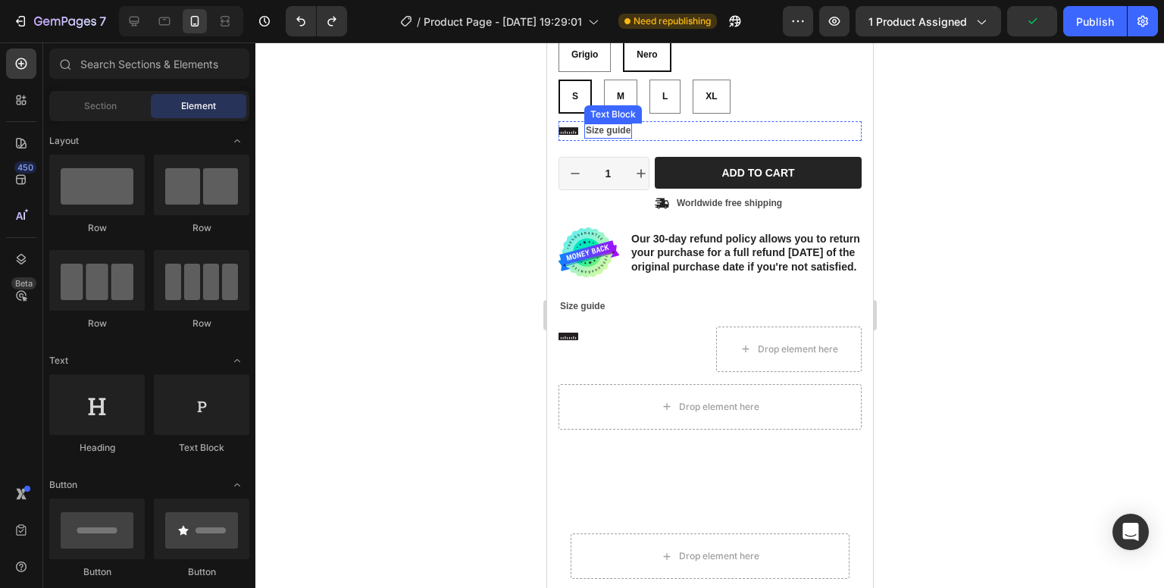
click at [612, 127] on p "Size guide" at bounding box center [607, 131] width 45 height 12
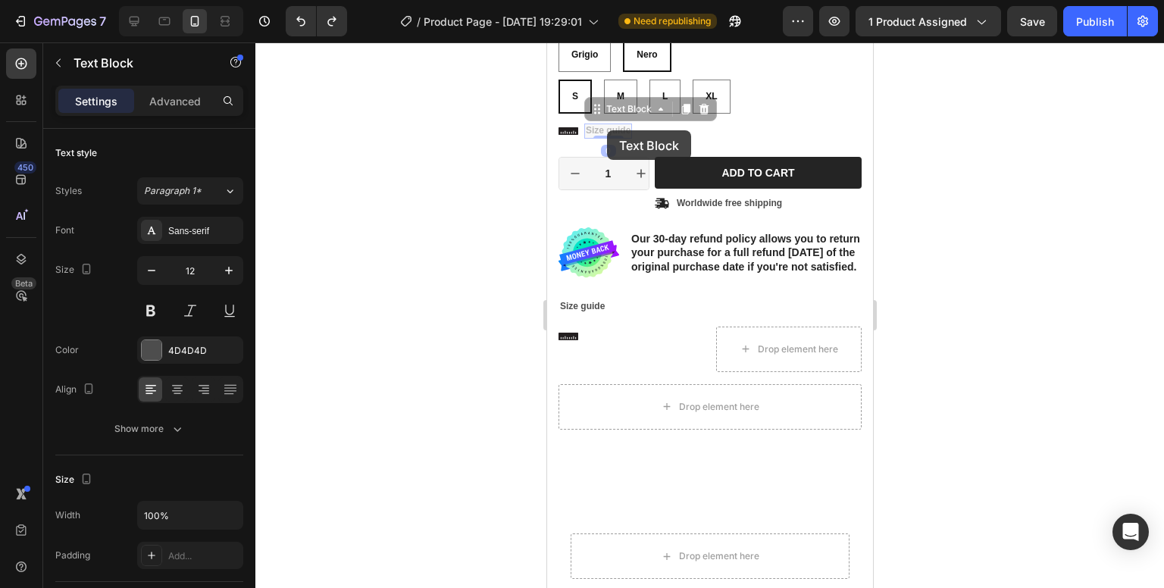
scroll to position [525, 0]
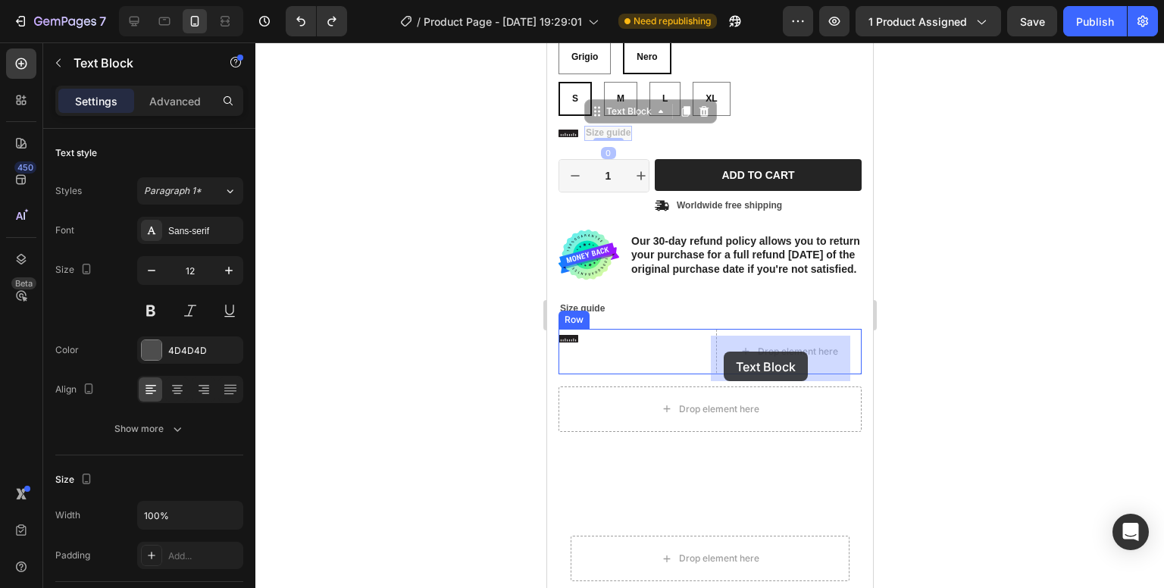
drag, startPoint x: 606, startPoint y: 130, endPoint x: 723, endPoint y: 352, distance: 250.2
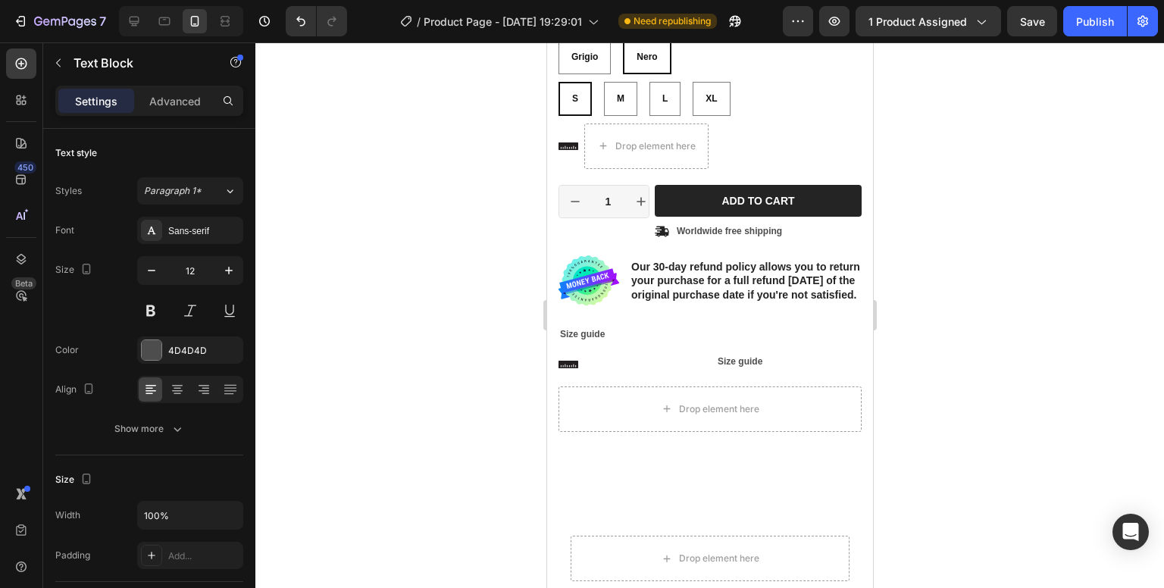
click at [747, 368] on p "Size guide" at bounding box center [788, 362] width 142 height 12
click at [707, 366] on div "Icon Size guide Text Block 0 Row" at bounding box center [709, 365] width 303 height 20
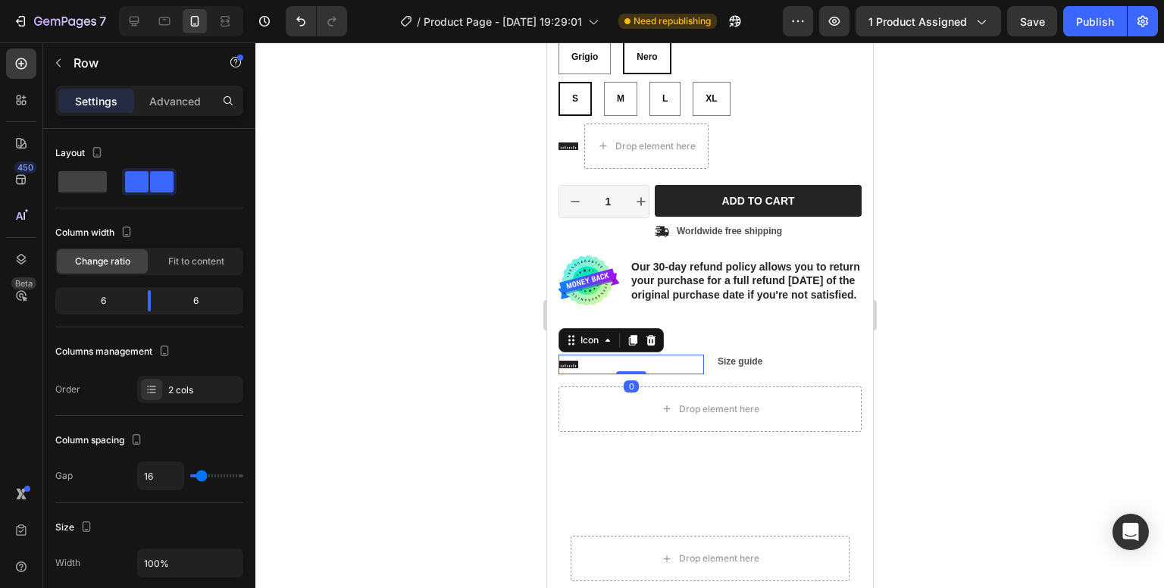
click at [575, 368] on icon at bounding box center [568, 365] width 20 height 8
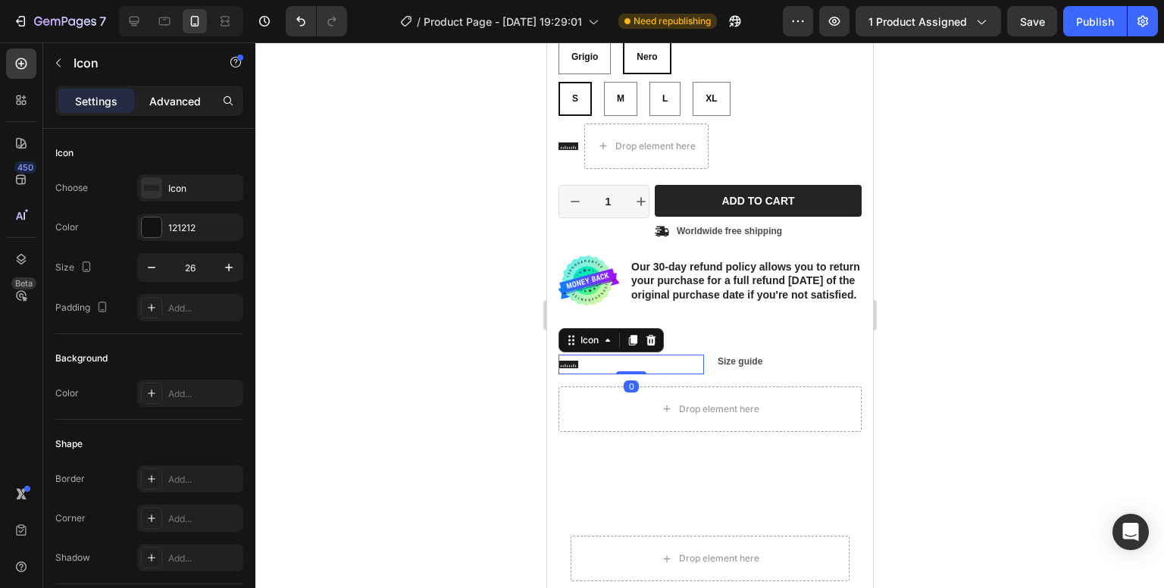
click at [186, 93] on p "Advanced" at bounding box center [175, 101] width 52 height 16
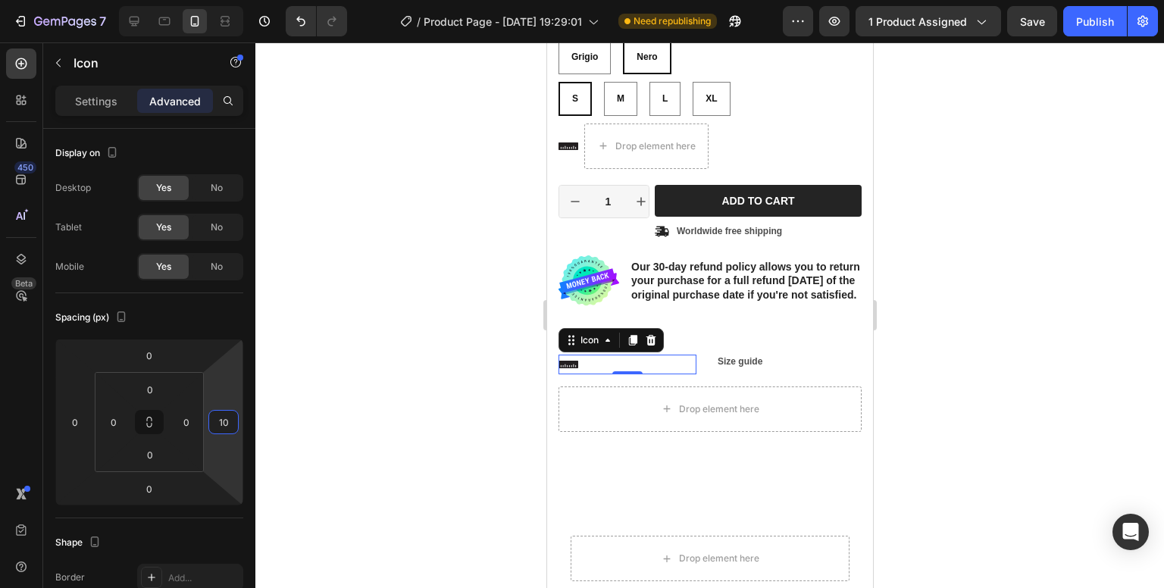
type input "12"
drag, startPoint x: 206, startPoint y: 422, endPoint x: 161, endPoint y: 418, distance: 45.0
click at [161, 0] on html "7 / Product Page - [DATE] 19:29:01 Need republishing Preview 1 product assigned…" at bounding box center [582, 0] width 1164 height 0
click at [161, 418] on button at bounding box center [149, 422] width 29 height 24
click at [400, 407] on div at bounding box center [709, 315] width 909 height 546
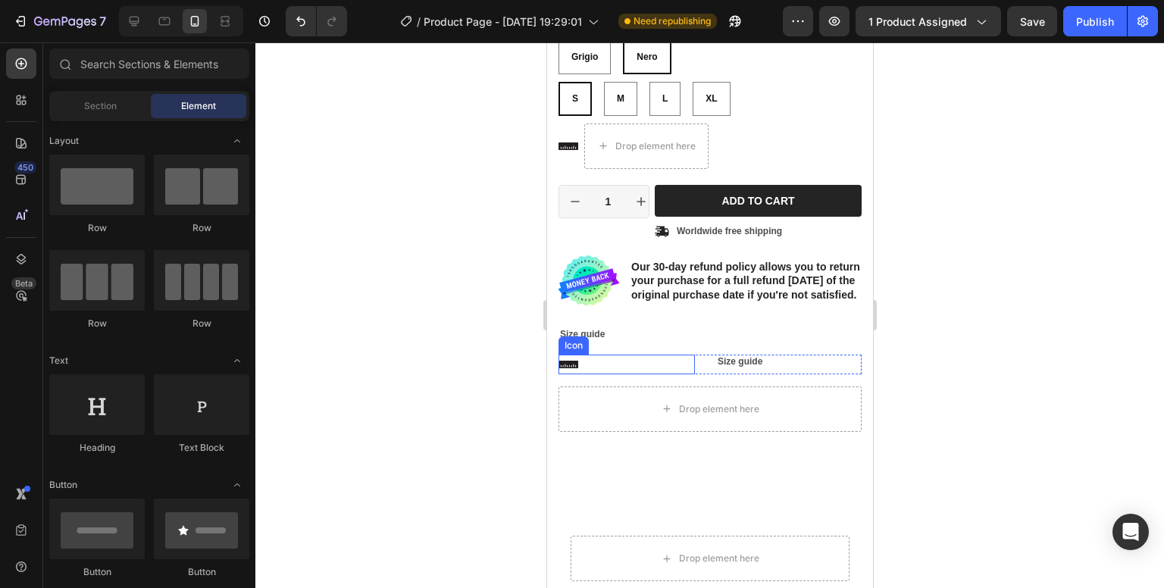
click at [633, 368] on div "Icon" at bounding box center [626, 365] width 136 height 20
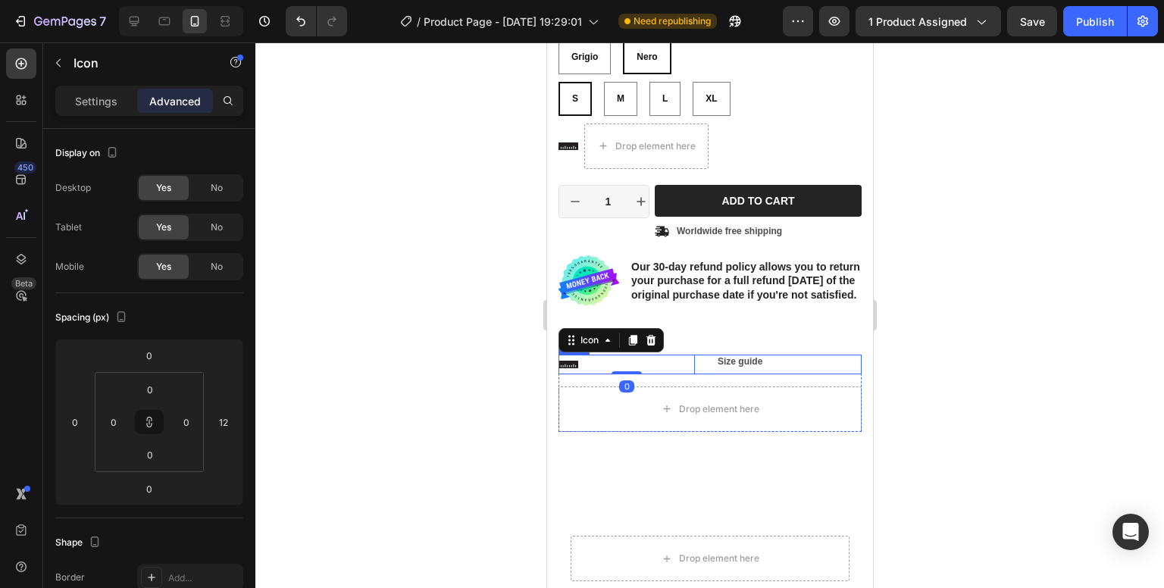
click at [761, 368] on p "Size guide" at bounding box center [788, 362] width 142 height 12
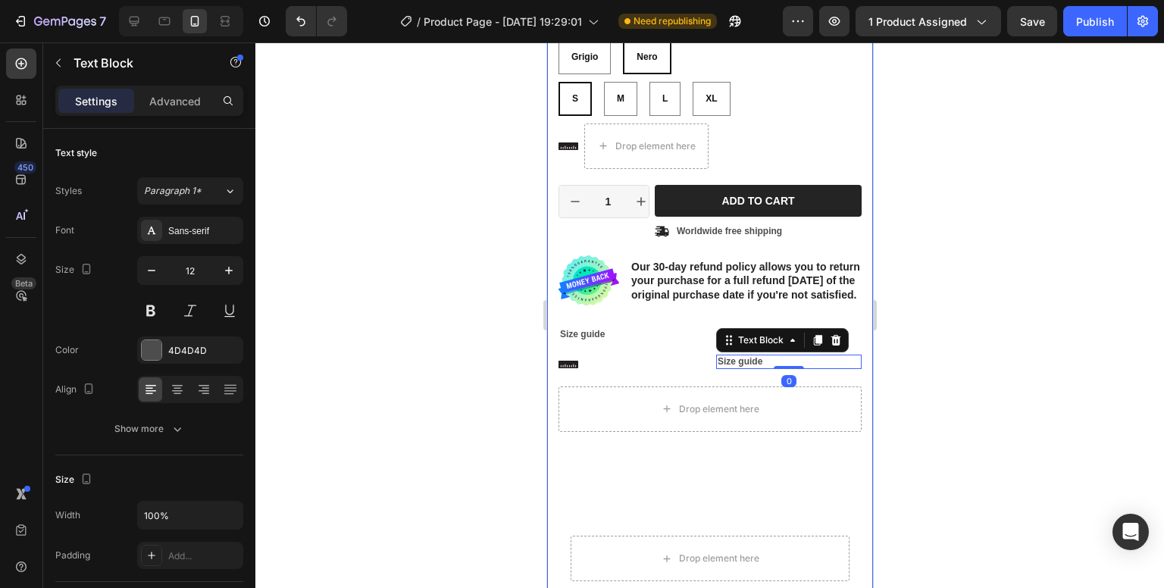
click at [955, 387] on div at bounding box center [709, 315] width 909 height 546
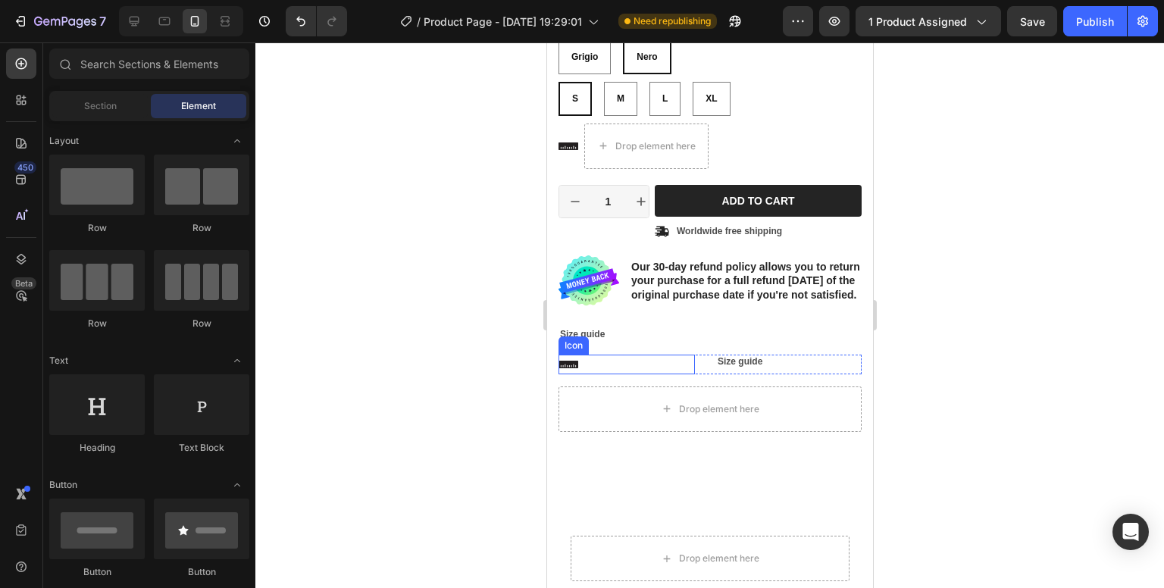
click at [590, 374] on div "Icon" at bounding box center [626, 365] width 136 height 20
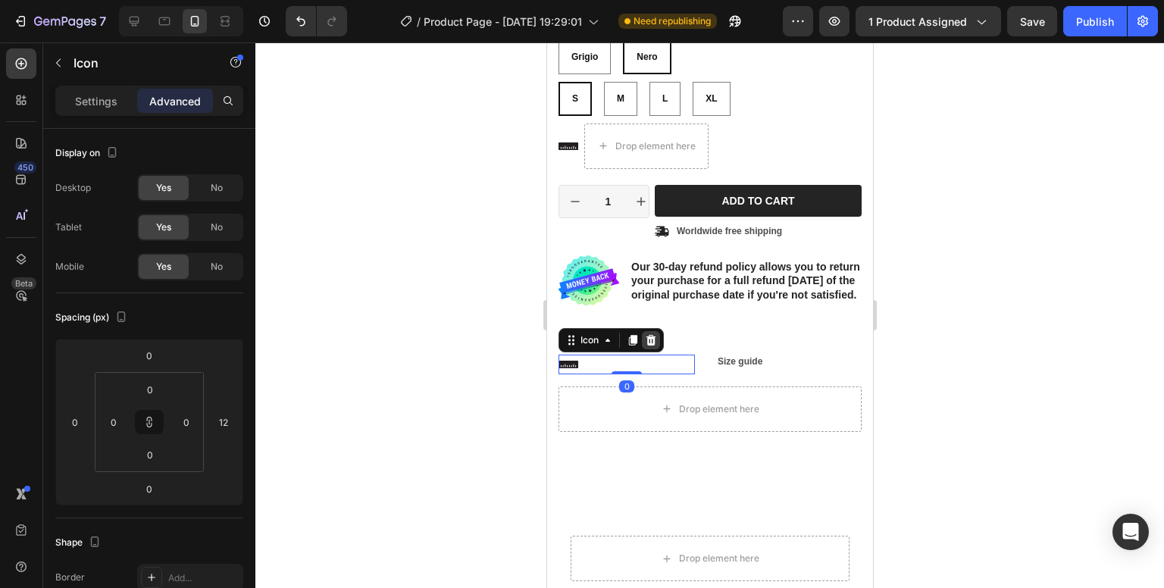
click at [652, 346] on icon at bounding box center [650, 340] width 12 height 12
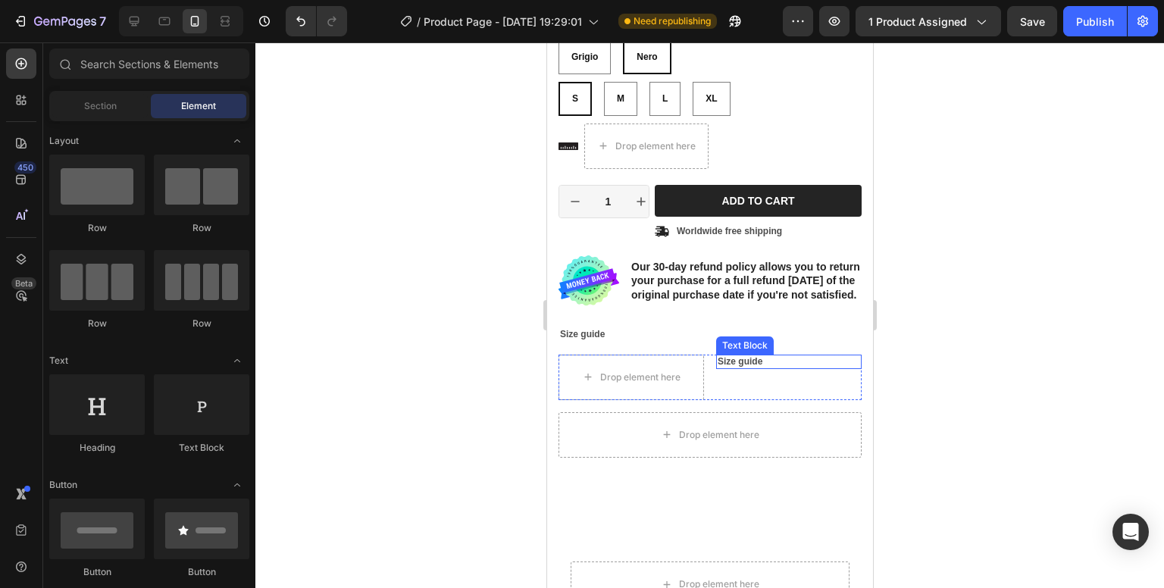
click at [750, 368] on p "Size guide" at bounding box center [788, 362] width 142 height 12
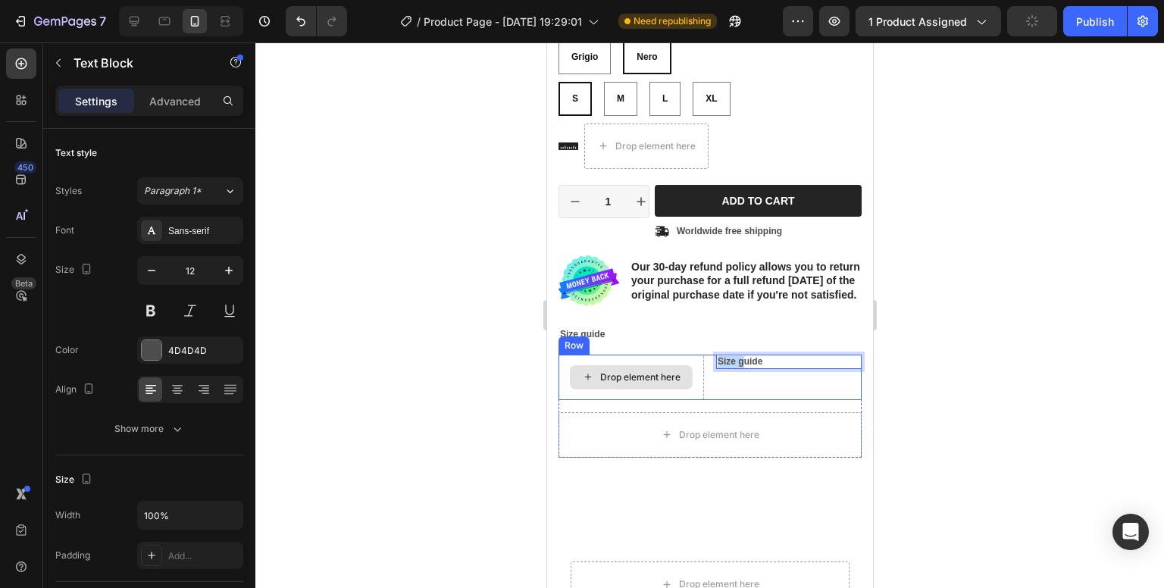
drag, startPoint x: 737, startPoint y: 367, endPoint x: 670, endPoint y: 368, distance: 67.5
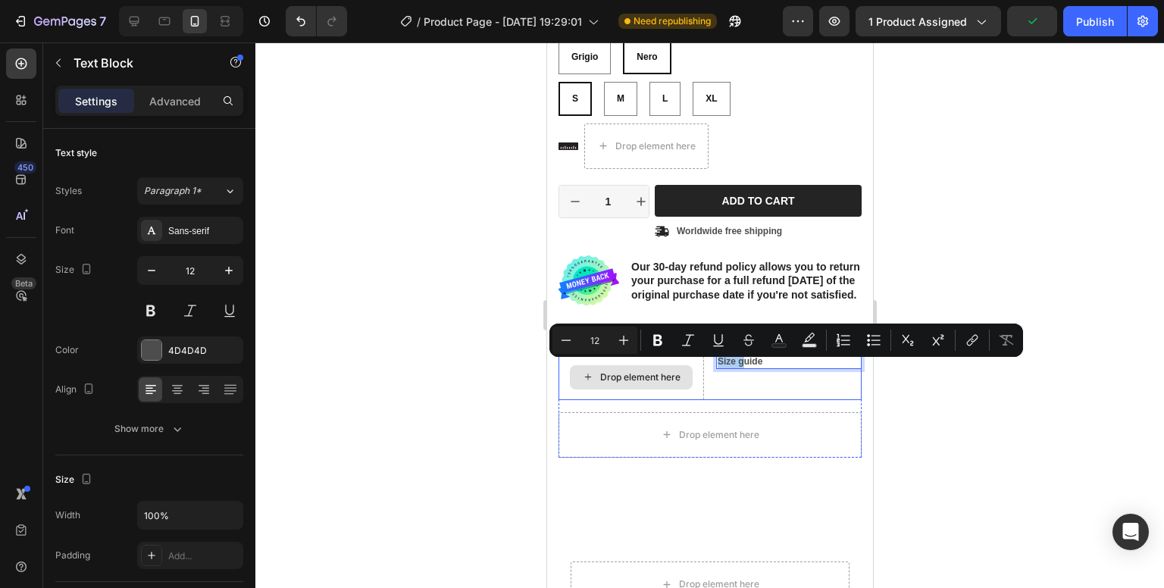
click at [997, 380] on div at bounding box center [709, 315] width 909 height 546
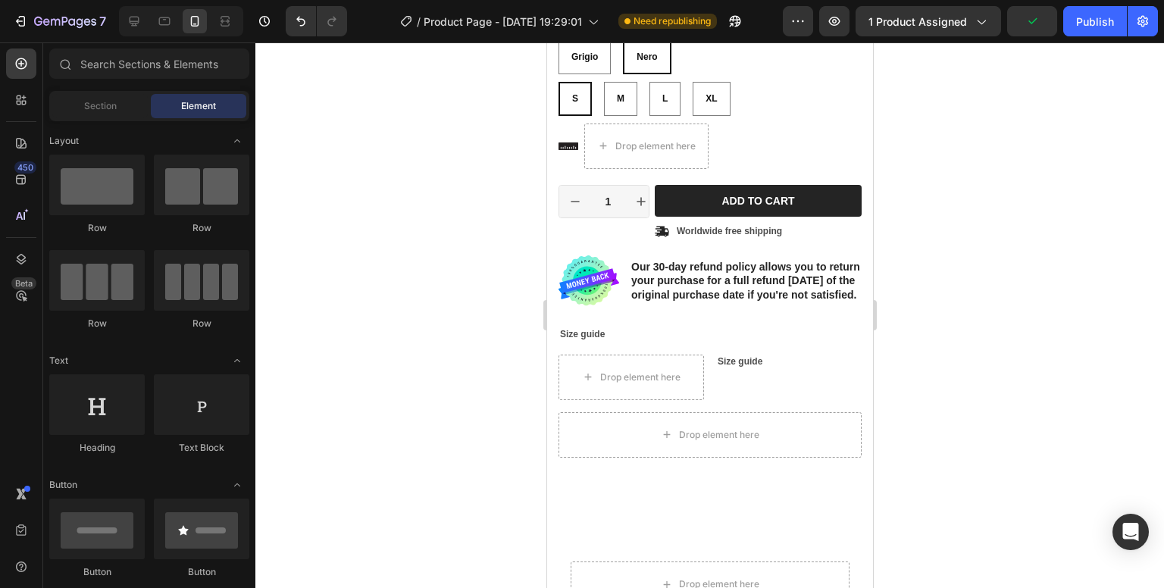
drag, startPoint x: 961, startPoint y: 418, endPoint x: 318, endPoint y: 374, distance: 644.3
click at [961, 418] on div at bounding box center [709, 315] width 909 height 546
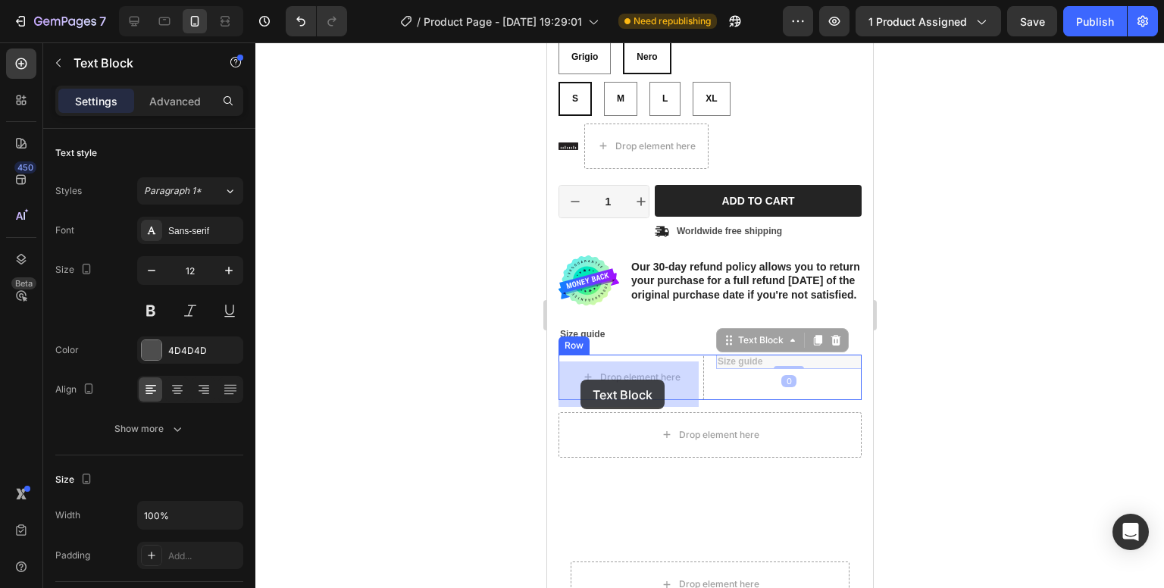
drag, startPoint x: 735, startPoint y: 370, endPoint x: 581, endPoint y: 377, distance: 154.8
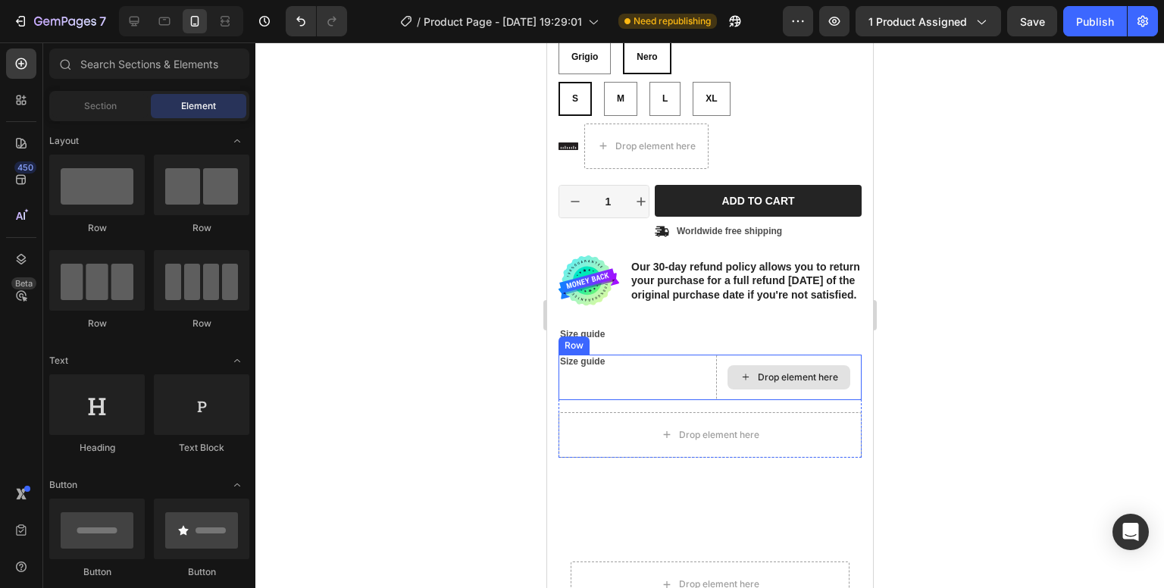
click at [791, 384] on div "Drop element here" at bounding box center [797, 377] width 80 height 12
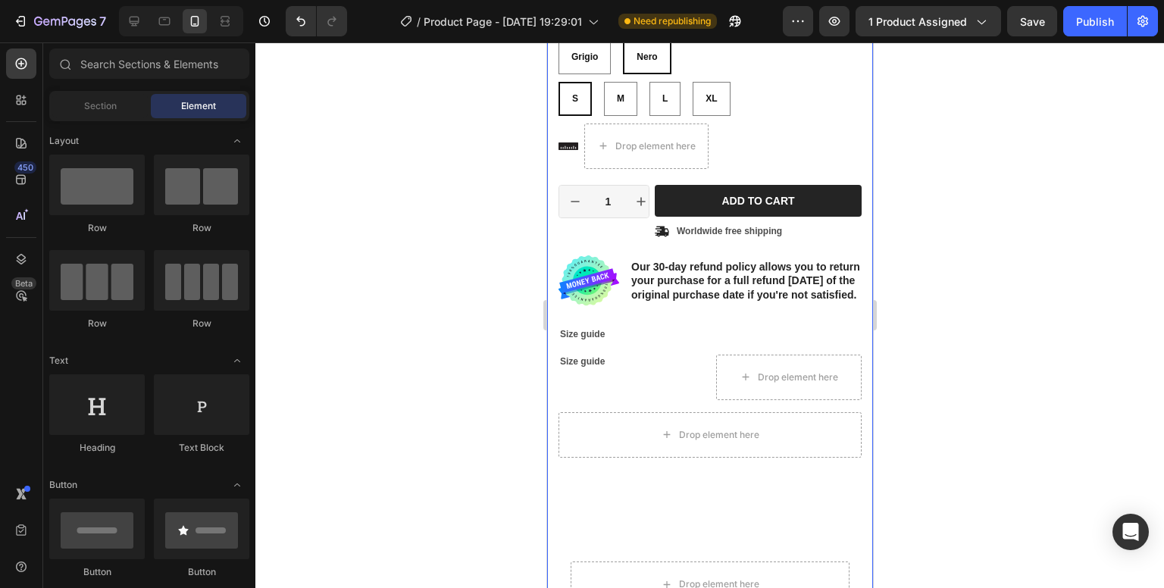
click at [844, 365] on div "Drop element here" at bounding box center [789, 377] width 146 height 45
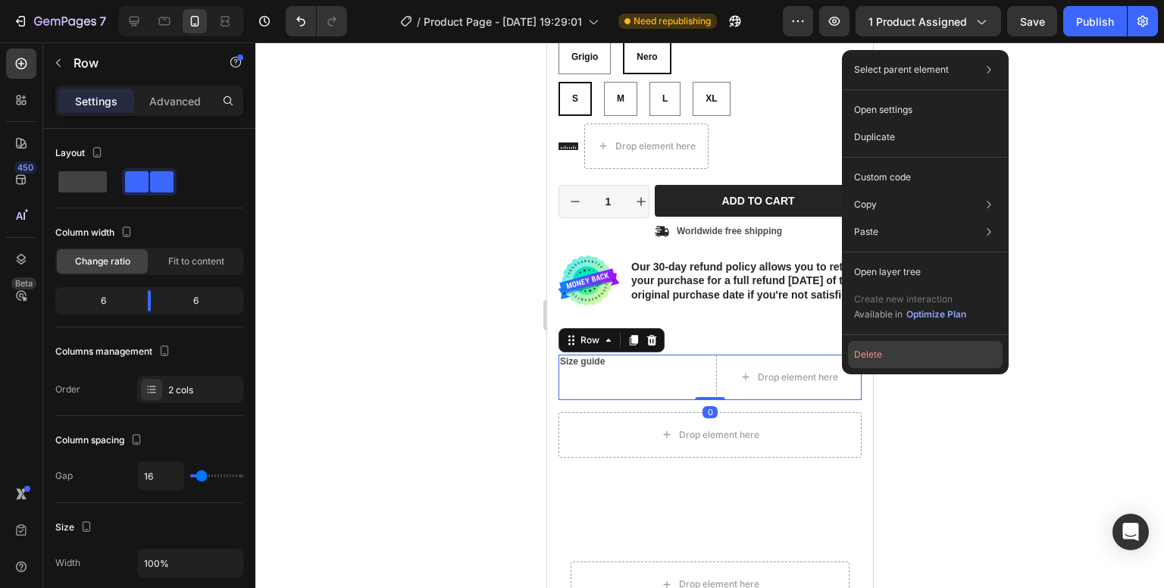
click at [869, 357] on button "Delete" at bounding box center [925, 354] width 155 height 27
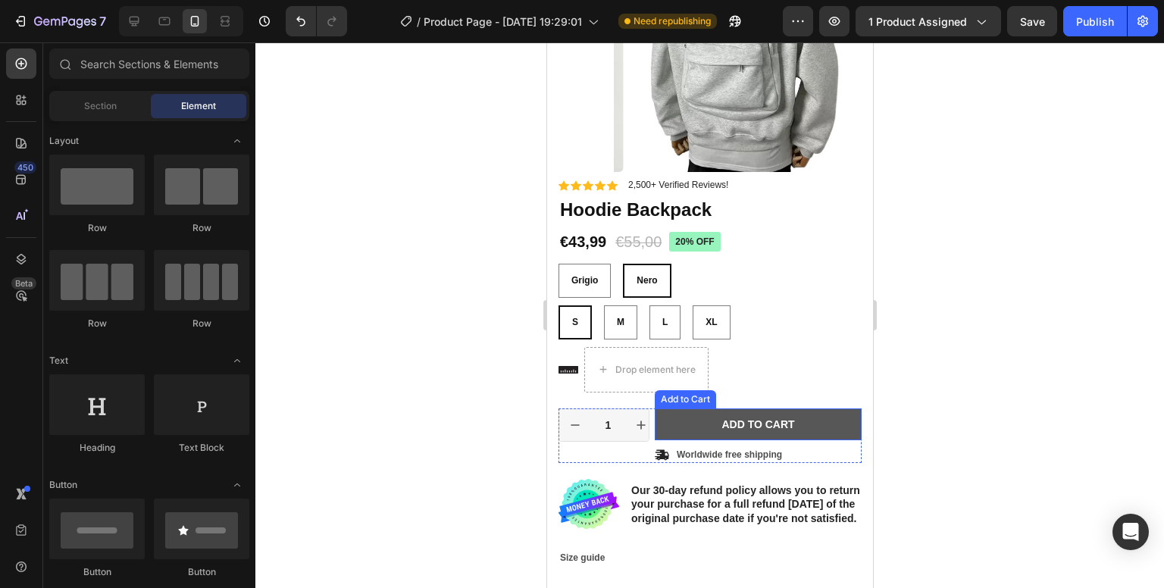
scroll to position [298, 0]
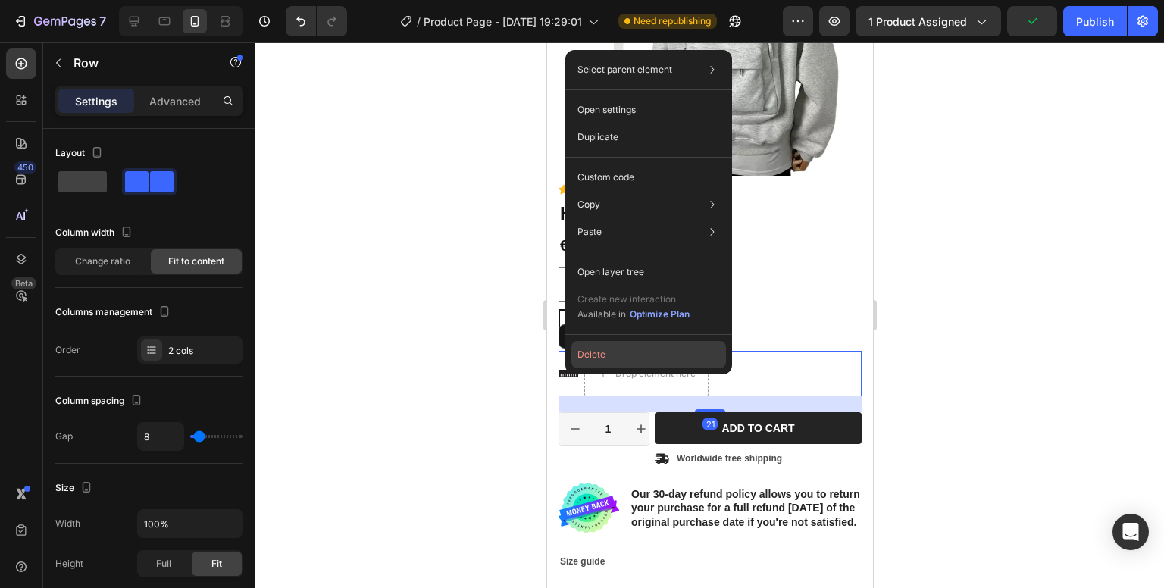
drag, startPoint x: 591, startPoint y: 355, endPoint x: 45, endPoint y: 313, distance: 547.4
click at [591, 355] on button "Delete" at bounding box center [649, 354] width 155 height 27
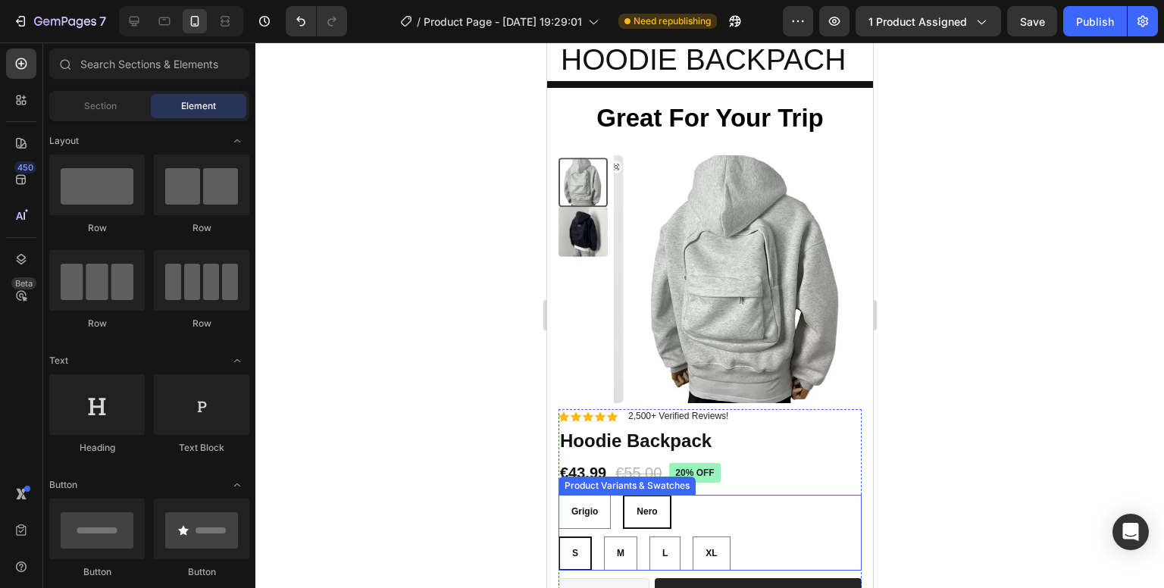
scroll to position [0, 0]
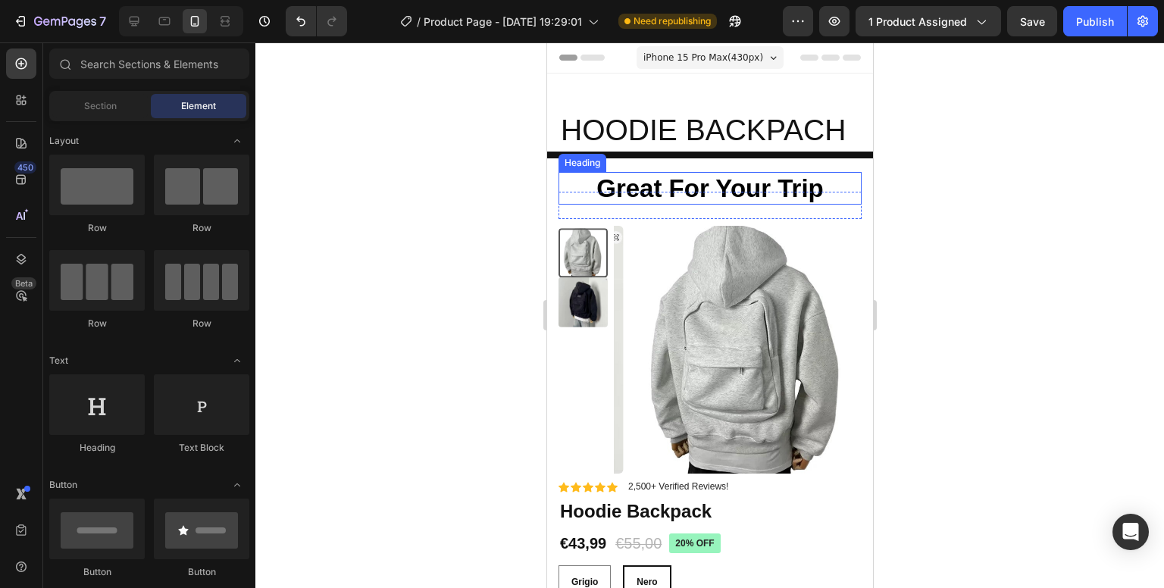
click at [825, 191] on h2 "Great For Your Trip" at bounding box center [709, 188] width 303 height 33
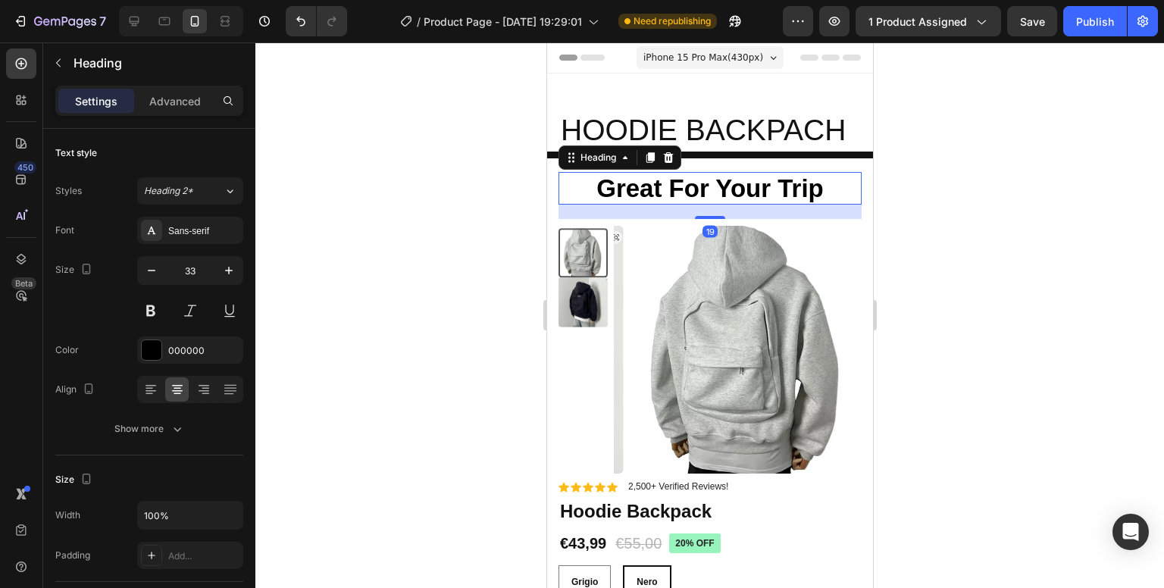
click at [815, 185] on h2 "Great For Your Trip" at bounding box center [709, 188] width 303 height 33
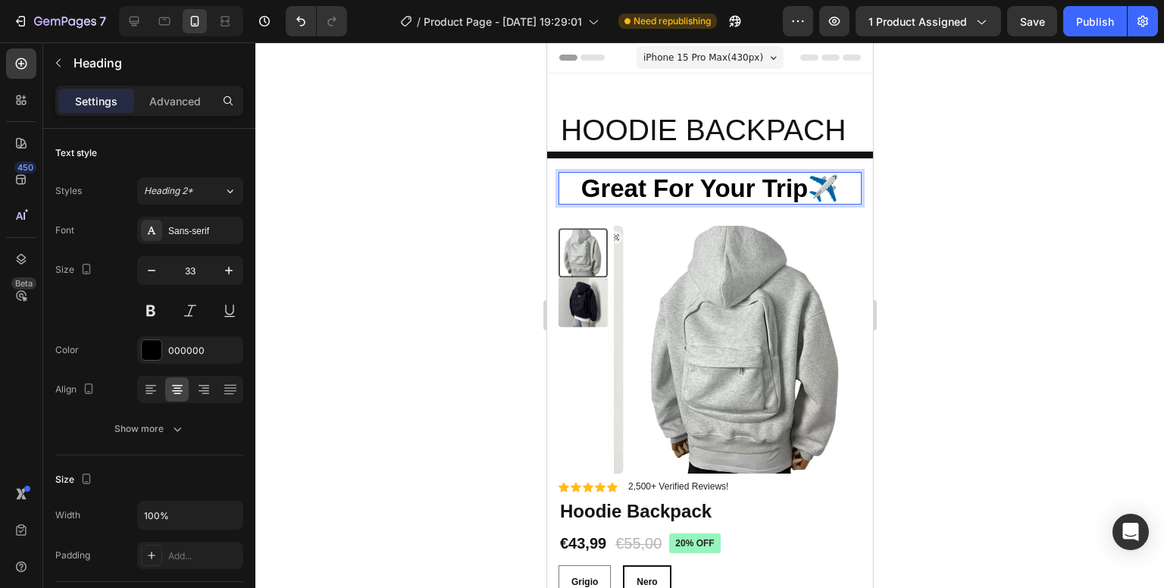
click at [1032, 212] on div at bounding box center [709, 315] width 909 height 546
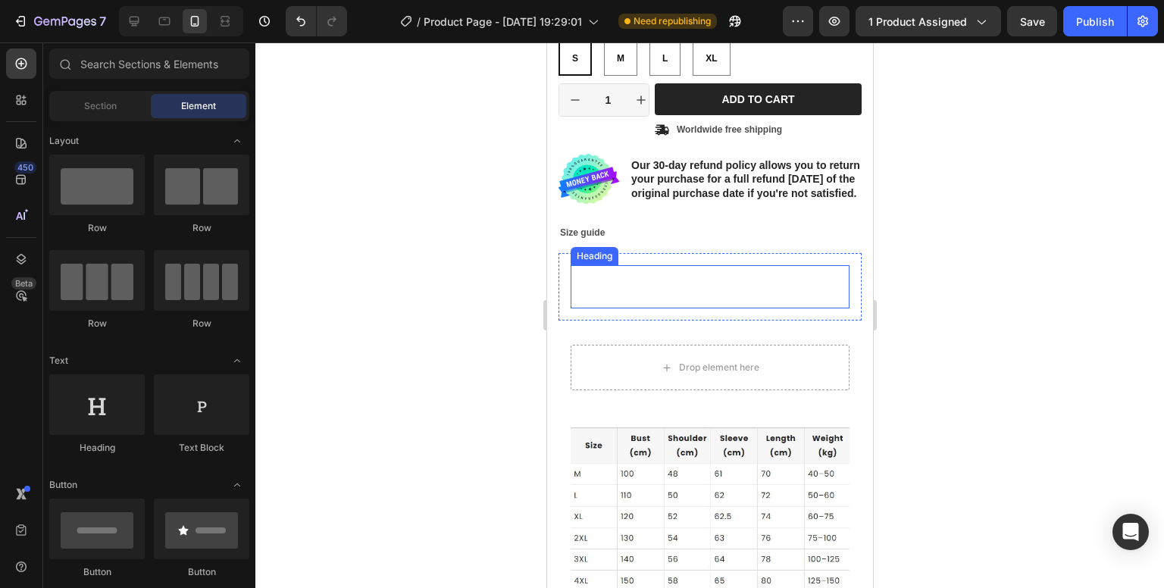
scroll to position [531, 0]
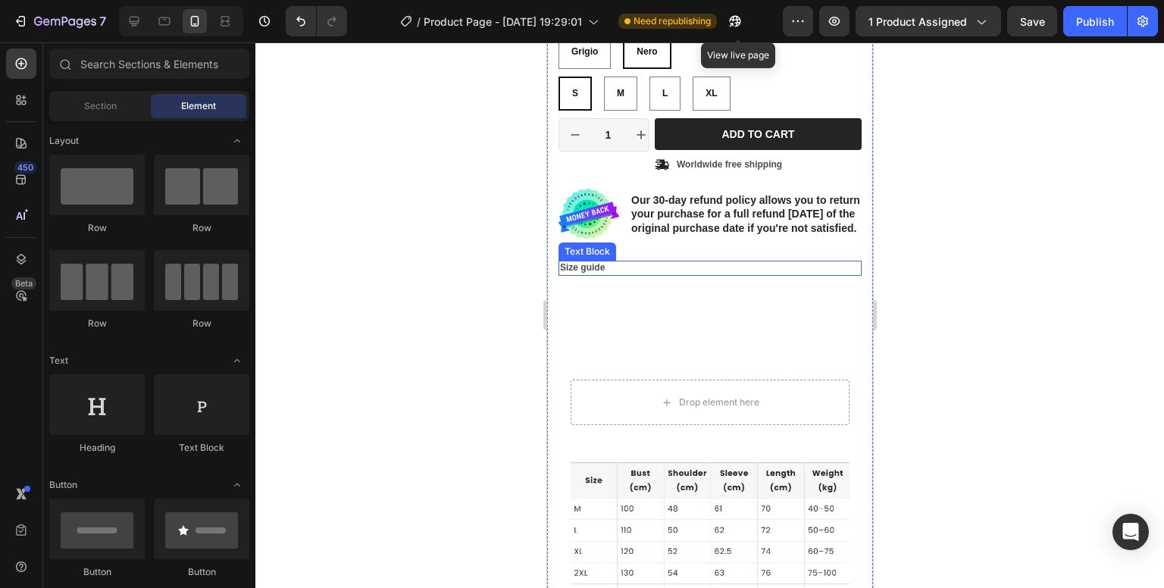
click at [613, 274] on p "Size guide" at bounding box center [709, 268] width 300 height 12
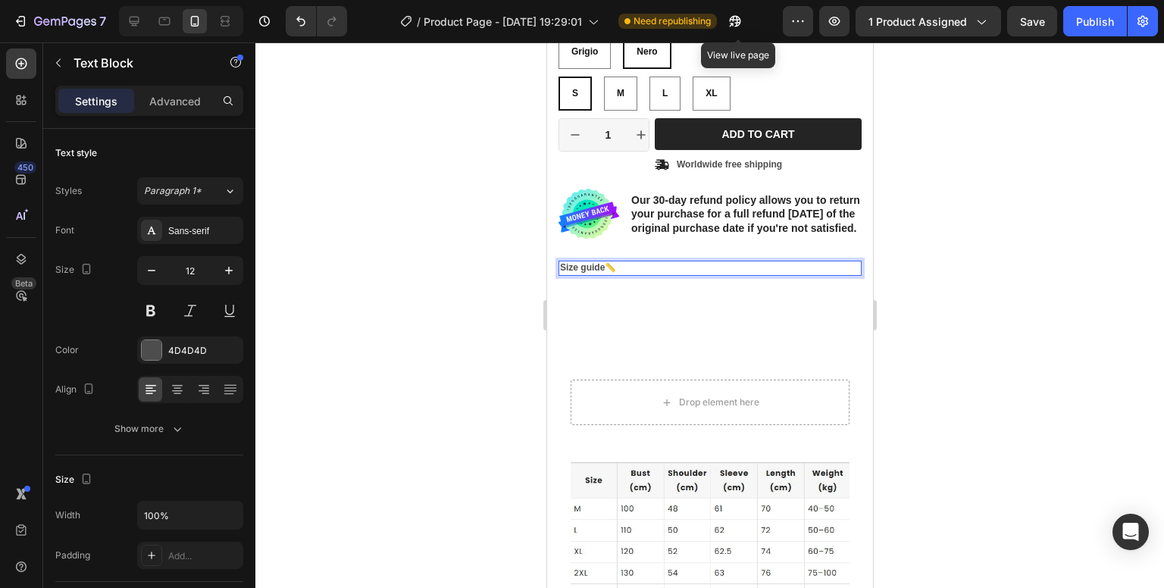
click at [1002, 316] on div at bounding box center [709, 315] width 909 height 546
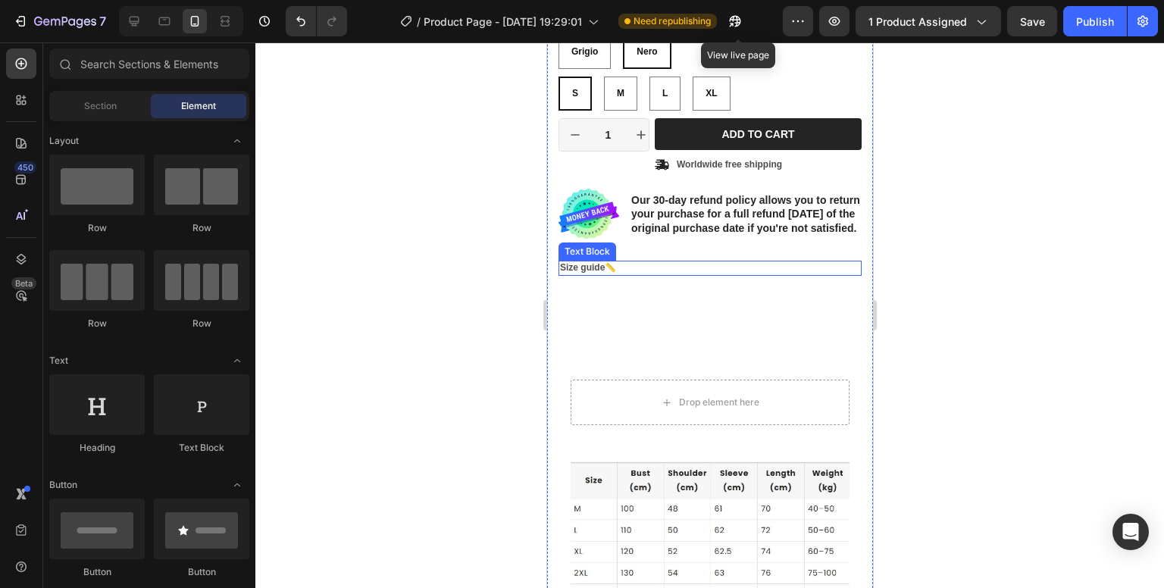
click at [616, 274] on p "Size guide📏" at bounding box center [709, 268] width 300 height 12
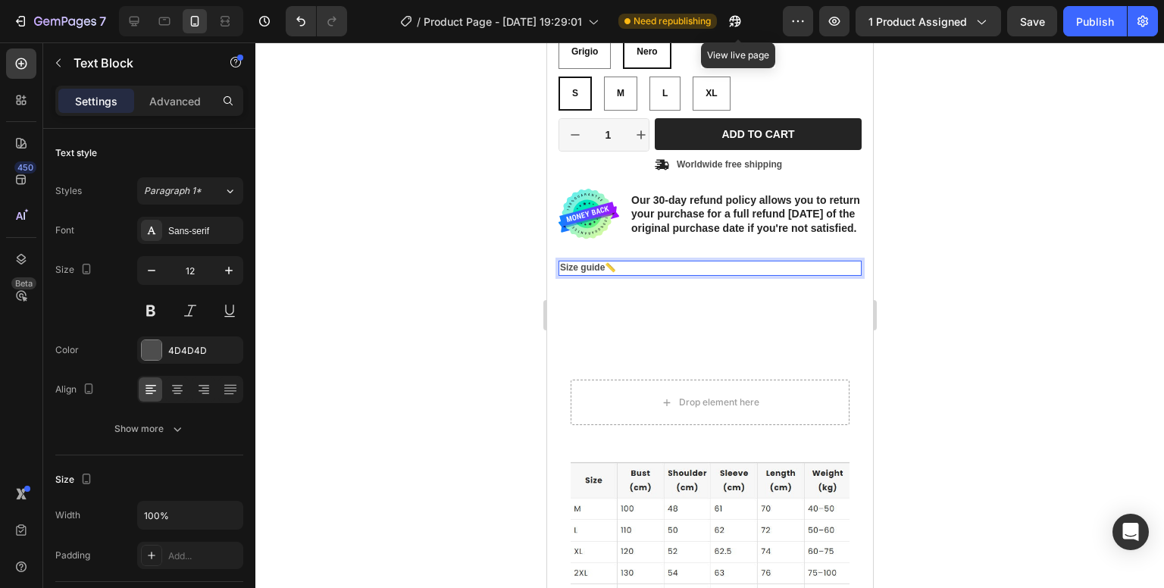
click at [616, 274] on p "Size guide📏" at bounding box center [709, 268] width 300 height 12
click at [616, 272] on p "Size guide" at bounding box center [709, 268] width 300 height 12
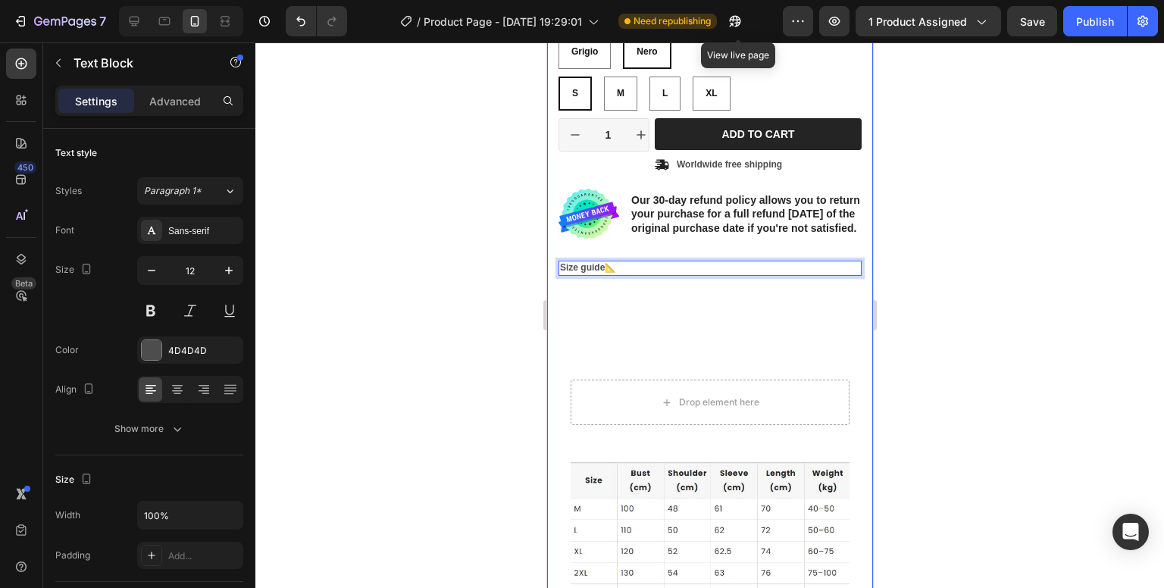
click at [932, 271] on div at bounding box center [709, 315] width 909 height 546
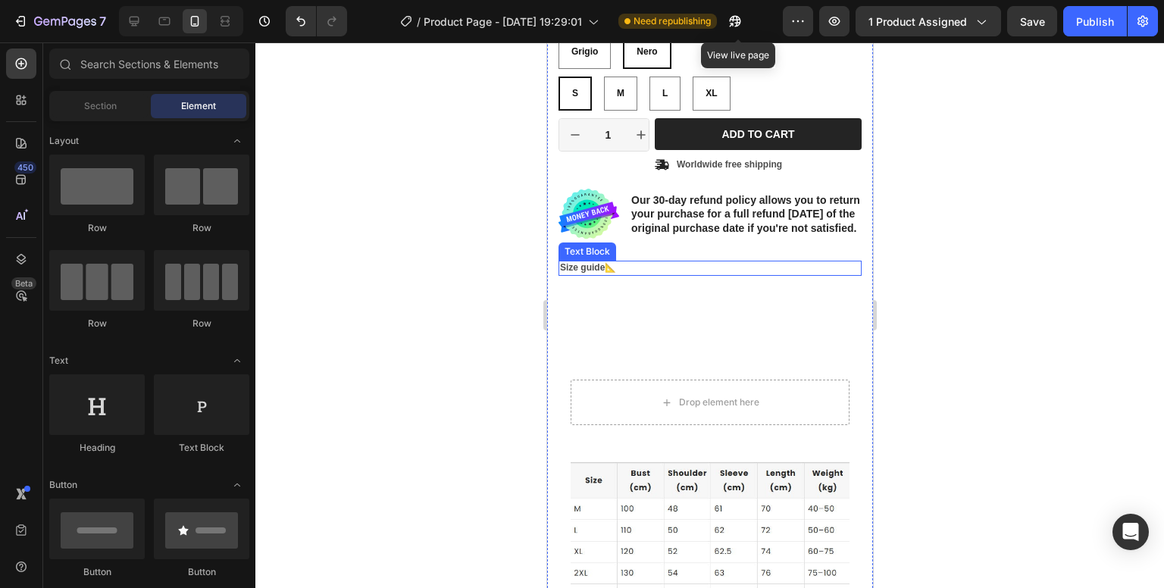
click at [631, 274] on p "Size guide📐" at bounding box center [709, 268] width 300 height 12
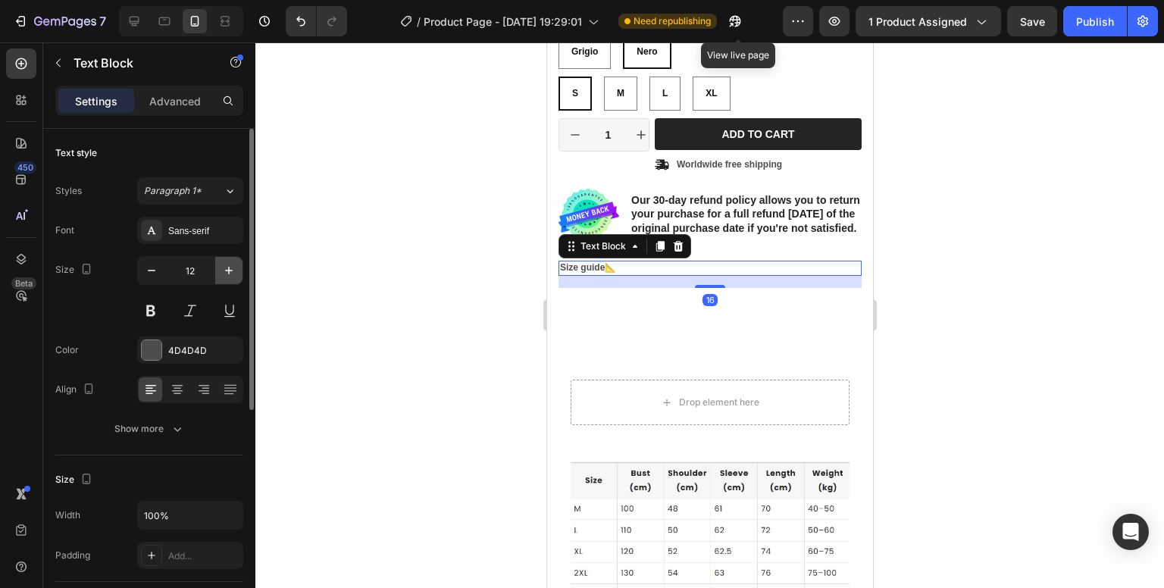
click at [225, 267] on icon "button" at bounding box center [228, 270] width 15 height 15
click at [226, 267] on icon "button" at bounding box center [228, 270] width 15 height 15
click at [227, 267] on icon "button" at bounding box center [228, 270] width 15 height 15
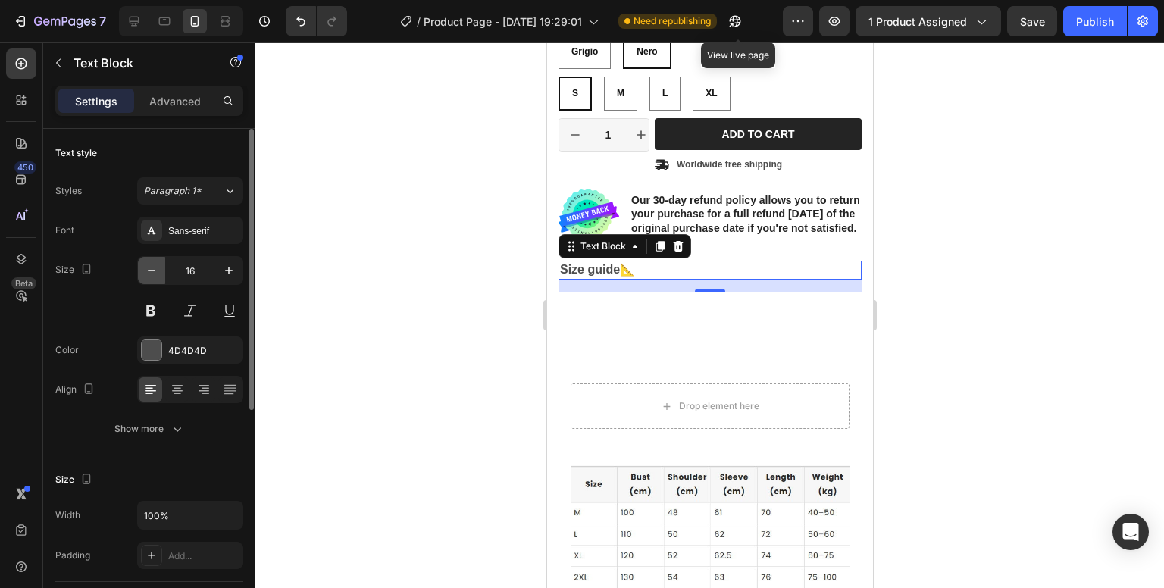
click at [155, 265] on icon "button" at bounding box center [151, 270] width 15 height 15
type input "15"
click at [1058, 288] on div at bounding box center [709, 315] width 909 height 546
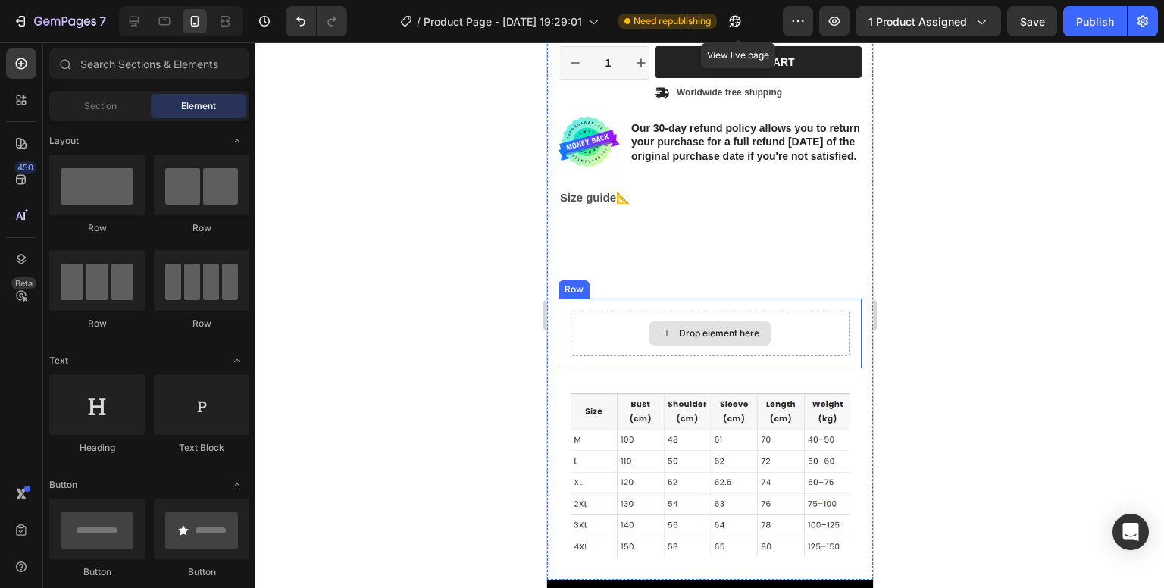
scroll to position [606, 0]
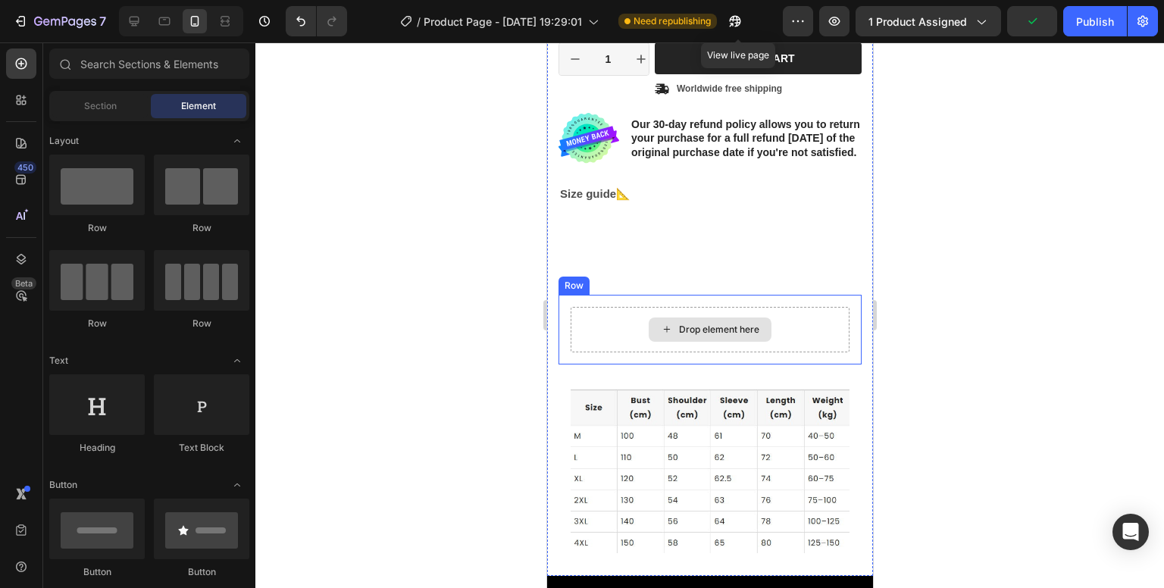
click at [622, 344] on div "Drop element here" at bounding box center [709, 329] width 279 height 45
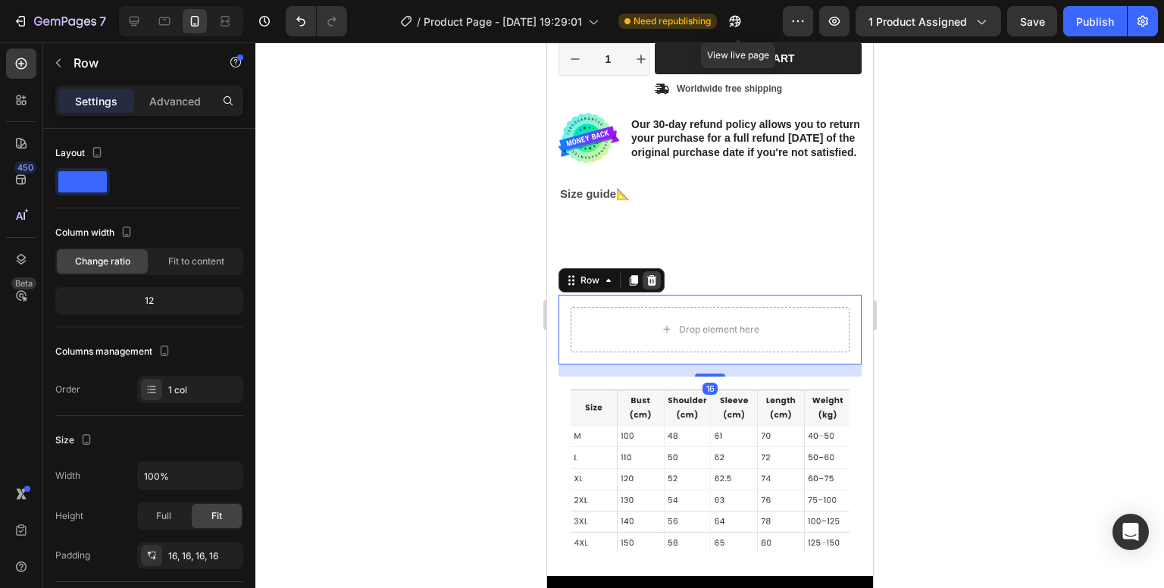
click at [657, 283] on div at bounding box center [651, 280] width 18 height 18
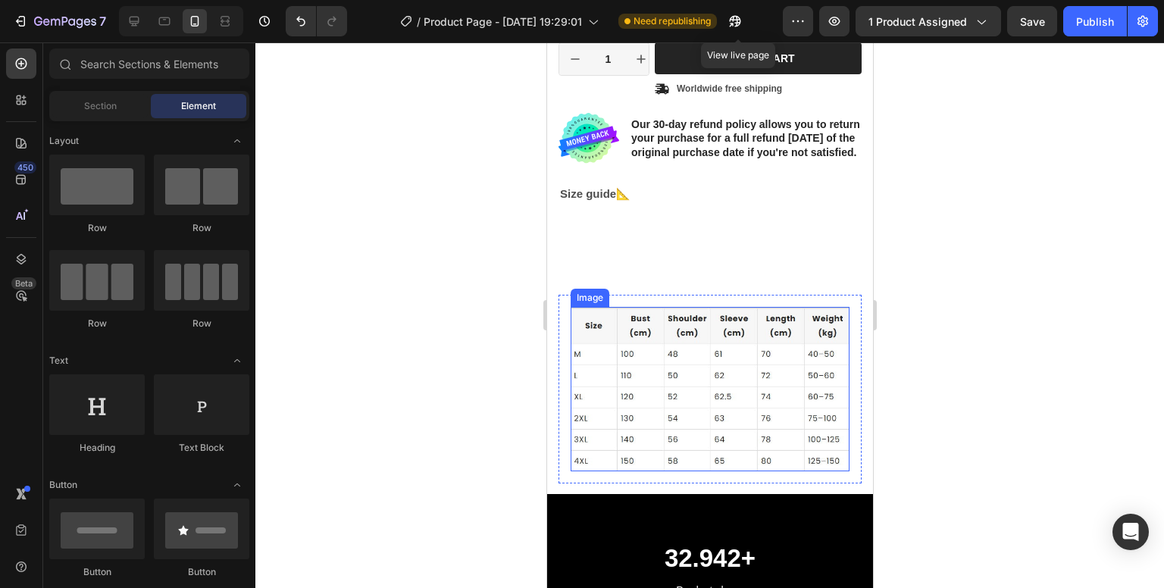
click at [611, 337] on img at bounding box center [709, 389] width 279 height 164
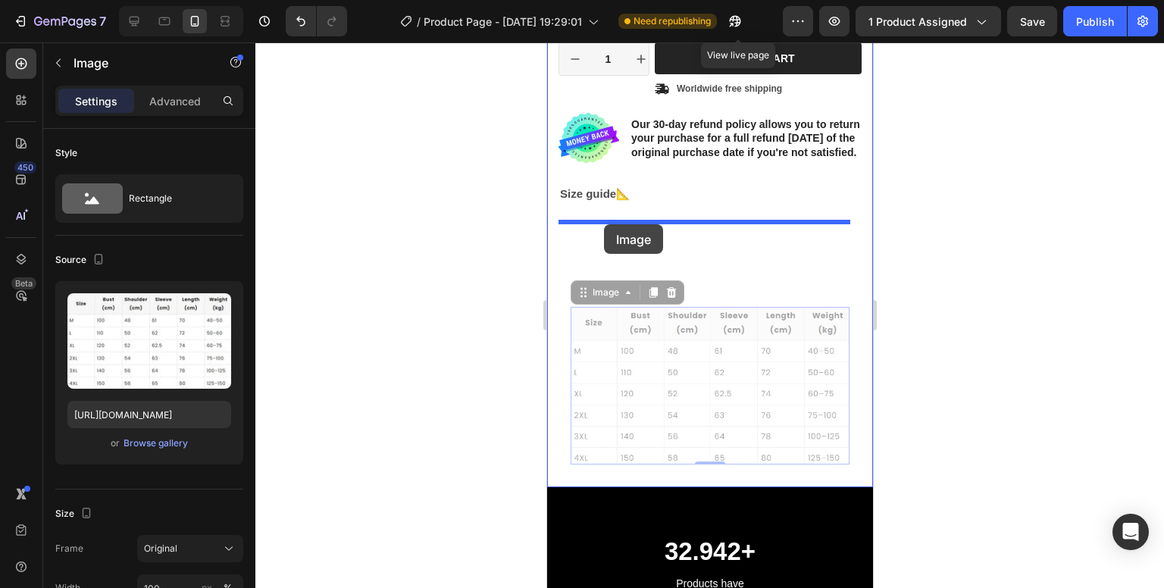
drag, startPoint x: 606, startPoint y: 301, endPoint x: 603, endPoint y: 224, distance: 76.6
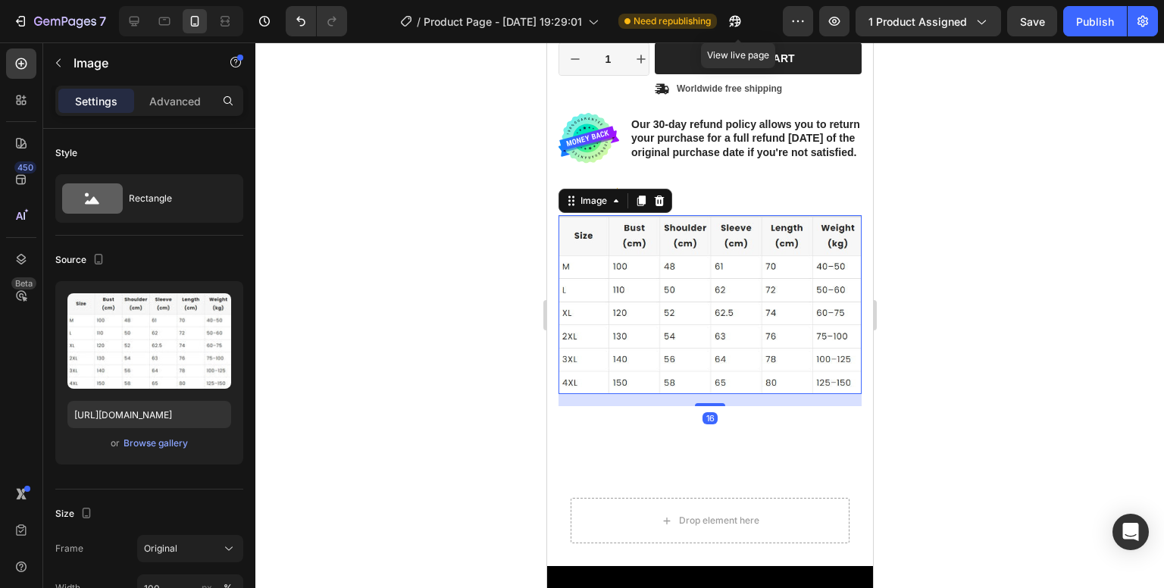
click at [1105, 261] on div at bounding box center [709, 315] width 909 height 546
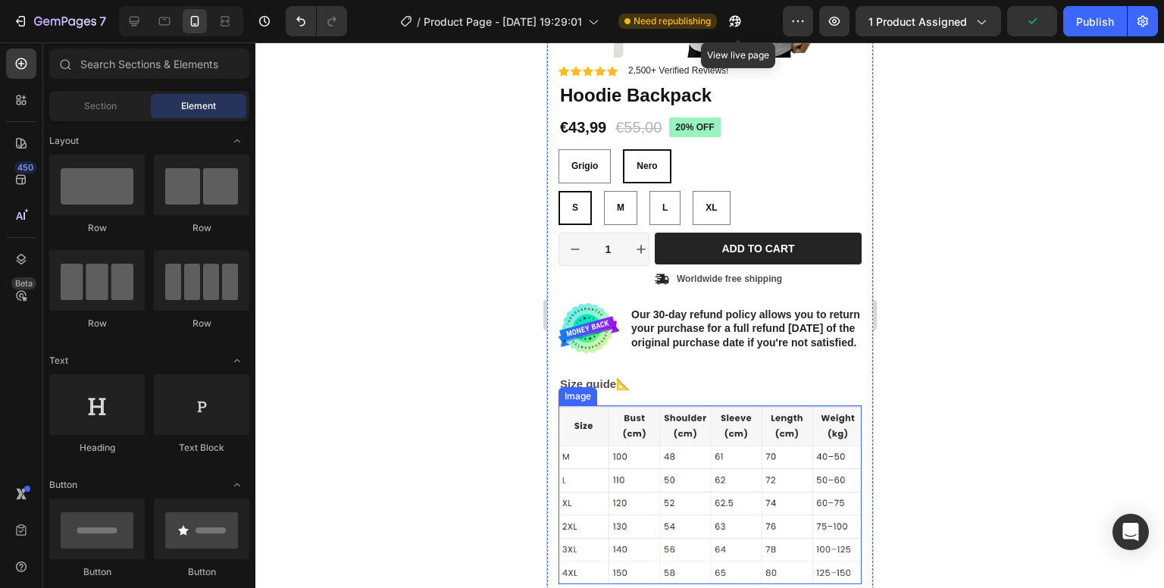
scroll to position [379, 0]
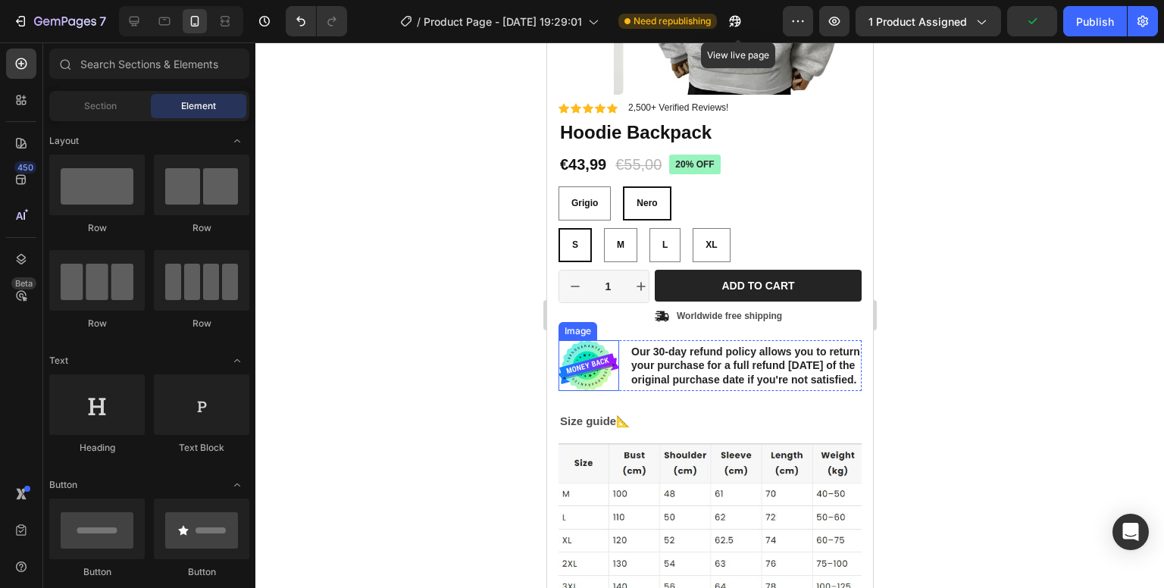
click at [609, 347] on img at bounding box center [588, 366] width 61 height 52
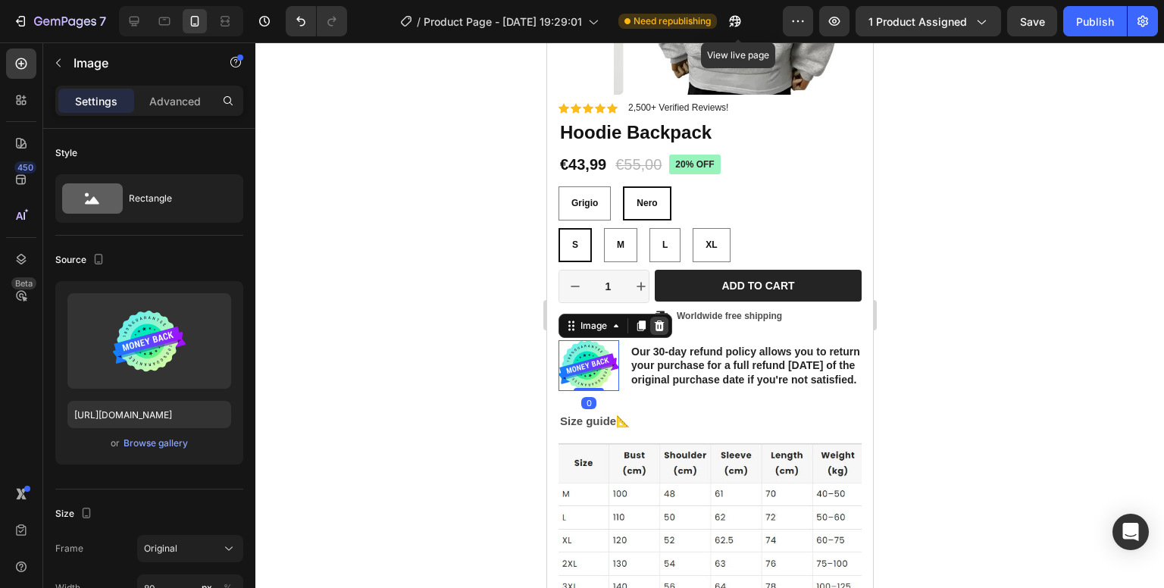
click at [663, 328] on icon at bounding box center [659, 326] width 12 height 12
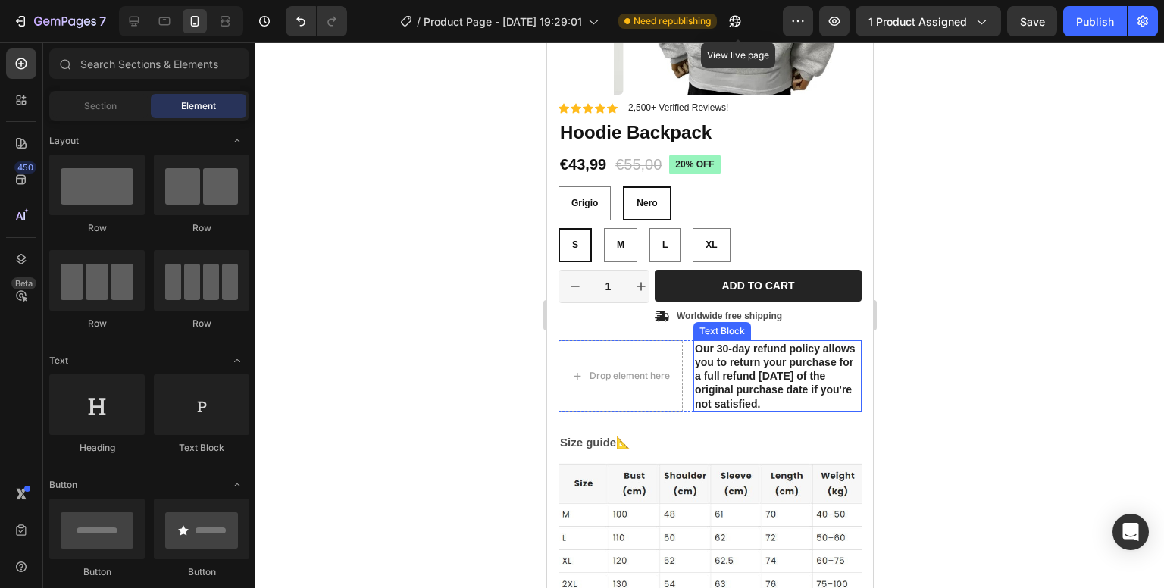
click at [755, 368] on p "Our 30-day refund policy allows you to return your purchase for a full refund […" at bounding box center [776, 376] width 165 height 69
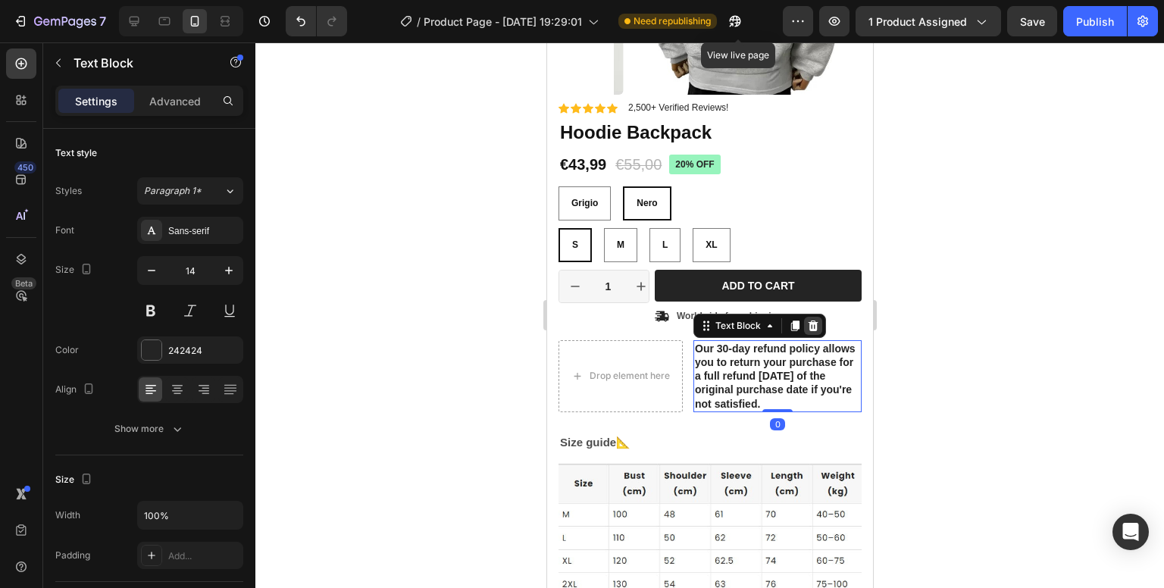
click at [817, 321] on icon at bounding box center [812, 326] width 12 height 12
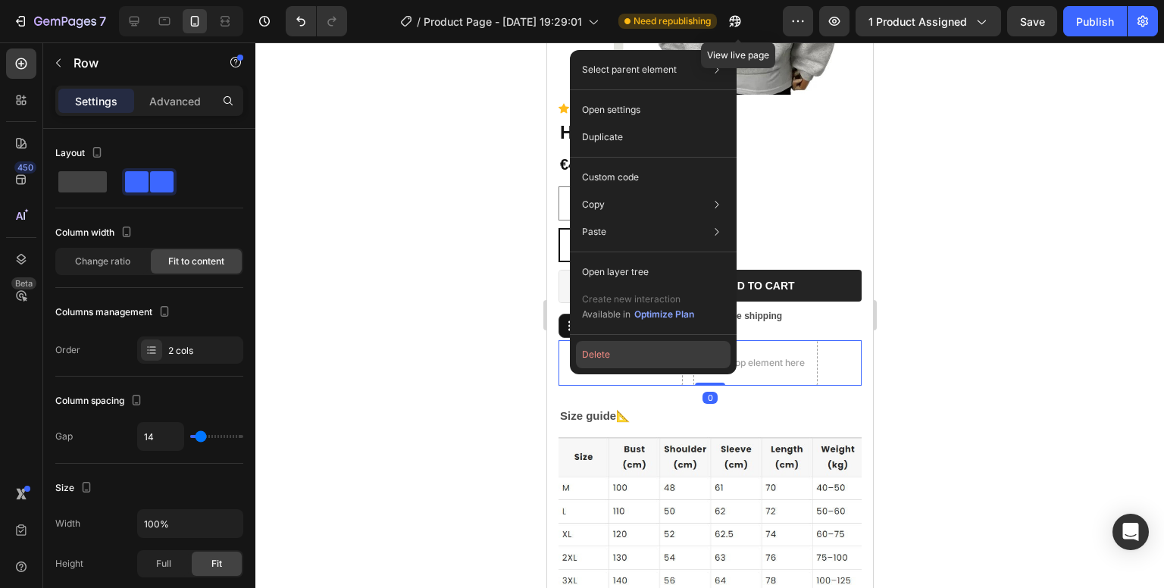
click at [614, 352] on button "Delete" at bounding box center [653, 354] width 155 height 27
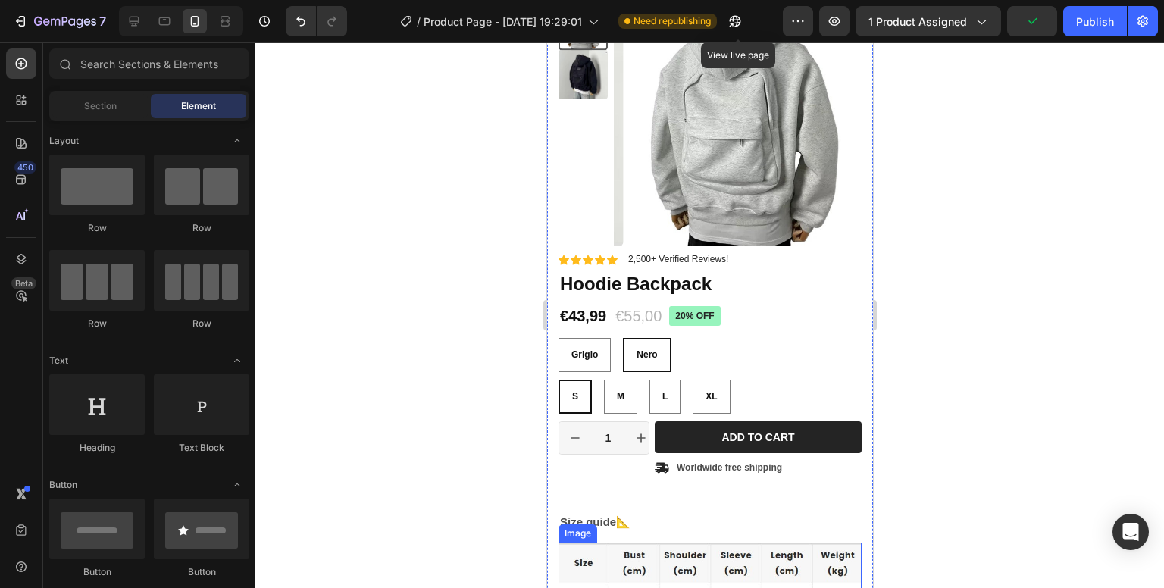
scroll to position [0, 0]
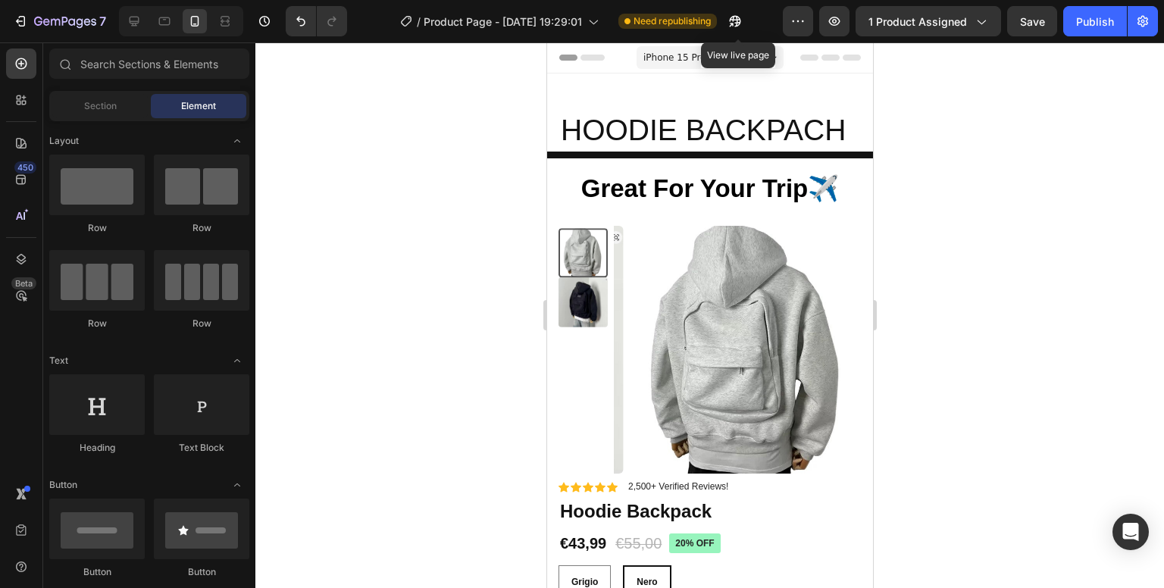
click at [969, 145] on div at bounding box center [709, 315] width 909 height 546
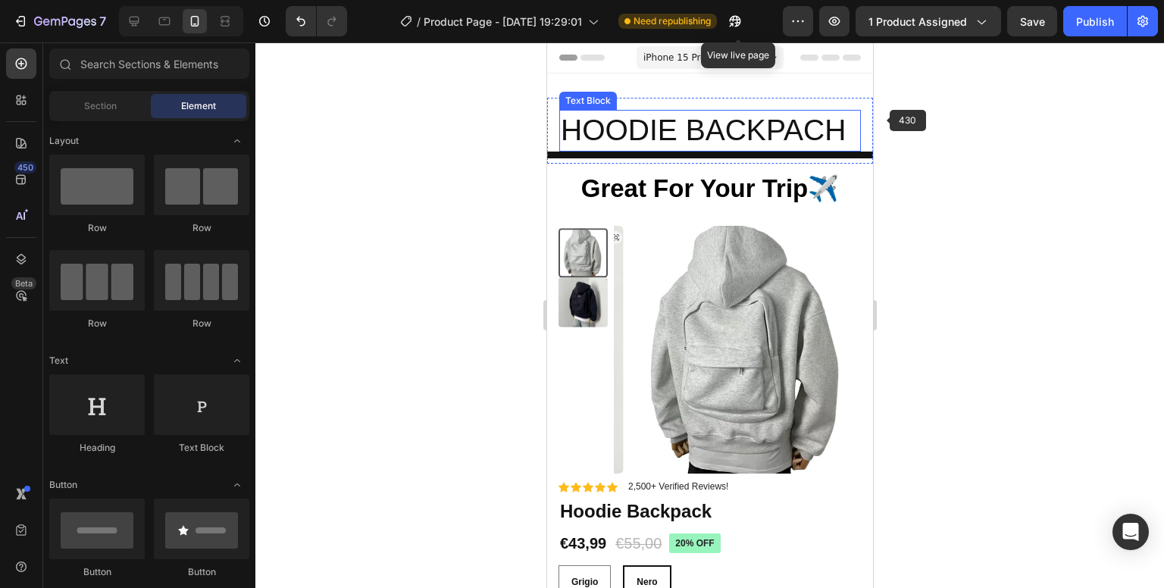
click at [846, 130] on p "HOODIE BACKPACH" at bounding box center [709, 130] width 299 height 39
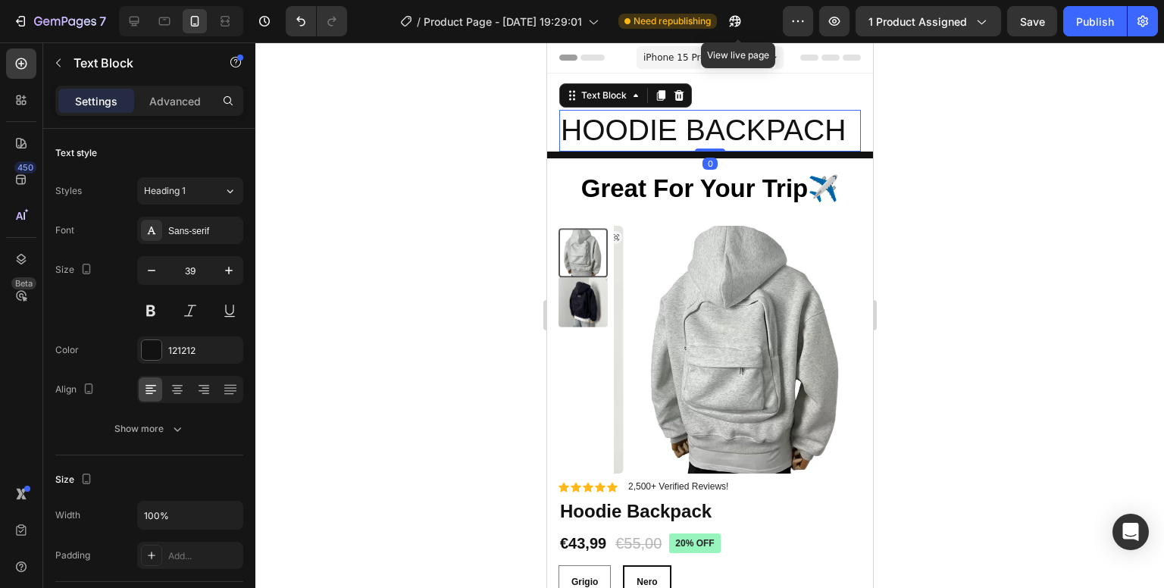
click at [844, 131] on p "HOODIE BACKPACH" at bounding box center [709, 130] width 299 height 39
click at [1004, 183] on div at bounding box center [709, 315] width 909 height 546
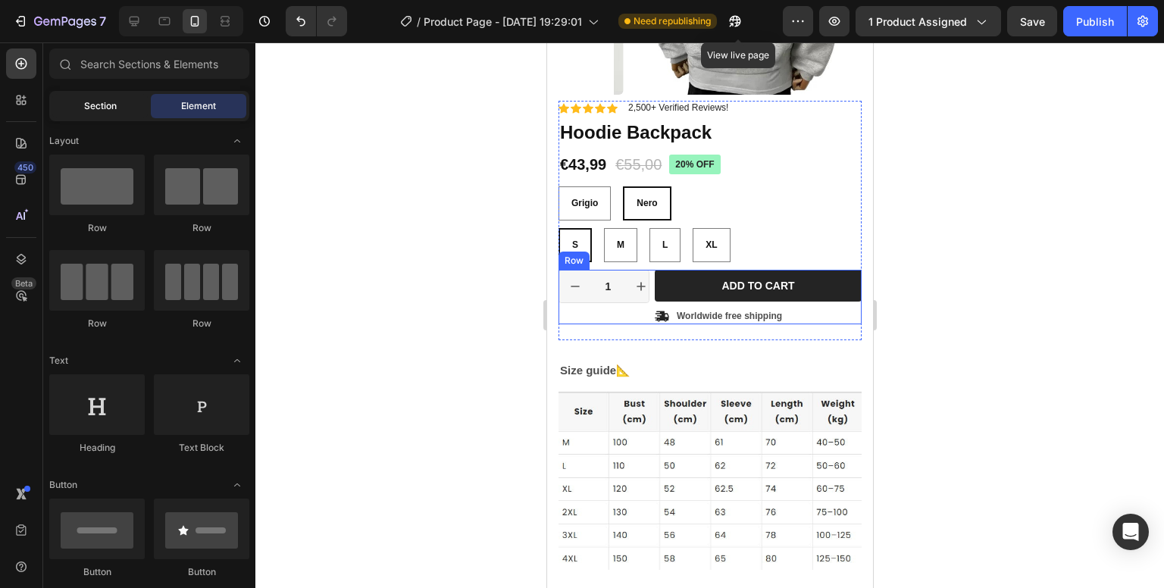
click at [102, 108] on span "Section" at bounding box center [100, 106] width 33 height 14
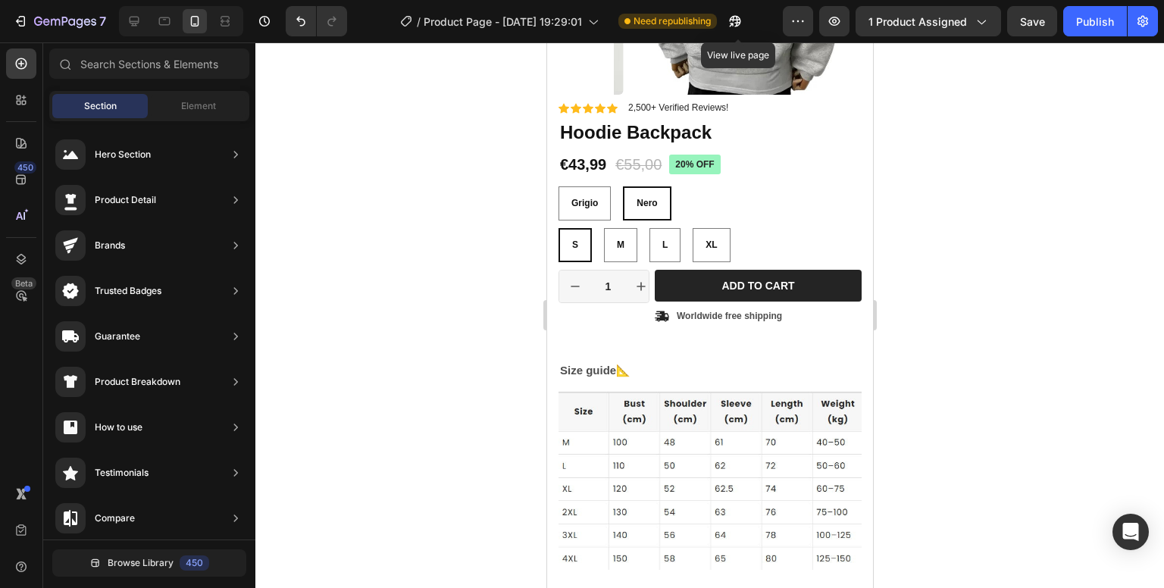
click at [1014, 205] on div at bounding box center [709, 315] width 909 height 546
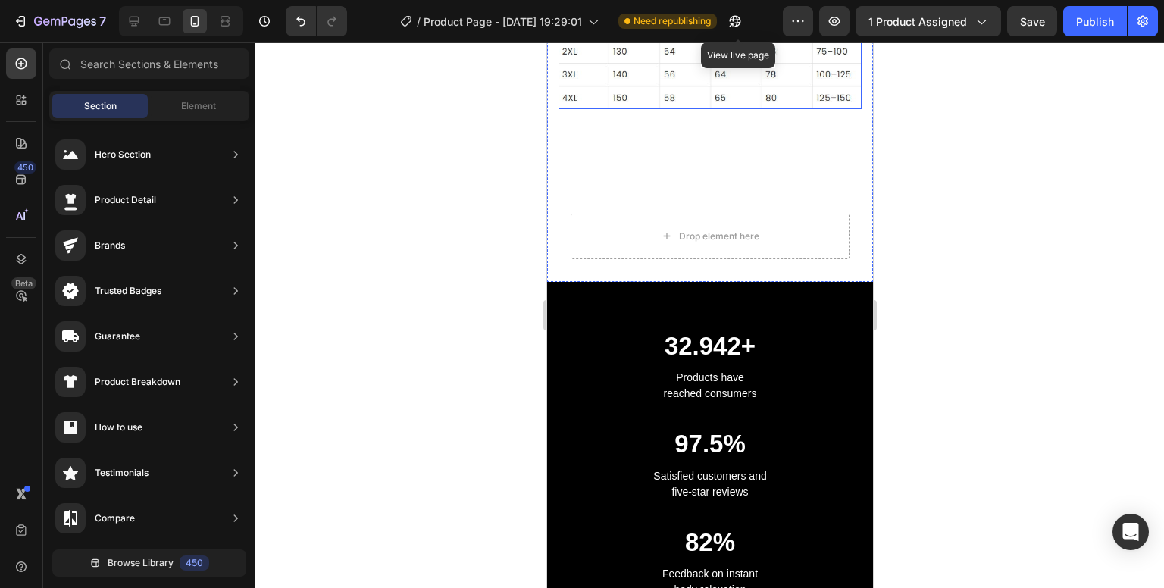
scroll to position [910, 0]
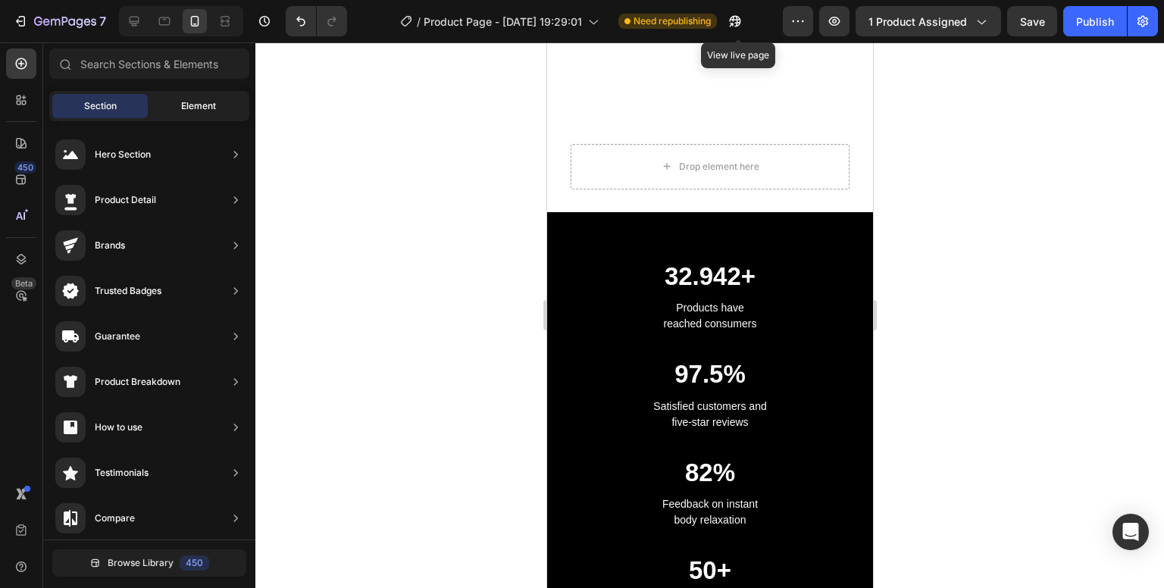
click at [204, 99] on span "Element" at bounding box center [198, 106] width 35 height 14
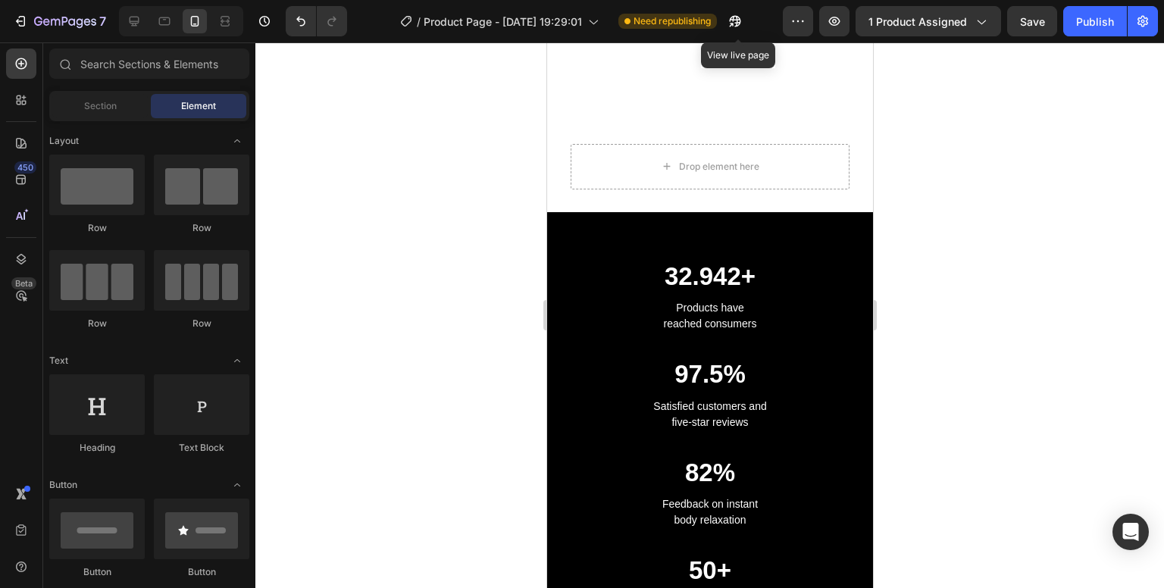
click at [119, 91] on div "Section Element" at bounding box center [149, 106] width 200 height 30
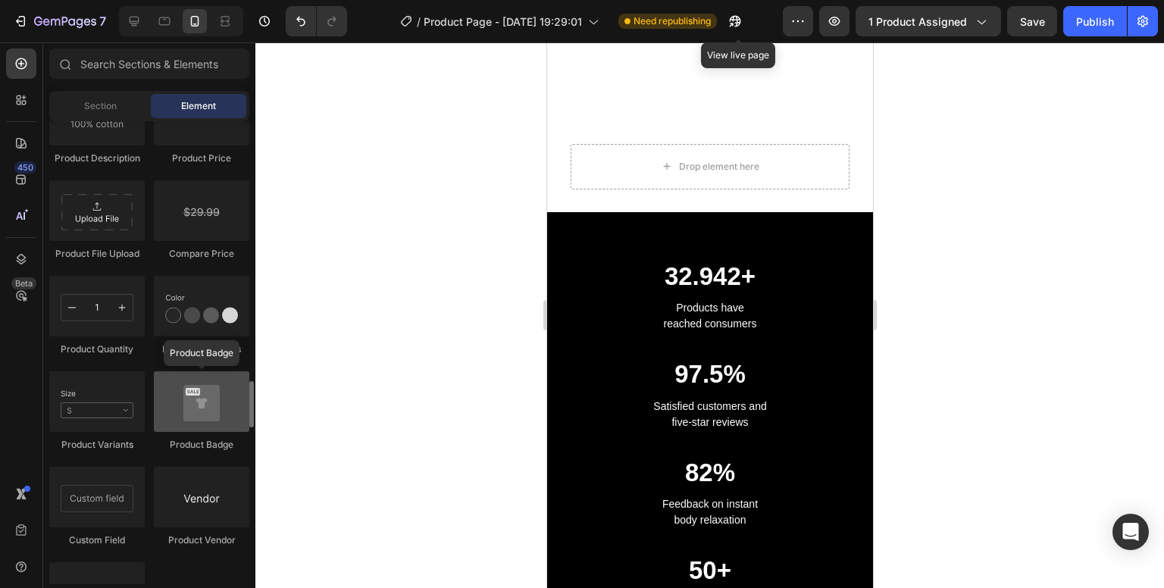
scroll to position [2653, 0]
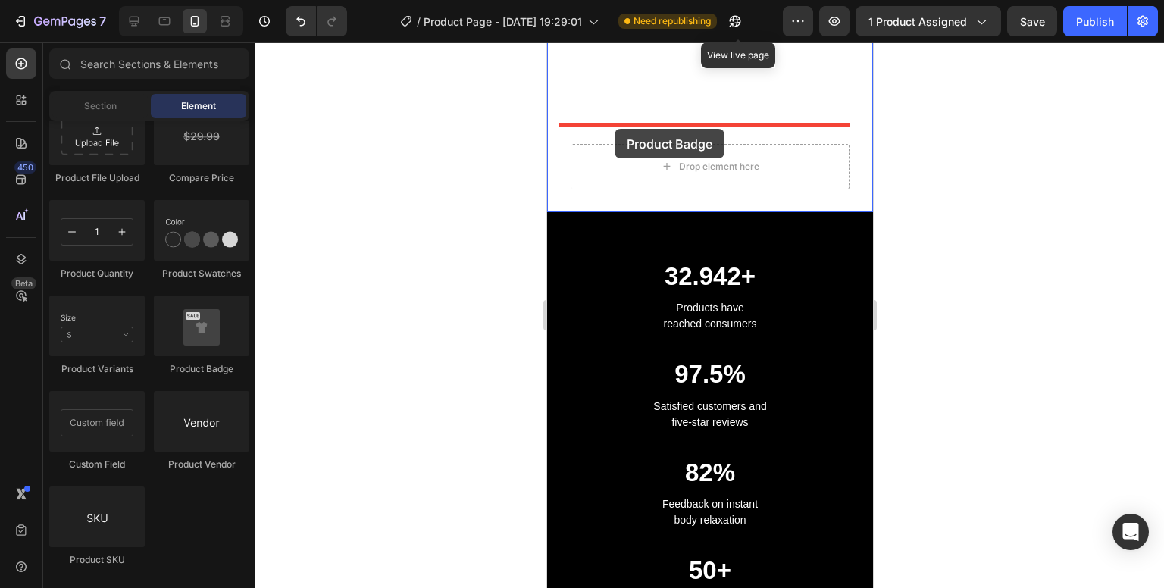
drag, startPoint x: 750, startPoint y: 388, endPoint x: 614, endPoint y: 129, distance: 292.6
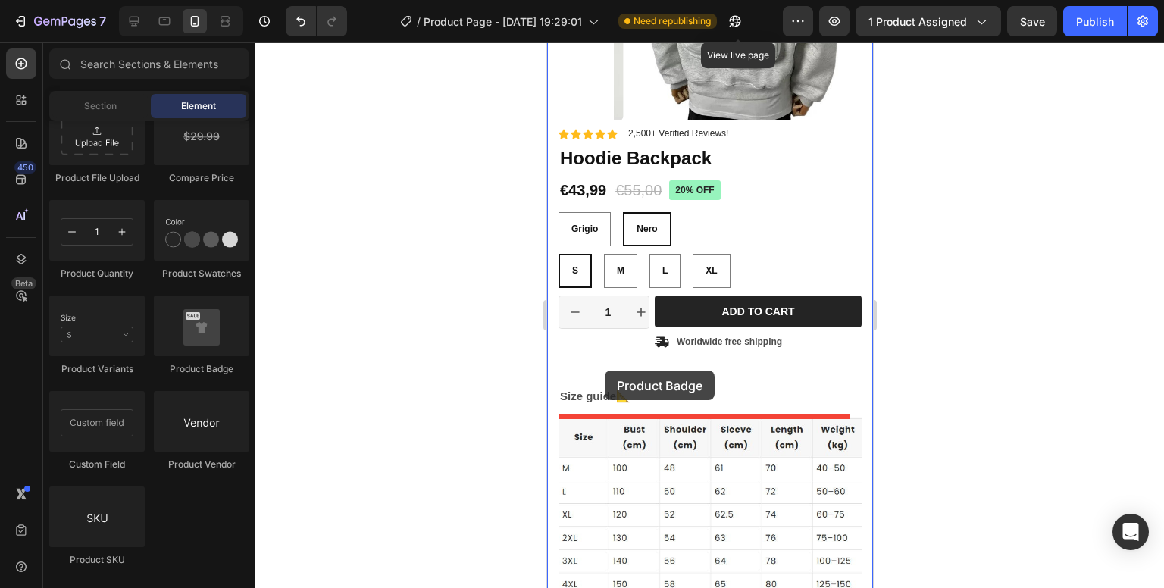
scroll to position [374, 0]
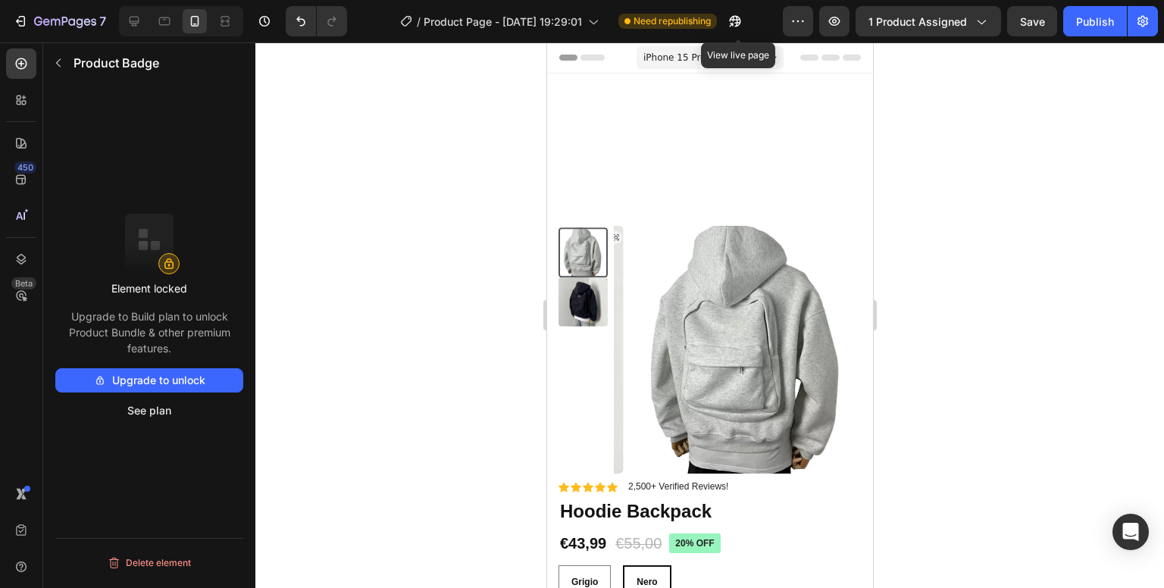
scroll to position [374, 0]
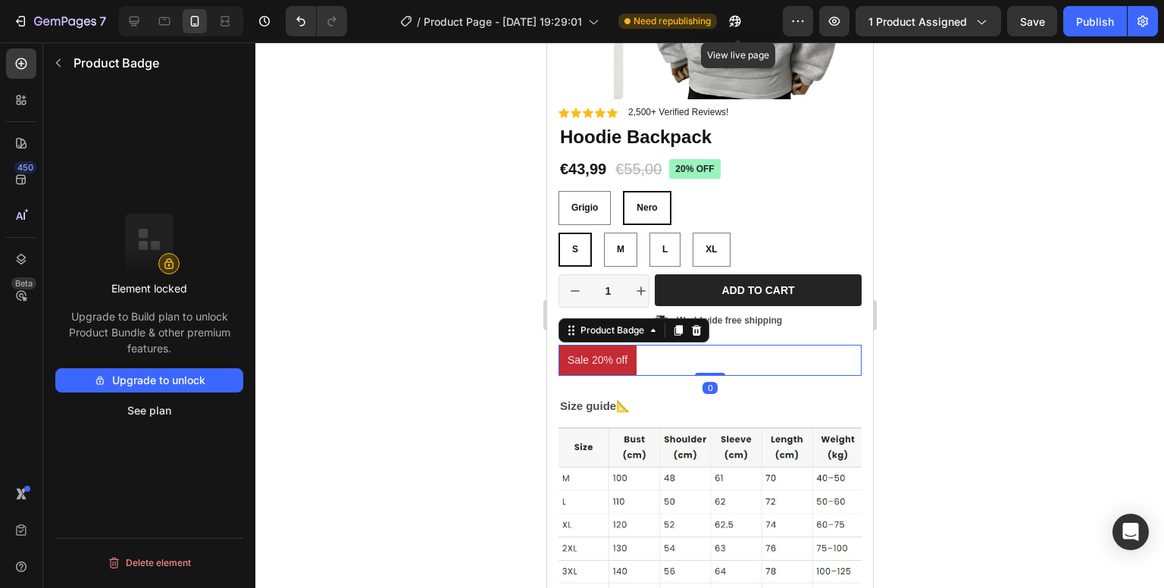
click at [997, 336] on div at bounding box center [709, 315] width 909 height 546
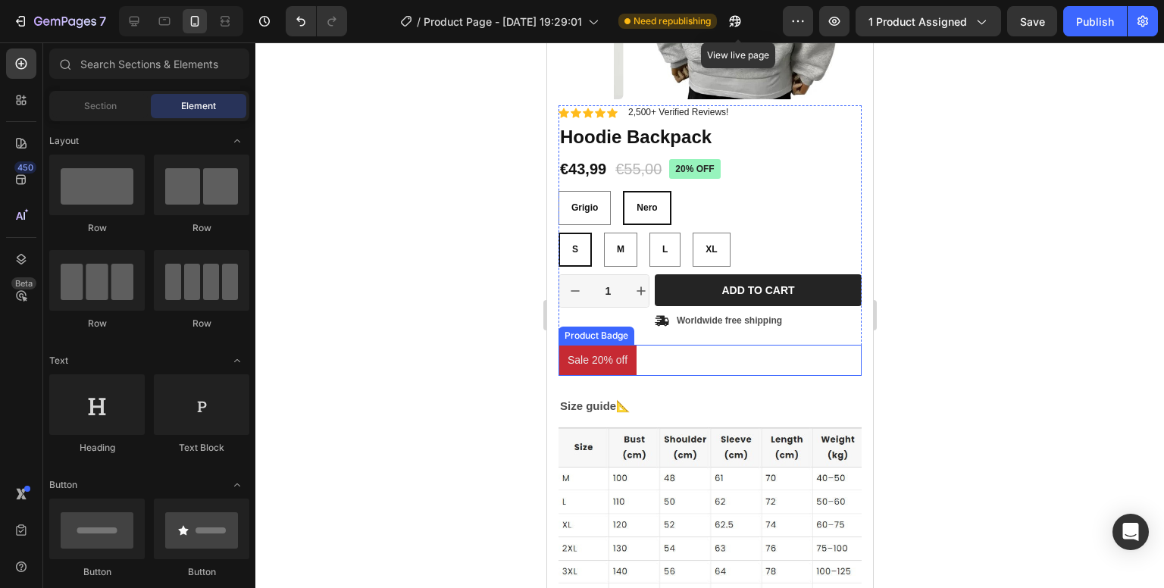
click at [606, 362] on pre "Sale 20% off" at bounding box center [597, 360] width 78 height 31
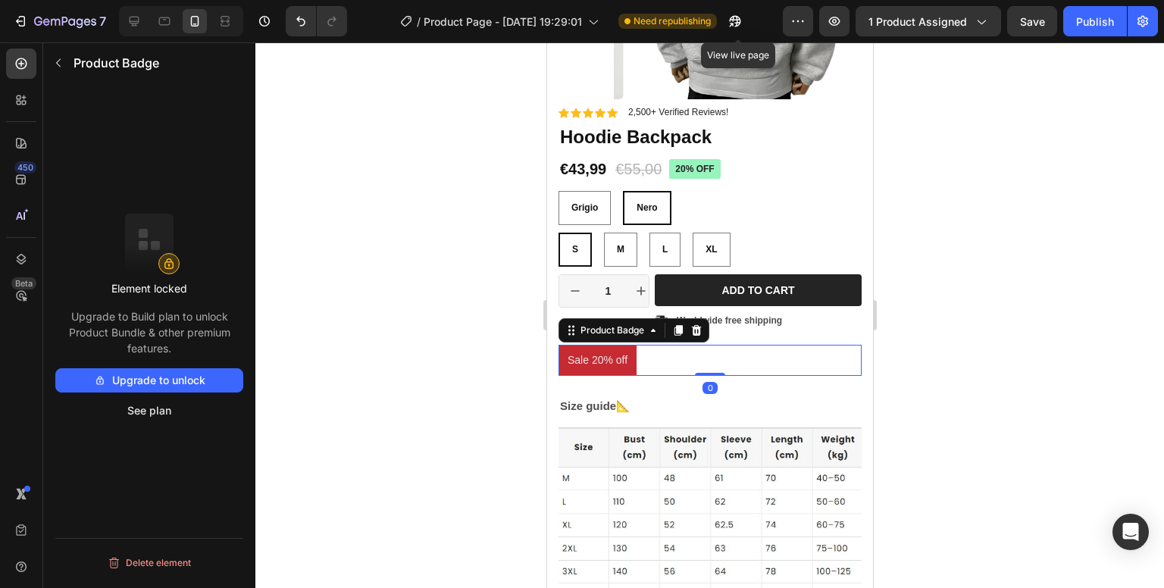
click at [1043, 287] on div at bounding box center [709, 315] width 909 height 546
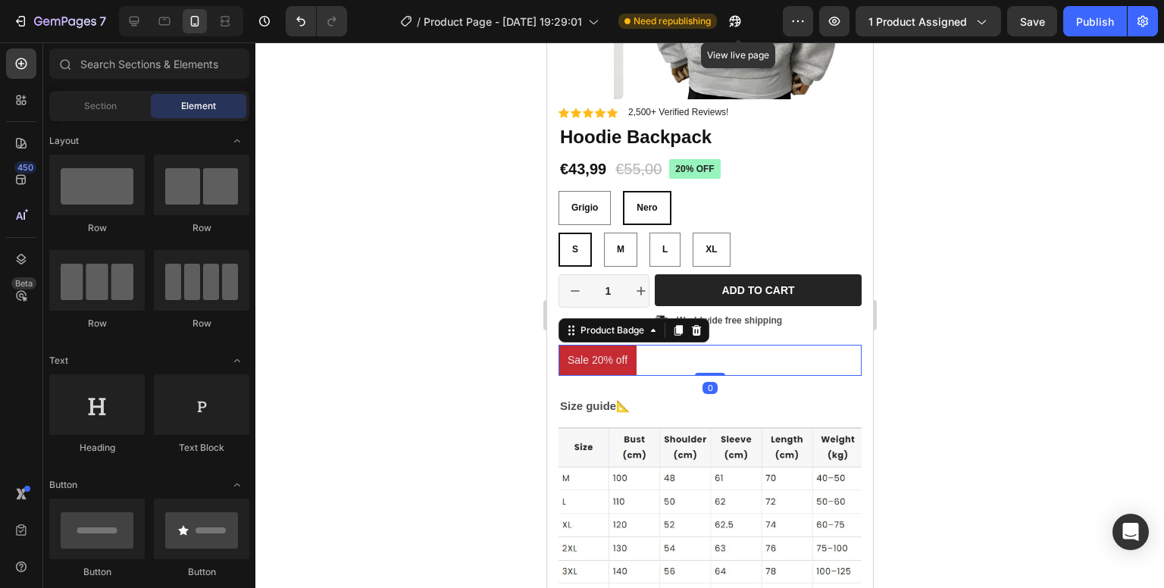
click at [593, 362] on pre "Sale 20% off" at bounding box center [597, 360] width 78 height 31
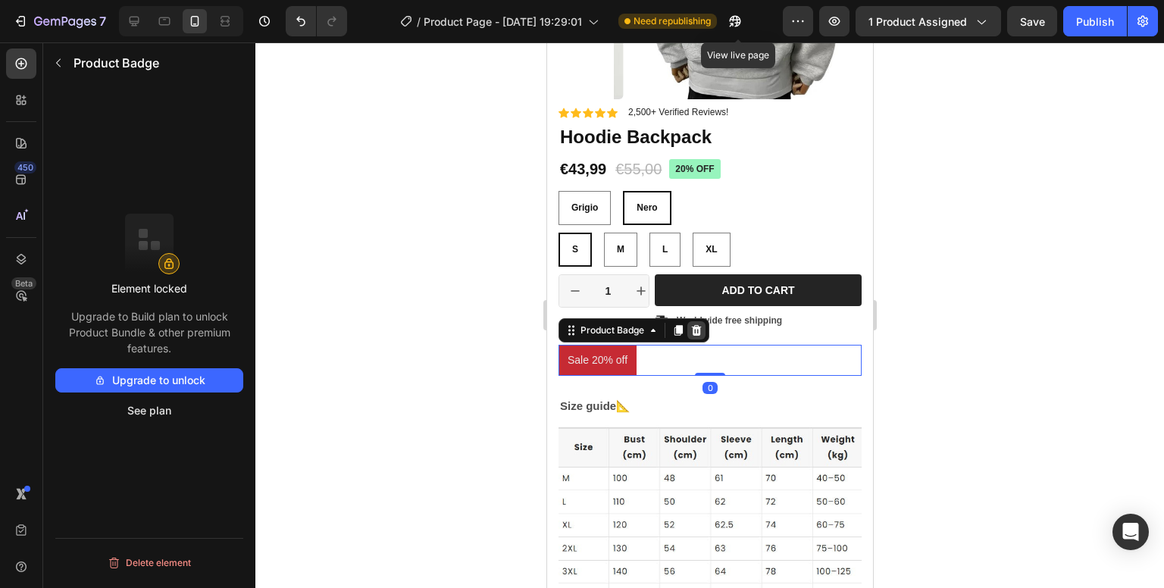
click at [699, 331] on icon at bounding box center [696, 330] width 10 height 11
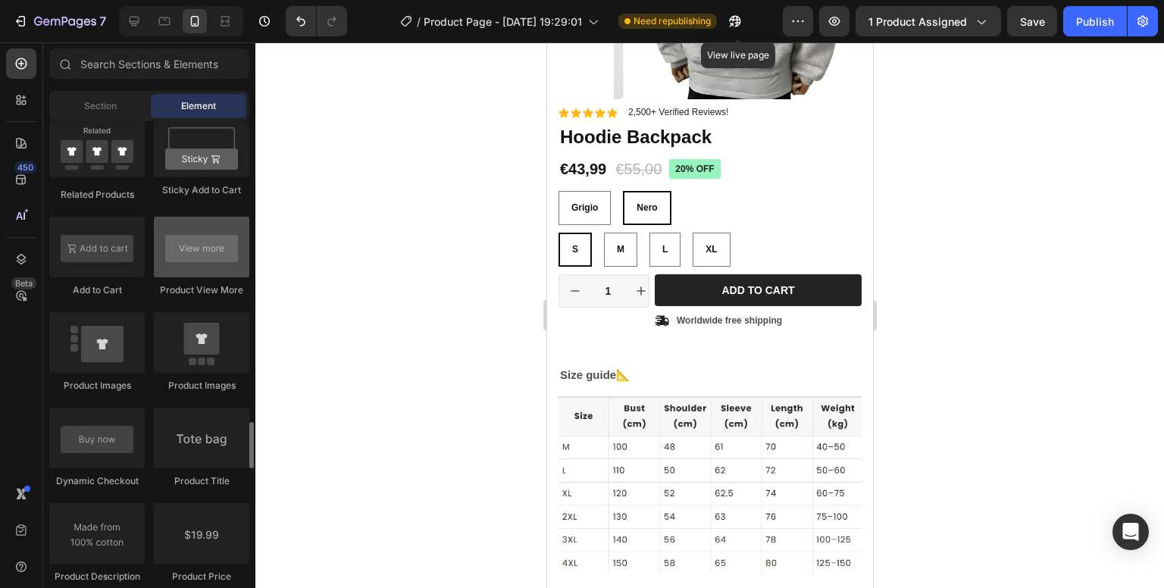
scroll to position [2234, 0]
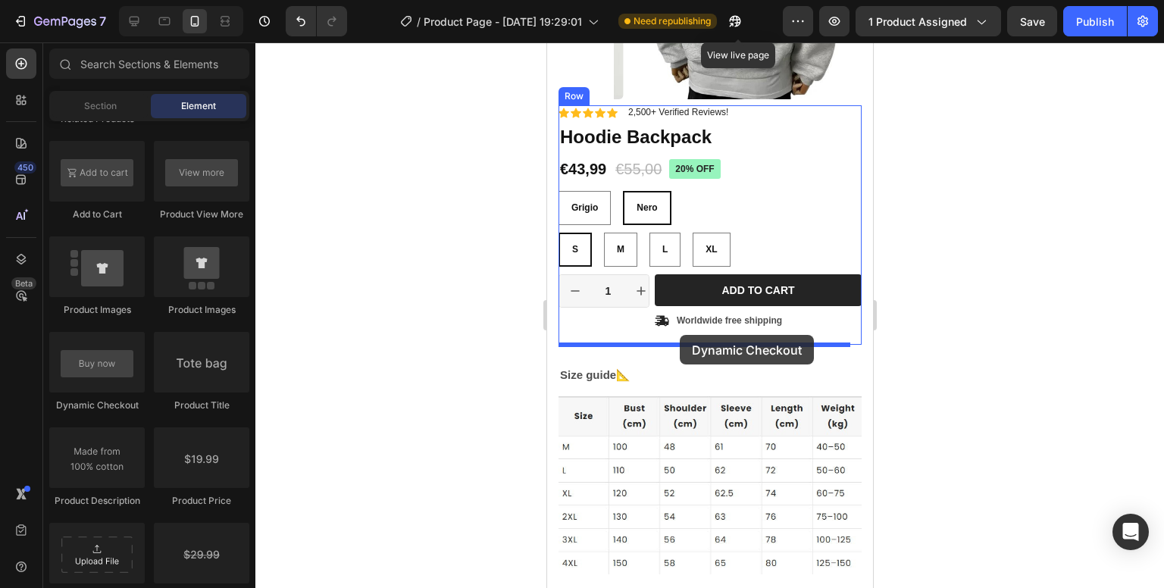
drag, startPoint x: 637, startPoint y: 412, endPoint x: 679, endPoint y: 335, distance: 87.5
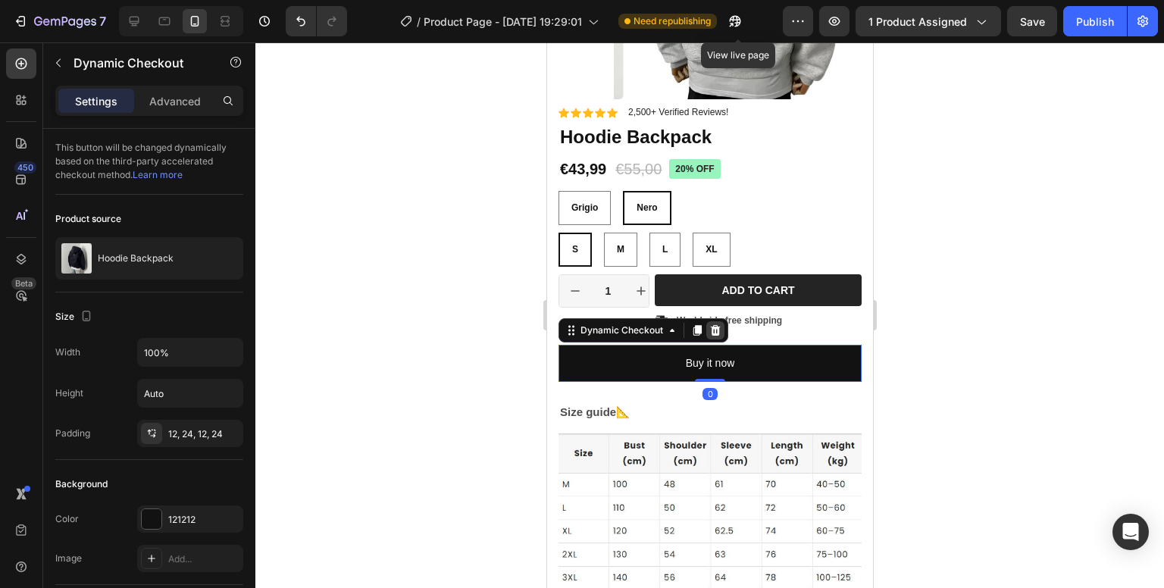
click at [713, 330] on icon at bounding box center [715, 330] width 12 height 12
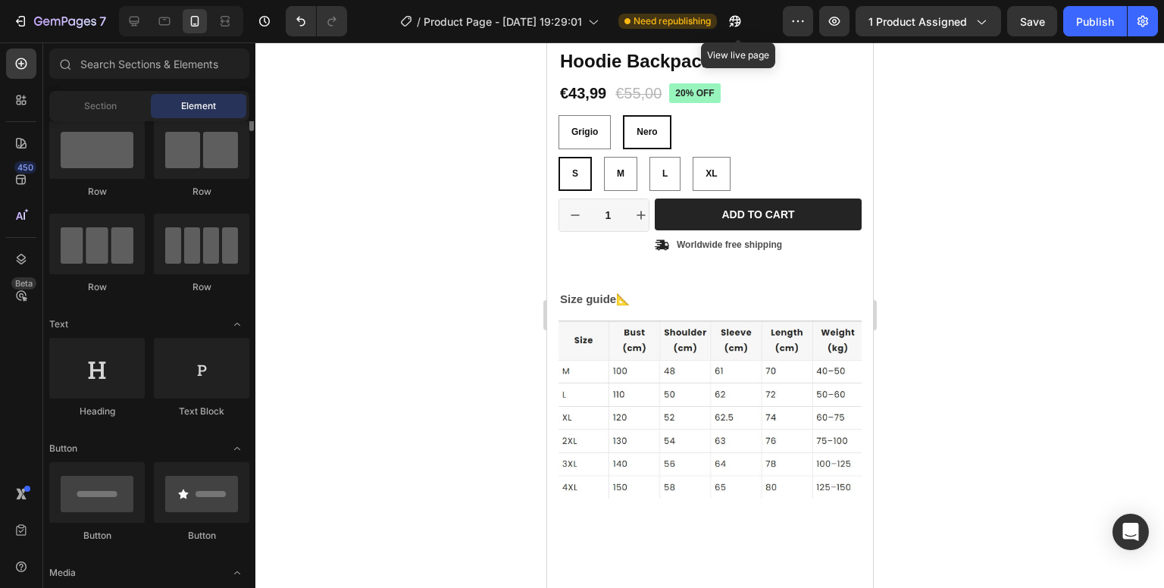
scroll to position [0, 0]
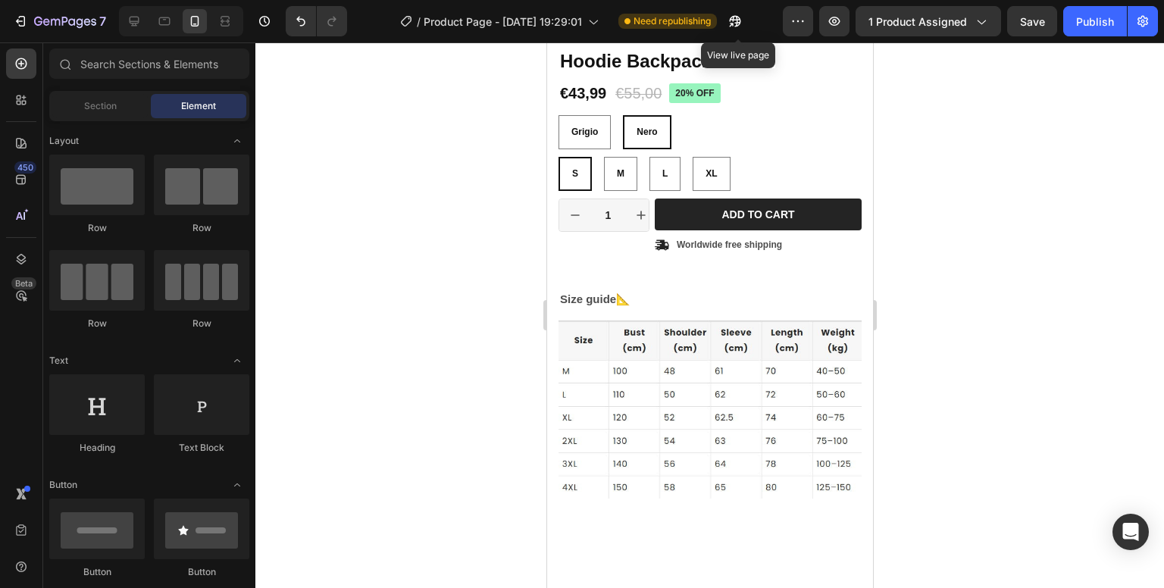
click at [124, 119] on div "Section Element" at bounding box center [149, 106] width 200 height 30
click at [120, 113] on div "Section" at bounding box center [100, 106] width 96 height 24
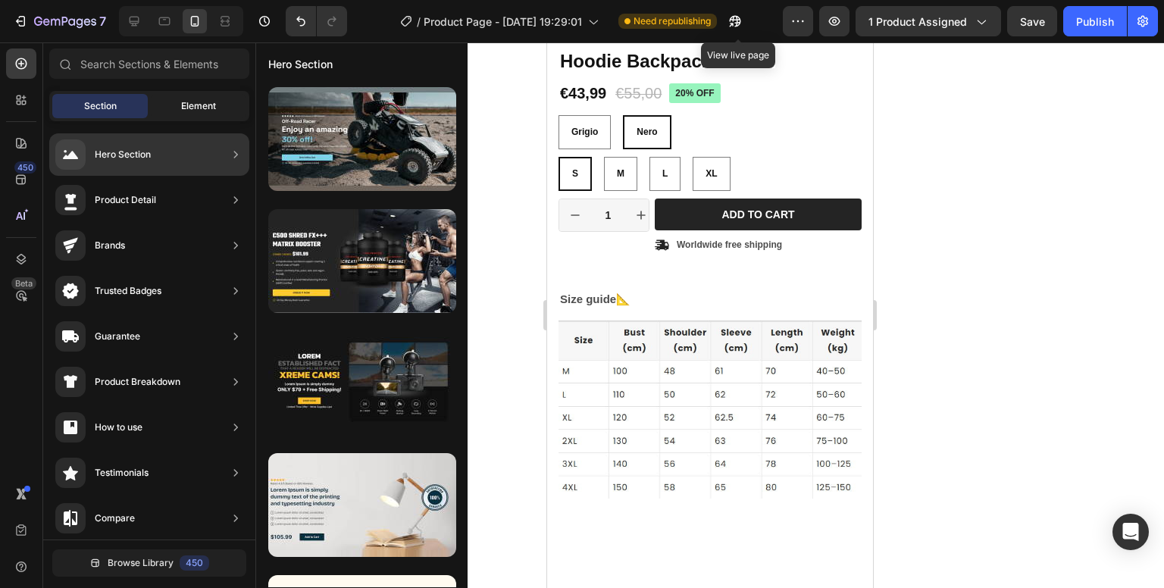
click at [186, 100] on span "Element" at bounding box center [198, 106] width 35 height 14
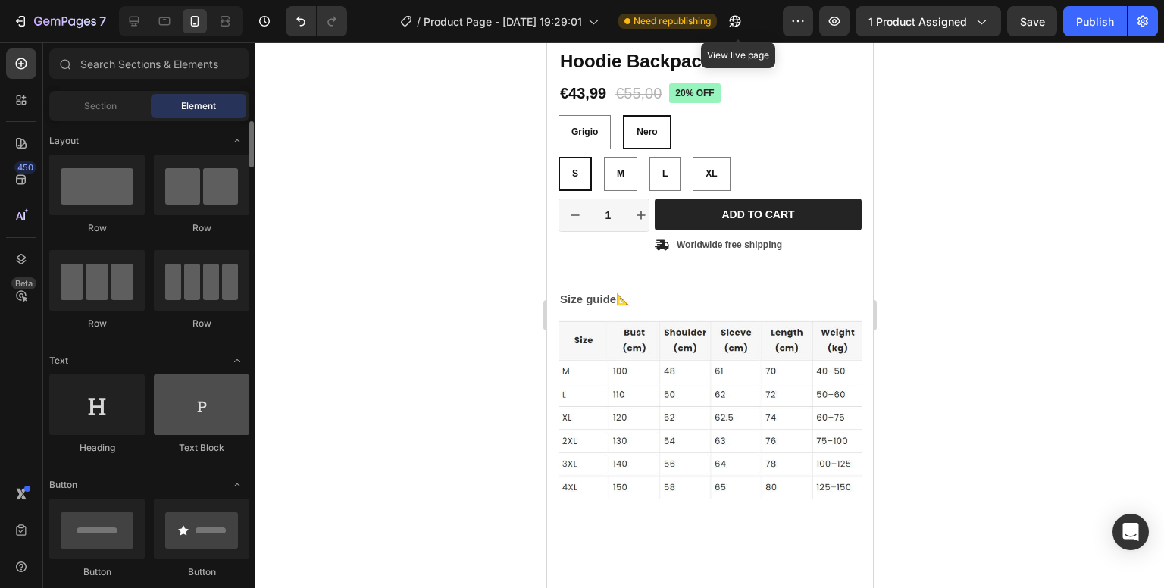
scroll to position [227, 0]
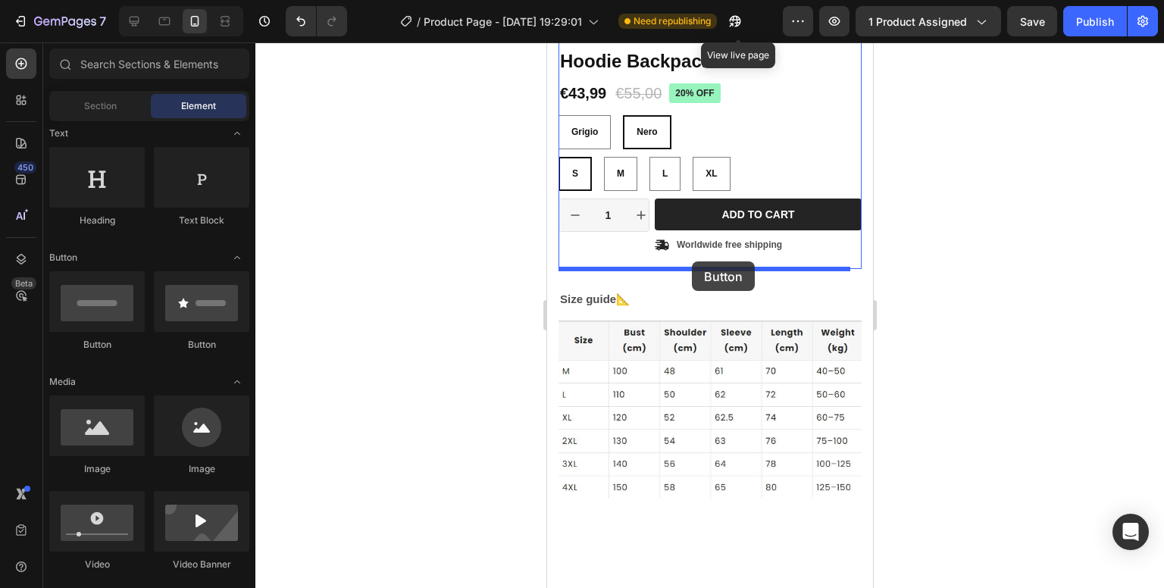
drag, startPoint x: 825, startPoint y: 371, endPoint x: 691, endPoint y: 262, distance: 172.9
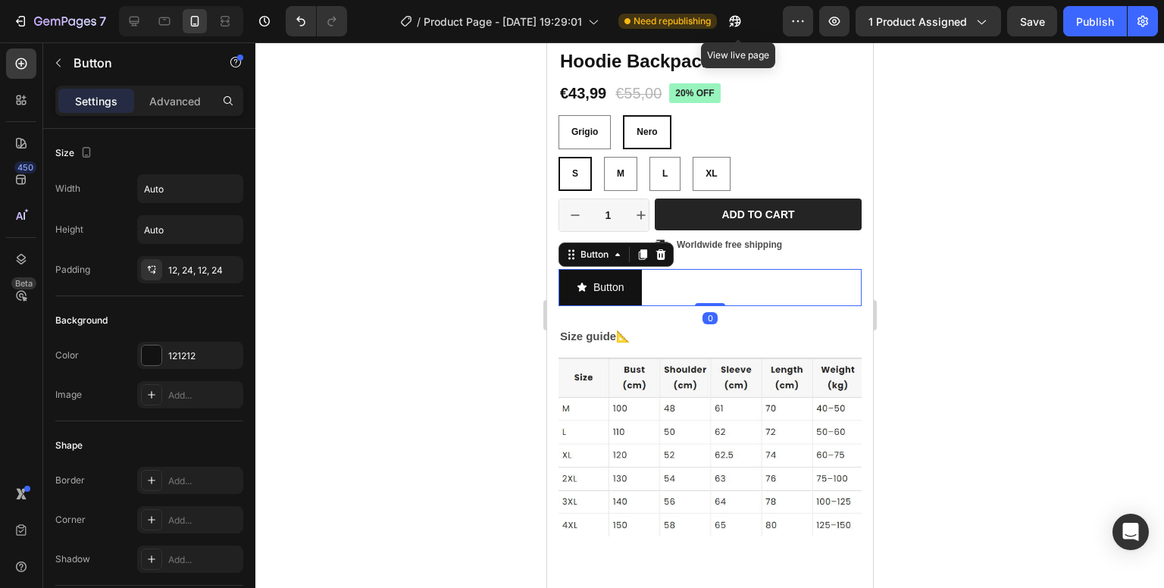
click at [997, 252] on div at bounding box center [709, 315] width 909 height 546
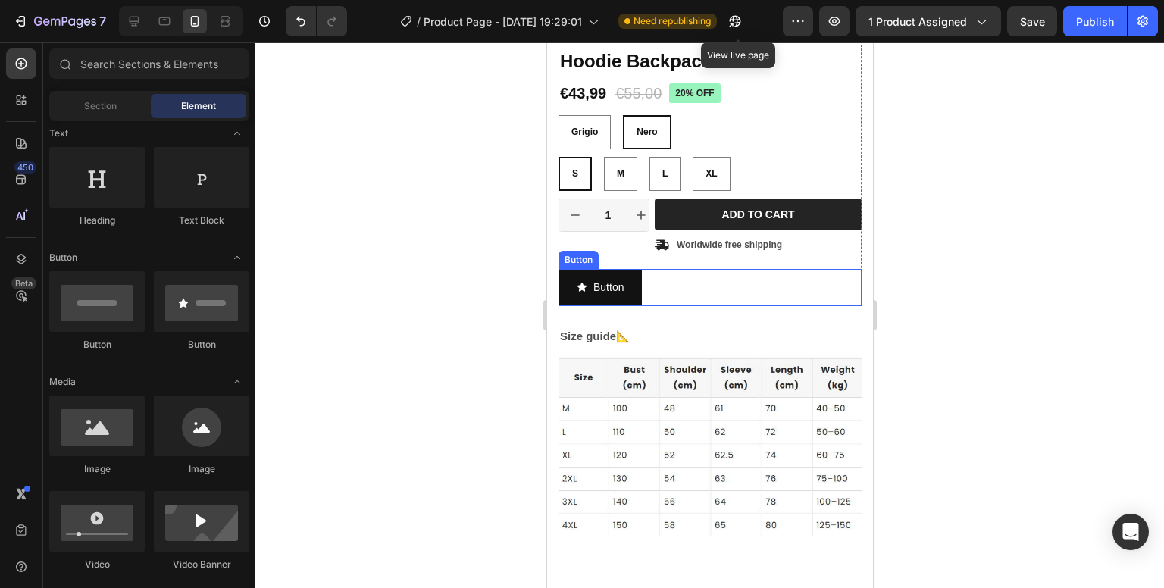
click at [666, 285] on div "Button Button" at bounding box center [709, 287] width 303 height 37
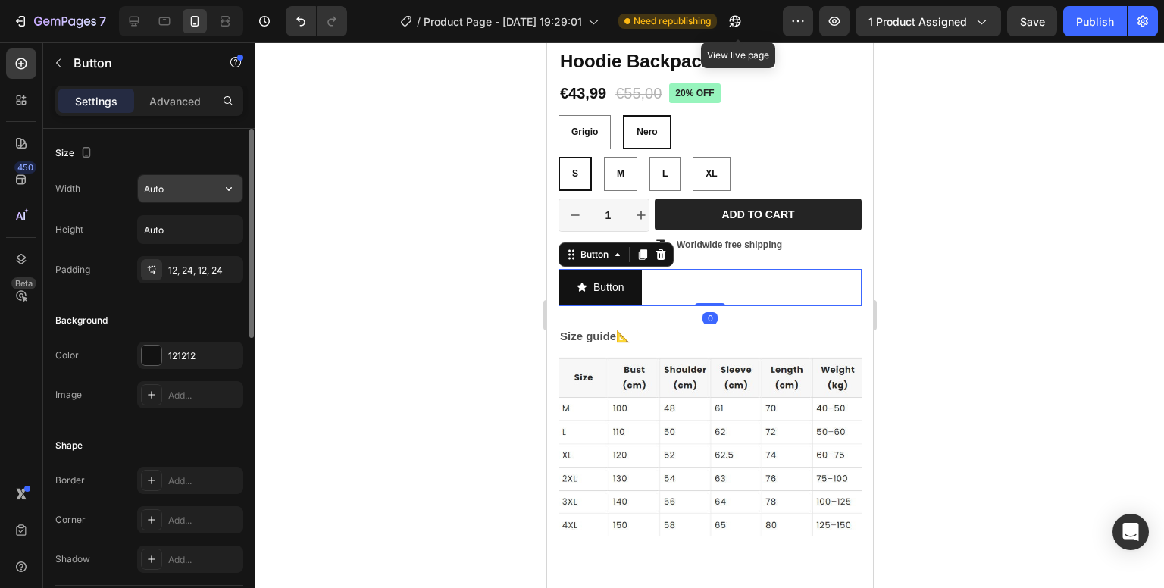
click at [185, 186] on input "Auto" at bounding box center [190, 188] width 105 height 27
click at [183, 96] on p "Advanced" at bounding box center [175, 101] width 52 height 16
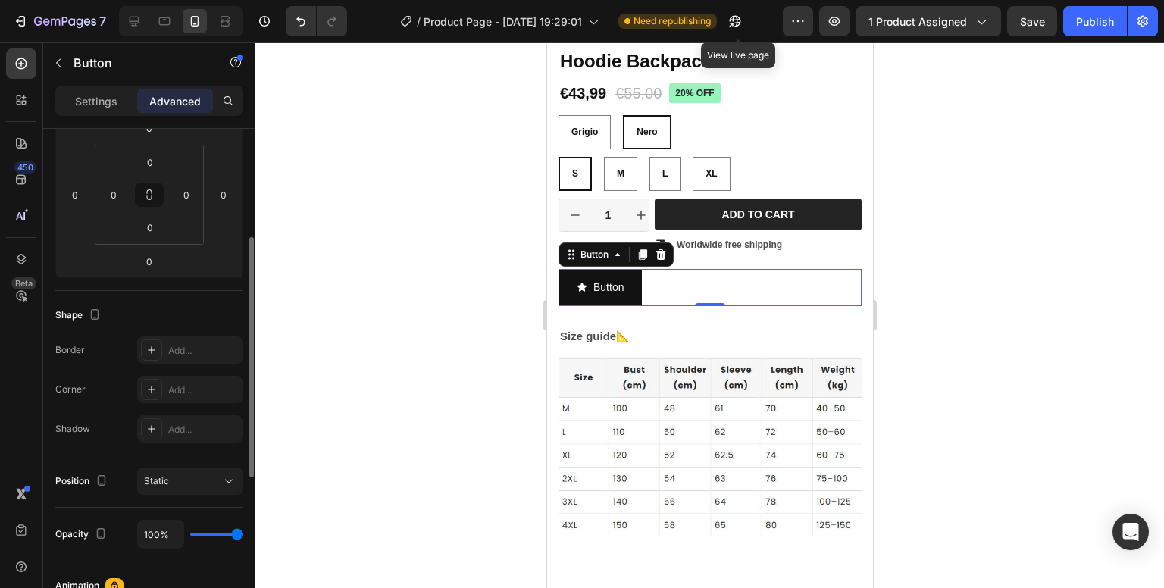
scroll to position [379, 0]
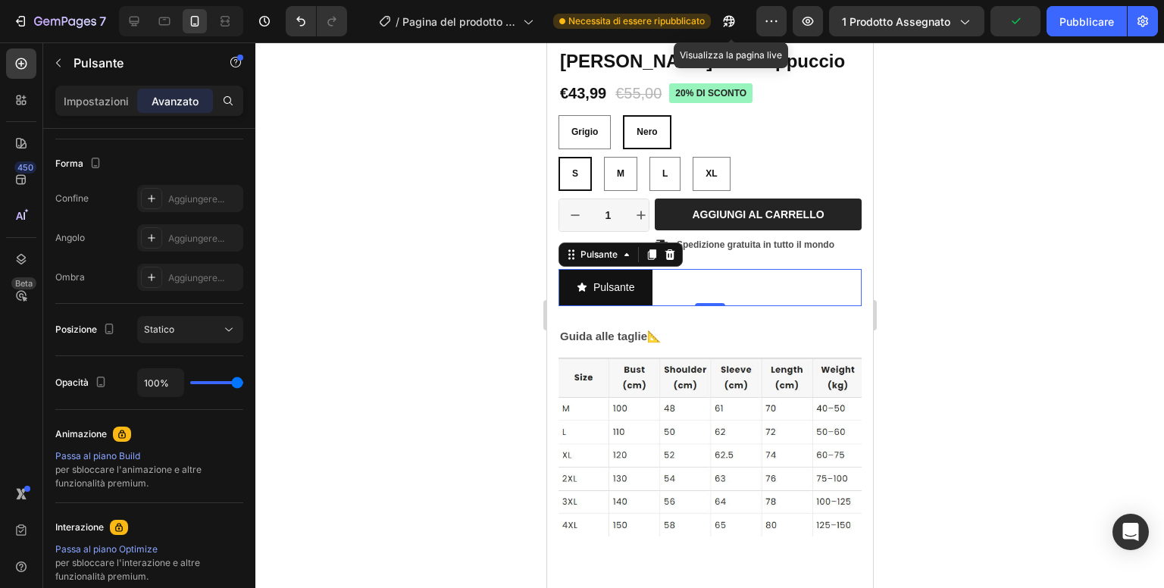
drag, startPoint x: 1089, startPoint y: 228, endPoint x: 941, endPoint y: 234, distance: 148.7
click at [1089, 228] on div at bounding box center [709, 315] width 909 height 546
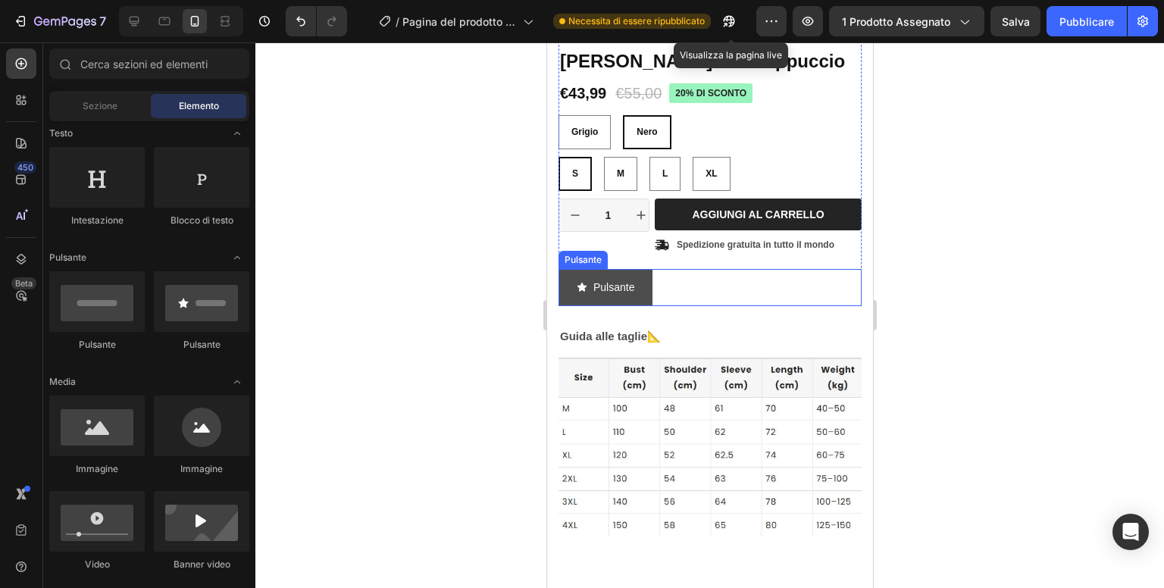
click at [646, 283] on button "Pulsante" at bounding box center [605, 287] width 94 height 37
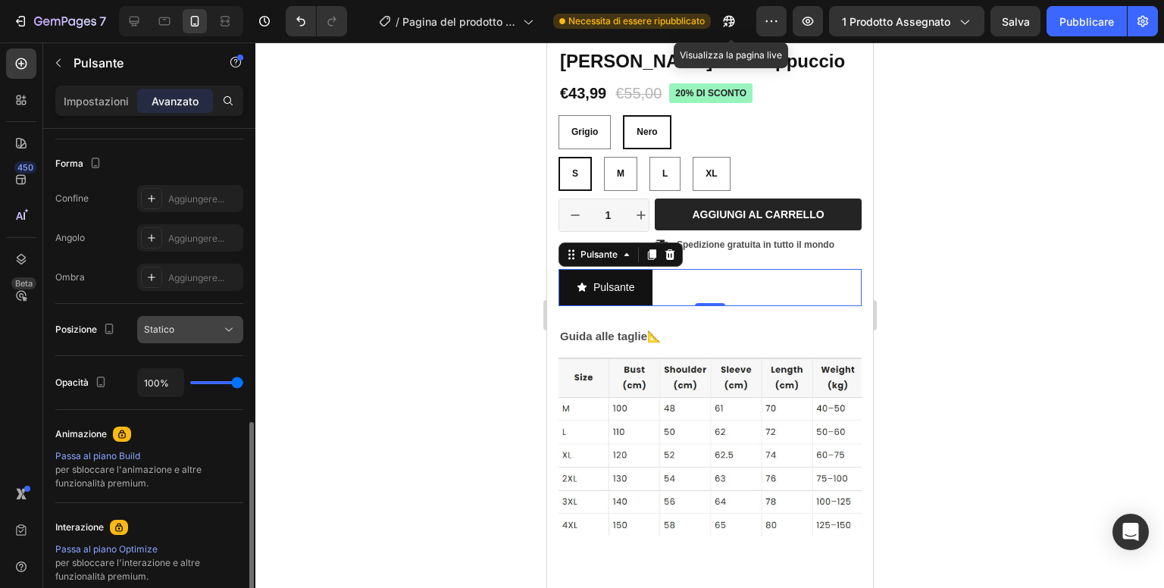
scroll to position [455, 0]
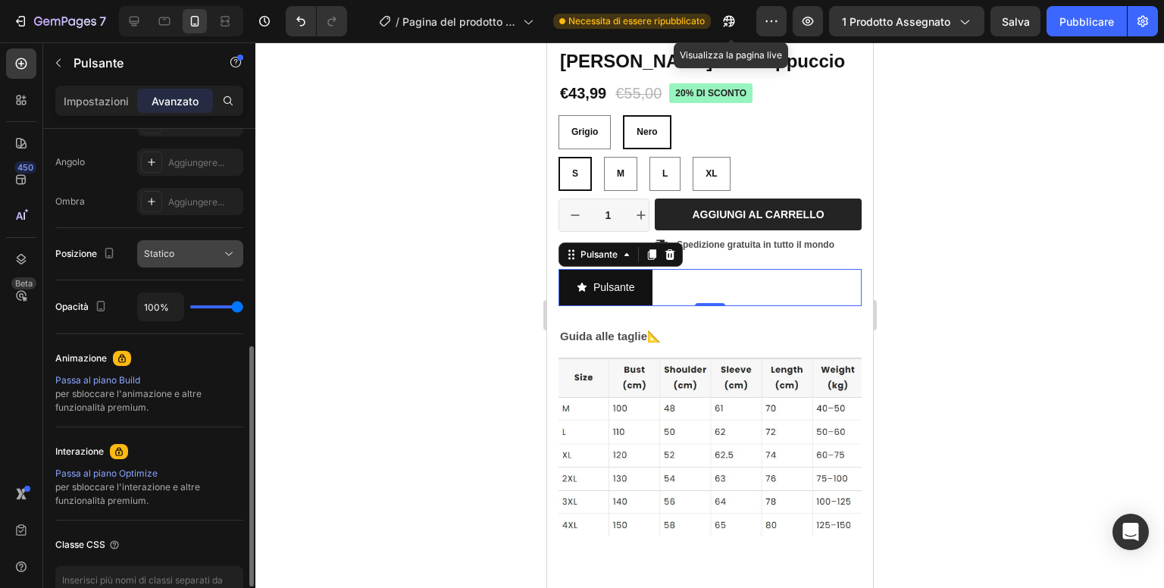
click at [213, 255] on div "Statico" at bounding box center [182, 254] width 77 height 14
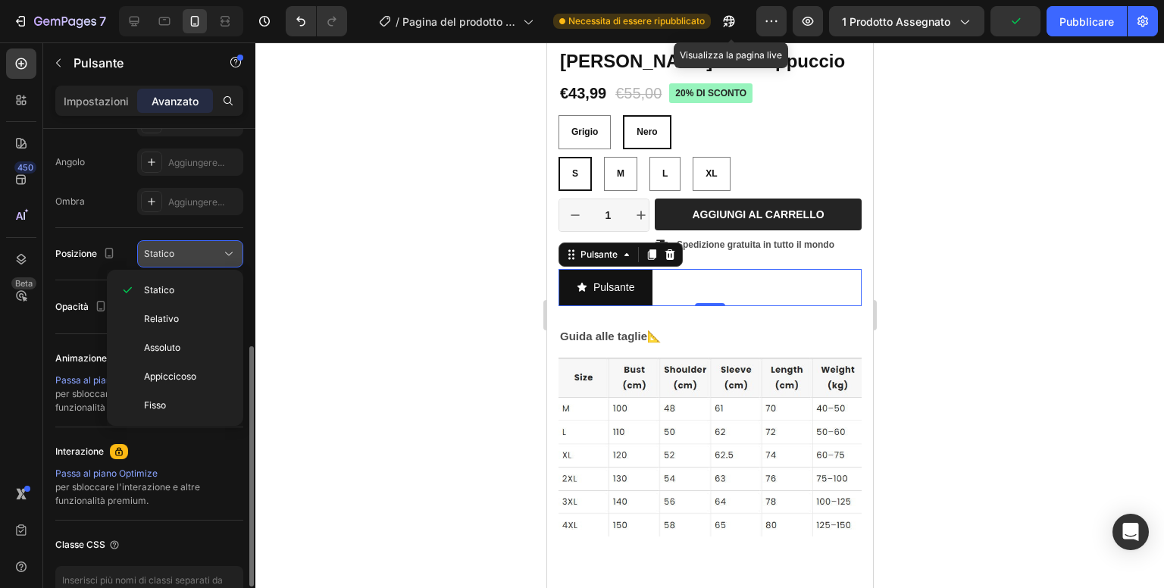
click at [215, 255] on div "Statico" at bounding box center [182, 254] width 77 height 14
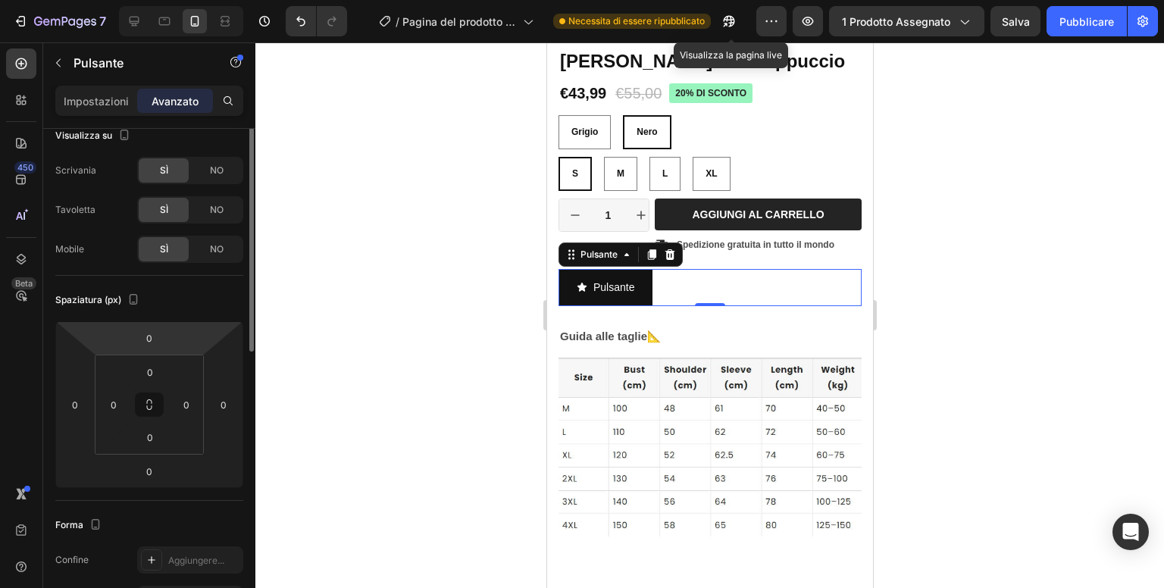
scroll to position [0, 0]
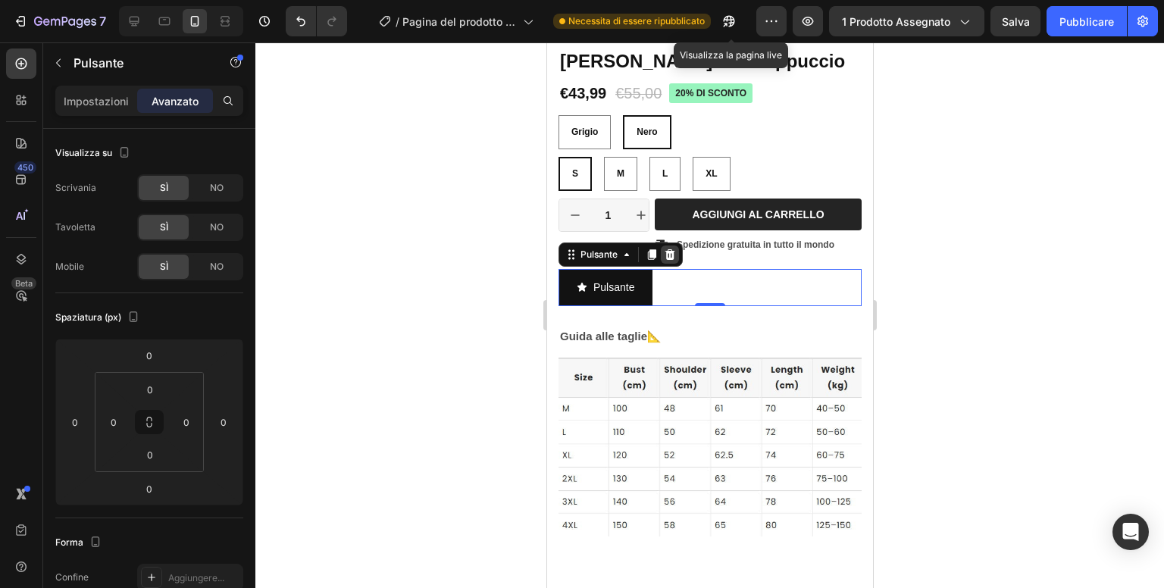
click at [671, 255] on icon at bounding box center [669, 255] width 12 height 12
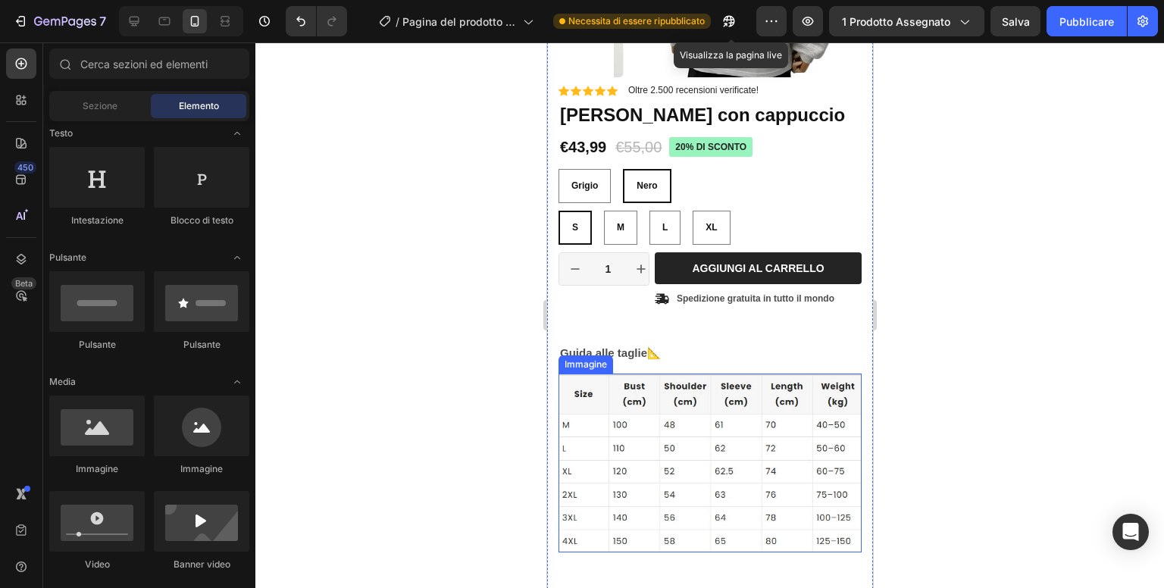
scroll to position [374, 0]
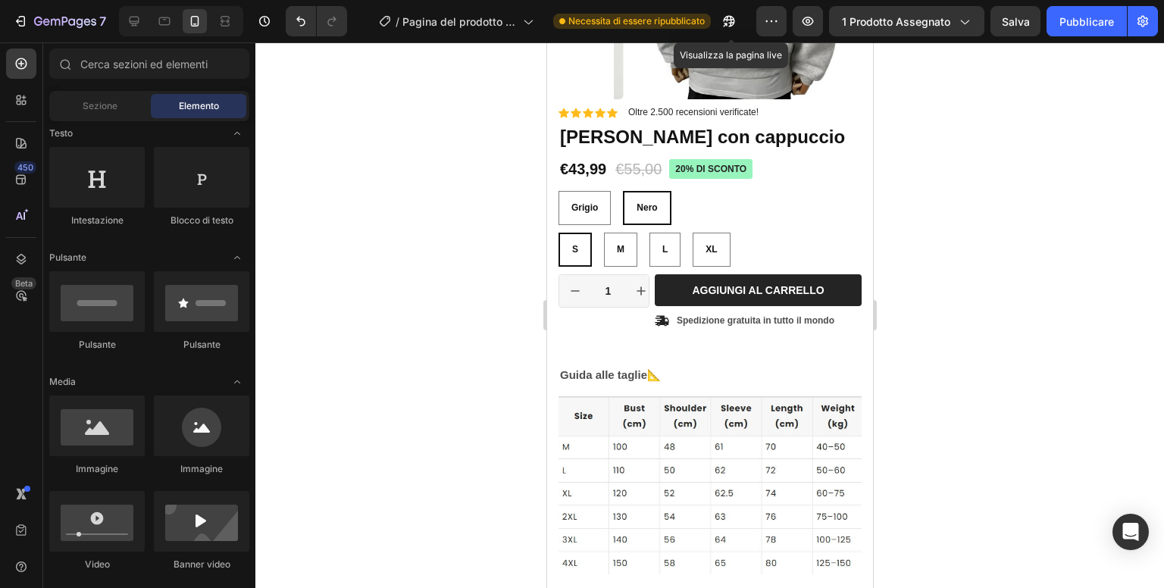
click at [359, 212] on div at bounding box center [709, 315] width 909 height 546
click at [1098, 15] on font "Pubblicare" at bounding box center [1087, 21] width 55 height 13
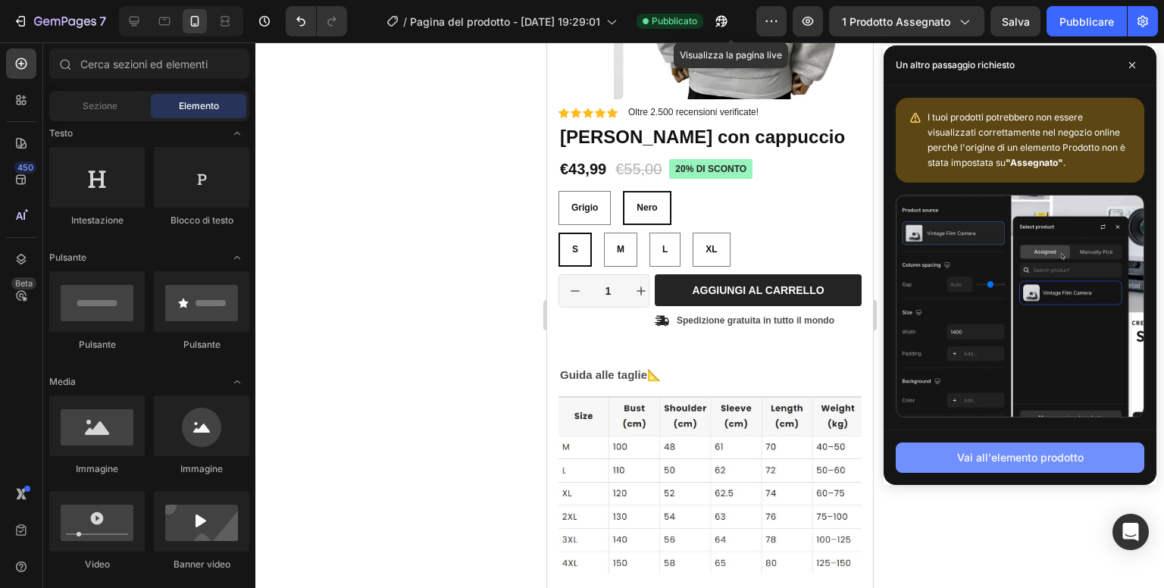
click at [1038, 452] on font "Vai all'elemento prodotto" at bounding box center [1020, 457] width 127 height 13
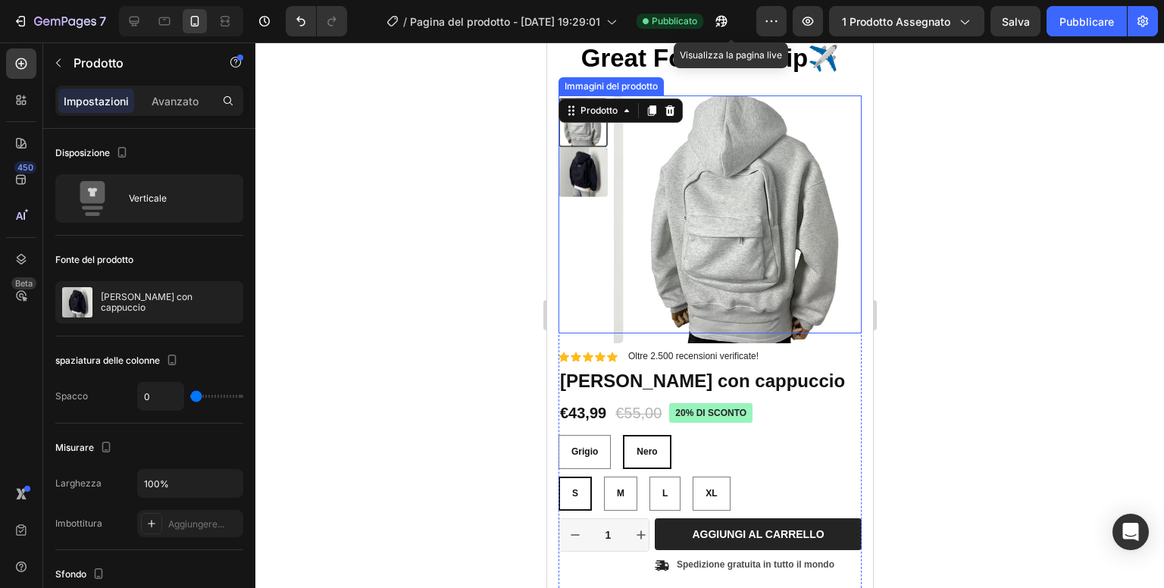
scroll to position [0, 0]
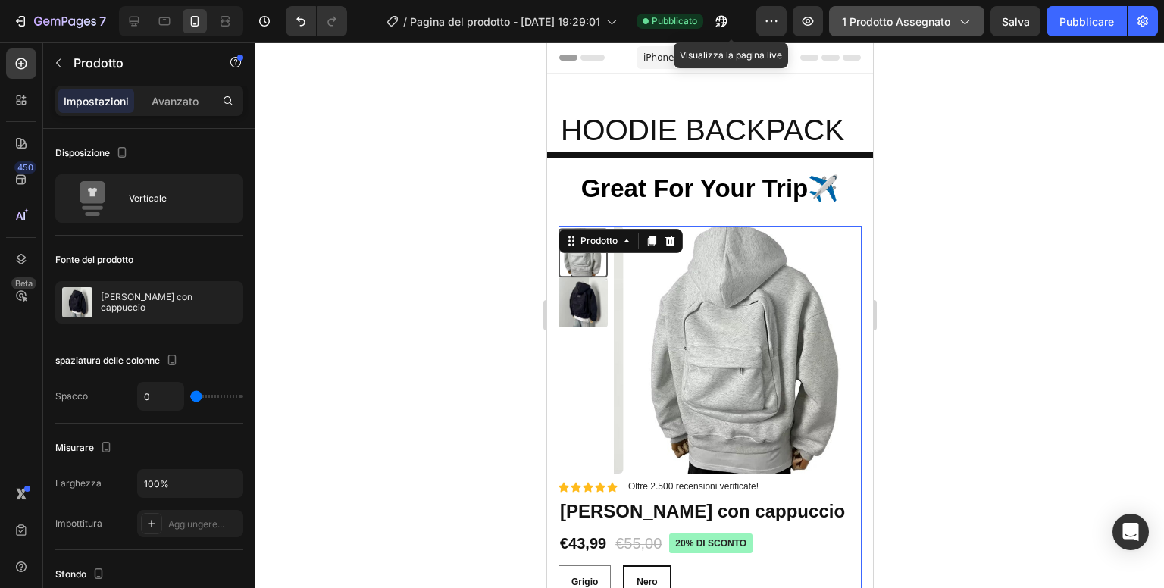
click at [915, 20] on font "1 prodotto assegnato" at bounding box center [896, 21] width 108 height 13
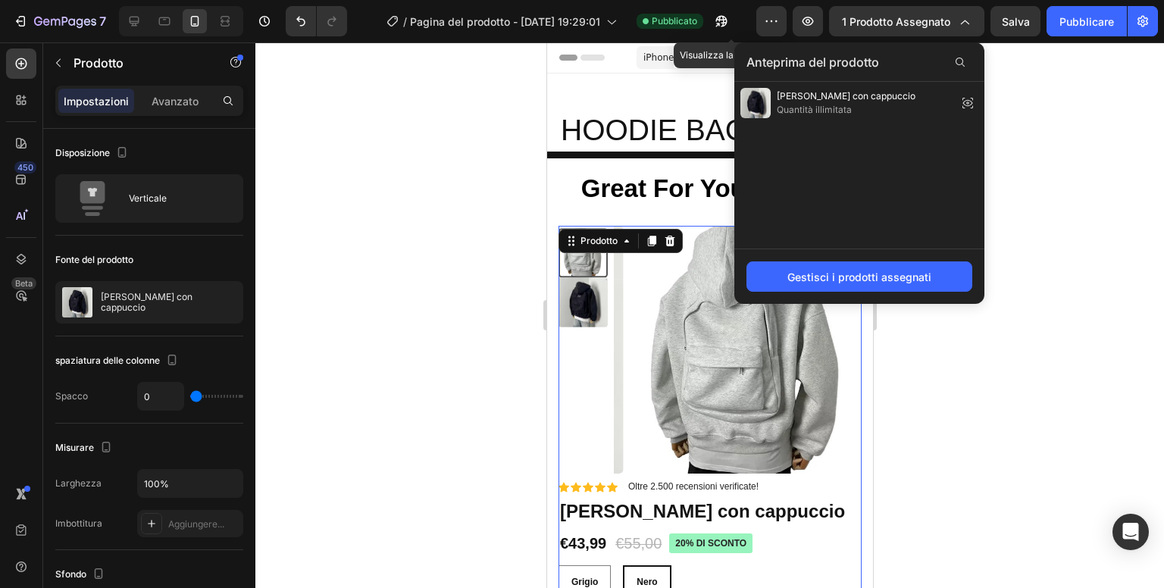
click at [1116, 177] on div at bounding box center [709, 315] width 909 height 546
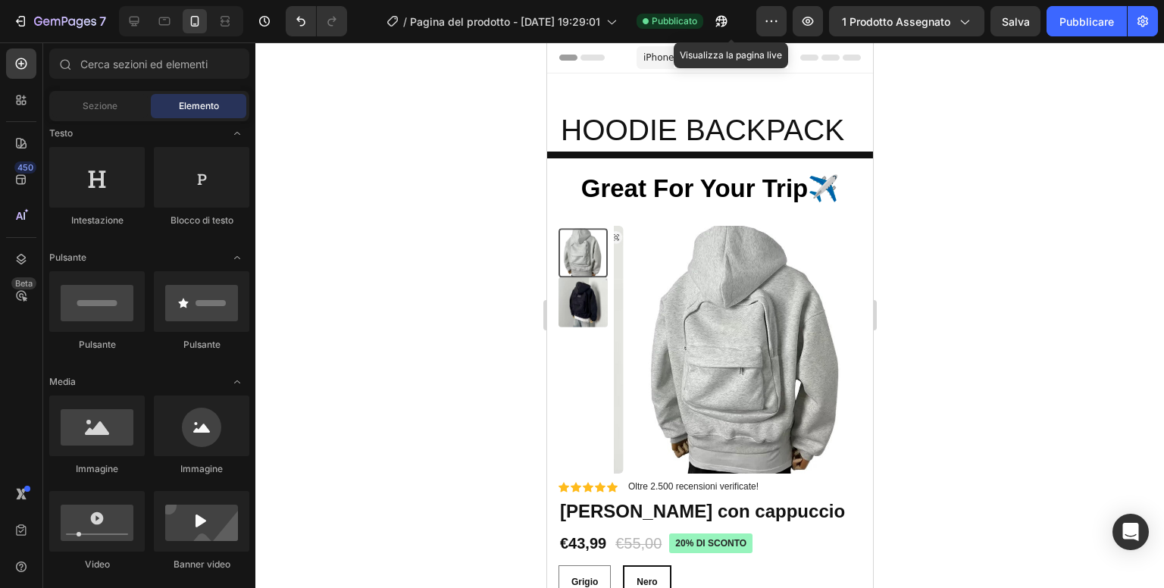
click at [1022, 194] on div at bounding box center [709, 315] width 909 height 546
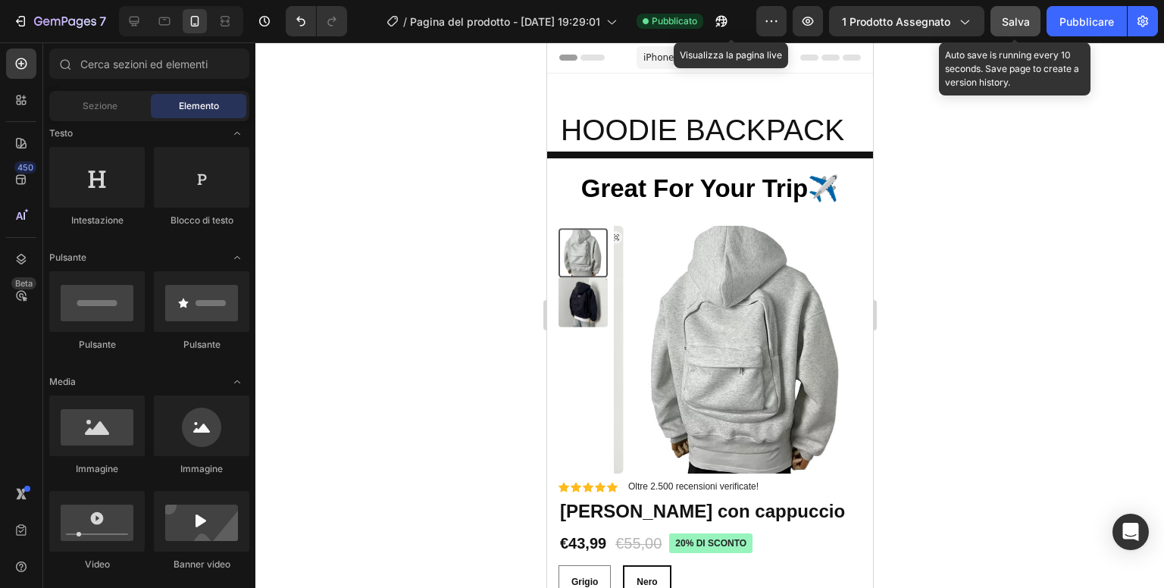
click at [1018, 21] on font "Salva" at bounding box center [1016, 21] width 28 height 13
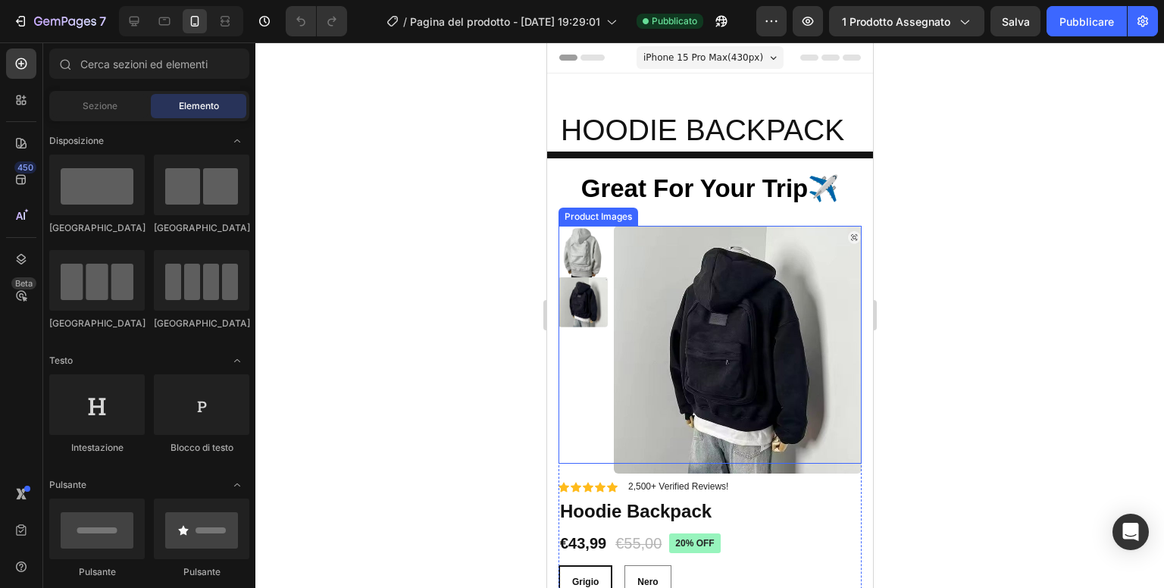
click at [734, 357] on img at bounding box center [737, 350] width 248 height 248
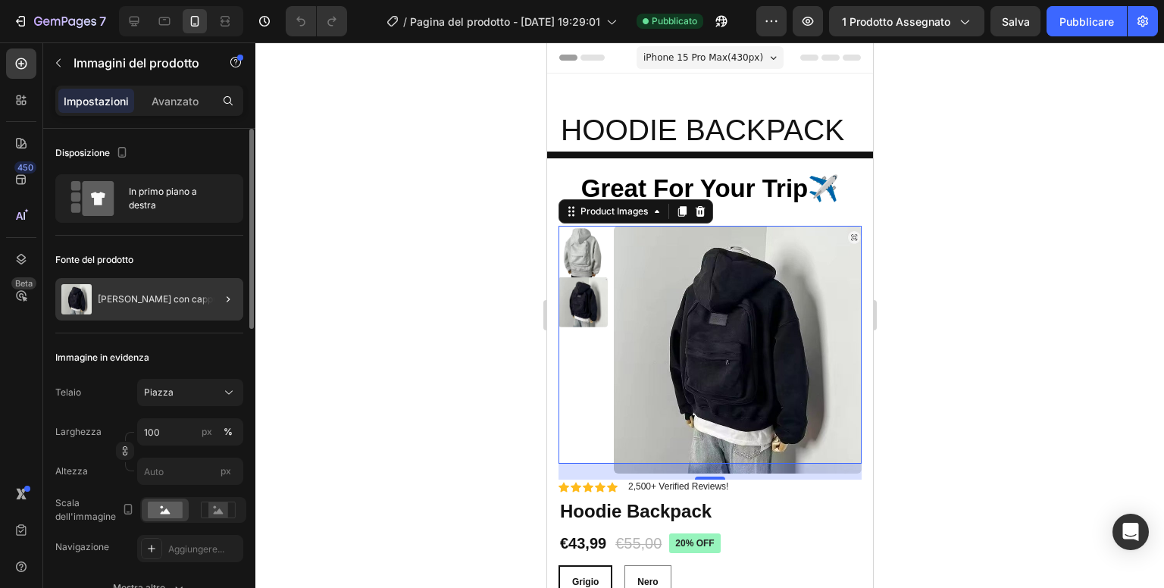
click at [203, 295] on div at bounding box center [222, 299] width 42 height 42
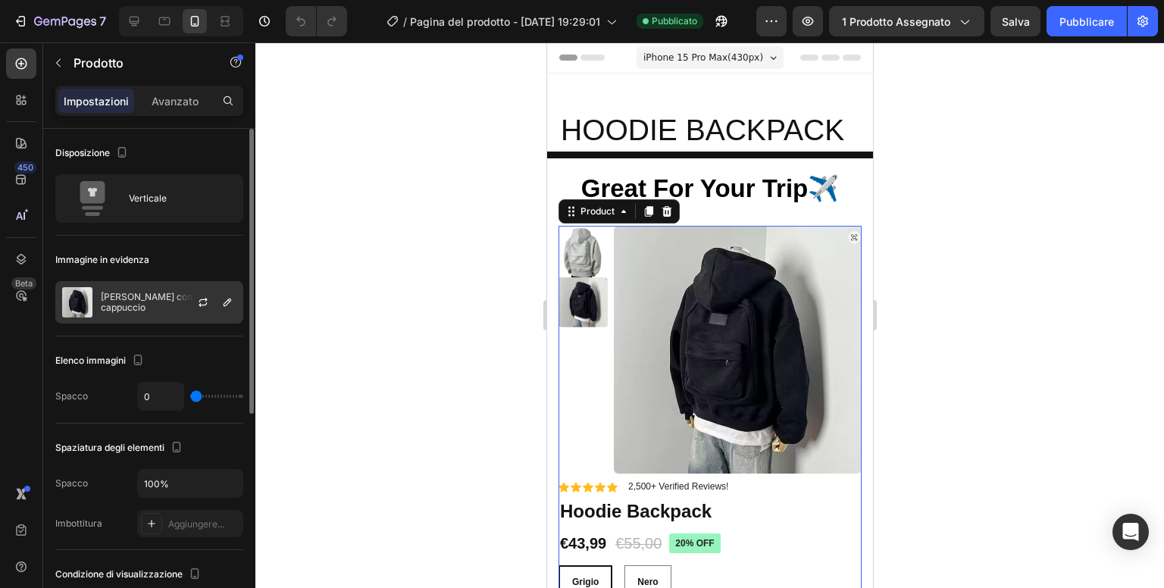
click at [149, 295] on div "[PERSON_NAME] con cappuccio" at bounding box center [149, 302] width 188 height 42
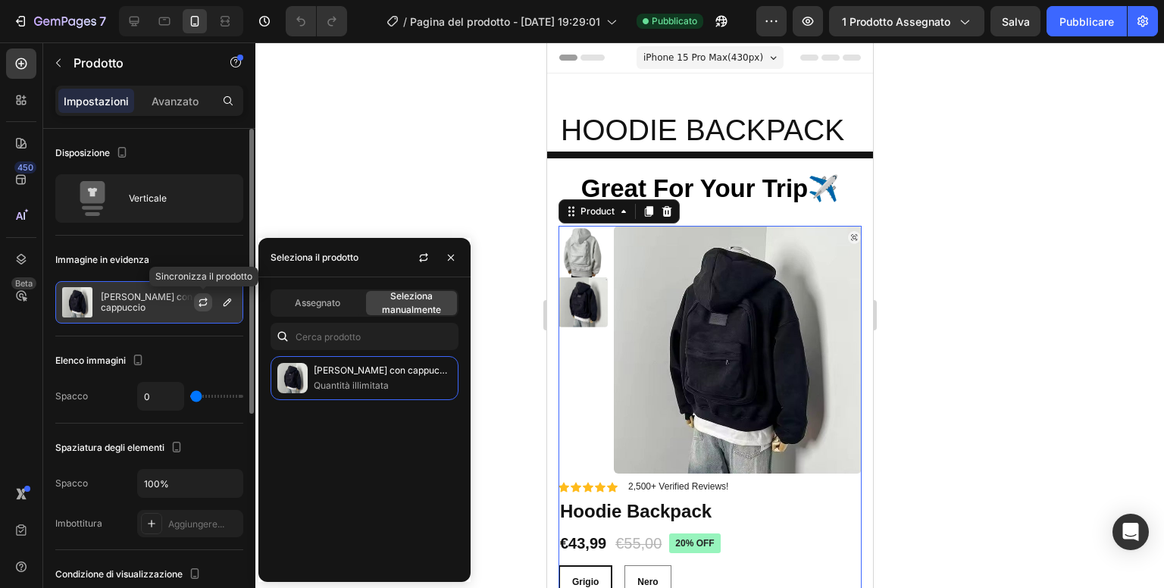
click at [206, 304] on icon "button" at bounding box center [203, 304] width 8 height 5
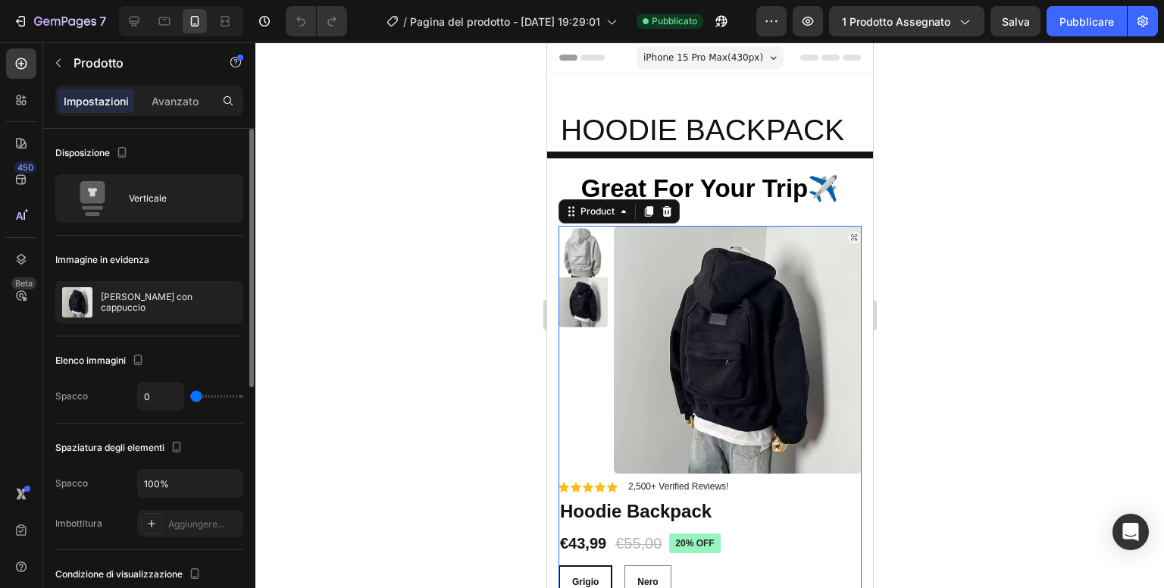
click at [972, 268] on div at bounding box center [709, 315] width 909 height 546
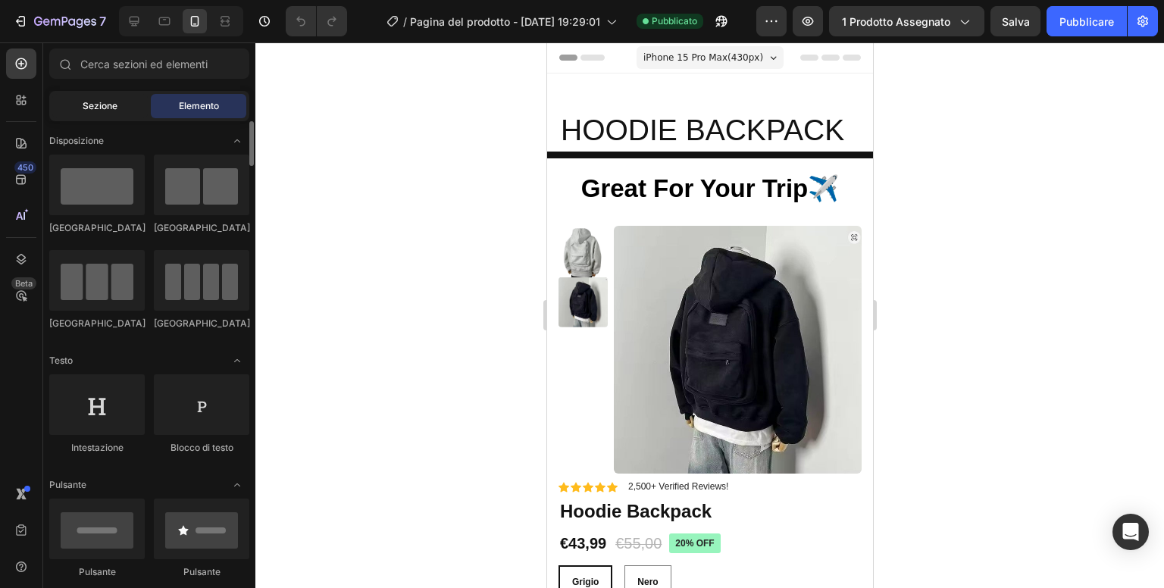
click at [114, 107] on font "Sezione" at bounding box center [100, 105] width 35 height 11
